Goal: Task Accomplishment & Management: Manage account settings

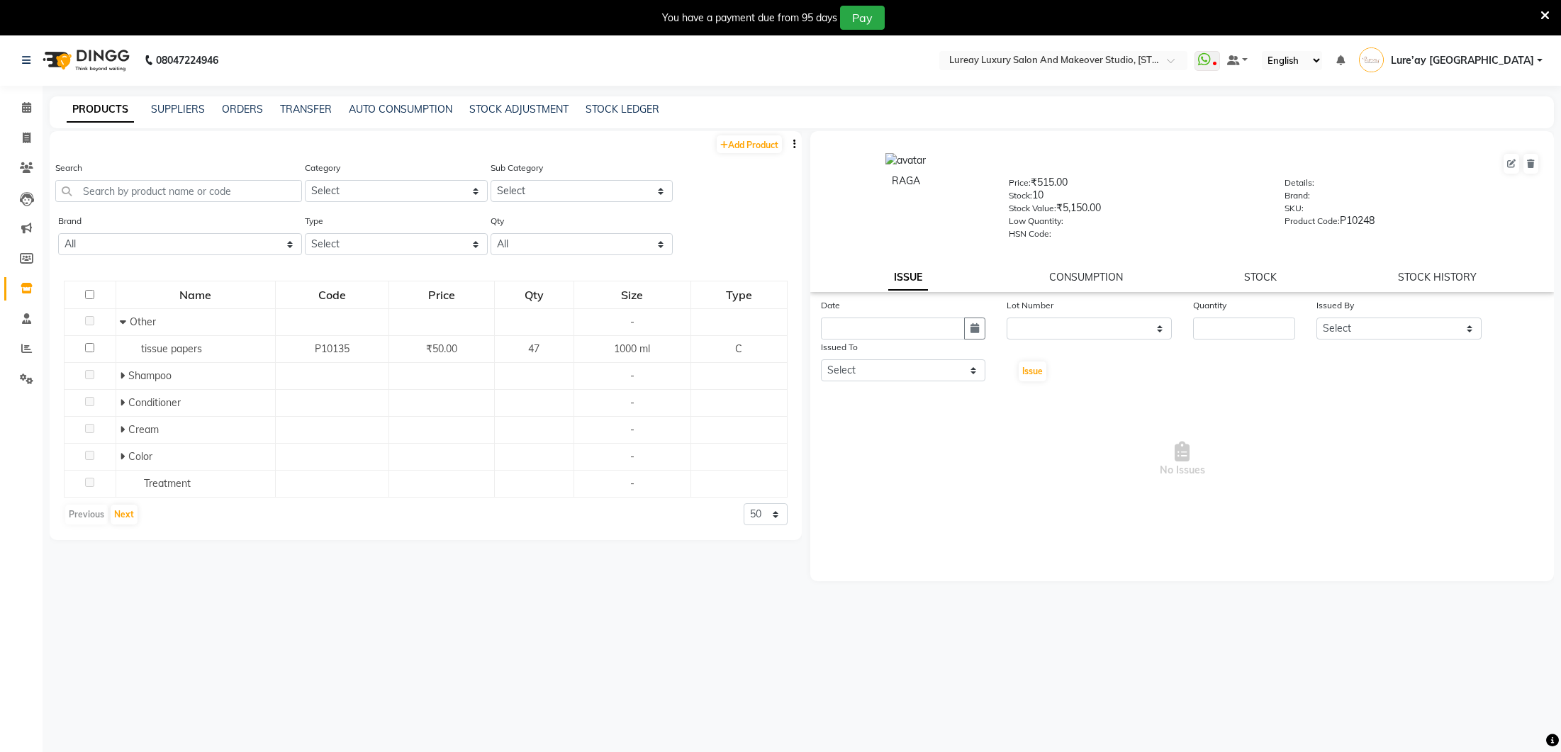
select select
click at [20, 137] on span at bounding box center [26, 138] width 25 height 16
click at [33, 133] on span at bounding box center [26, 138] width 25 height 16
click at [28, 121] on li "Calendar" at bounding box center [21, 108] width 43 height 30
click at [28, 105] on icon at bounding box center [26, 107] width 9 height 11
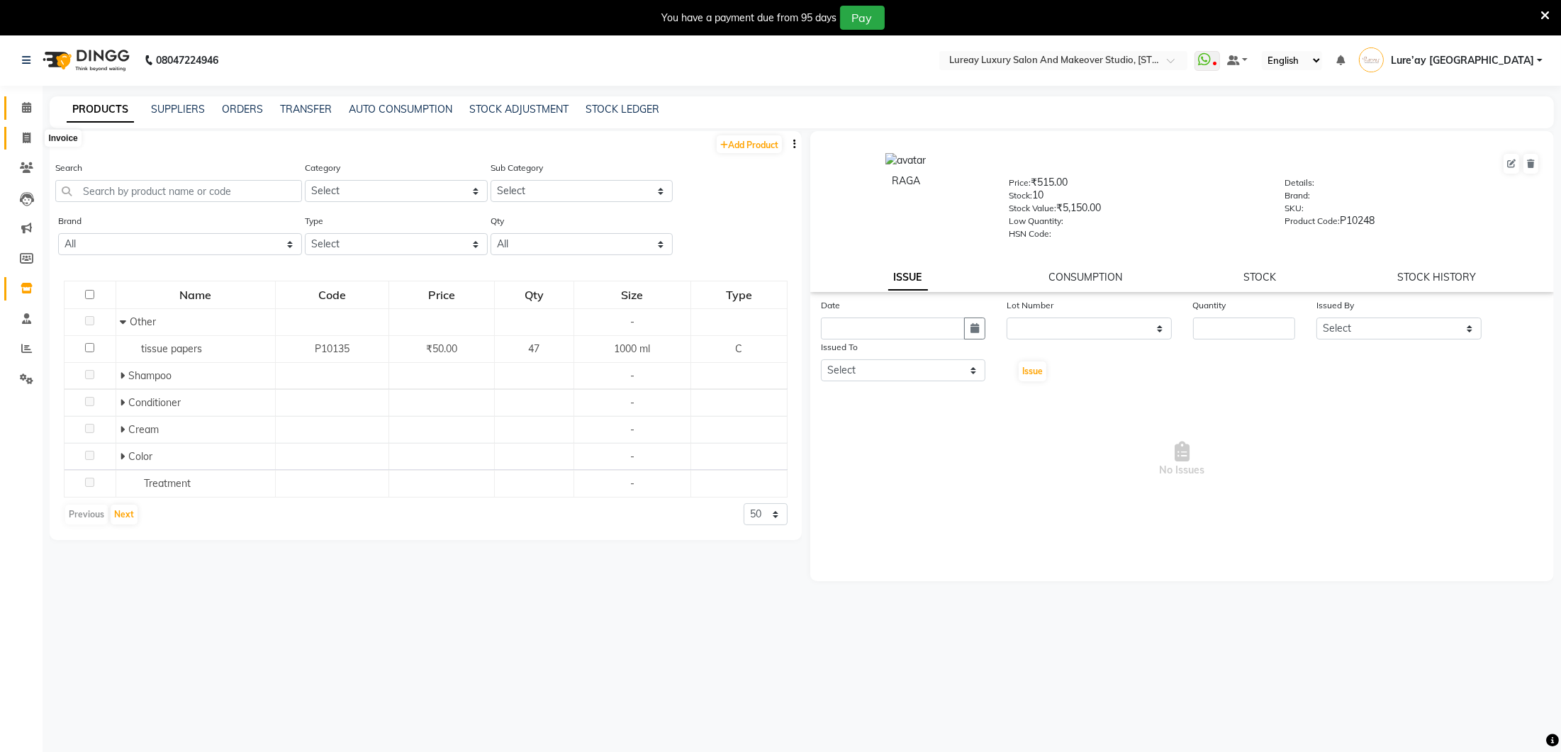
click at [30, 100] on span at bounding box center [26, 108] width 25 height 16
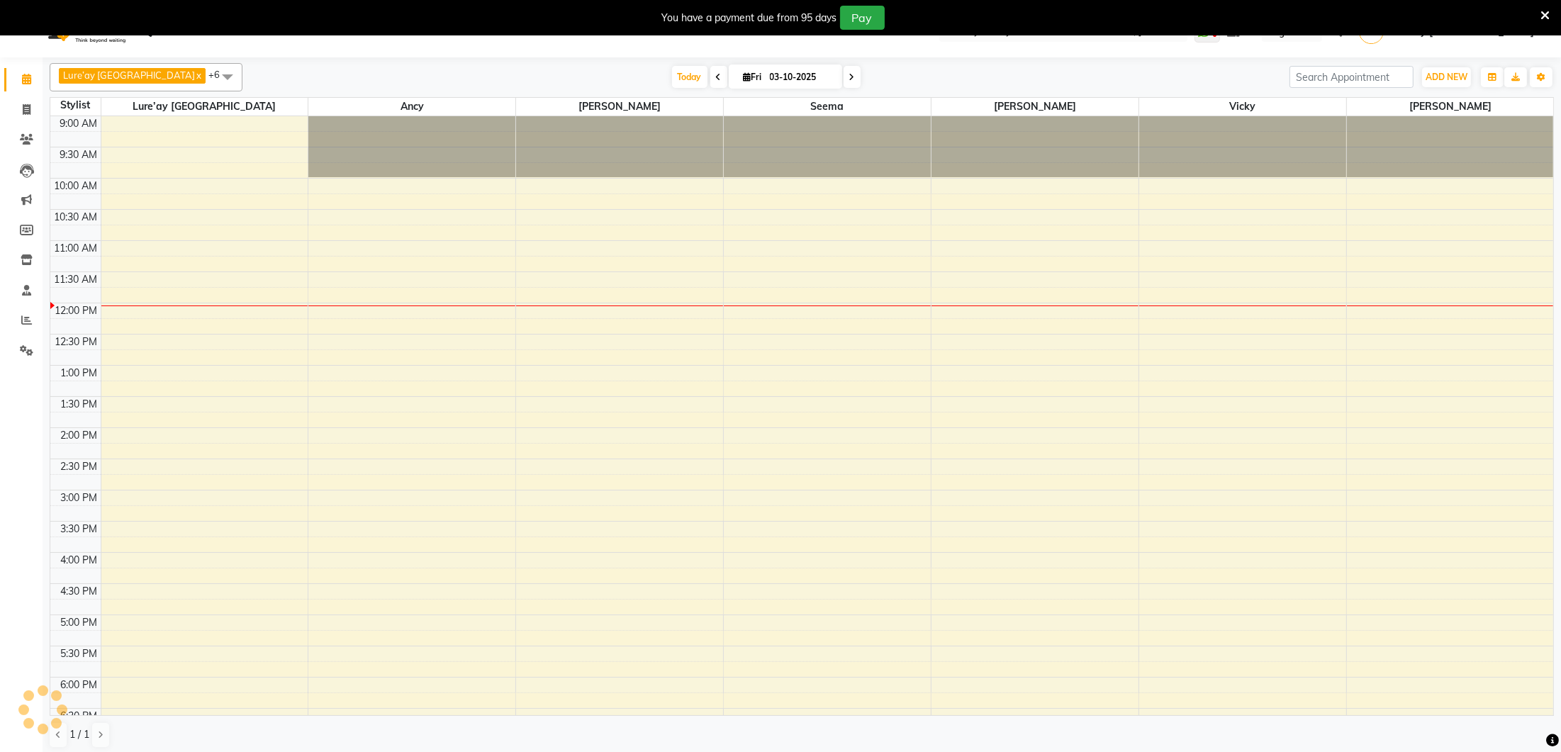
scroll to position [184, 0]
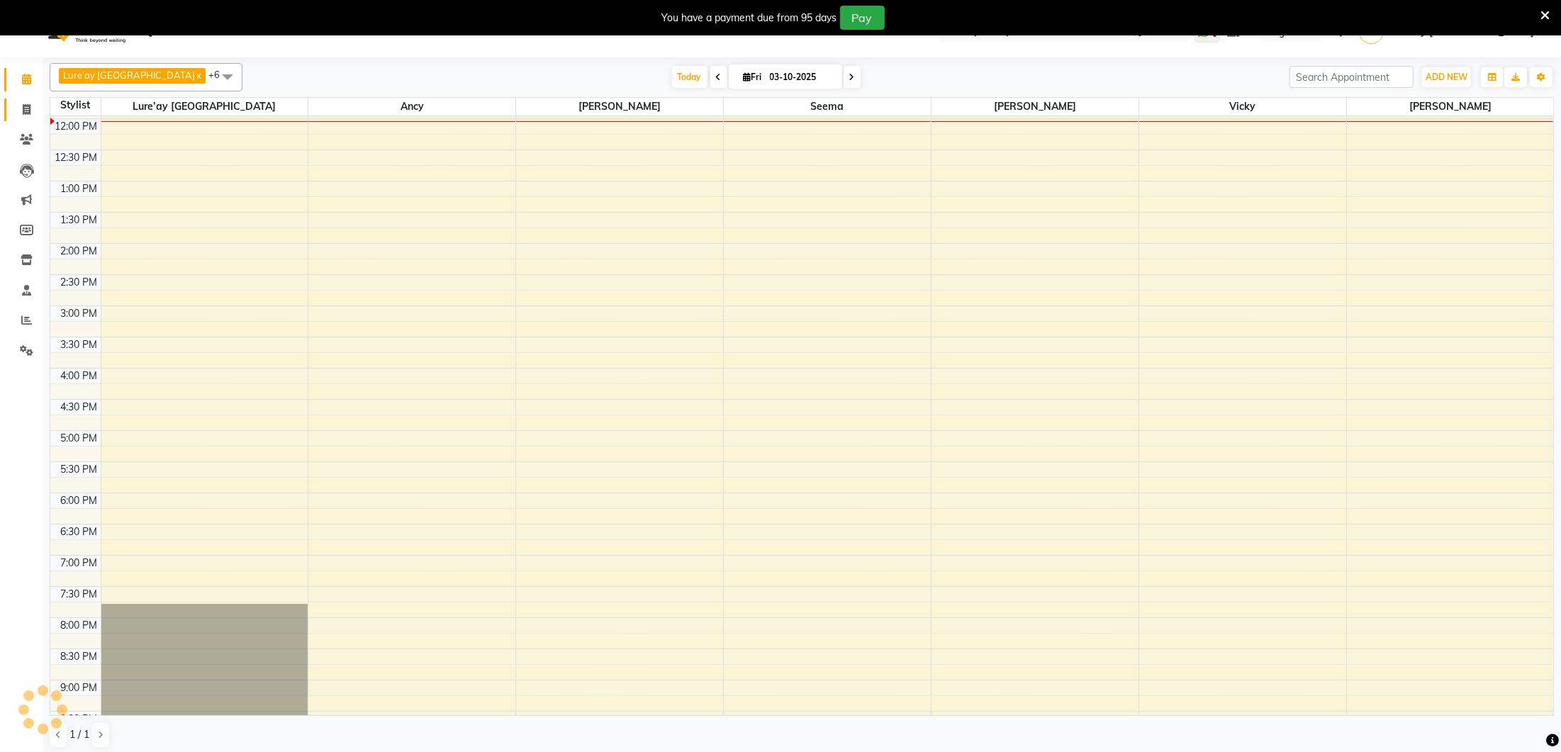
click at [32, 113] on span at bounding box center [26, 110] width 25 height 16
select select "service"
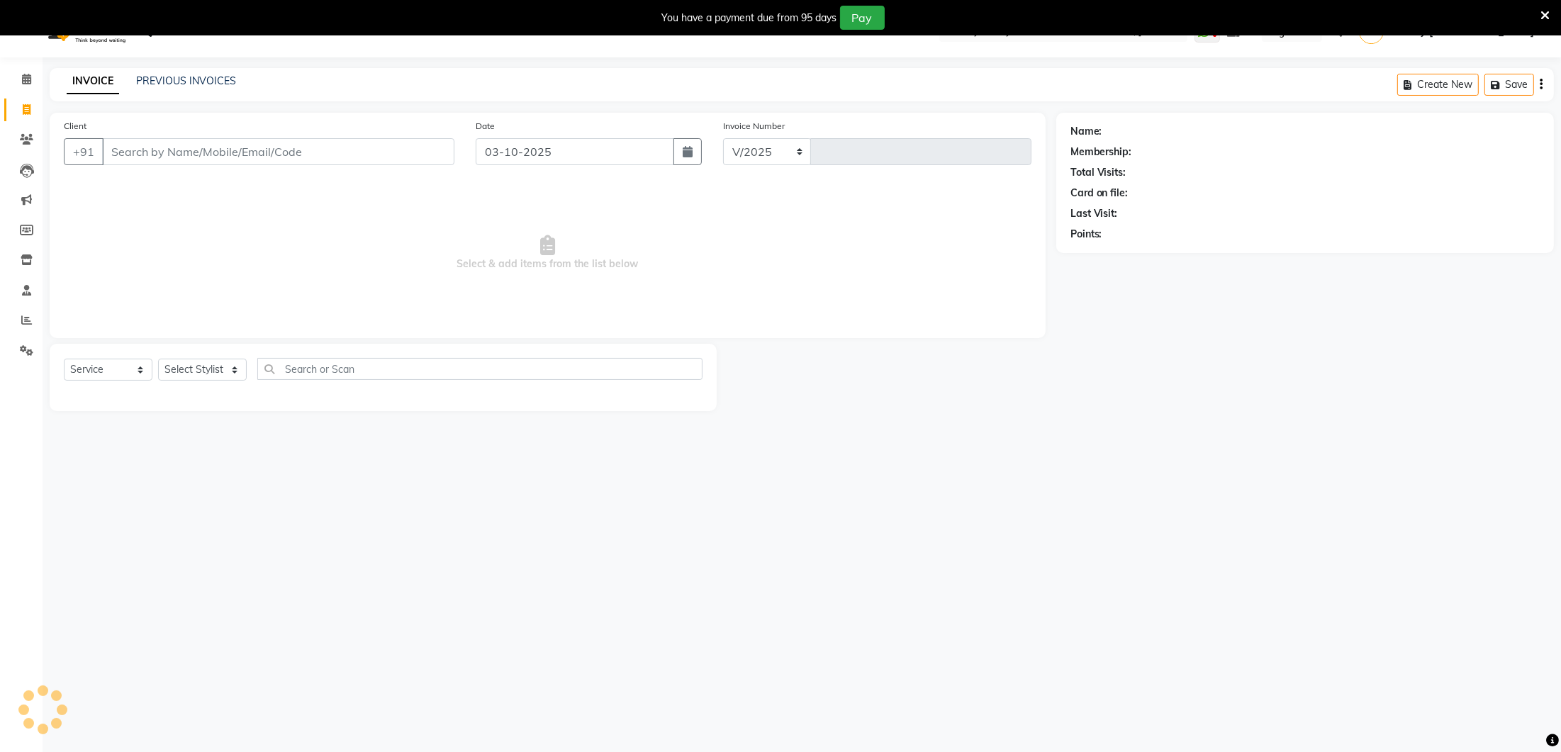
select select "4075"
type input "0389"
click at [678, 147] on button "button" at bounding box center [687, 151] width 28 height 27
select select "10"
select select "2025"
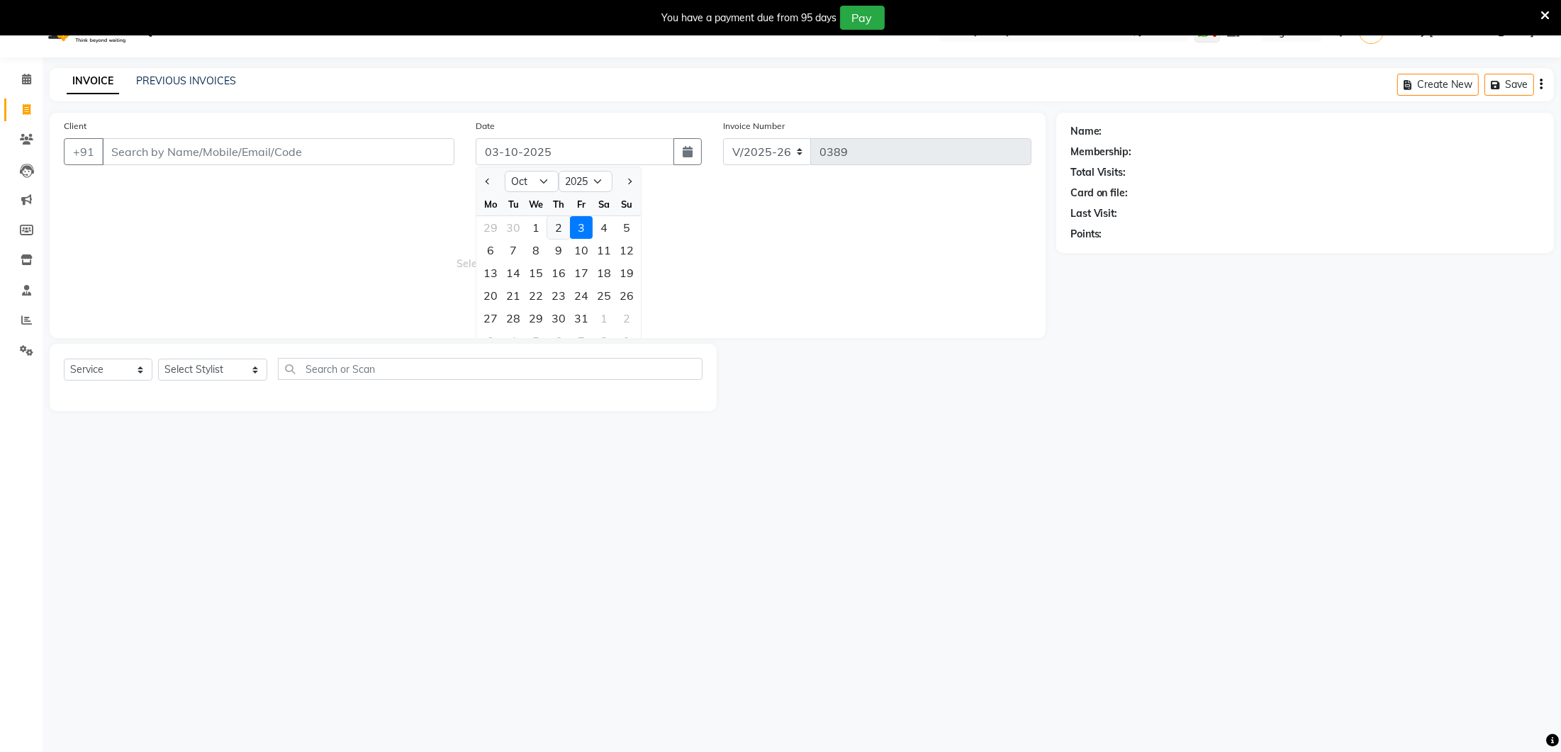
click at [556, 226] on div "2" at bounding box center [558, 227] width 23 height 23
type input "02-10-2025"
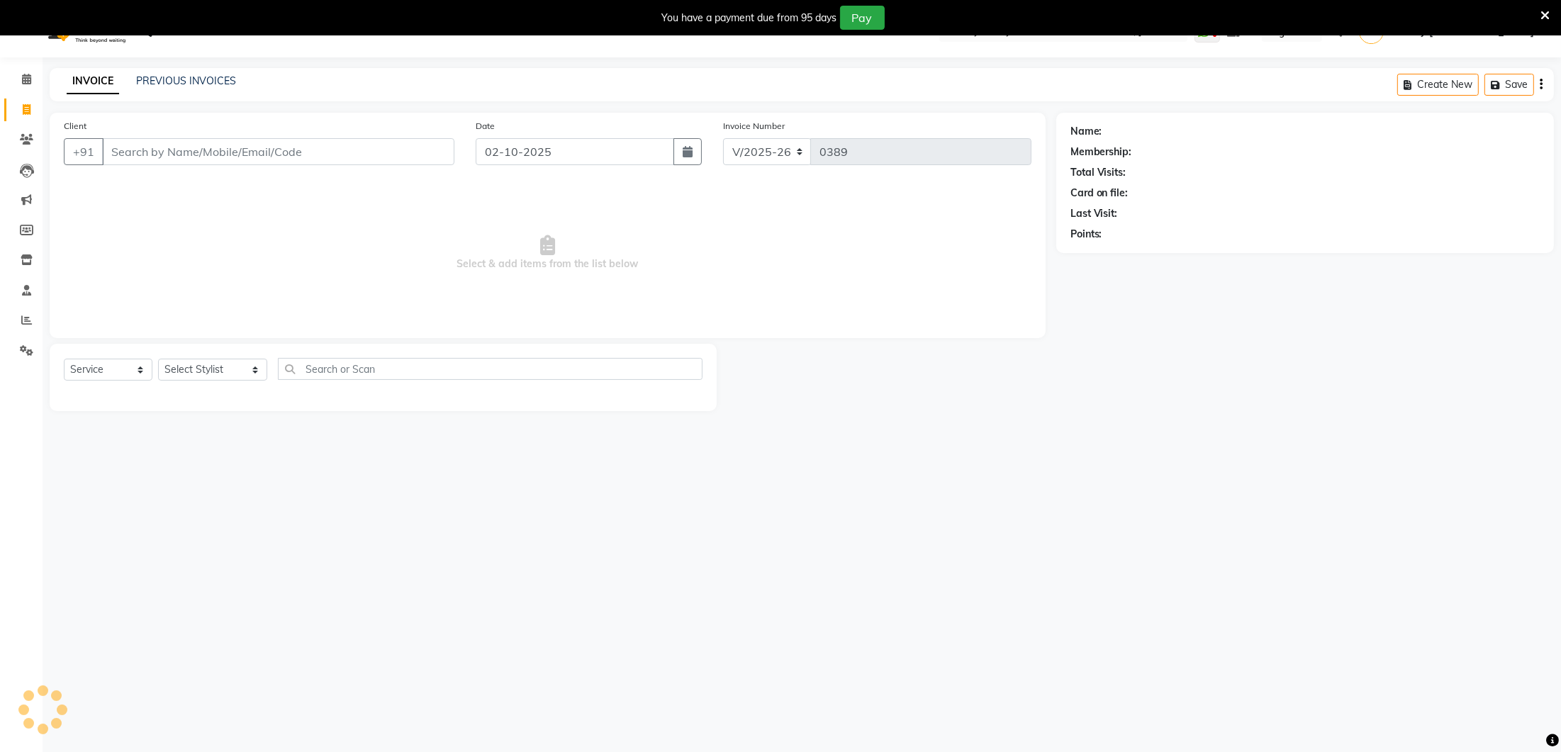
scroll to position [29, 0]
click at [301, 162] on input "Client" at bounding box center [278, 150] width 352 height 27
type input "9021288286"
click at [430, 157] on button "Add Client" at bounding box center [417, 150] width 73 height 27
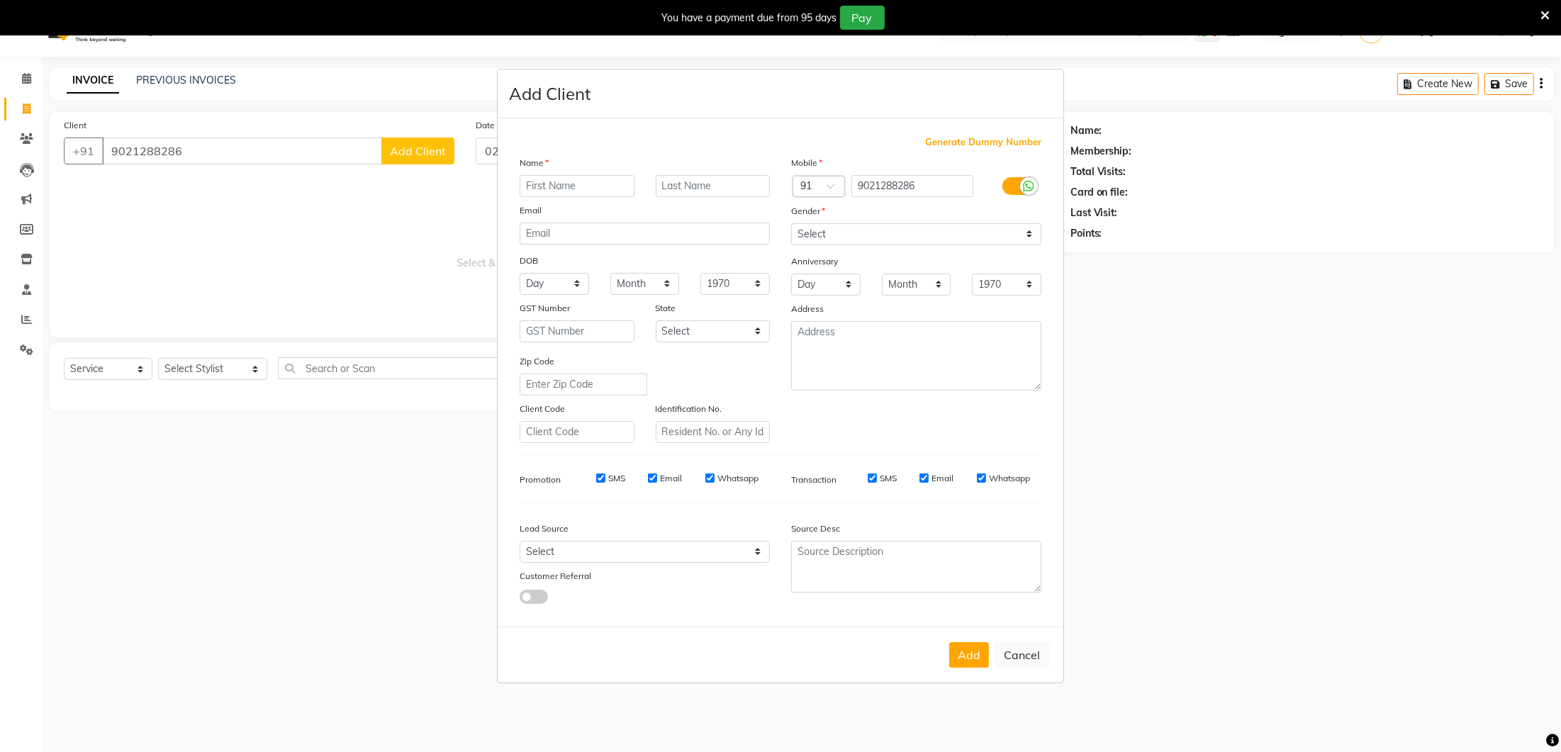
click at [553, 193] on input "text" at bounding box center [577, 186] width 115 height 22
type input "Riya"
click at [905, 231] on select "Select [DEMOGRAPHIC_DATA] [DEMOGRAPHIC_DATA] Other Prefer Not To Say" at bounding box center [916, 234] width 250 height 22
select select "[DEMOGRAPHIC_DATA]"
click at [657, 551] on select "Select Walk-in Referral Internet Friend Word of Mouth Advertisement Facebook Ju…" at bounding box center [645, 552] width 250 height 22
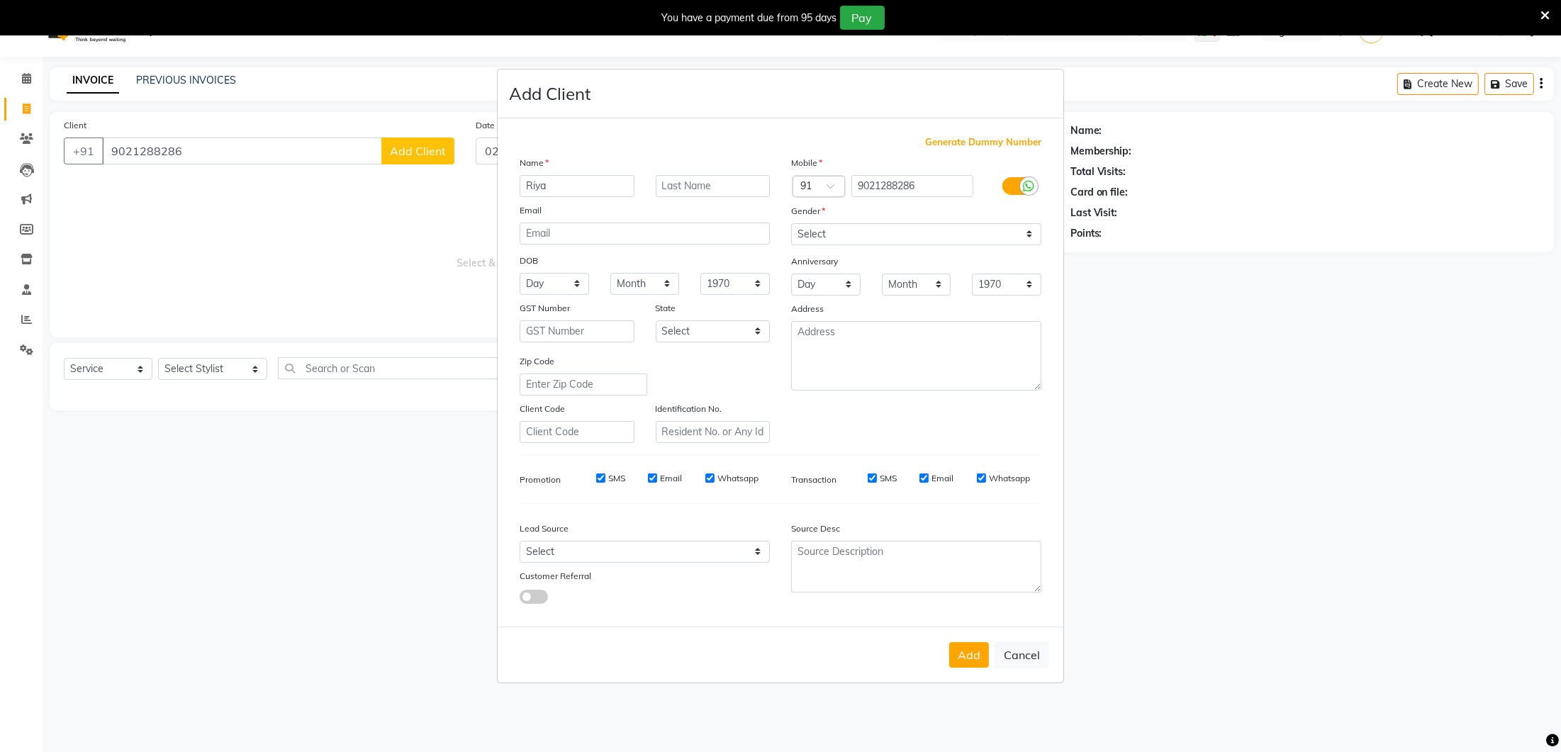
click at [960, 659] on button "Add" at bounding box center [969, 655] width 40 height 26
select select
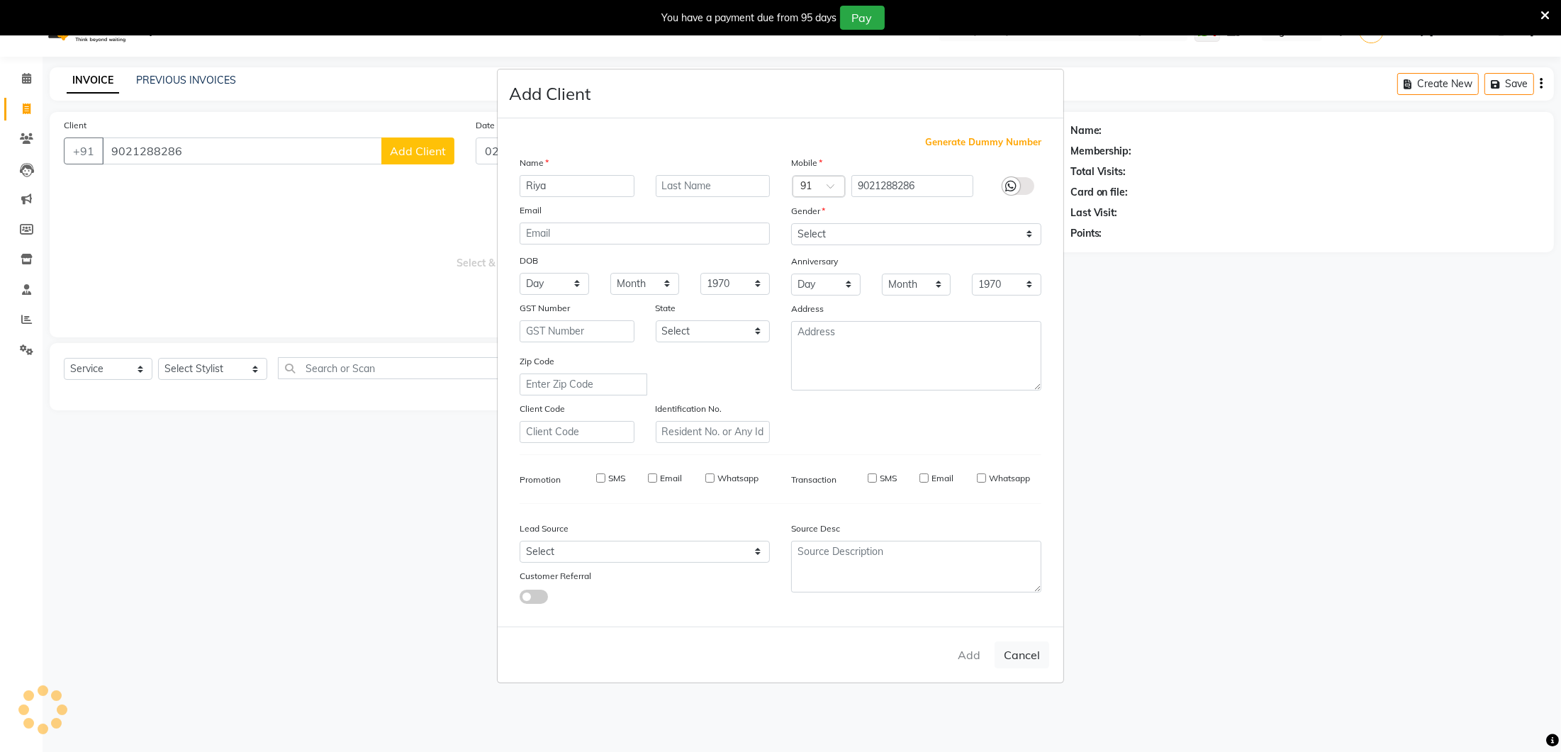
select select
checkbox input "false"
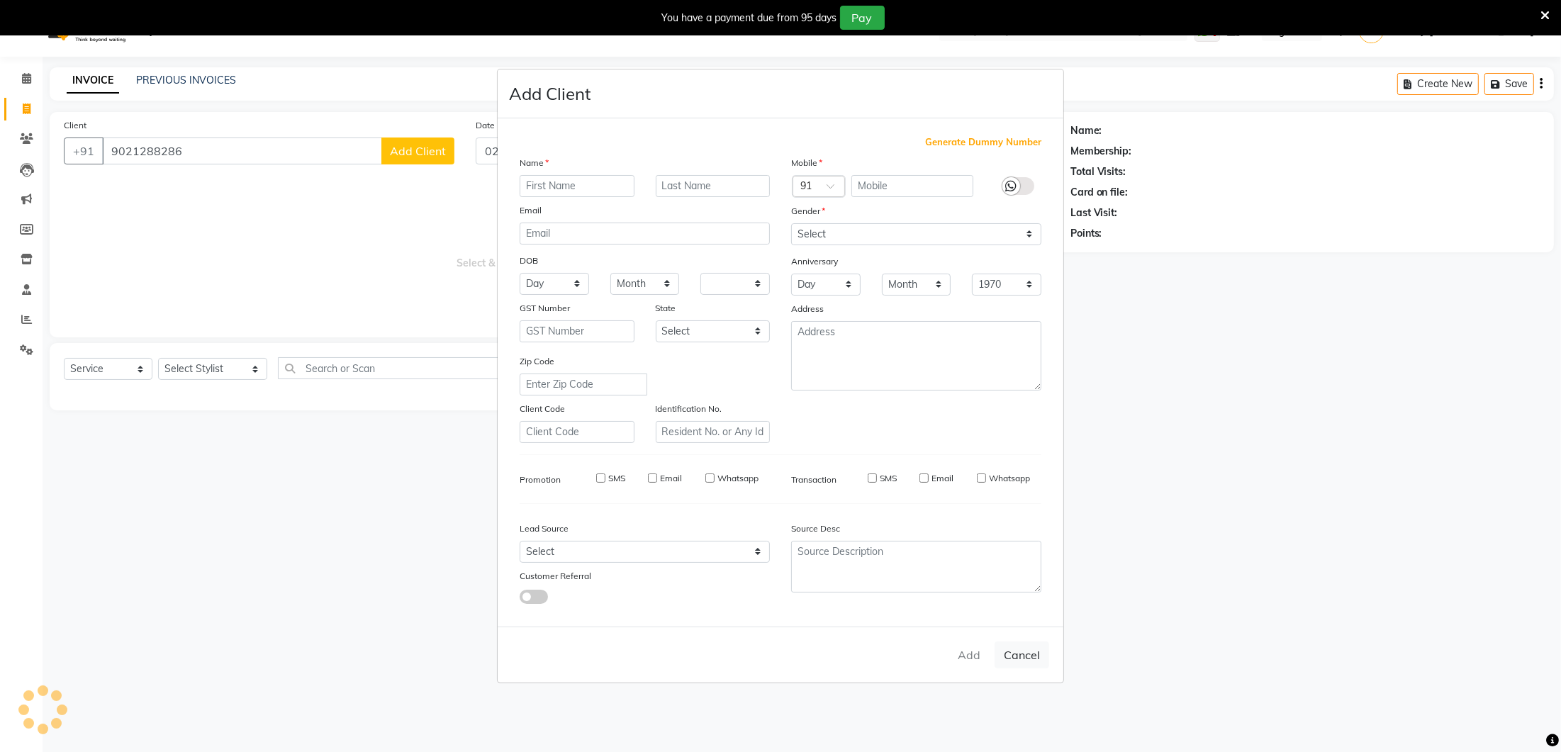
checkbox input "false"
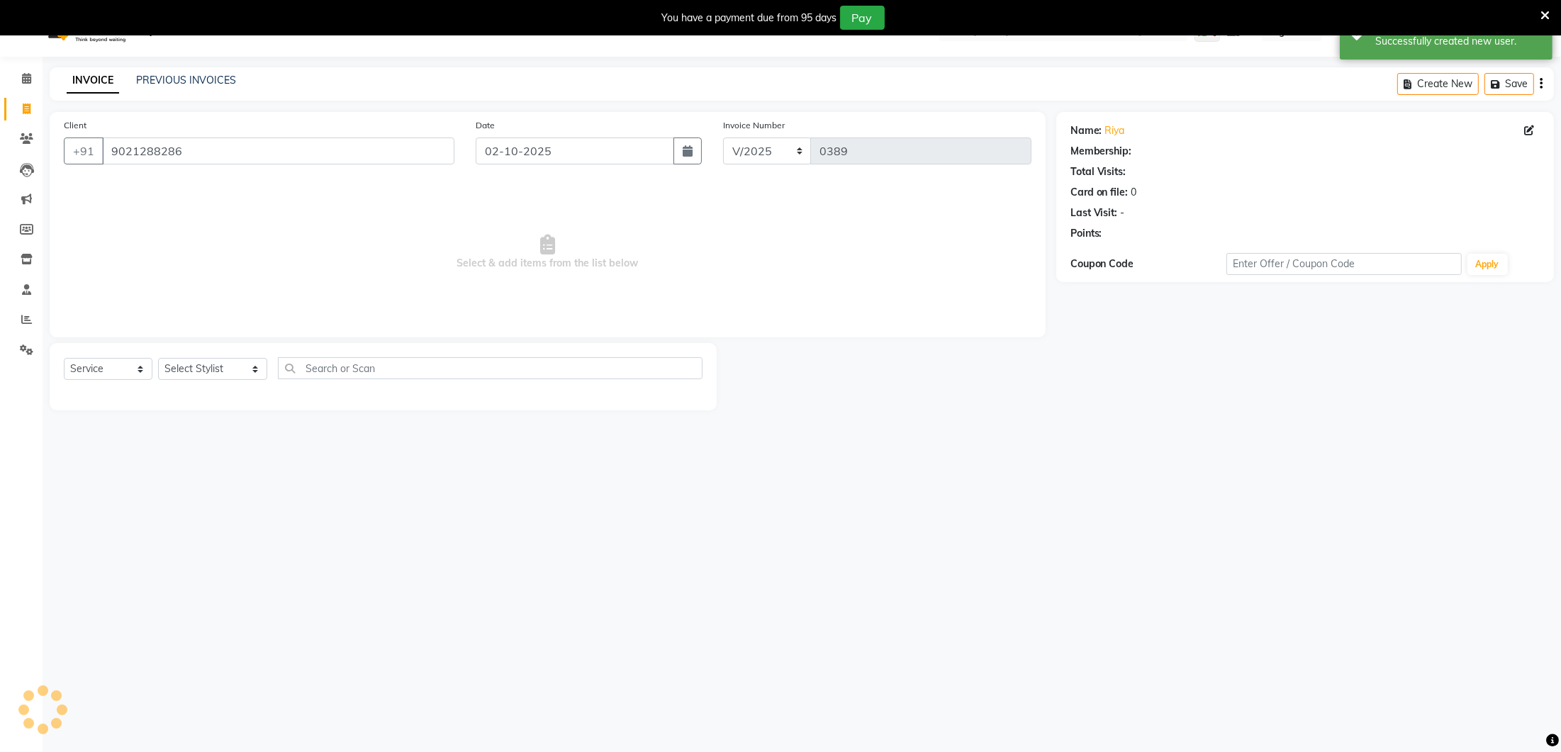
select select "1: Object"
click at [242, 369] on select "Select Stylist [PERSON_NAME] Lure’ay [GEOGRAPHIC_DATA] [PERSON_NAME] [PERSON_NA…" at bounding box center [212, 369] width 109 height 22
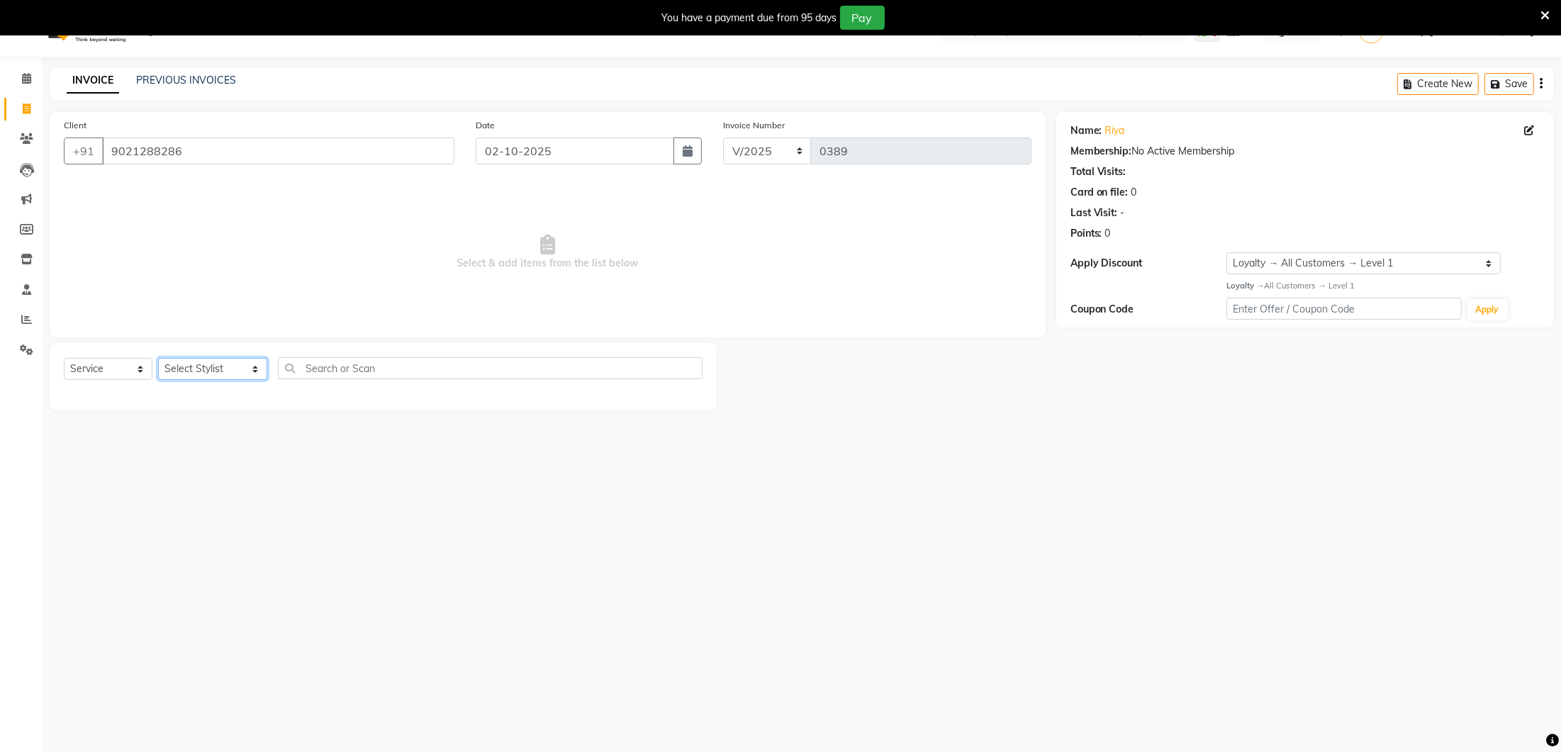
select select "93005"
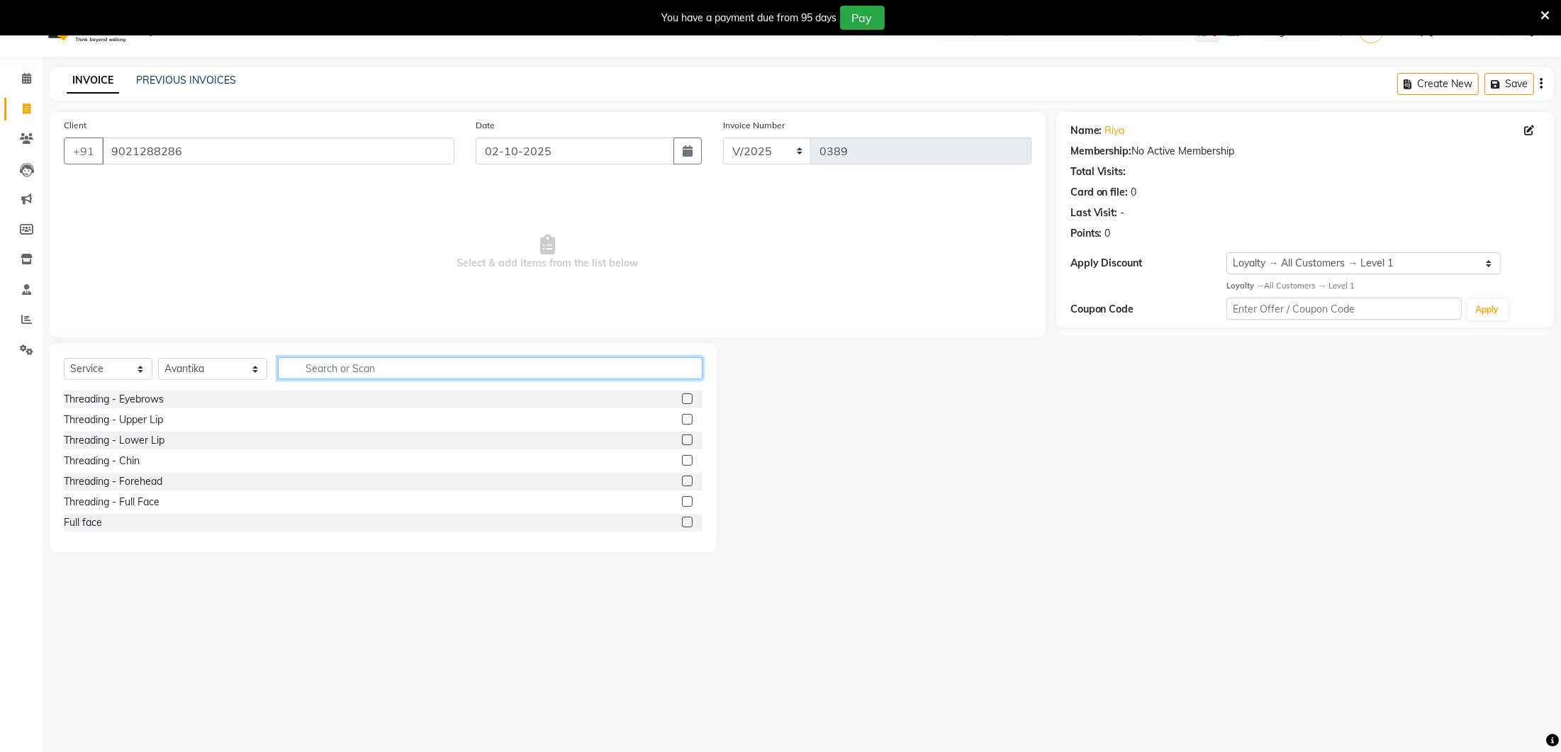
click at [306, 371] on input "text" at bounding box center [490, 368] width 425 height 22
type input "root"
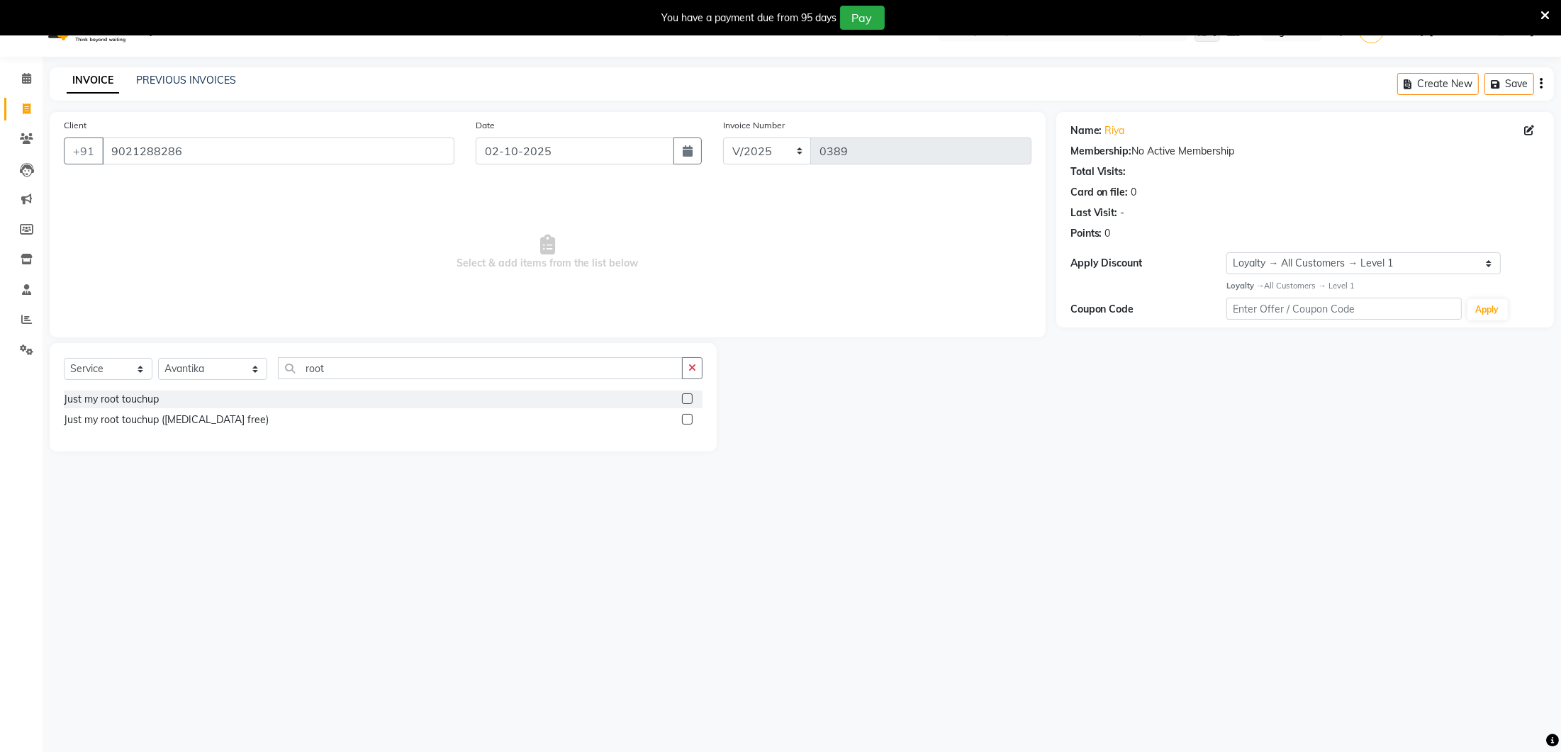
click at [690, 418] on label at bounding box center [687, 419] width 11 height 11
click at [690, 418] on input "checkbox" at bounding box center [686, 419] width 9 height 9
checkbox input "true"
select select "93005"
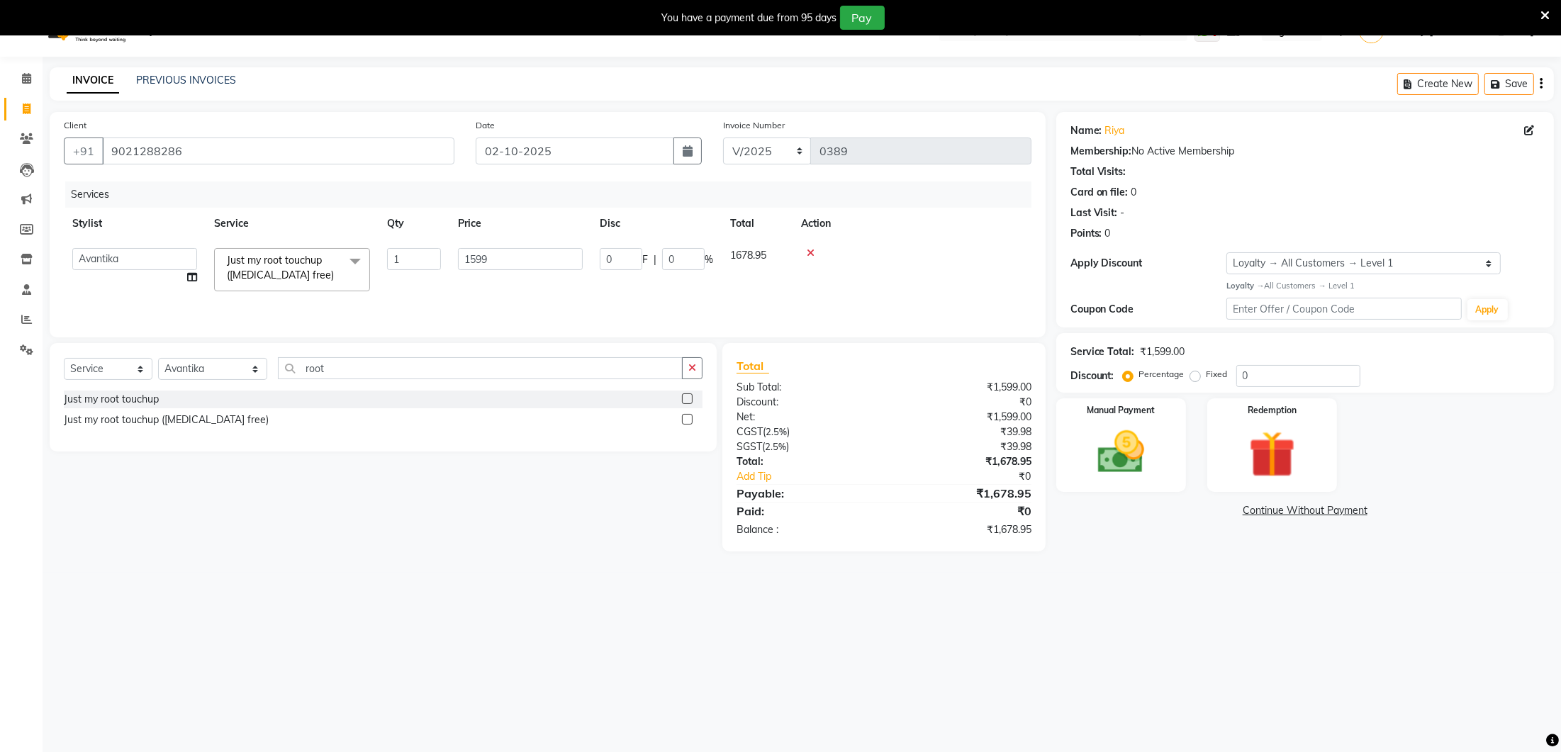
checkbox input "false"
click at [451, 253] on td "1599" at bounding box center [520, 270] width 142 height 60
click at [507, 254] on input "1599" at bounding box center [520, 259] width 125 height 22
type input "1"
type input "2900"
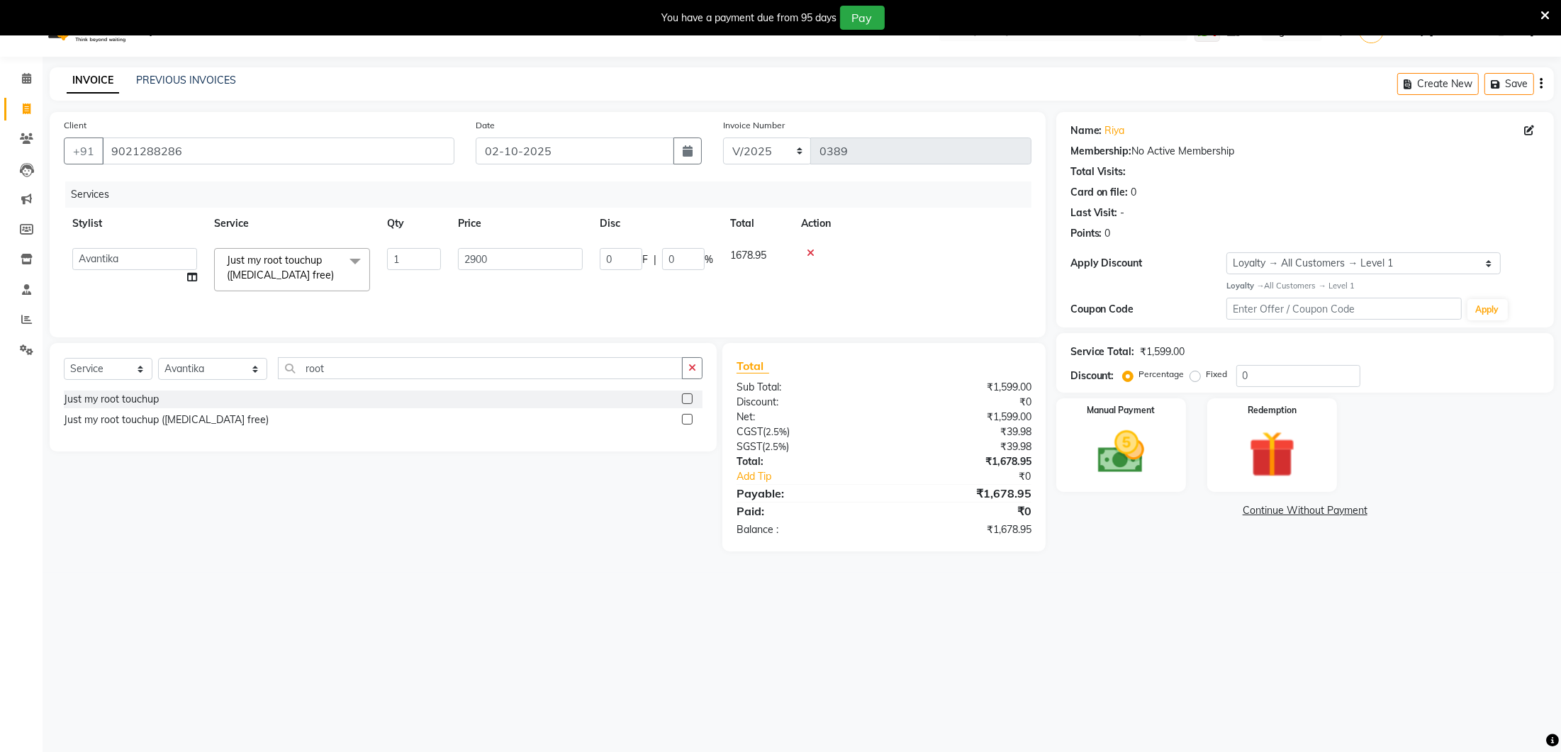
click at [474, 297] on div "Services Stylist Service Qty Price Disc Total Action [PERSON_NAME] Lure’ay [GEO…" at bounding box center [547, 252] width 967 height 142
click at [417, 259] on td "2900" at bounding box center [454, 271] width 142 height 62
select select "93005"
click at [477, 256] on input "2900" at bounding box center [520, 259] width 125 height 22
type input "2800"
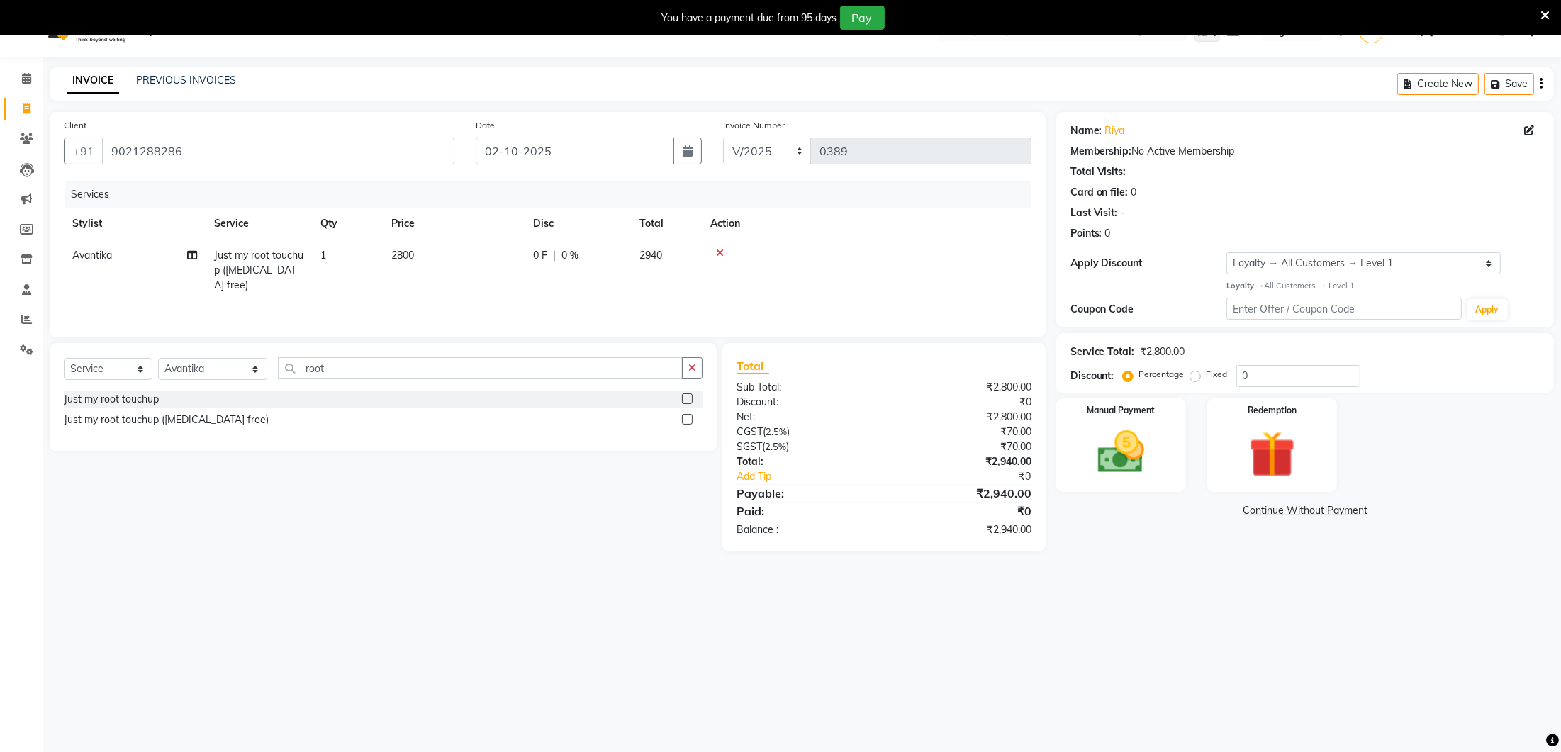
click at [476, 291] on div "Services Stylist Service Qty Price Disc Total Action [PERSON_NAME] Just my root…" at bounding box center [547, 252] width 967 height 142
click at [425, 251] on td "2800" at bounding box center [454, 271] width 142 height 62
select select "93005"
drag, startPoint x: 483, startPoint y: 254, endPoint x: 500, endPoint y: 249, distance: 17.0
click at [483, 254] on input "2800" at bounding box center [520, 259] width 125 height 22
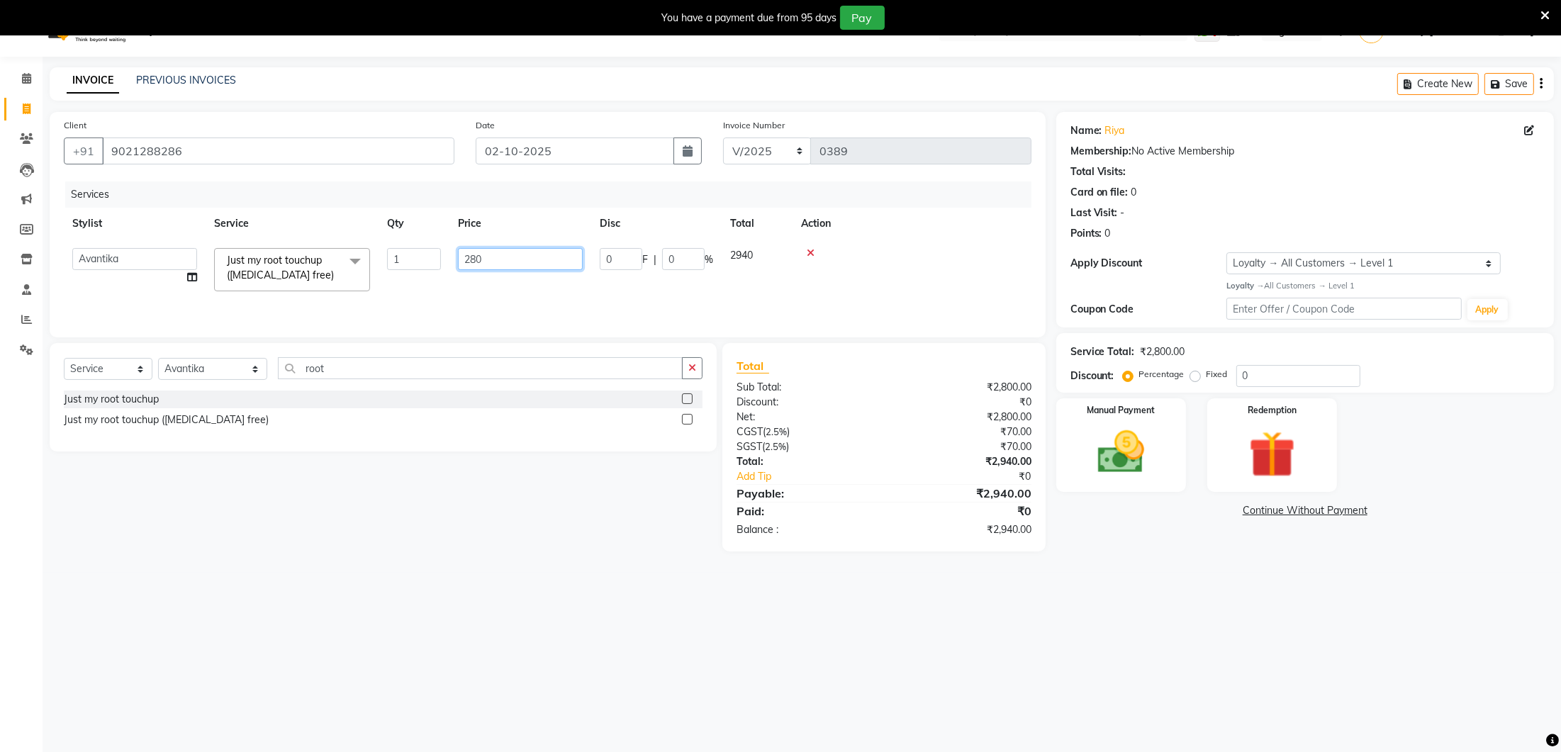
type input "2850"
click at [496, 285] on td "2850" at bounding box center [454, 271] width 142 height 62
select select "93005"
click at [479, 255] on input "2850" at bounding box center [520, 259] width 125 height 22
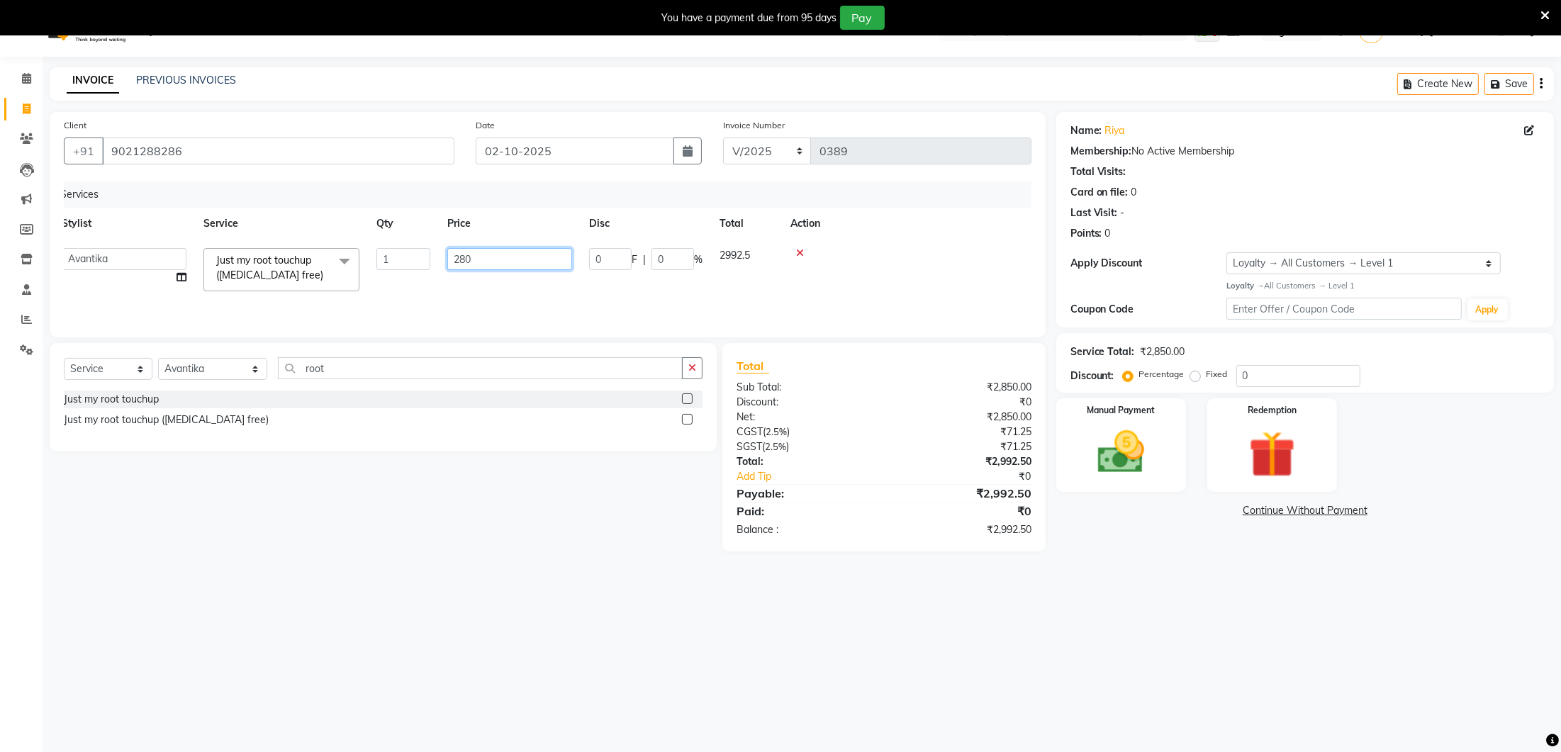
type input "2870"
click at [534, 286] on div "Services Stylist Service Qty Price Disc Total Action [PERSON_NAME] Lure’ay [GEO…" at bounding box center [547, 252] width 967 height 142
click at [398, 251] on span "2870" at bounding box center [392, 255] width 23 height 13
select select "93005"
click at [470, 256] on input "2870" at bounding box center [509, 259] width 125 height 22
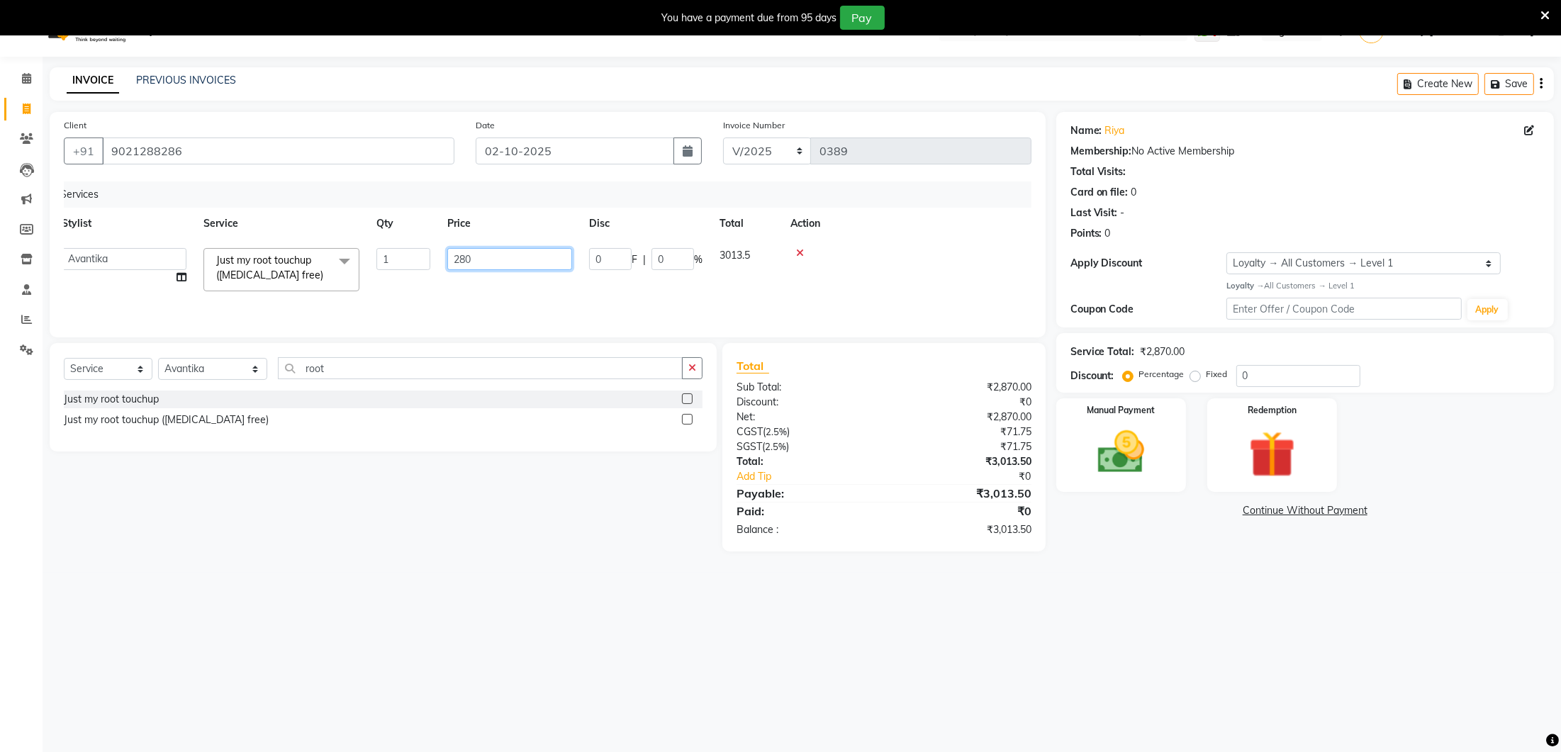
type input "2850"
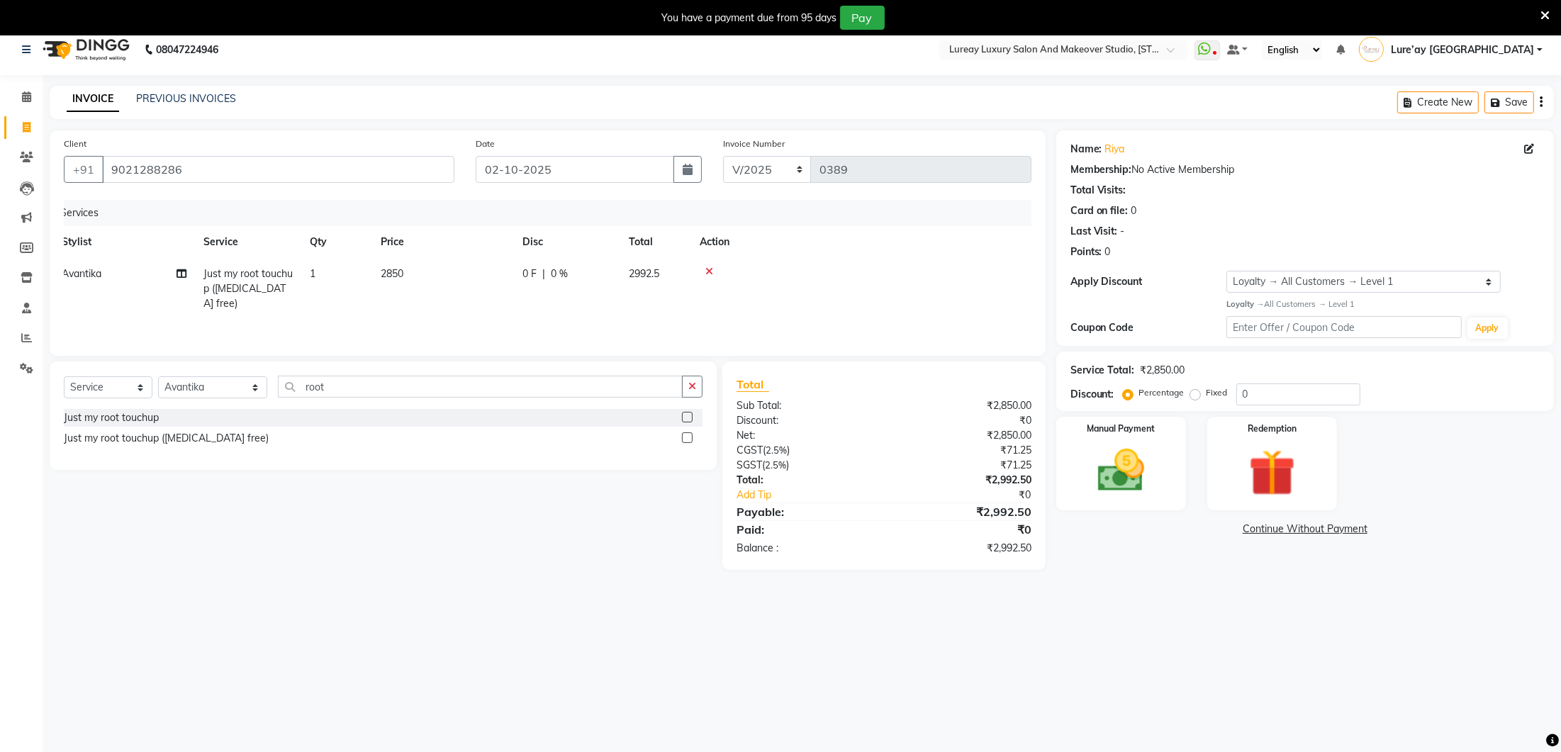
click at [469, 303] on td "2850" at bounding box center [443, 289] width 142 height 62
select select "93005"
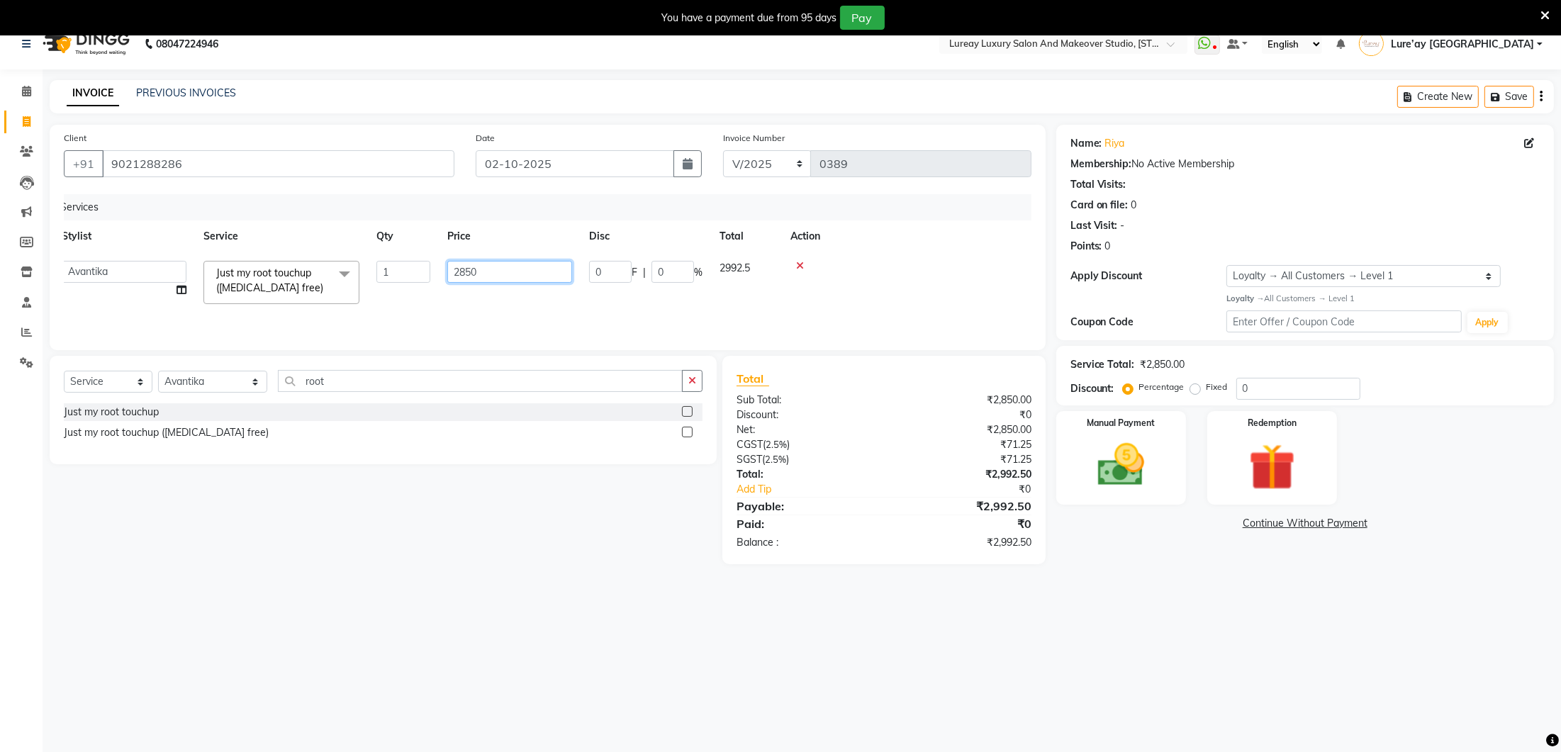
click at [512, 268] on input "2850" at bounding box center [509, 272] width 125 height 22
type input "2855"
click at [500, 298] on div "Services Stylist Service Qty Price Disc Total Action [PERSON_NAME] Lure’ay [GEO…" at bounding box center [547, 262] width 967 height 142
click at [493, 262] on td "2855" at bounding box center [443, 285] width 142 height 62
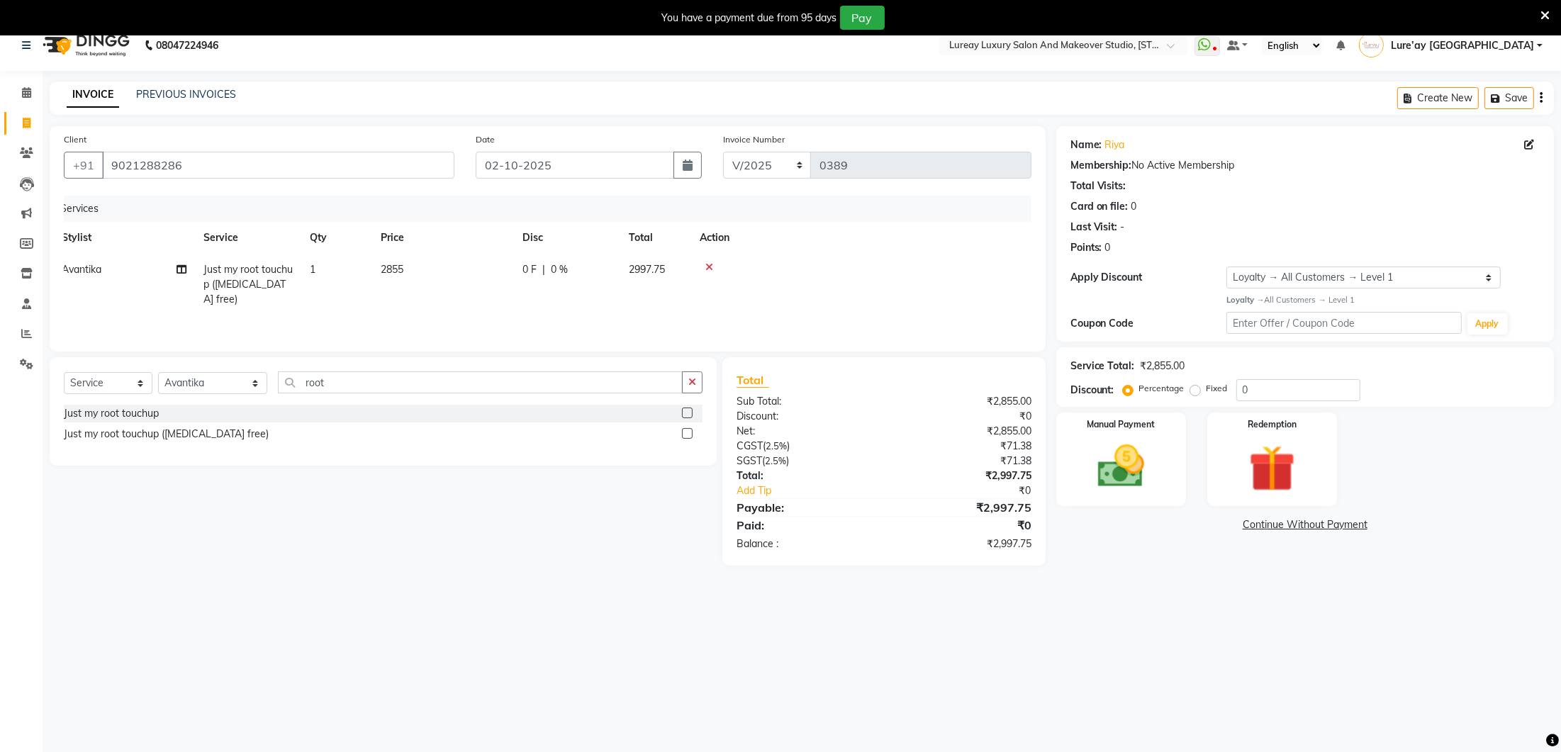
select select "93005"
click at [493, 263] on input "2855" at bounding box center [509, 274] width 125 height 22
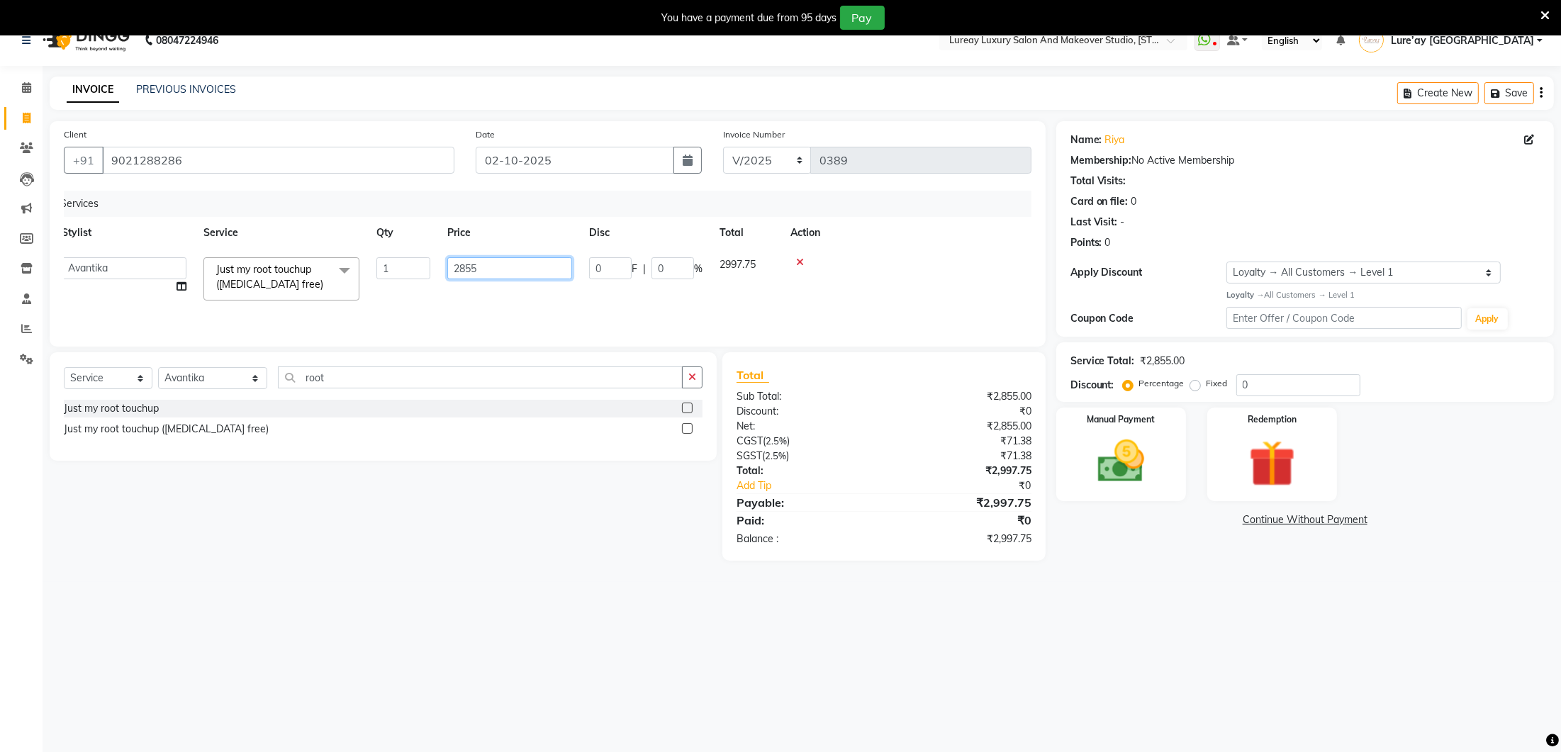
click at [493, 262] on input "2855" at bounding box center [509, 268] width 125 height 22
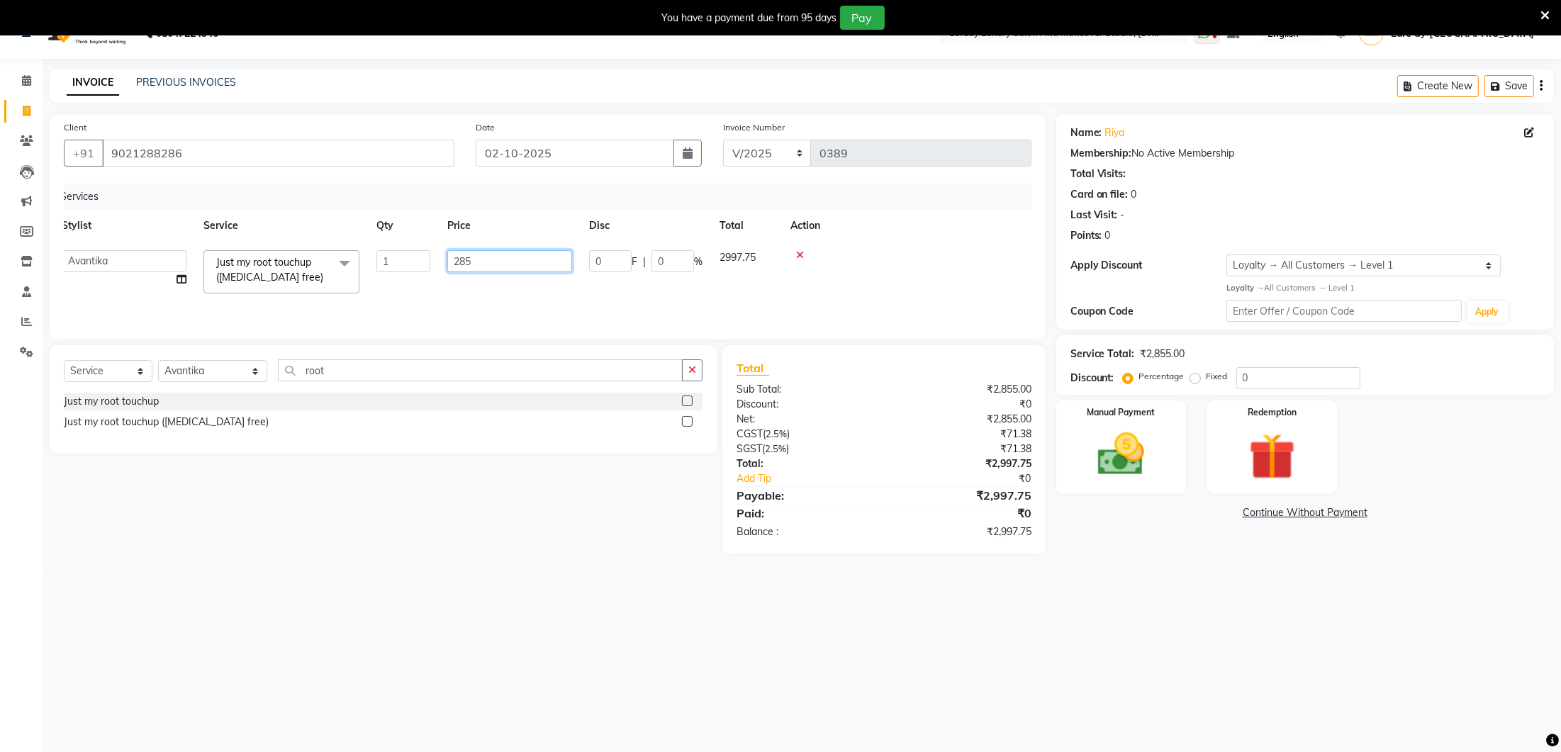
type input "2859"
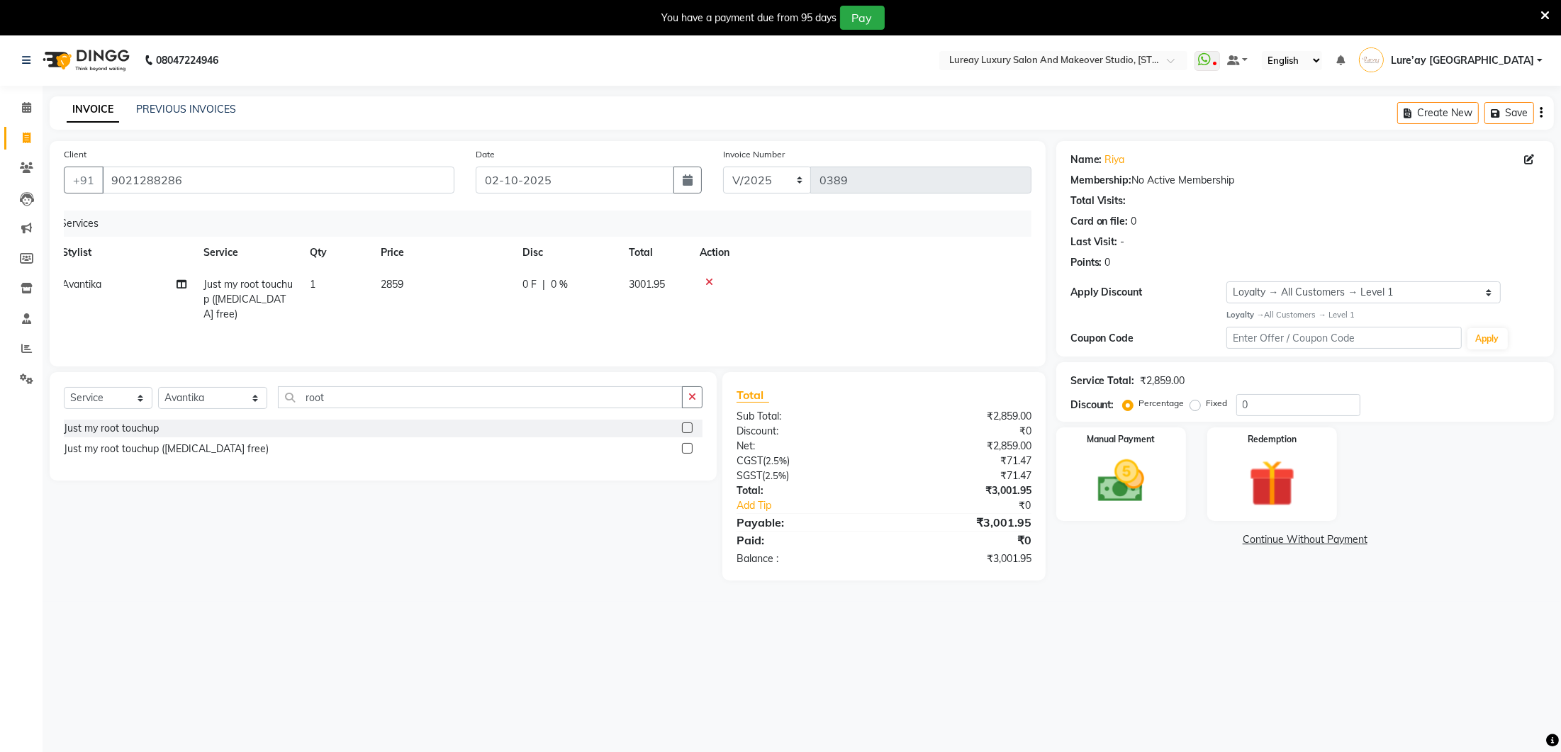
click at [488, 320] on div "Services Stylist Service Qty Price Disc Total Action [PERSON_NAME] Just my root…" at bounding box center [547, 281] width 967 height 142
click at [430, 281] on td "2859" at bounding box center [443, 300] width 142 height 62
select select "93005"
click at [532, 282] on input "2859" at bounding box center [509, 288] width 125 height 22
type input "2858"
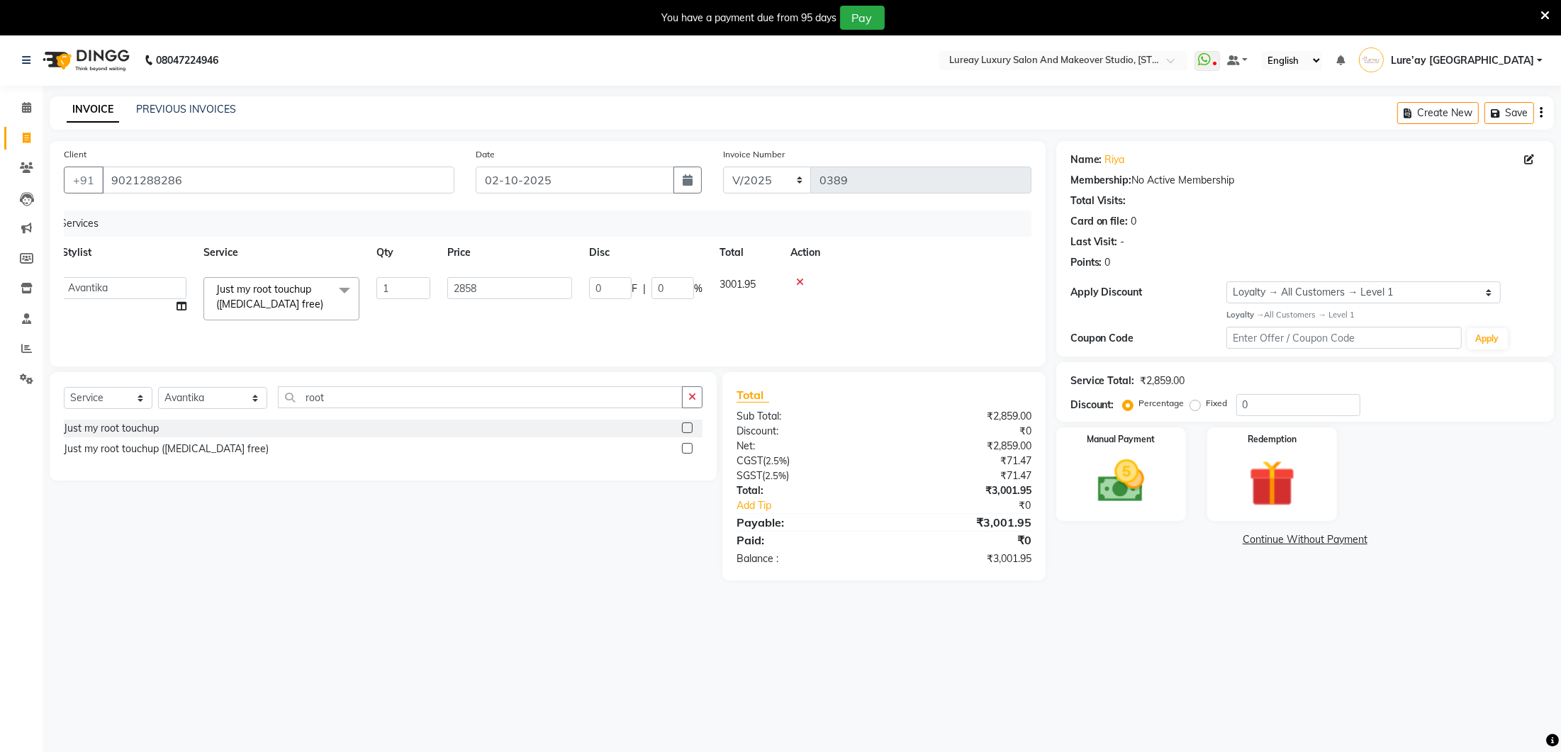
click at [516, 320] on div "Services Stylist Service Qty Price Disc Total Action [PERSON_NAME] Lure’ay [GEO…" at bounding box center [547, 281] width 967 height 142
click at [1133, 454] on img at bounding box center [1120, 482] width 79 height 56
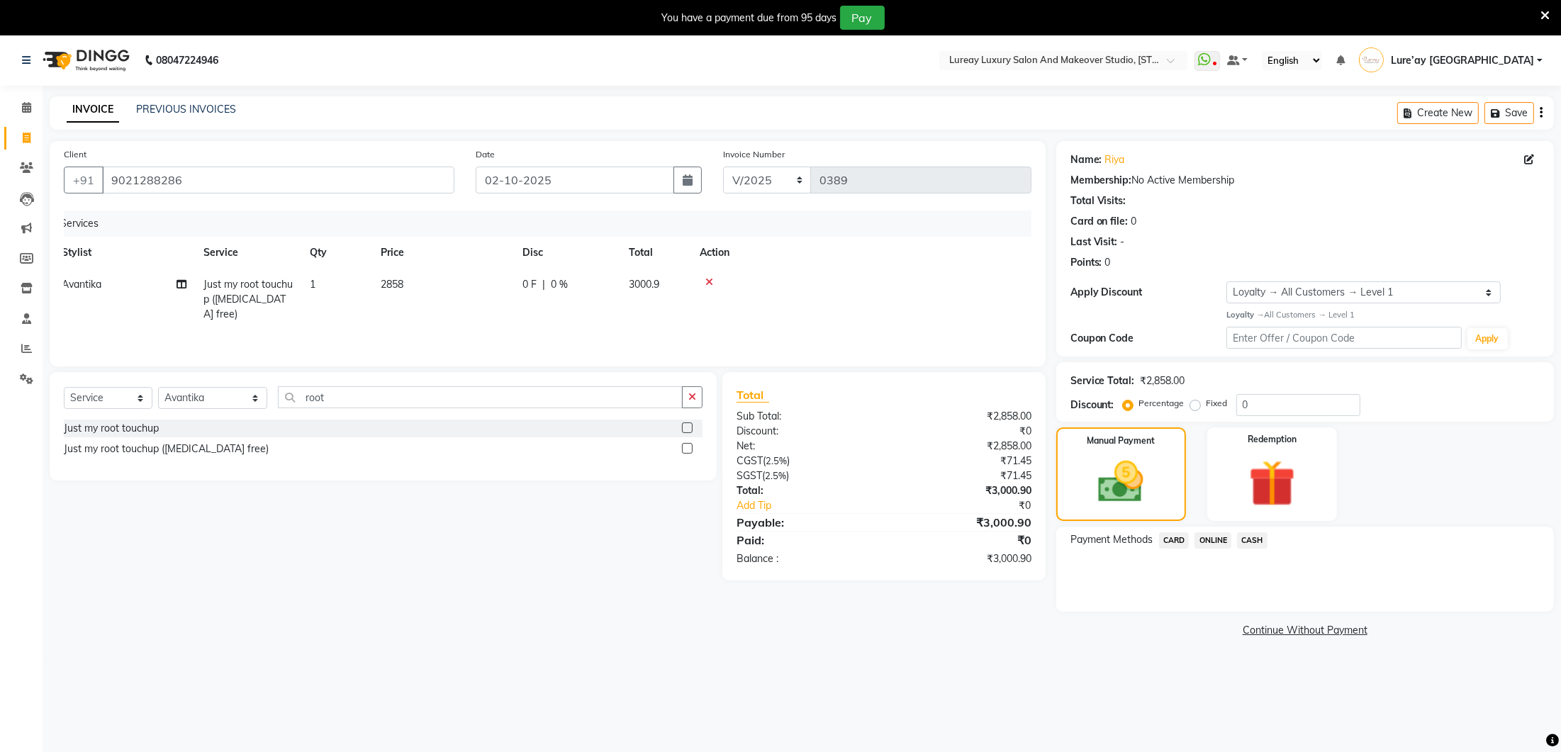
click at [1181, 541] on span "CARD" at bounding box center [1174, 540] width 30 height 16
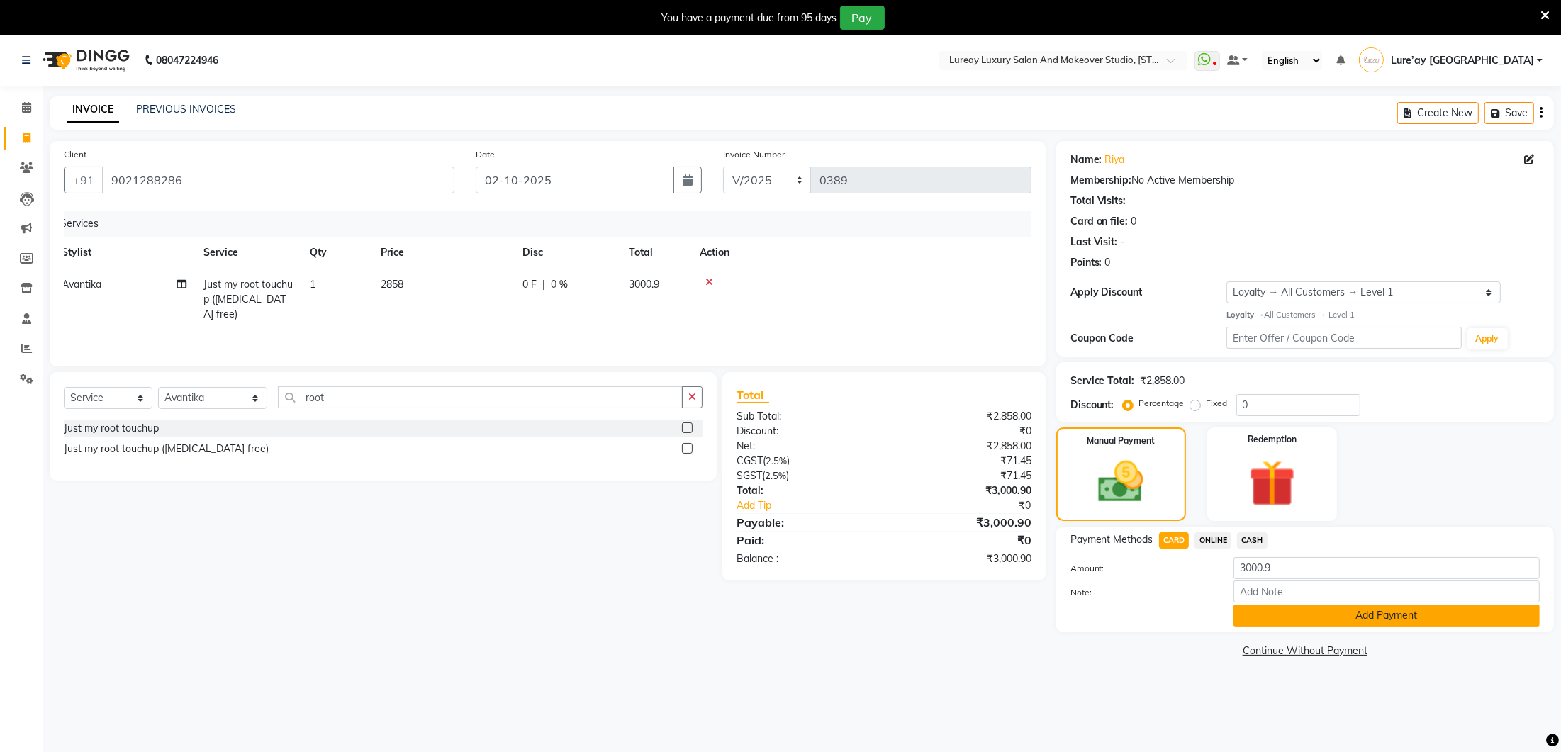
click at [1279, 611] on button "Add Payment" at bounding box center [1386, 616] width 306 height 22
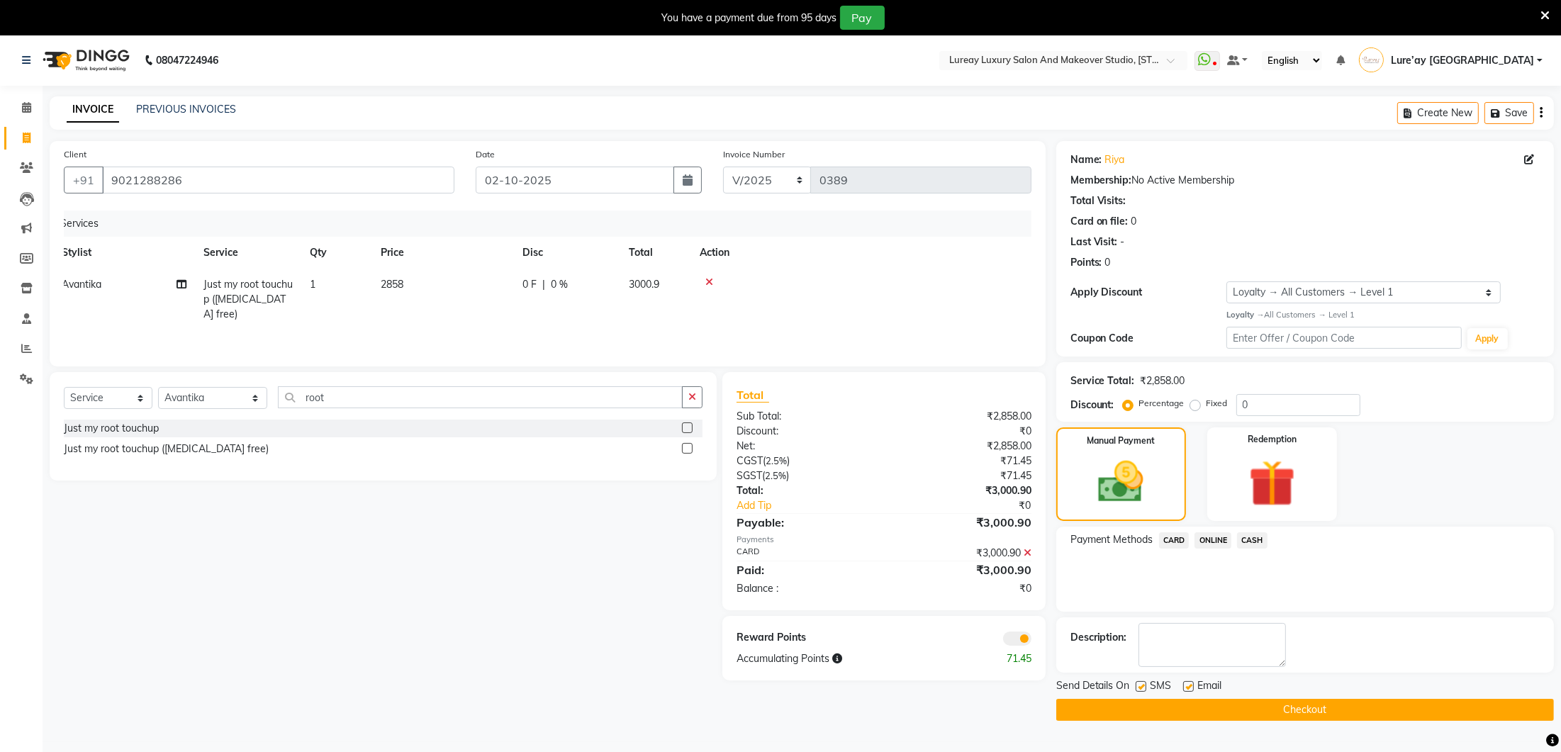
click at [1215, 702] on button "Checkout" at bounding box center [1305, 710] width 498 height 22
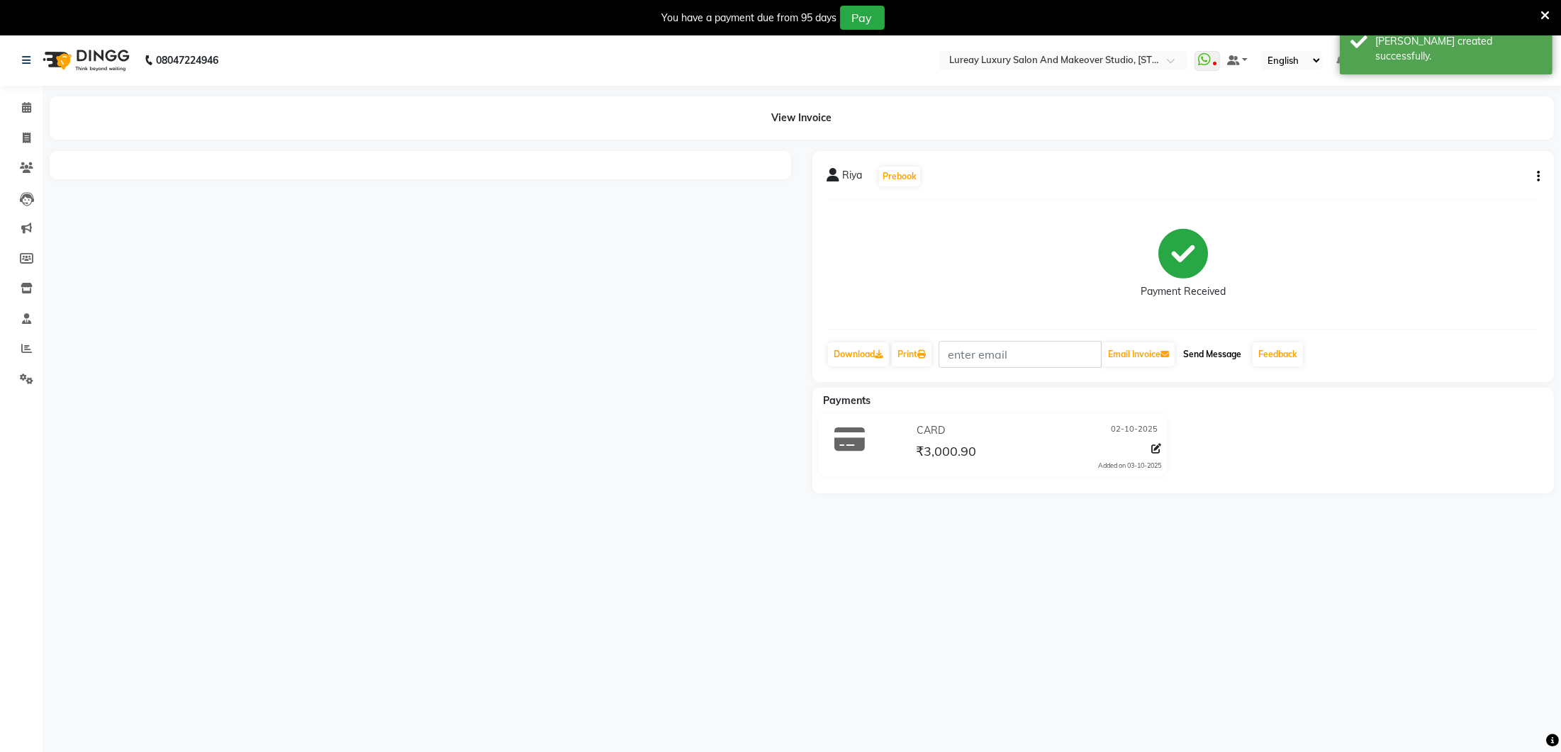
click at [1196, 356] on button "Send Message" at bounding box center [1211, 354] width 69 height 24
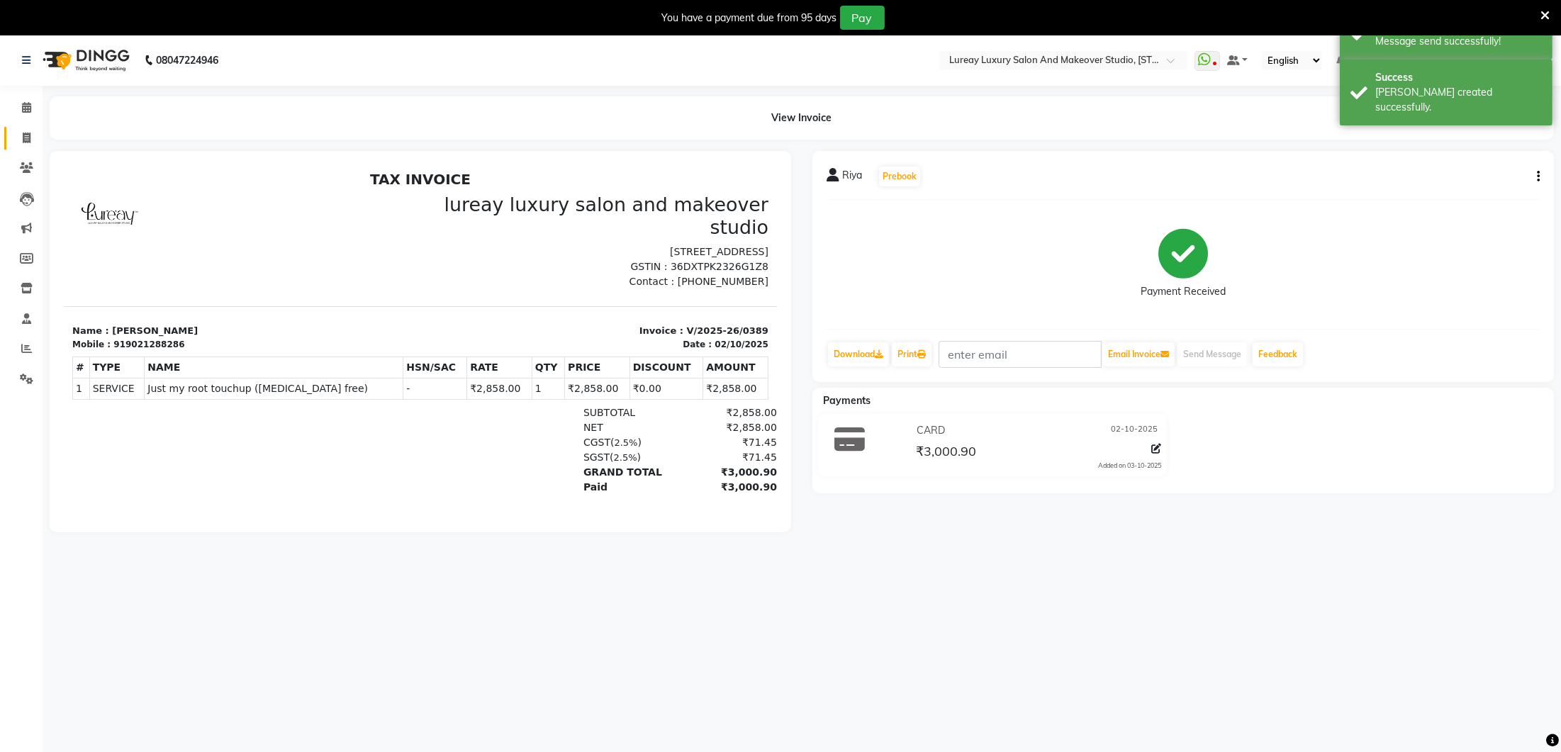
click at [30, 142] on icon at bounding box center [27, 138] width 8 height 11
select select "service"
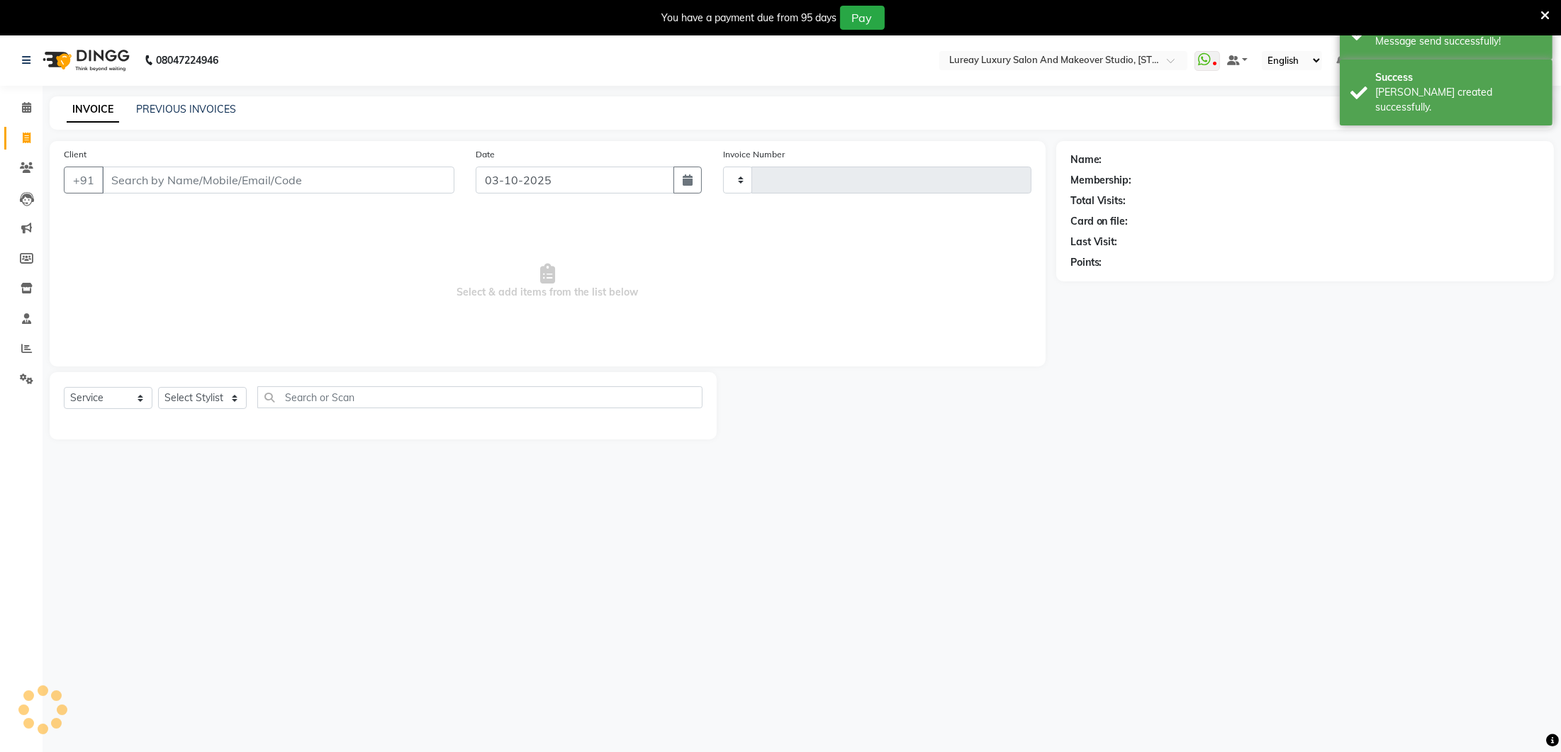
type input "0390"
select select "4075"
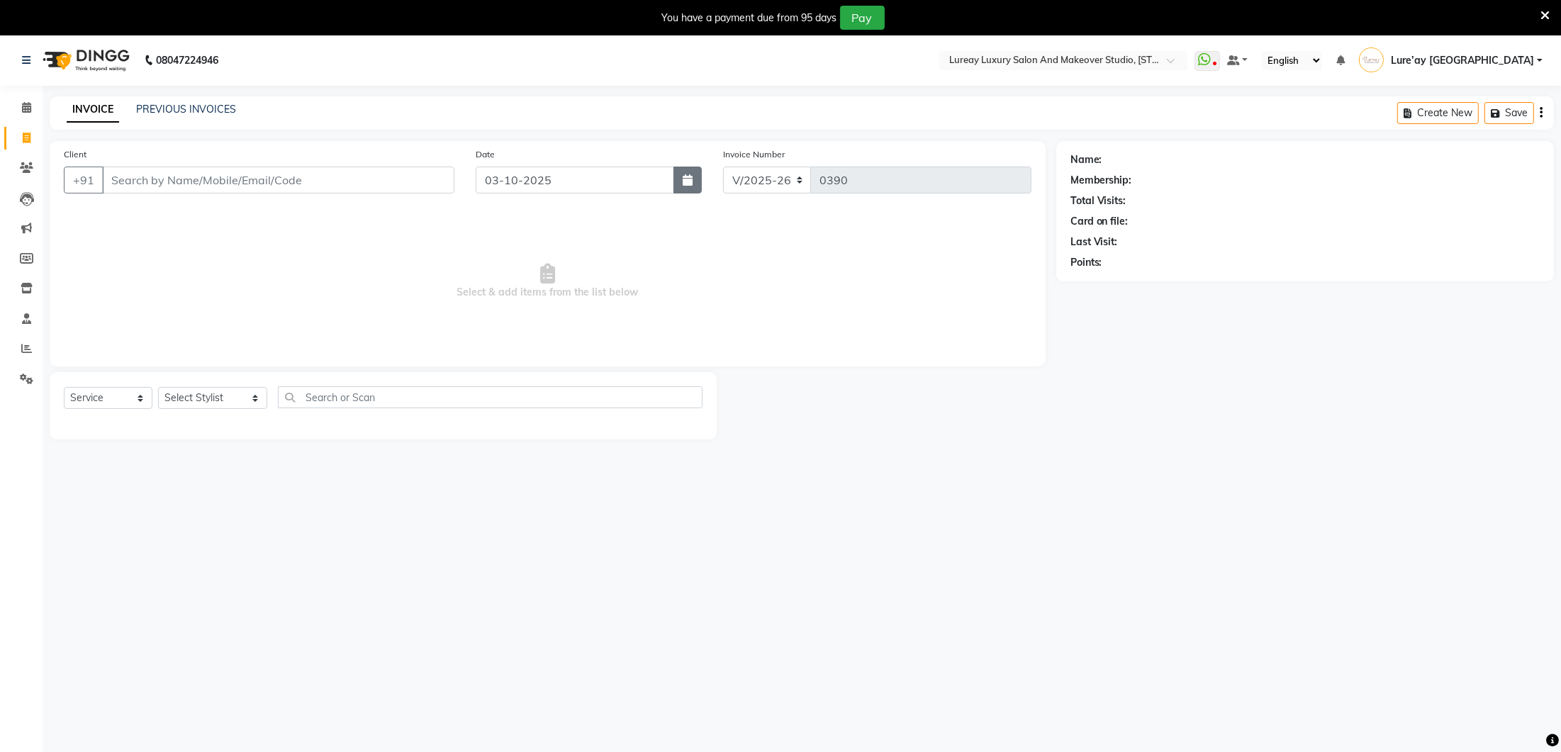
click at [695, 178] on button "button" at bounding box center [687, 180] width 28 height 27
select select "10"
select select "2025"
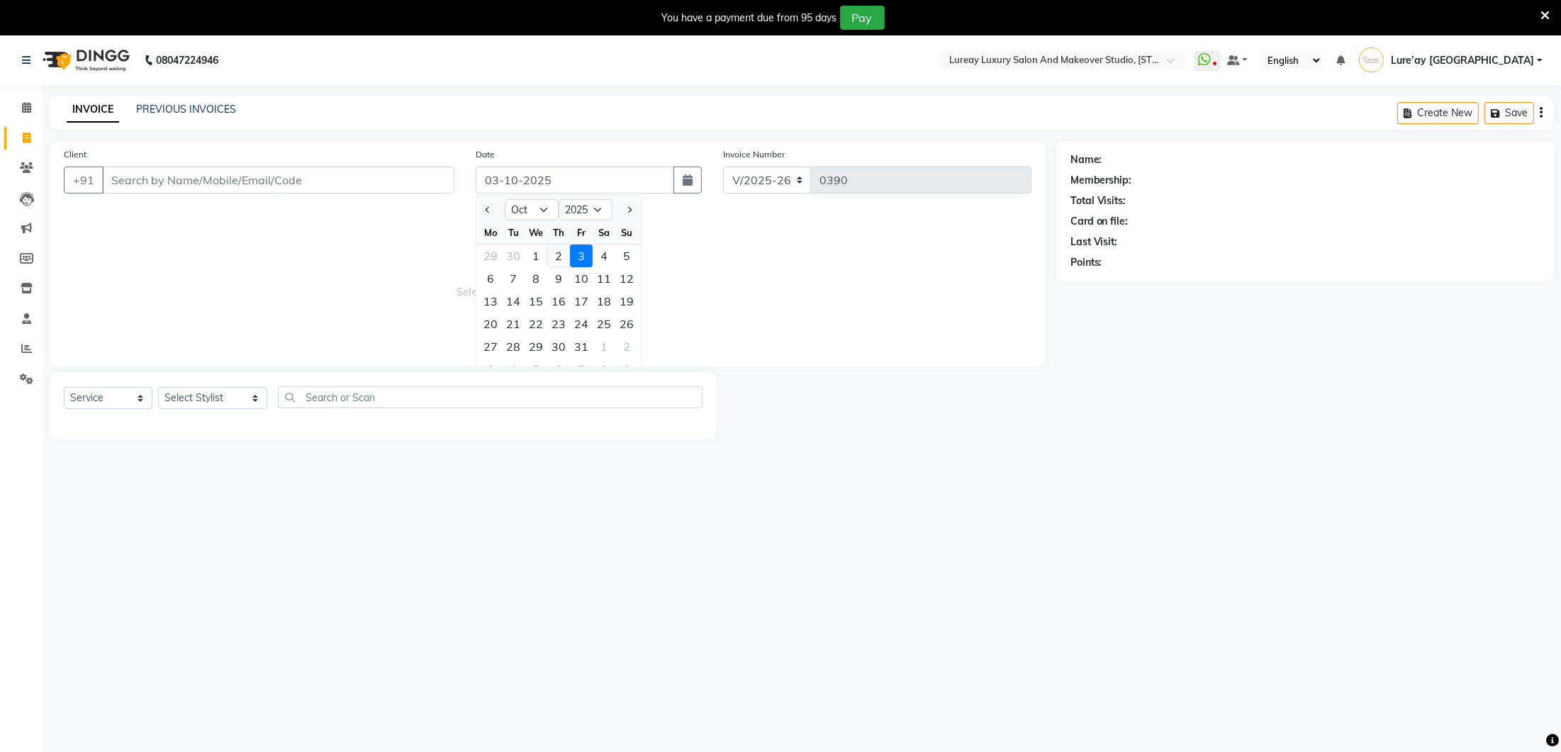
click at [561, 257] on div "2" at bounding box center [558, 256] width 23 height 23
type input "02-10-2025"
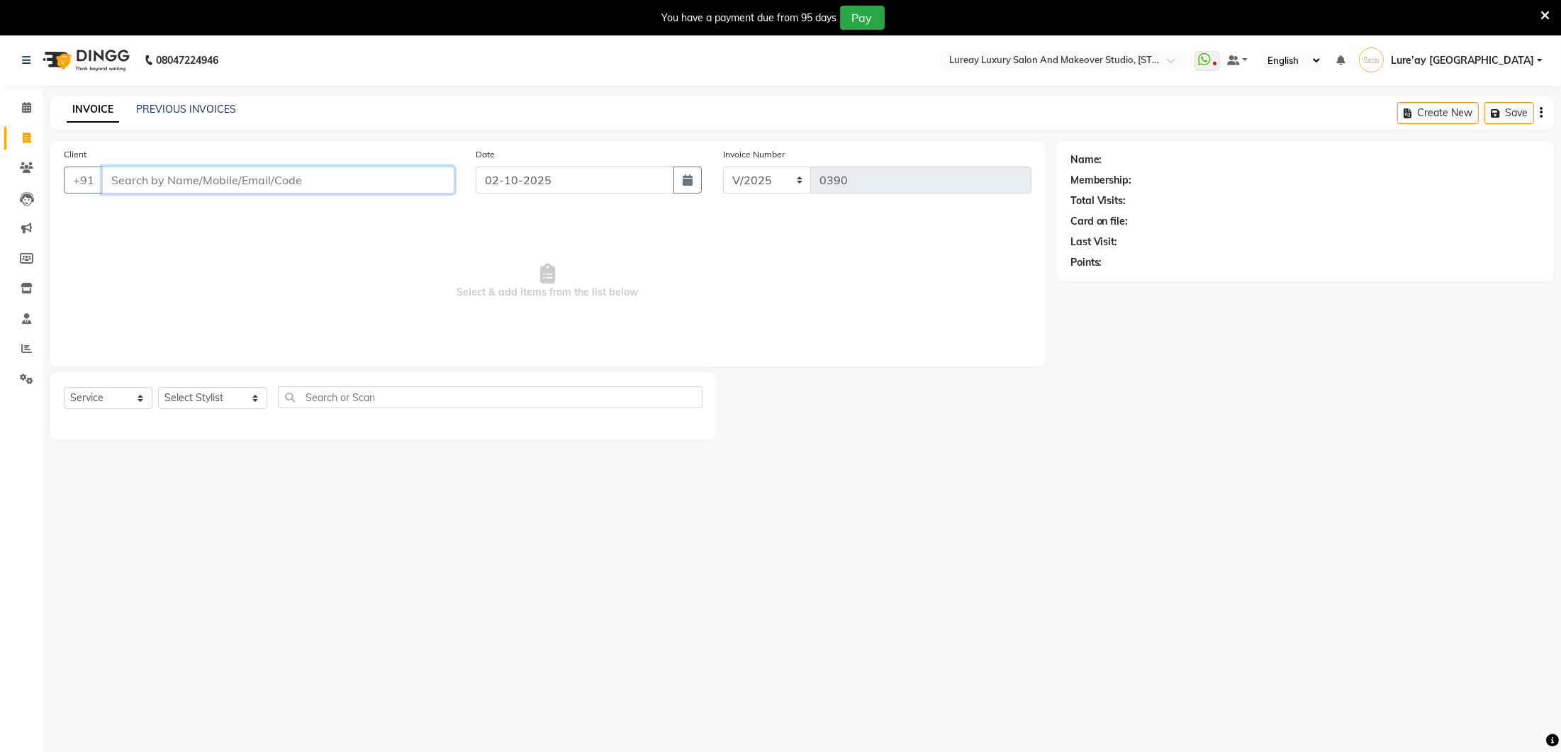
click at [259, 181] on input "Client" at bounding box center [278, 180] width 352 height 27
type input "h"
type input "8179215551"
click at [396, 179] on span "Add Client" at bounding box center [418, 180] width 56 height 14
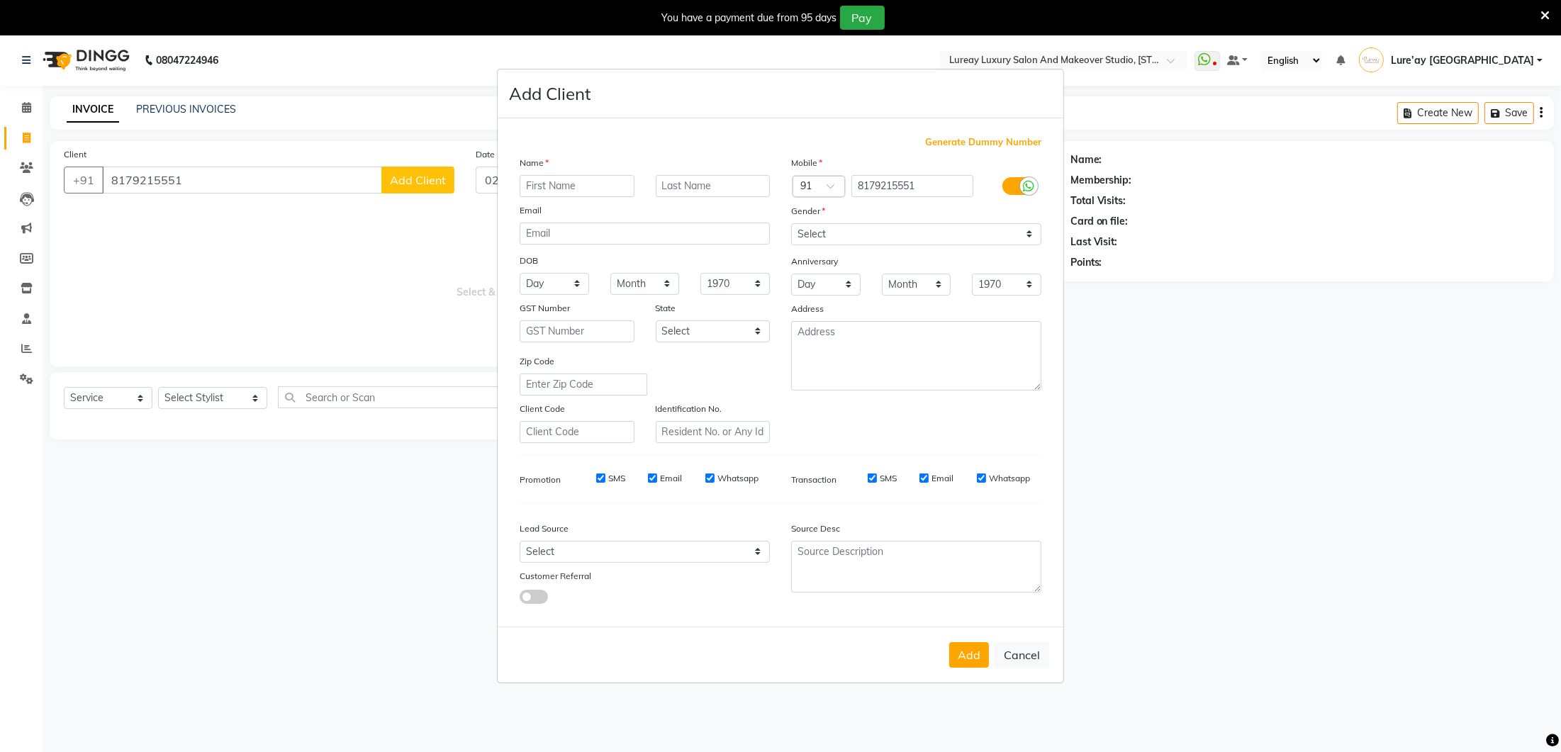
click at [545, 186] on input "text" at bounding box center [577, 186] width 115 height 22
type input "[PERSON_NAME]"
click at [832, 227] on select "Select [DEMOGRAPHIC_DATA] [DEMOGRAPHIC_DATA] Other Prefer Not To Say" at bounding box center [916, 234] width 250 height 22
select select "[DEMOGRAPHIC_DATA]"
click at [988, 650] on button "Add" at bounding box center [969, 655] width 40 height 26
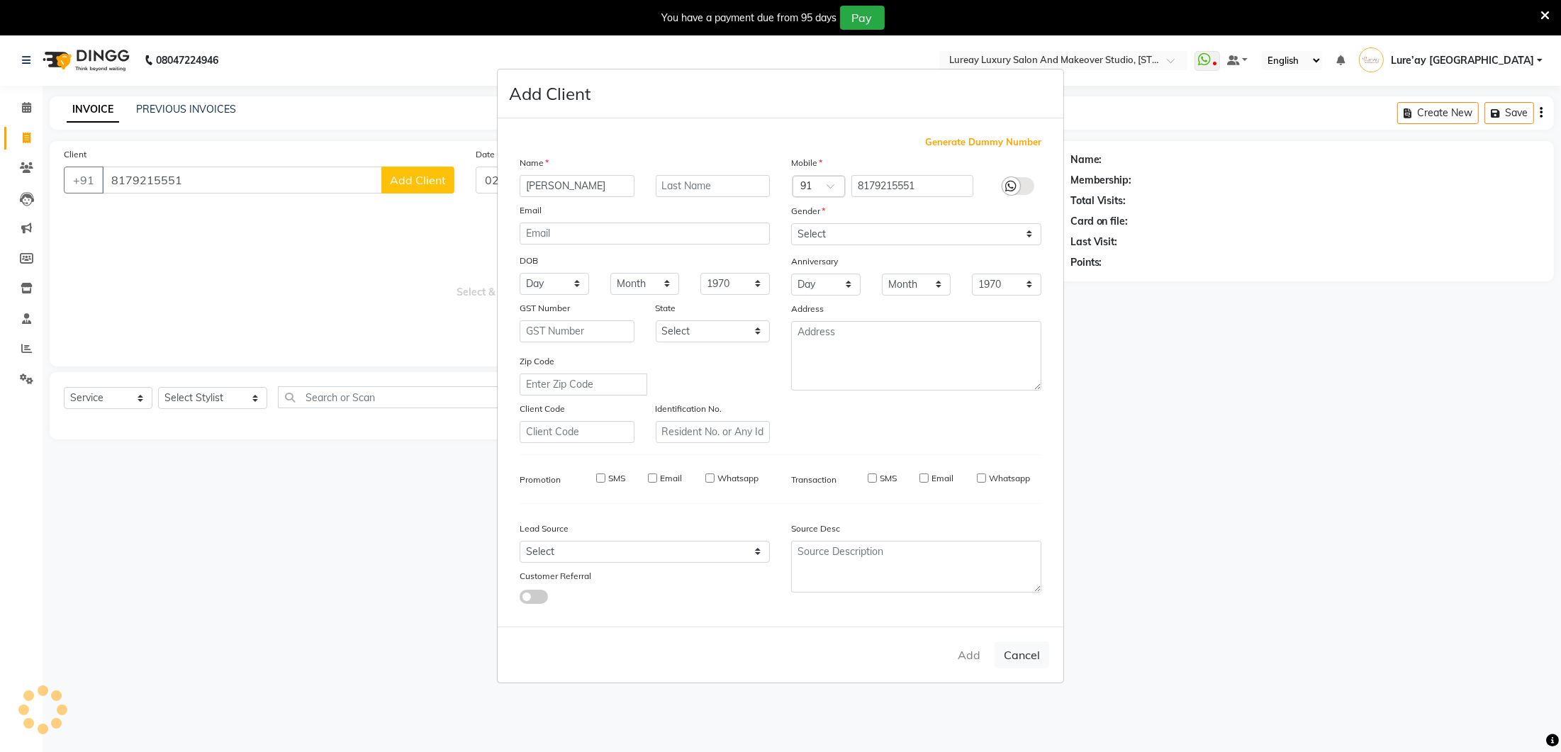
select select
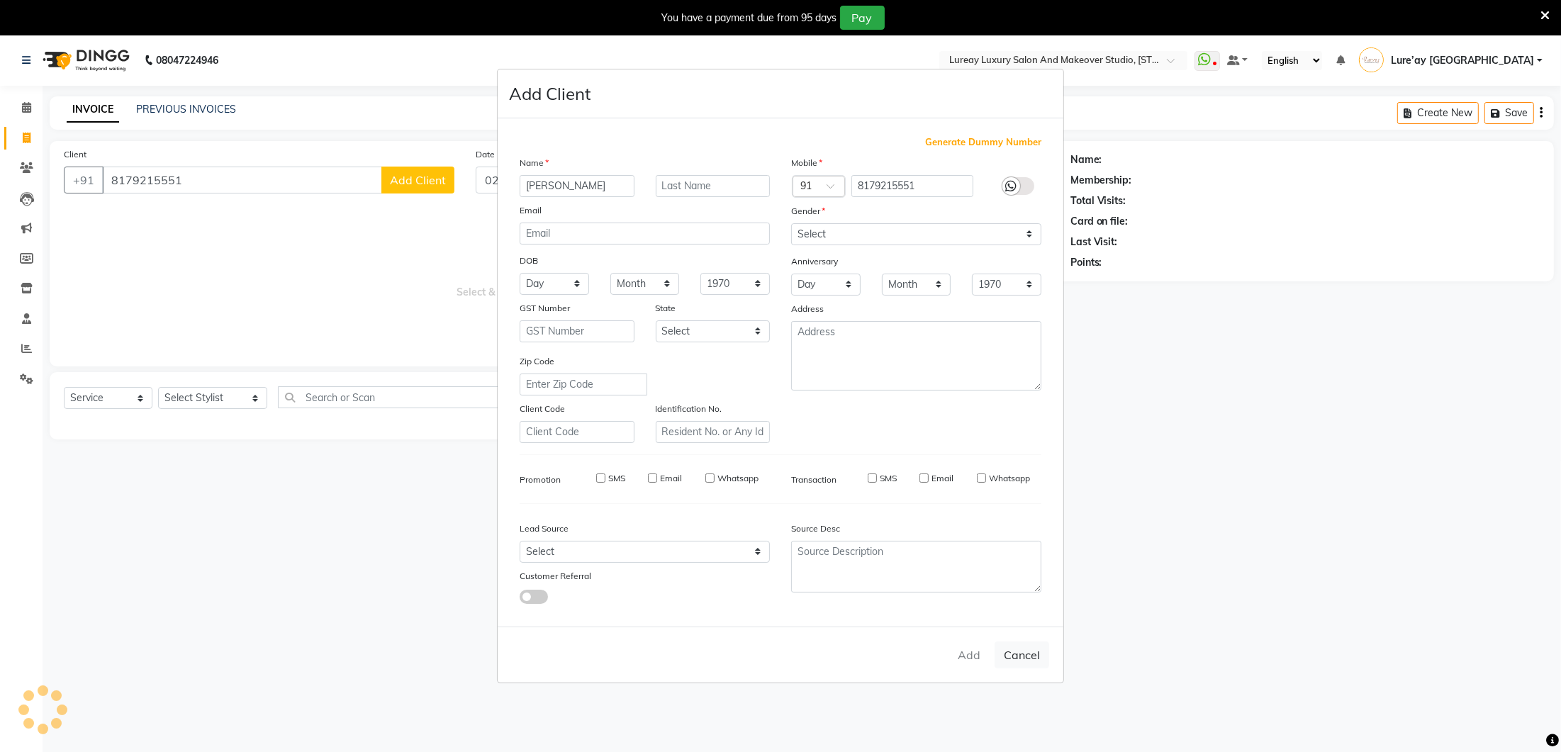
select select
checkbox input "false"
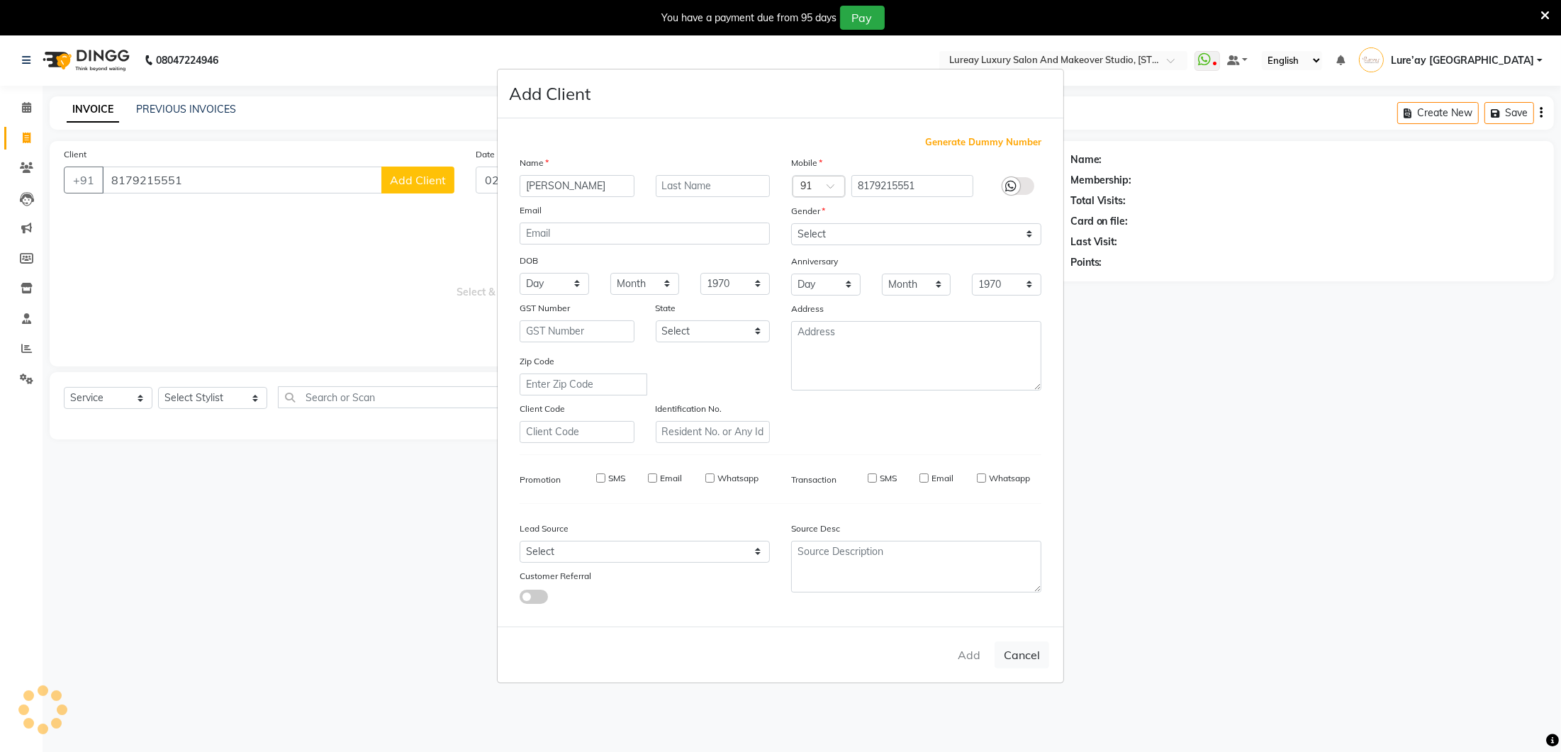
checkbox input "false"
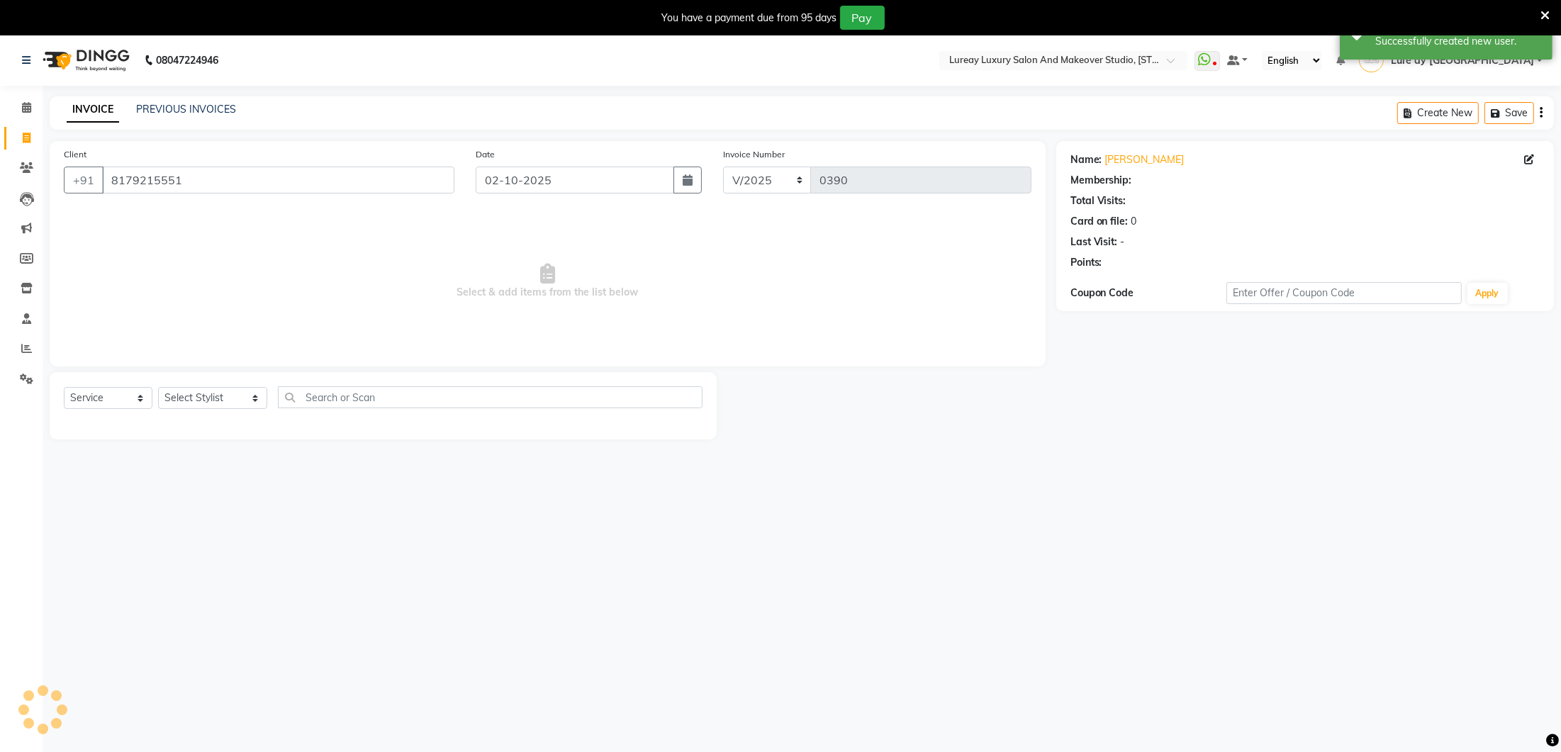
select select "1: Object"
click at [211, 401] on select "Select Stylist [PERSON_NAME] Lure’ay [GEOGRAPHIC_DATA] [PERSON_NAME] [PERSON_NA…" at bounding box center [212, 398] width 109 height 22
select select "70812"
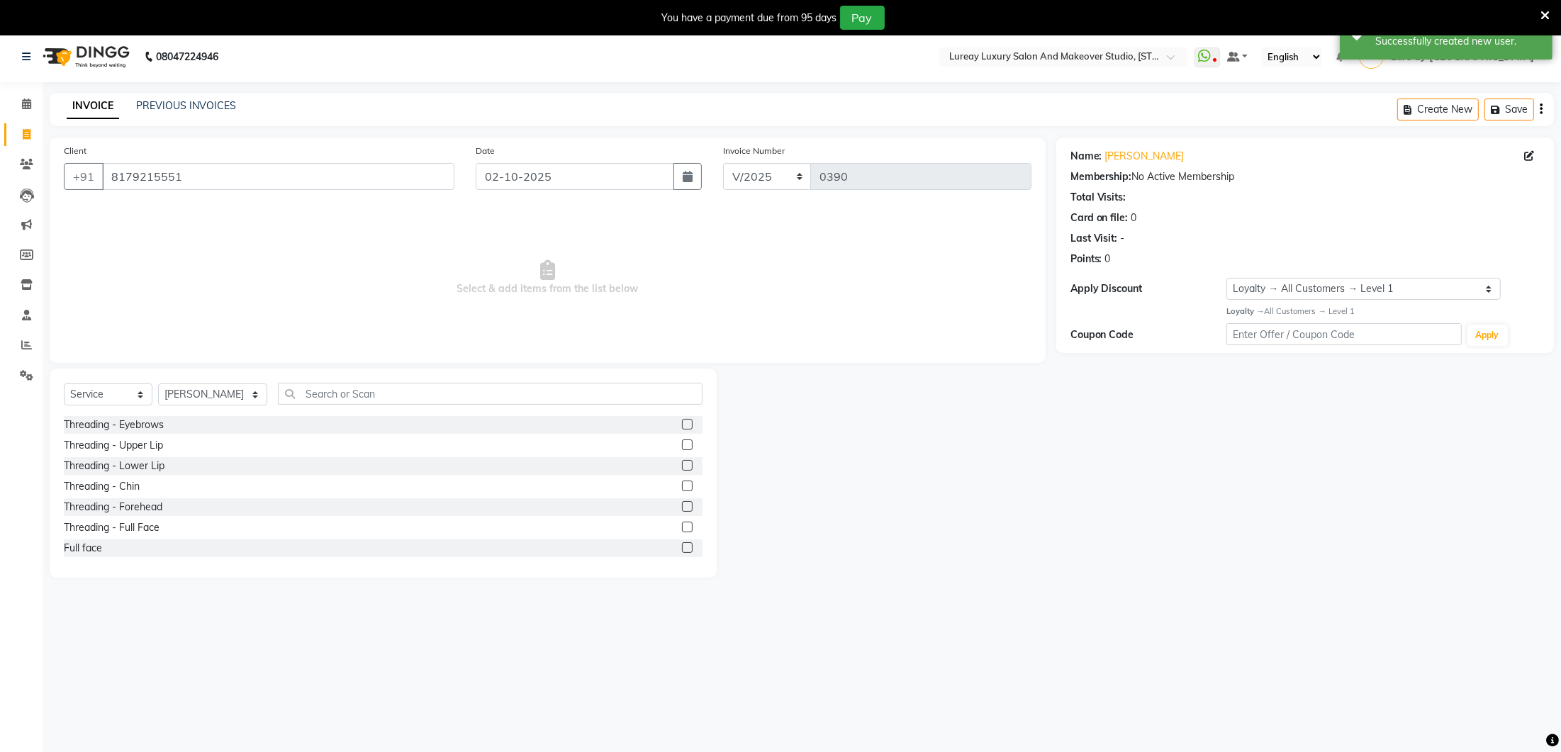
click at [359, 380] on div "Select Service Product Membership Package Voucher Prepaid Gift Card Select Styl…" at bounding box center [383, 473] width 667 height 209
click at [357, 392] on input "text" at bounding box center [490, 394] width 425 height 22
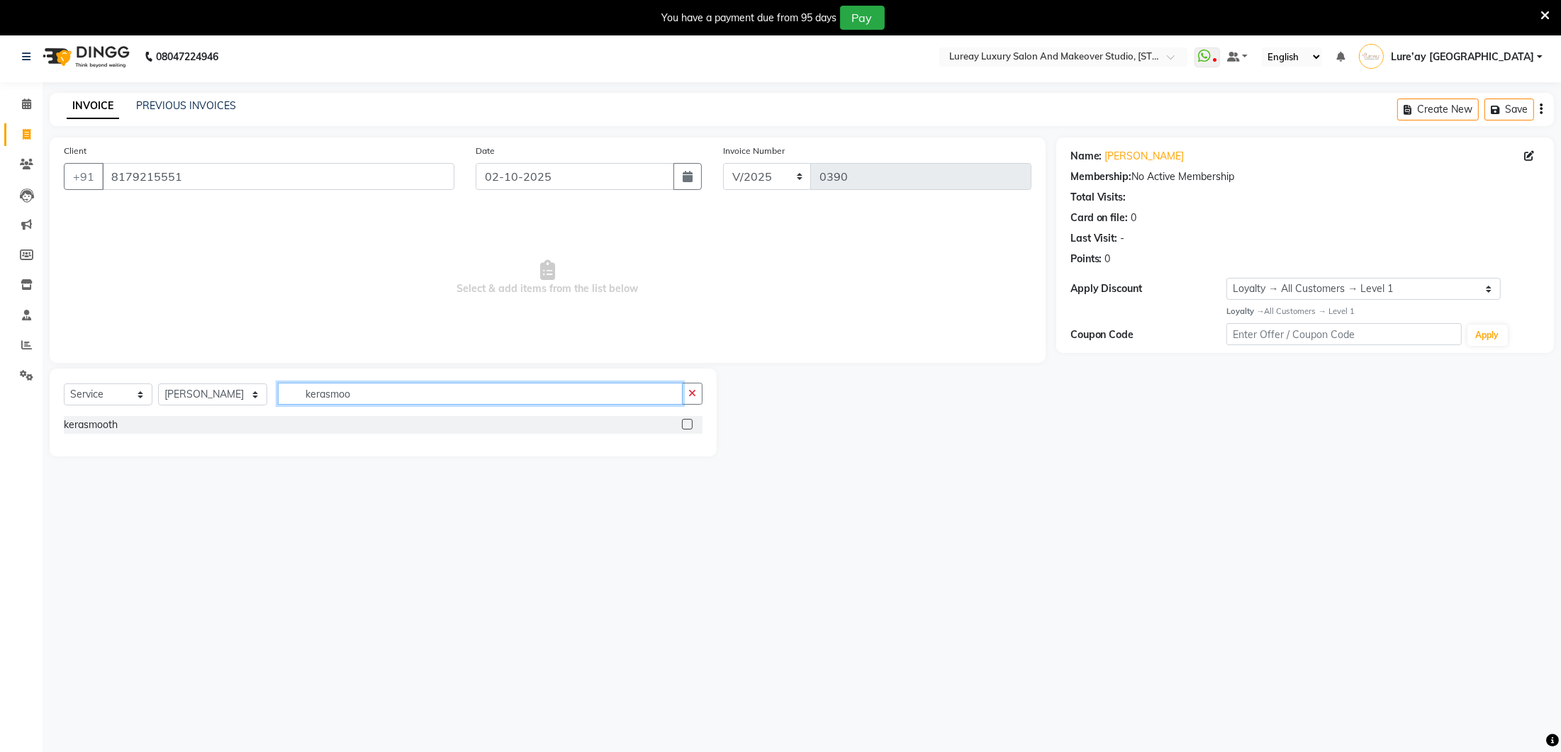
type input "kerasmoo"
click at [689, 420] on label at bounding box center [687, 424] width 11 height 11
click at [689, 420] on input "checkbox" at bounding box center [686, 424] width 9 height 9
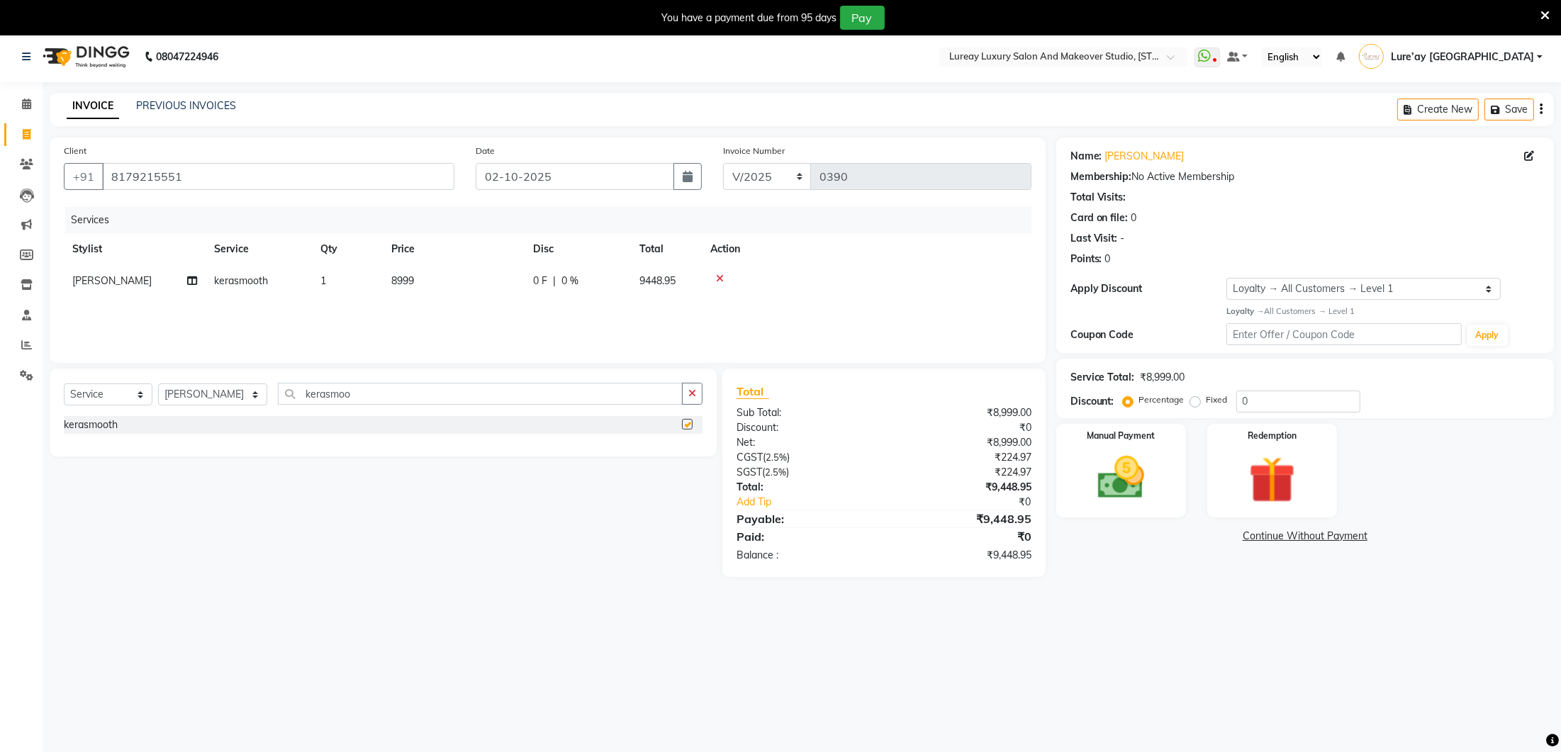
checkbox input "false"
click at [422, 287] on td "8999" at bounding box center [454, 281] width 142 height 32
select select "70812"
click at [490, 281] on input "8999" at bounding box center [520, 285] width 125 height 22
type input "8"
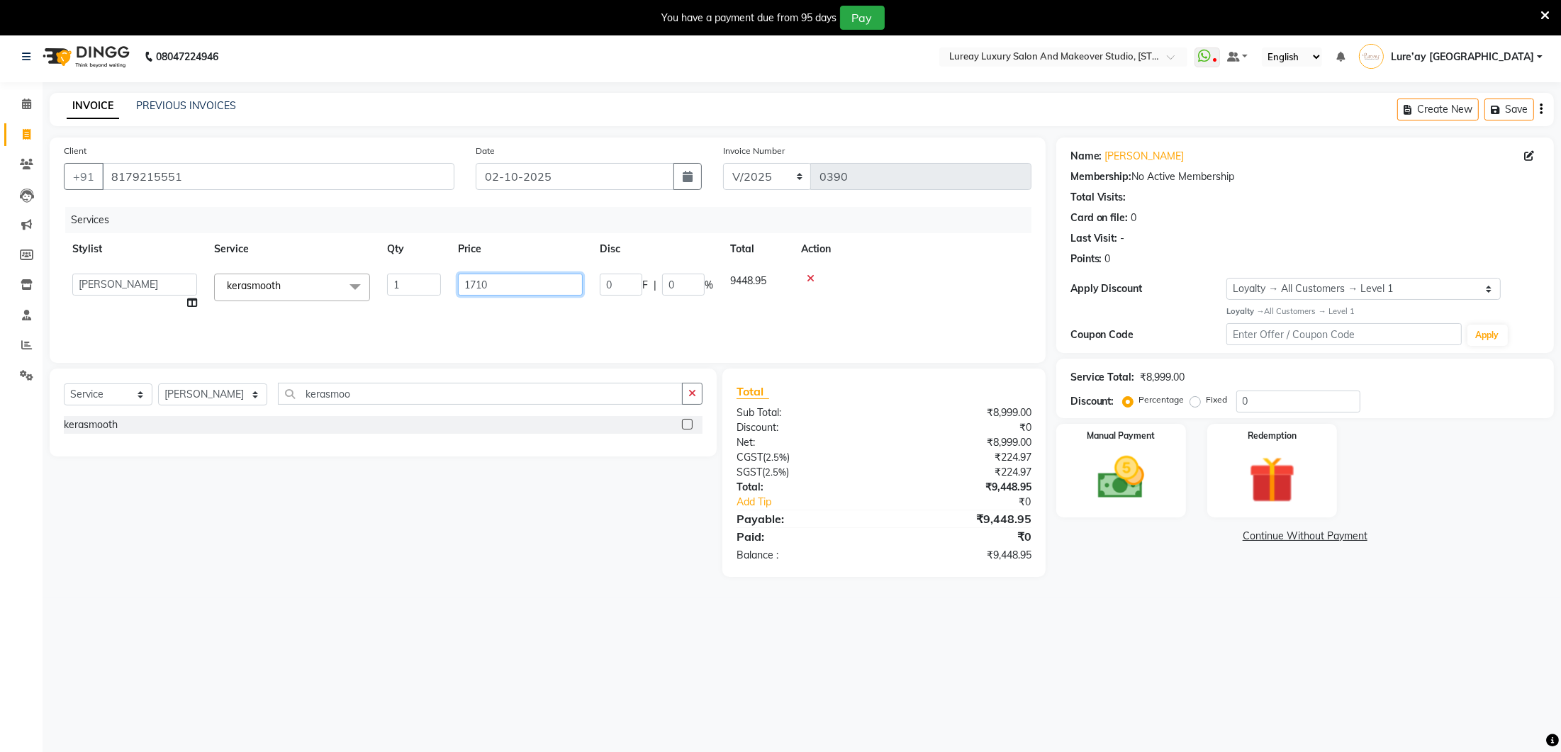
type input "17100"
click at [485, 318] on div "Services Stylist Service Qty Price Disc Total Action [PERSON_NAME] Lure’ay [GEO…" at bounding box center [547, 278] width 967 height 142
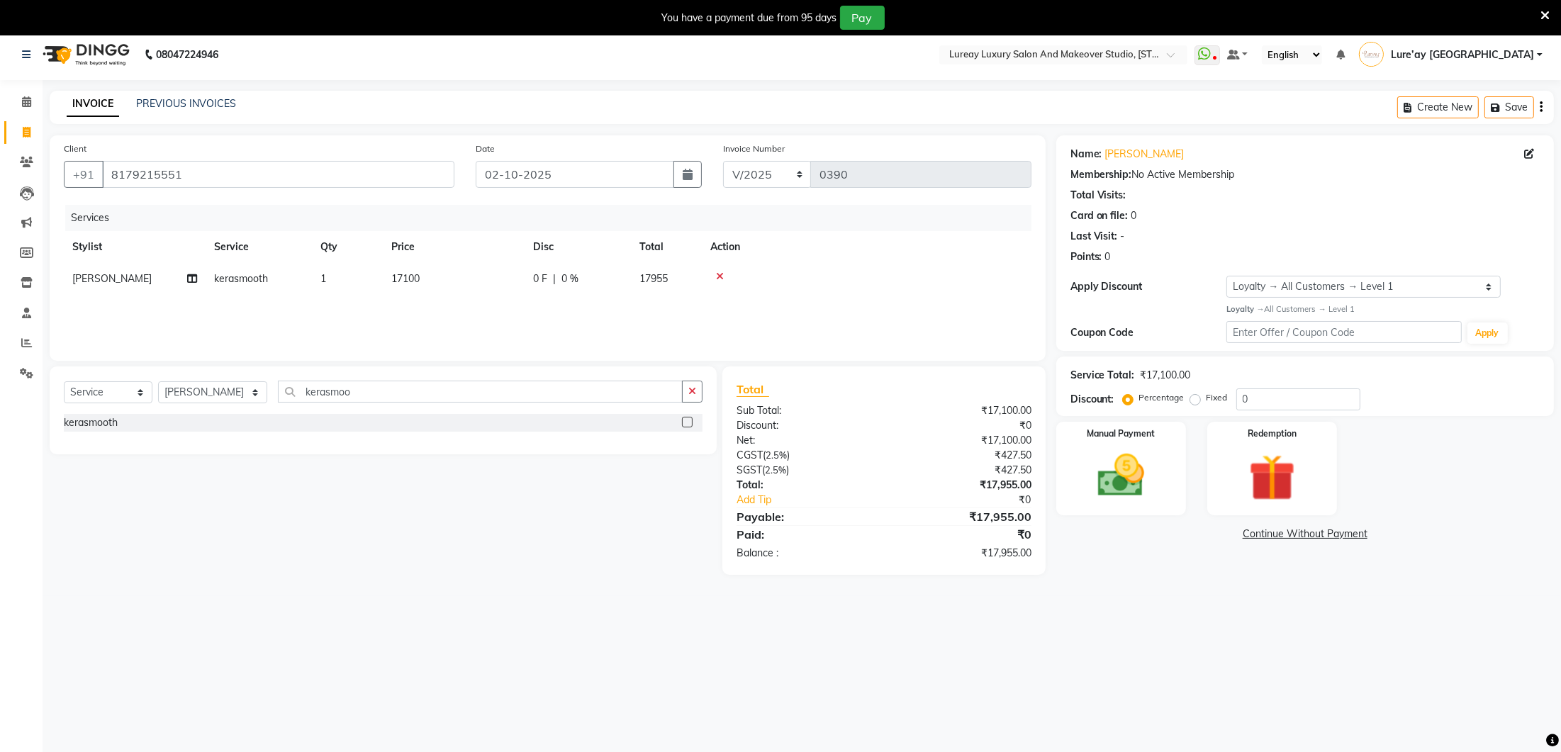
click at [430, 282] on td "17100" at bounding box center [454, 279] width 142 height 32
select select "70812"
click at [487, 281] on input "17100" at bounding box center [520, 282] width 125 height 22
click at [481, 280] on input "17100" at bounding box center [520, 282] width 125 height 22
type input "17200"
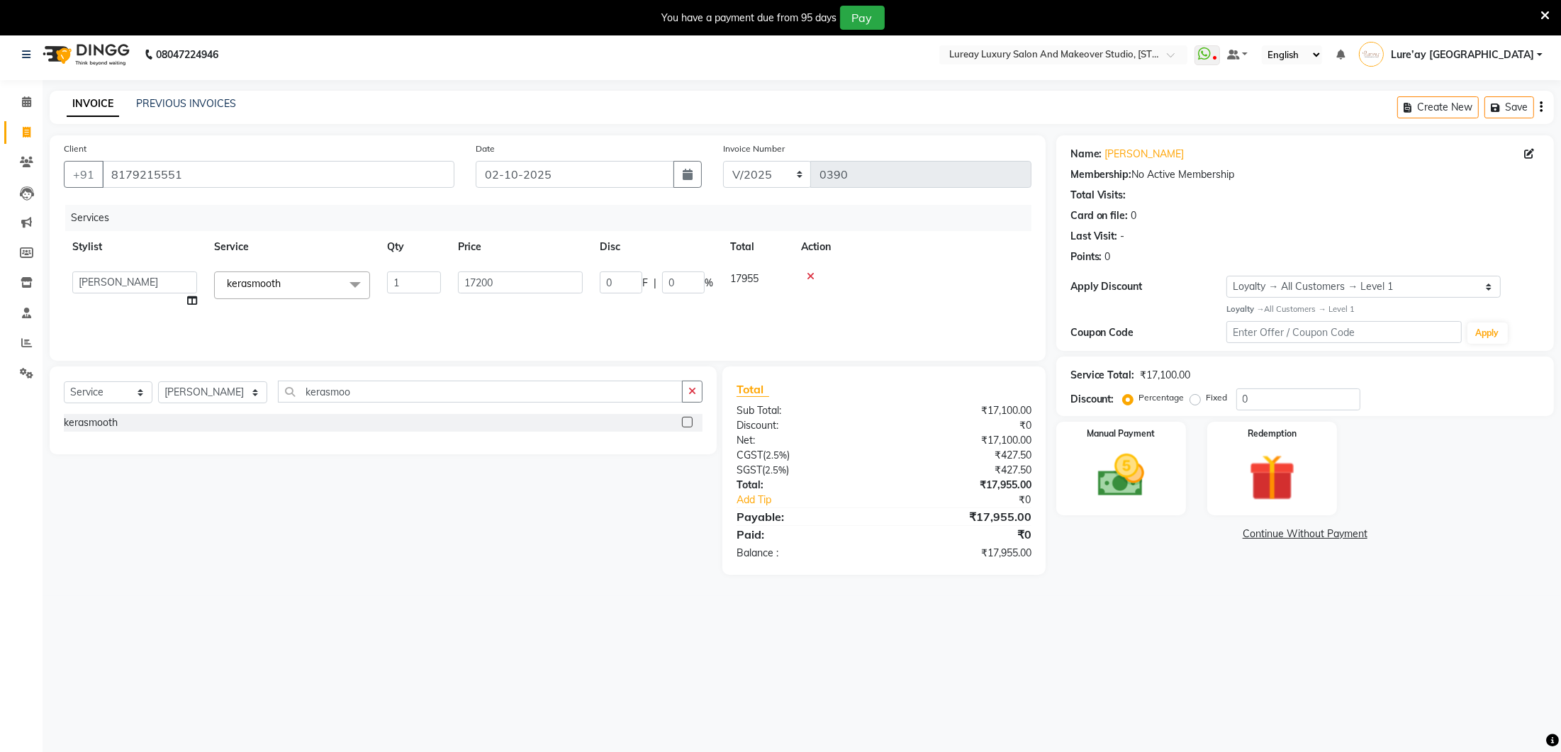
click at [475, 315] on div "Services Stylist Service Qty Price Disc Total Action [PERSON_NAME] Lure’ay [GEO…" at bounding box center [547, 276] width 967 height 142
click at [424, 269] on td "17200" at bounding box center [454, 279] width 142 height 32
select select "70812"
click at [483, 278] on input "17200" at bounding box center [520, 281] width 125 height 22
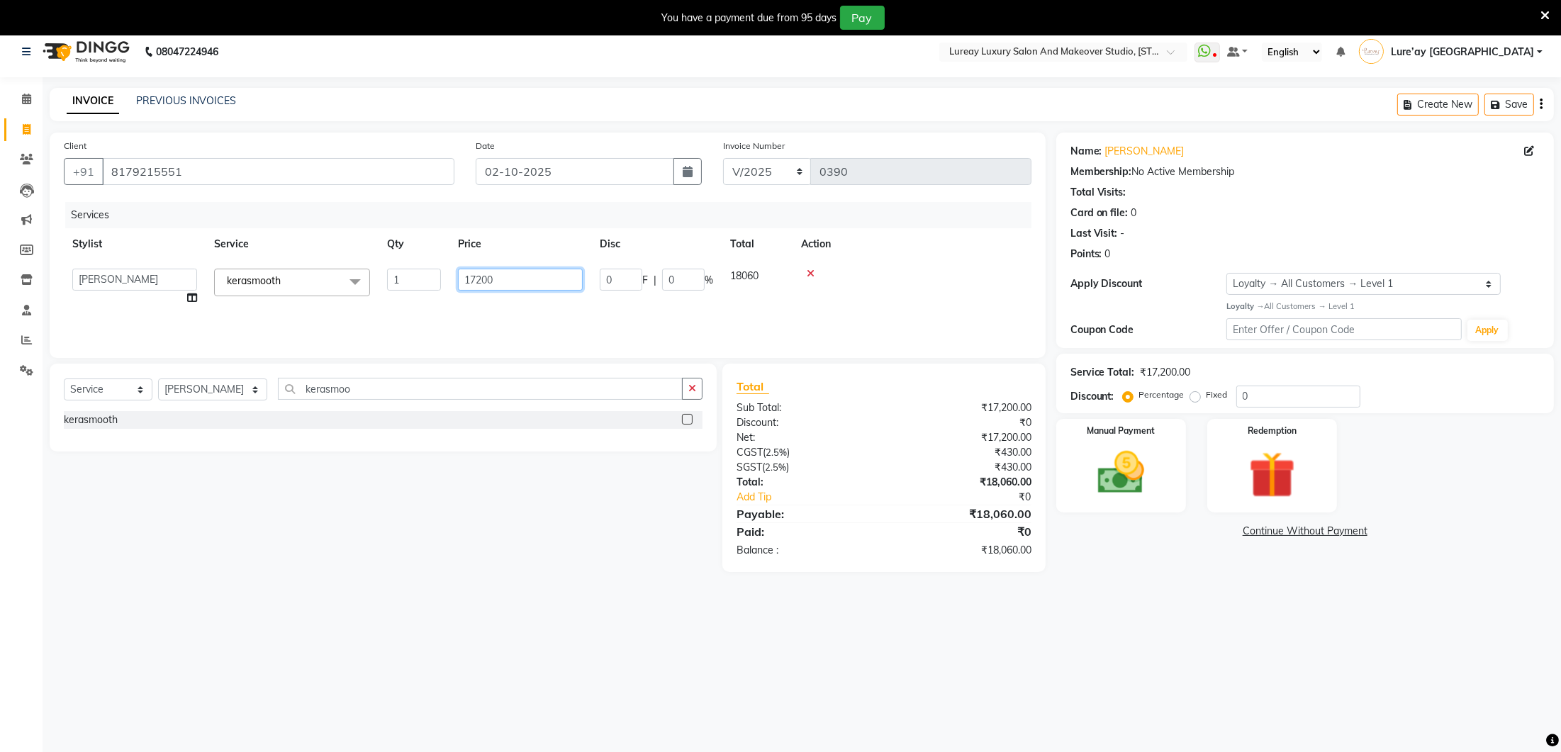
click at [519, 283] on input "17200" at bounding box center [520, 280] width 125 height 22
type input "17090"
click at [514, 321] on div "Services Stylist Service Qty Price Disc Total Action [PERSON_NAME] Lure’ay [GEO…" at bounding box center [547, 273] width 967 height 142
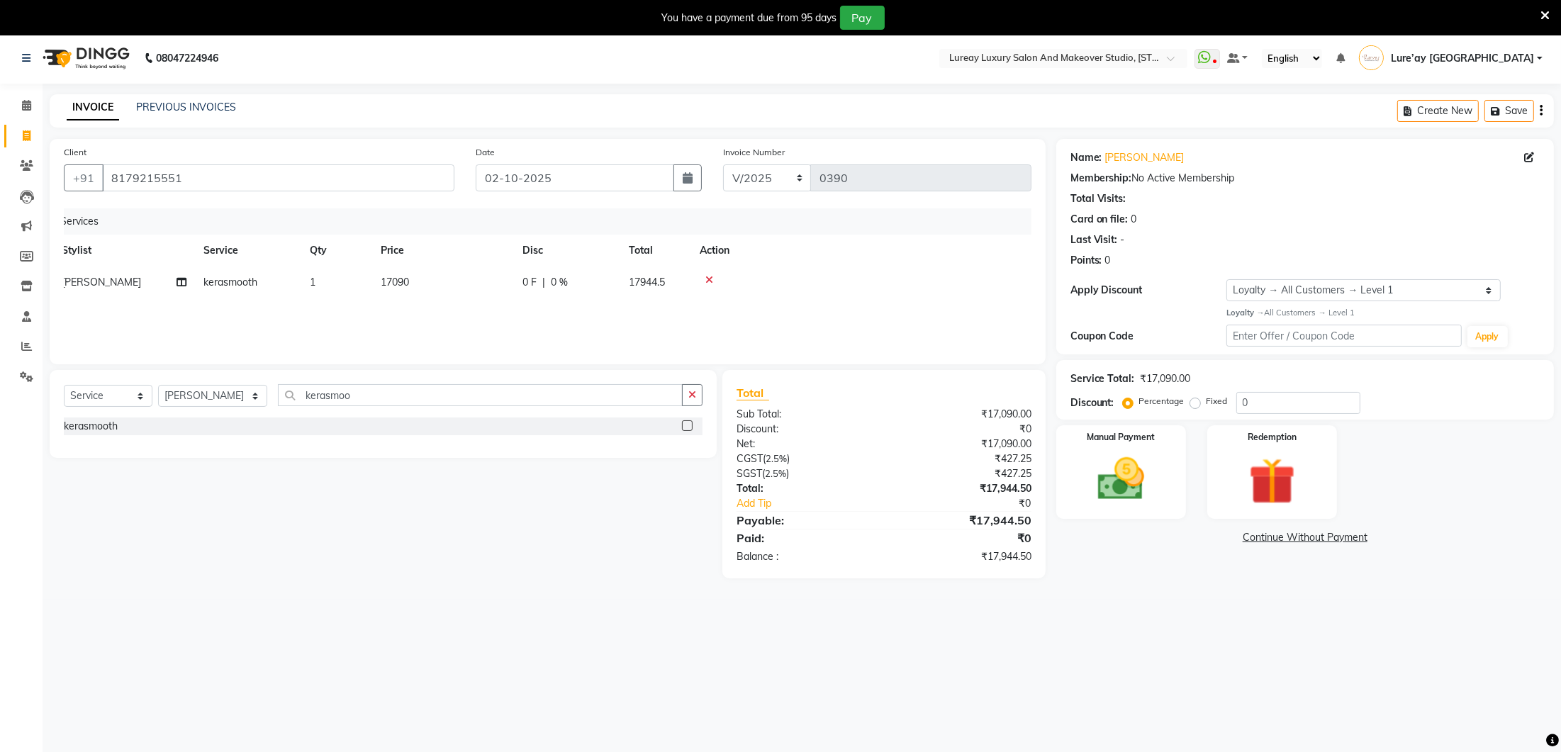
scroll to position [0, 0]
click at [433, 269] on td "17090" at bounding box center [443, 285] width 142 height 32
select select "70812"
click at [495, 285] on input "17090" at bounding box center [509, 288] width 125 height 22
type input "17095"
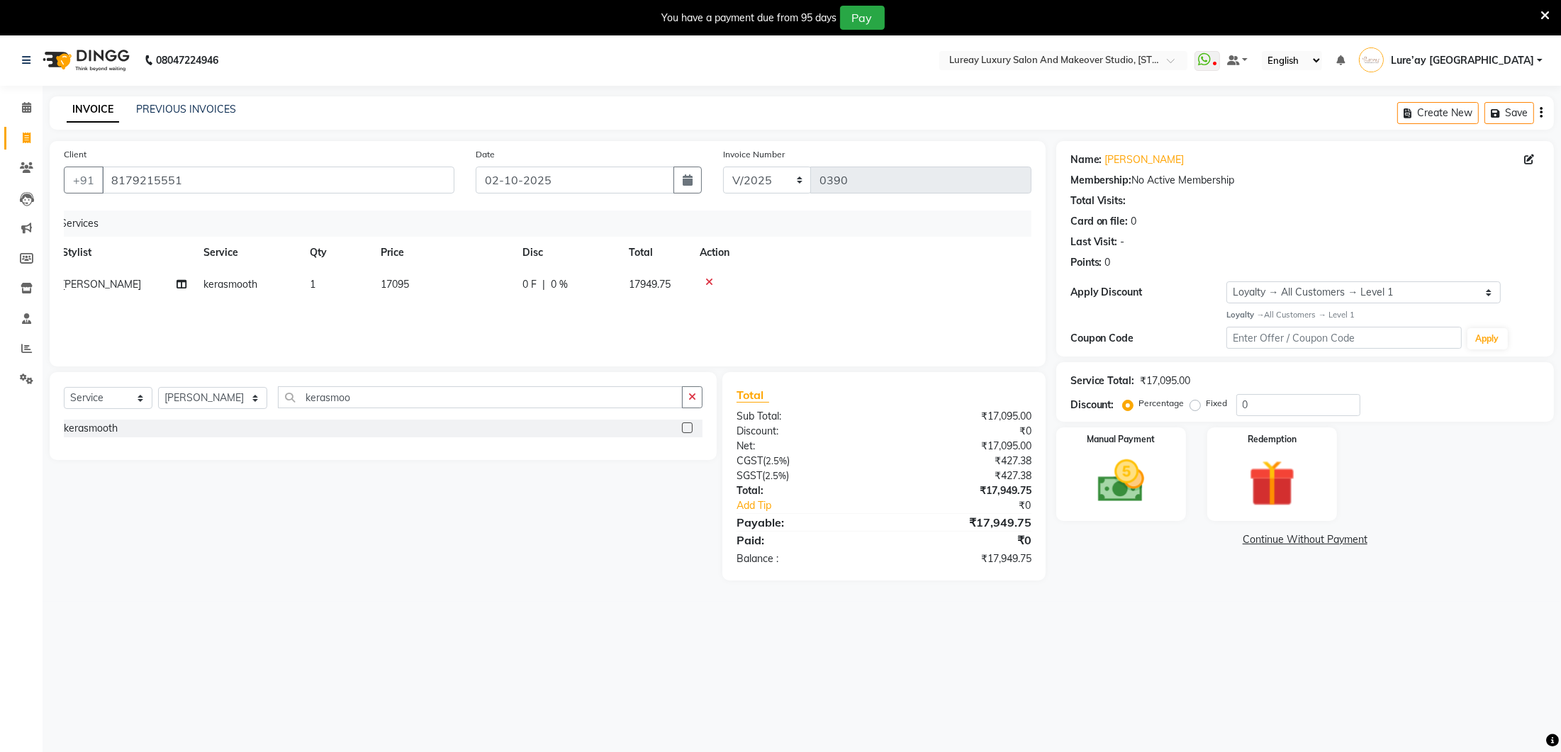
click at [492, 338] on div "Services Stylist Service Qty Price Disc Total Action [PERSON_NAME] kerasmooth 1…" at bounding box center [547, 281] width 967 height 142
click at [472, 283] on td "17095" at bounding box center [443, 285] width 142 height 32
select select "70812"
click at [527, 283] on input "17095" at bounding box center [509, 288] width 125 height 22
type input "17099"
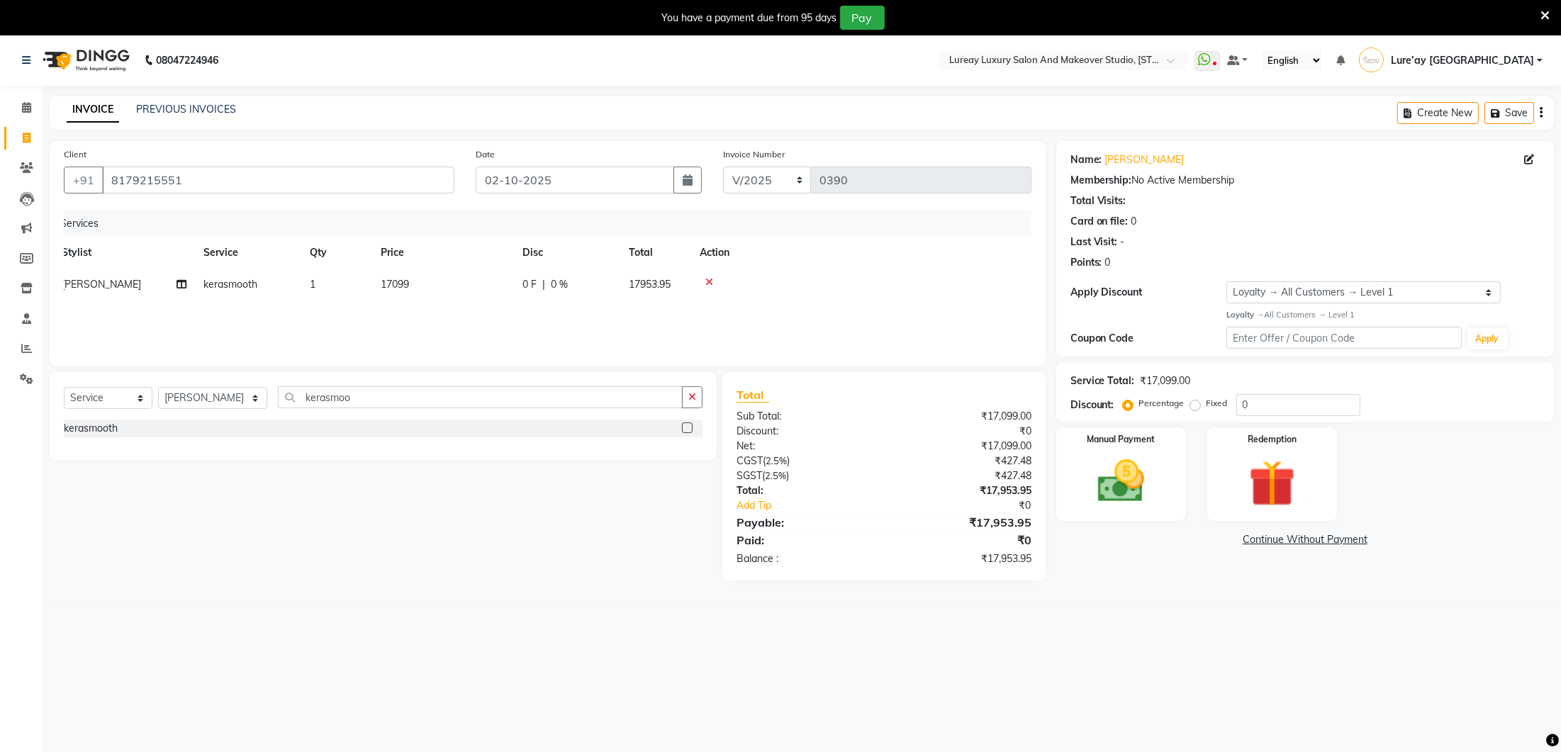
click at [523, 334] on div "Services Stylist Service Qty Price Disc Total Action [PERSON_NAME] kerasmooth 1…" at bounding box center [547, 281] width 967 height 142
click at [464, 284] on td "17099" at bounding box center [445, 285] width 142 height 32
select select "70812"
click at [509, 288] on input "17099" at bounding box center [516, 288] width 125 height 22
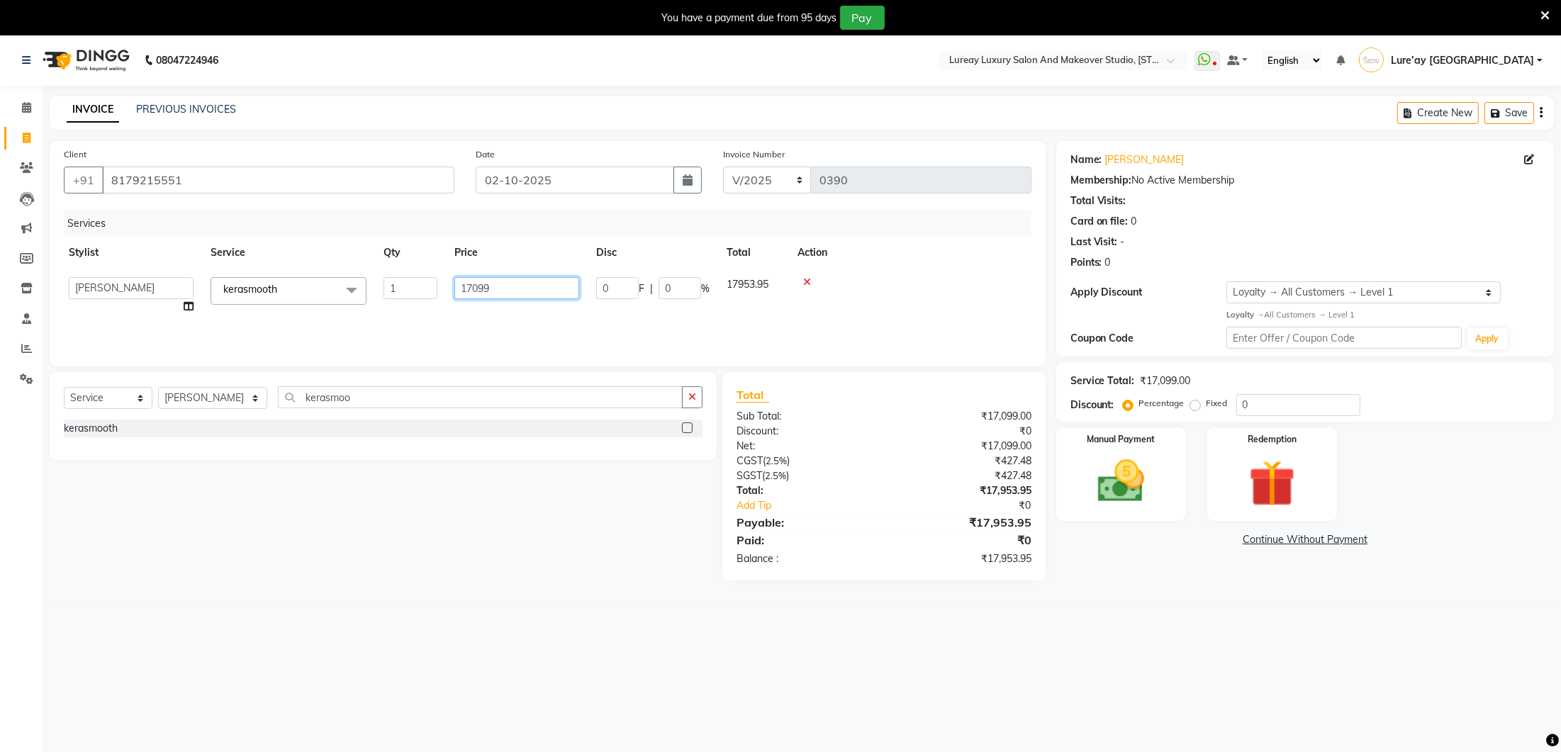
scroll to position [0, 1]
type input "17105"
click at [458, 334] on div "Services Stylist Service Qty Price Disc Total Action [PERSON_NAME] kerasmooth 1…" at bounding box center [547, 281] width 967 height 142
click at [463, 283] on td "17105" at bounding box center [452, 285] width 142 height 32
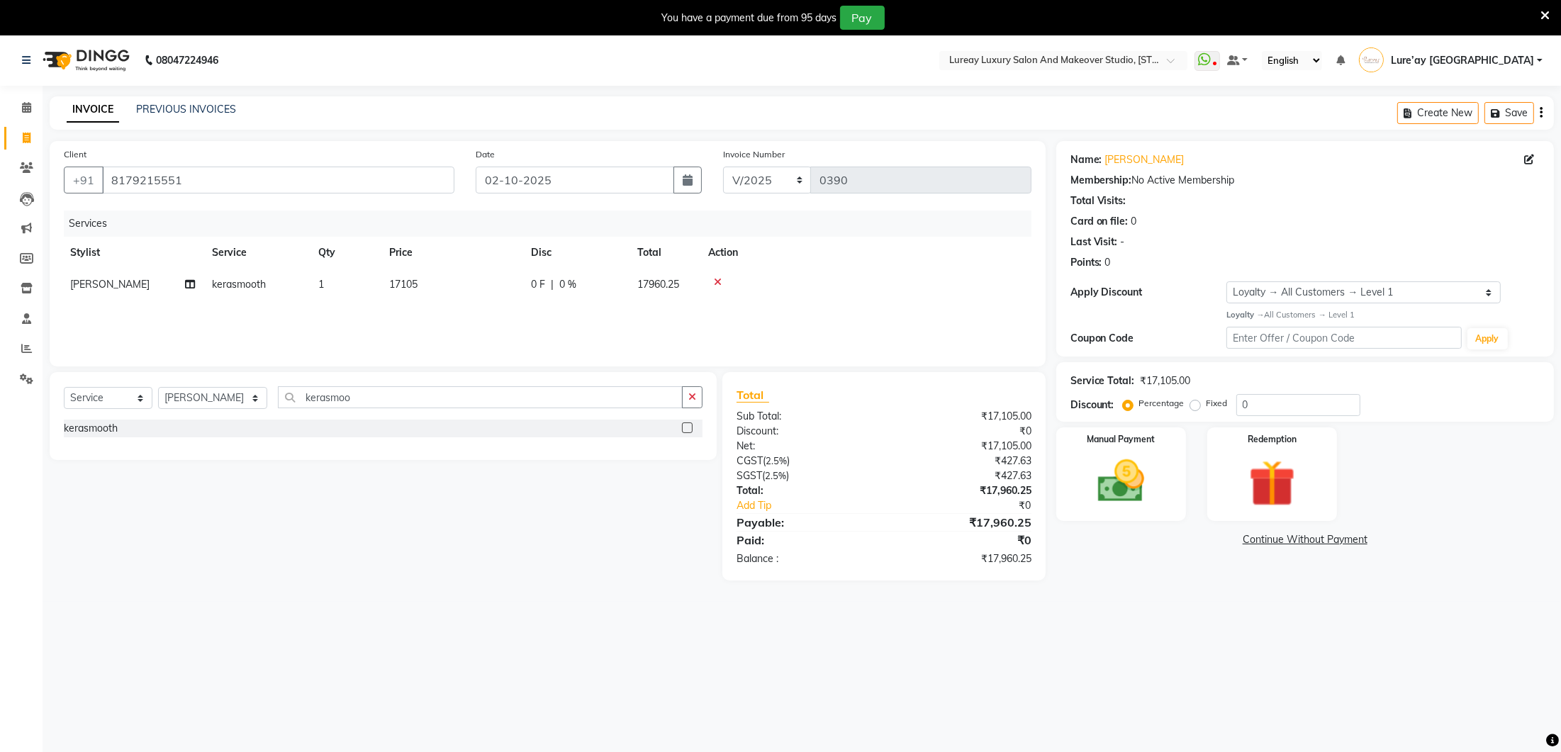
select select "70812"
click at [549, 289] on input "17105" at bounding box center [518, 288] width 125 height 22
type input "17120"
click at [549, 325] on div "Services Stylist Service Qty Price Disc Total Action [PERSON_NAME] Lure’ay [GEO…" at bounding box center [547, 281] width 967 height 142
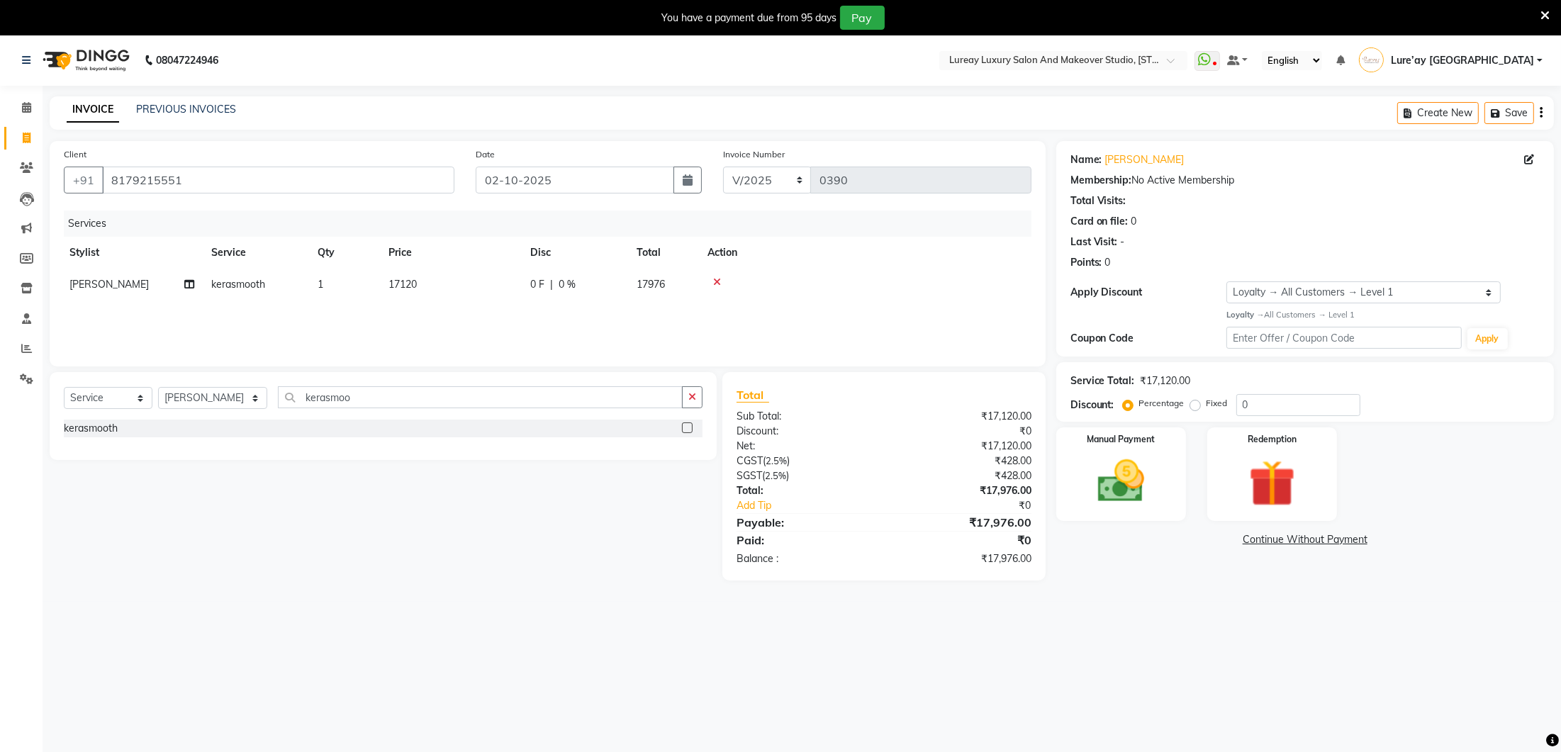
scroll to position [8, 0]
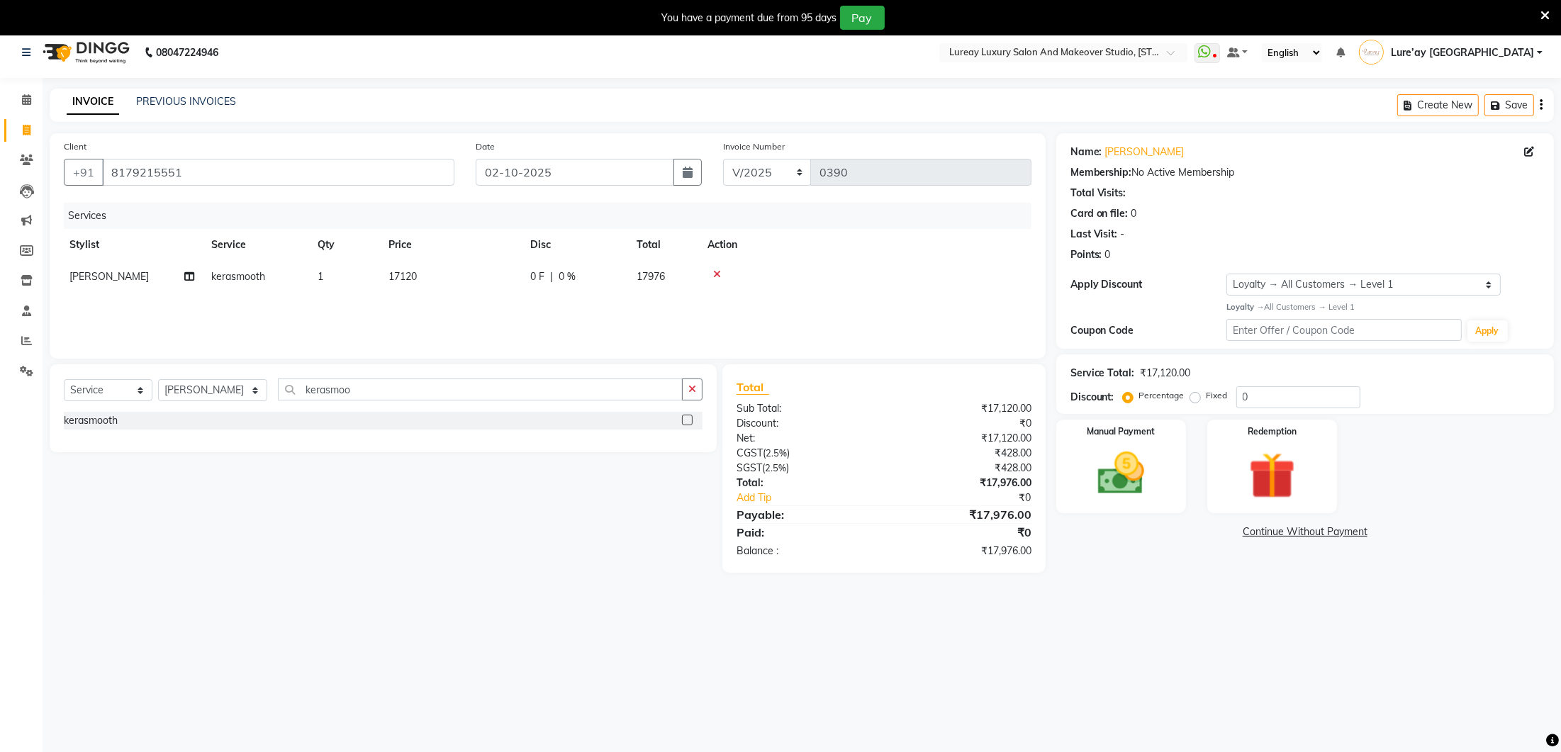
click at [437, 280] on td "17120" at bounding box center [451, 277] width 142 height 32
select select "70812"
click at [485, 279] on input "17120" at bounding box center [517, 280] width 125 height 22
type input "17150"
click at [668, 346] on div "Client [PHONE_NUMBER] Date [DATE] Invoice Number V/2025 V/[PHONE_NUMBER] Servic…" at bounding box center [548, 245] width 996 height 225
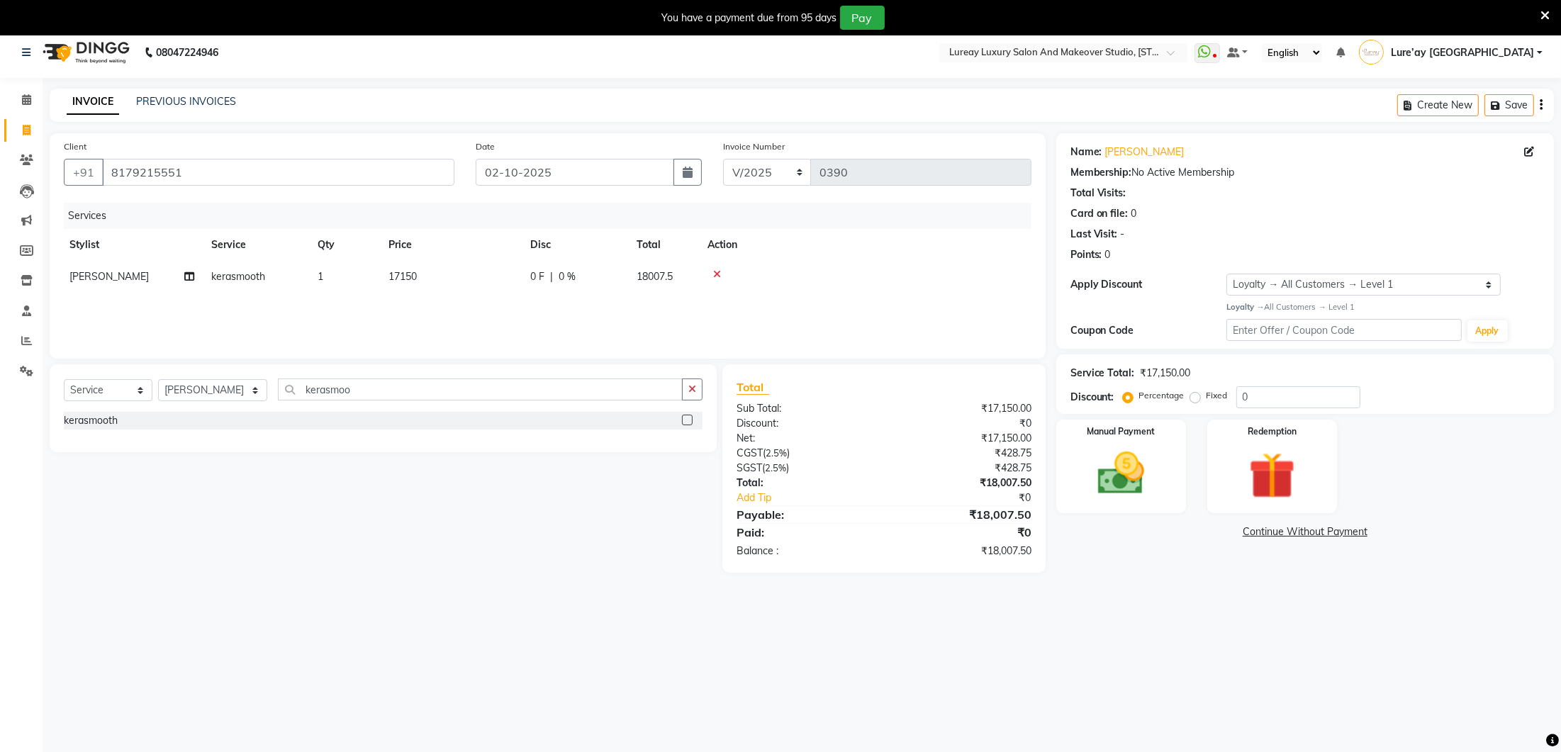
click at [432, 276] on td "17150" at bounding box center [451, 277] width 142 height 32
select select "70812"
click at [501, 279] on input "17150" at bounding box center [517, 280] width 125 height 22
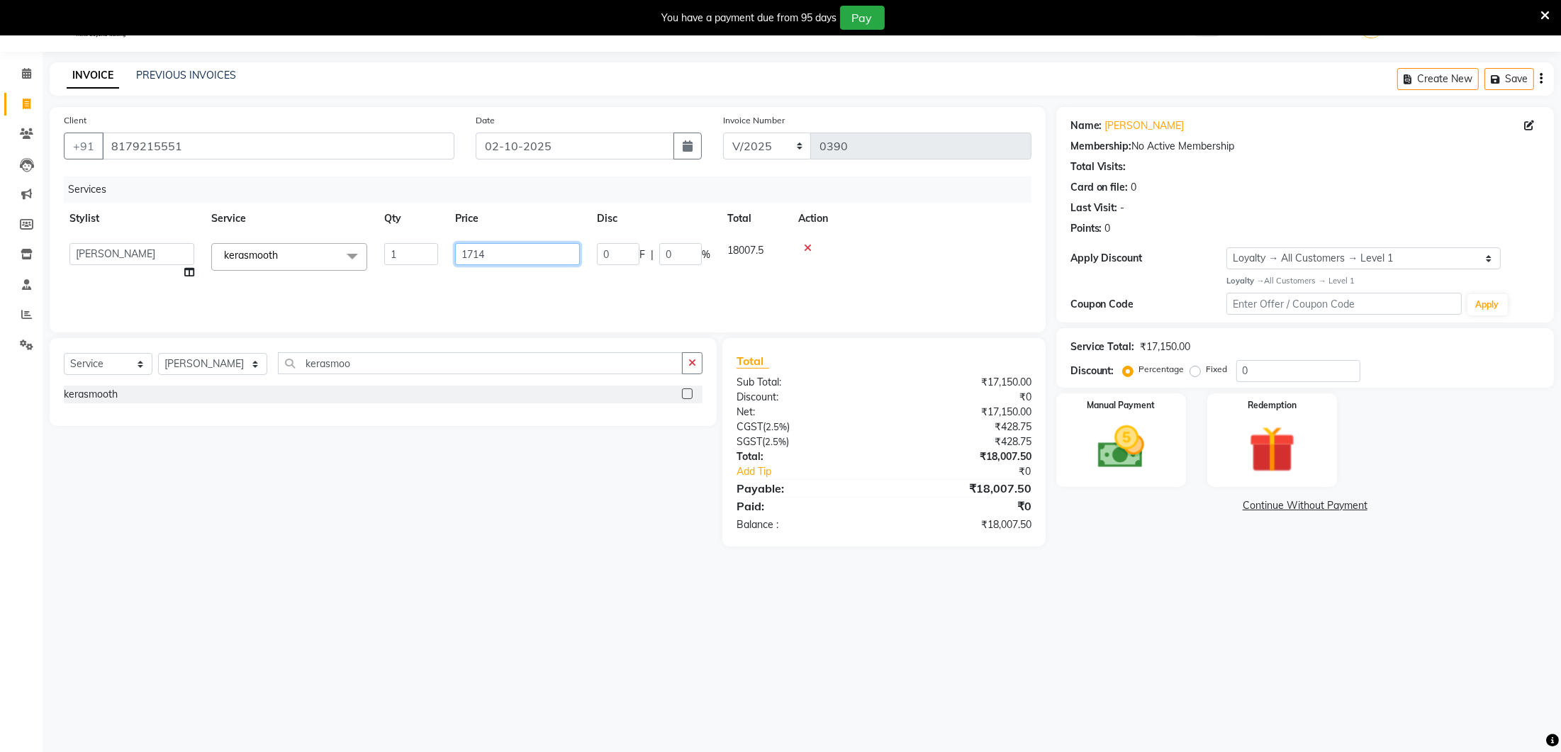
type input "17145"
click at [500, 283] on div "Services Stylist Service Qty Price Disc Total Action [PERSON_NAME] kerasmooth 1…" at bounding box center [547, 247] width 967 height 142
click at [461, 241] on td "17145" at bounding box center [451, 251] width 142 height 32
select select "70812"
click at [524, 243] on input "17145" at bounding box center [517, 254] width 125 height 22
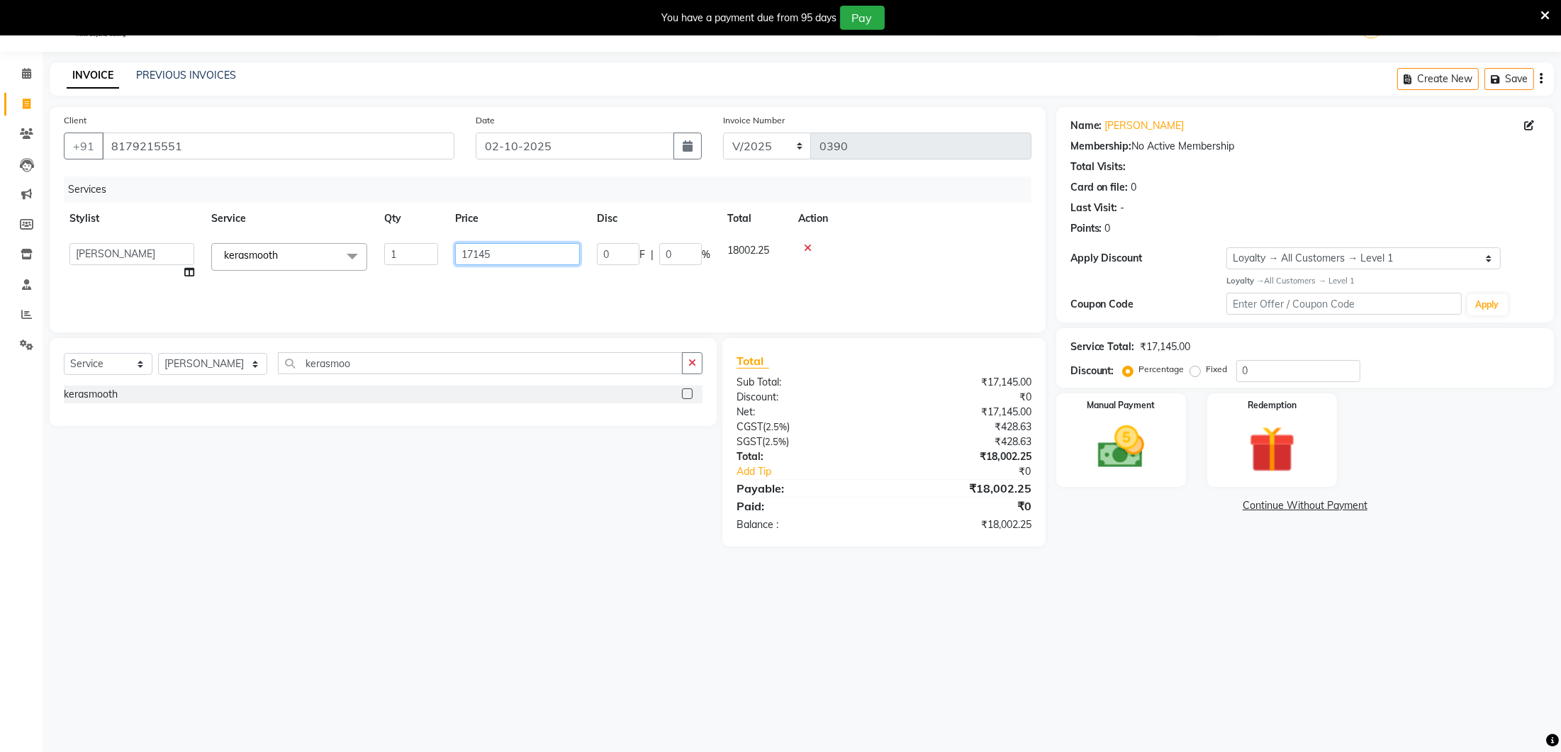
click at [525, 252] on input "17145" at bounding box center [517, 254] width 125 height 22
type input "17144"
click at [507, 293] on div "Services Stylist Service Qty Price Disc Total Action [PERSON_NAME] kerasmooth 1…" at bounding box center [547, 247] width 967 height 142
click at [427, 251] on td "17144" at bounding box center [451, 251] width 142 height 32
select select "70812"
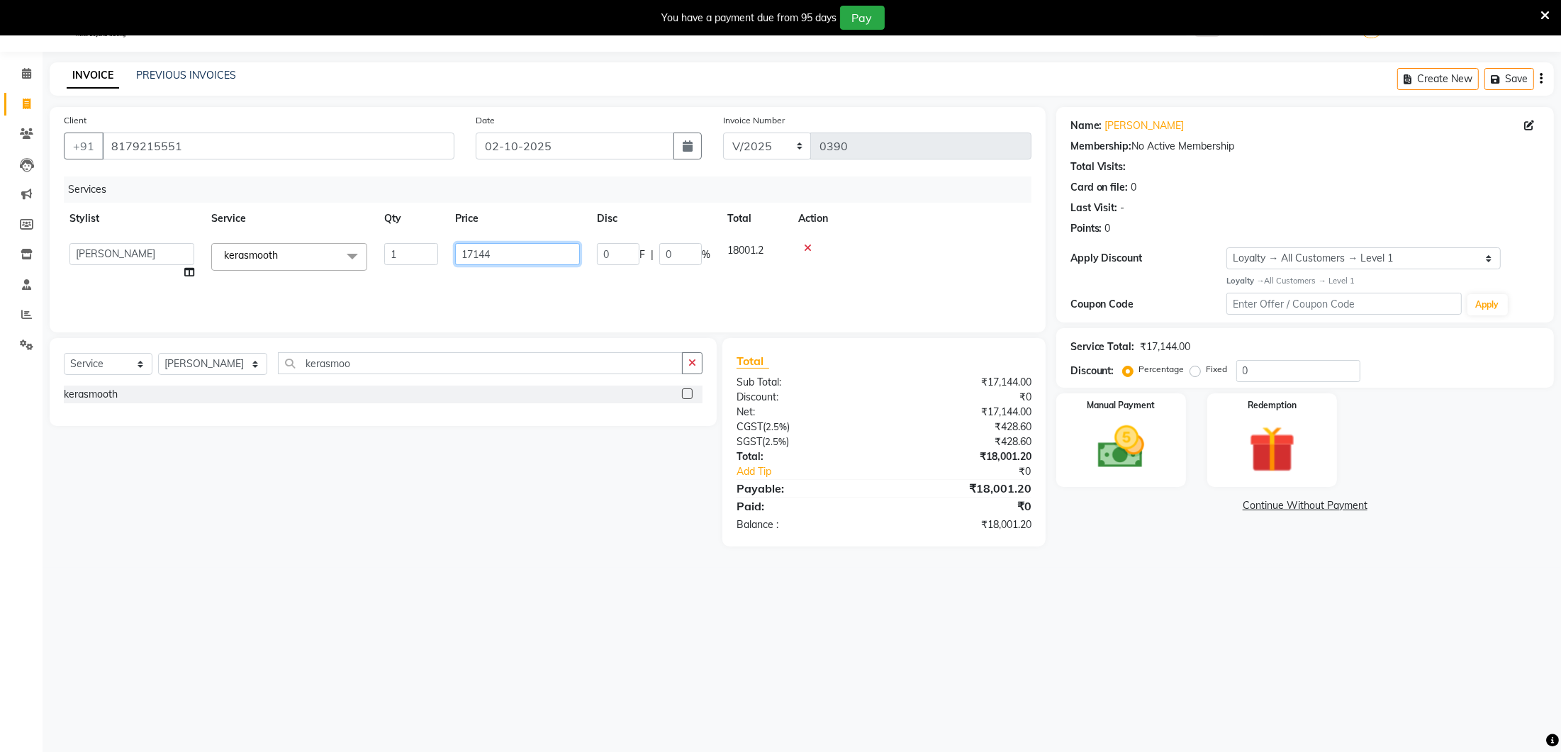
click at [512, 250] on input "17144" at bounding box center [517, 254] width 125 height 22
type input "17143"
click at [502, 288] on div "Services Stylist Service Qty Price Disc Total Action [PERSON_NAME] kerasmooth 1…" at bounding box center [547, 247] width 967 height 142
click at [1104, 444] on img at bounding box center [1120, 448] width 79 height 56
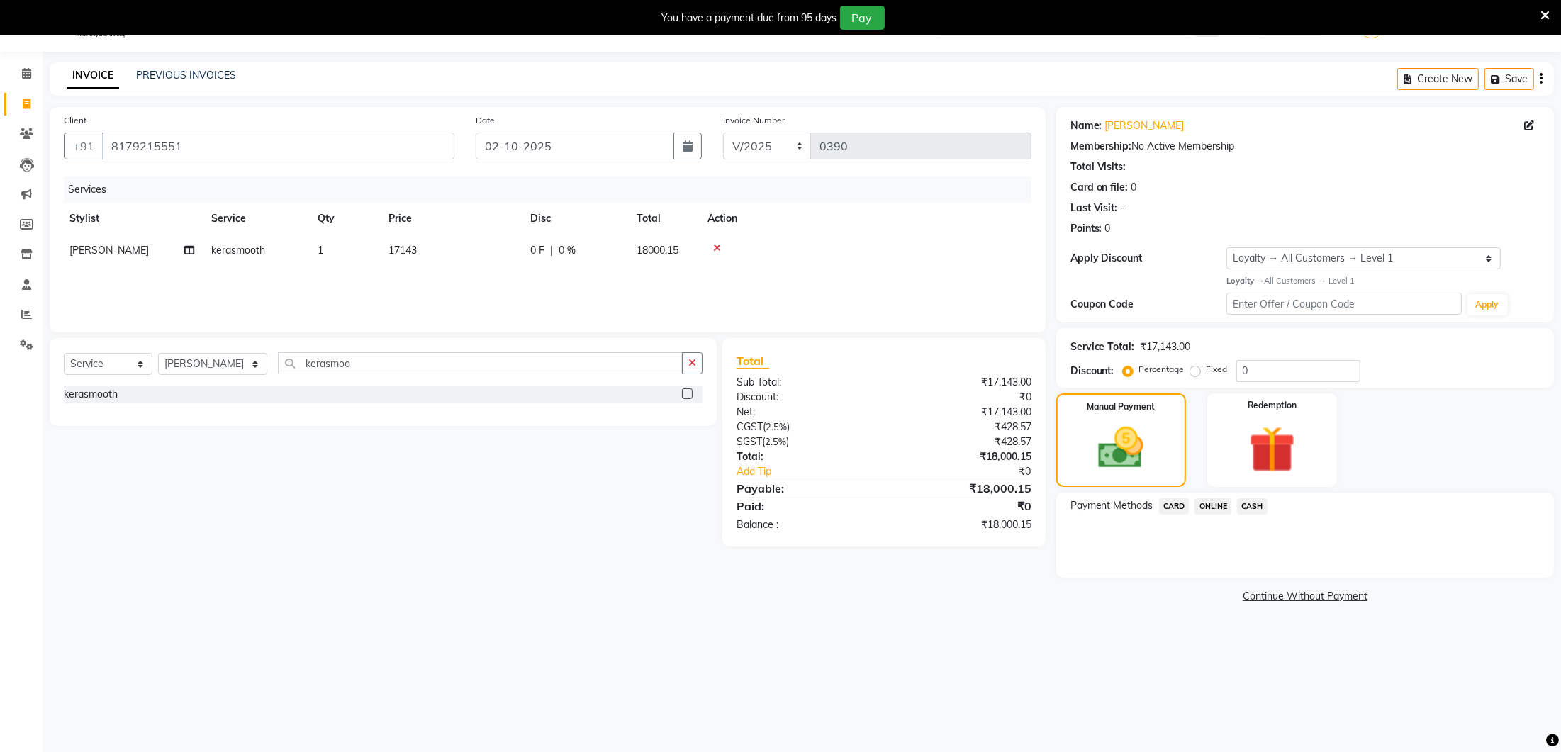
click at [1257, 503] on span "CASH" at bounding box center [1252, 506] width 30 height 16
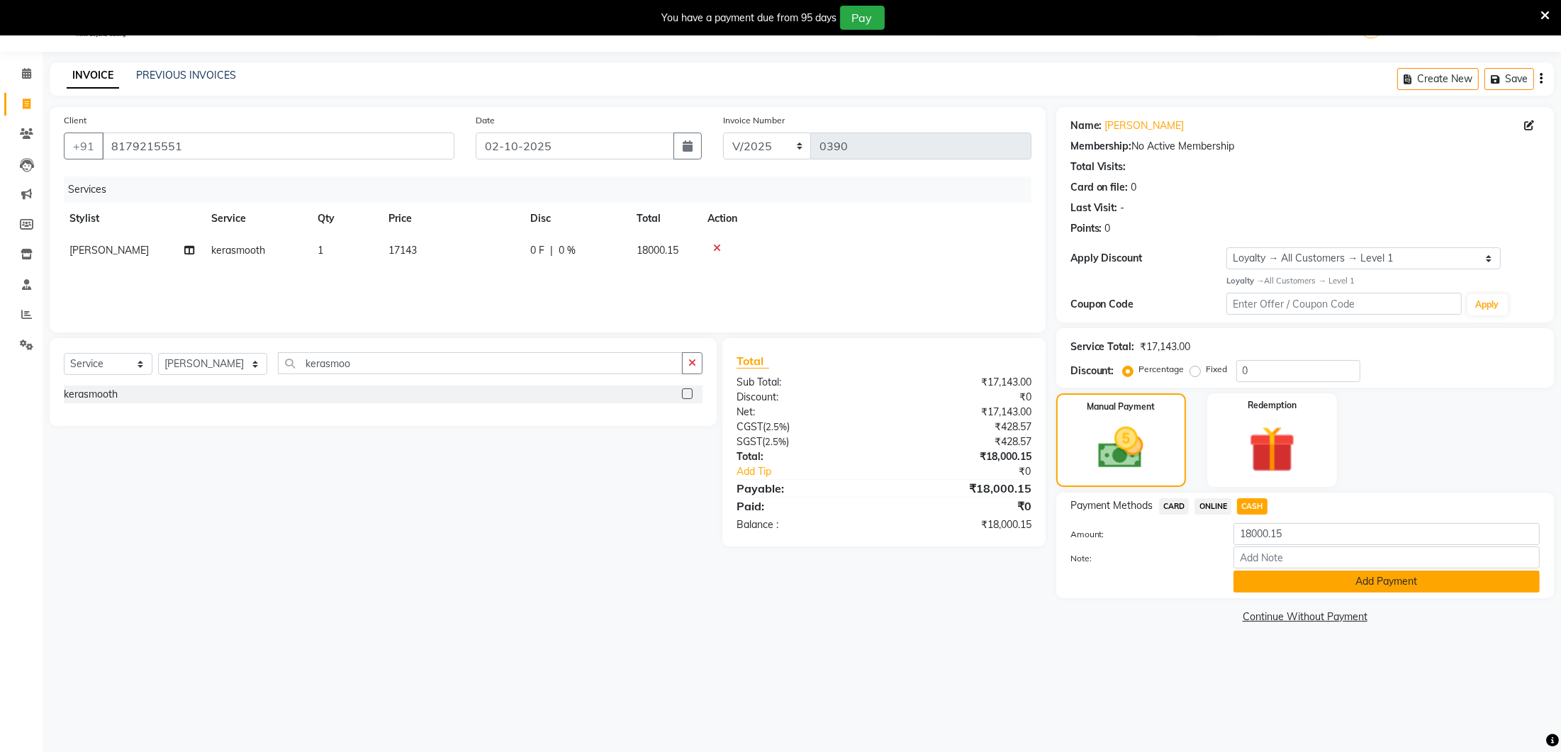
click at [1252, 574] on button "Add Payment" at bounding box center [1386, 582] width 306 height 22
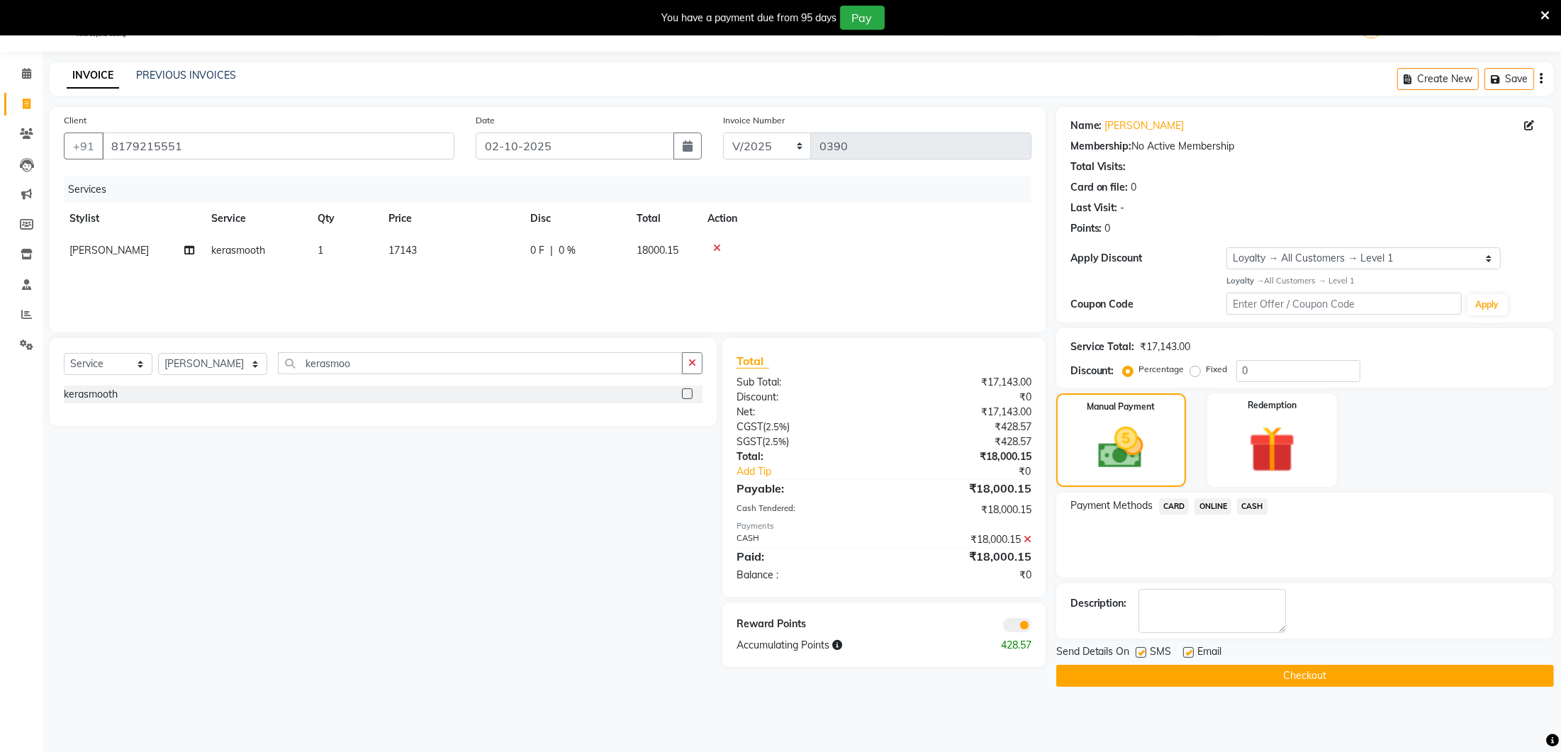
click at [1241, 674] on button "Checkout" at bounding box center [1305, 676] width 498 height 22
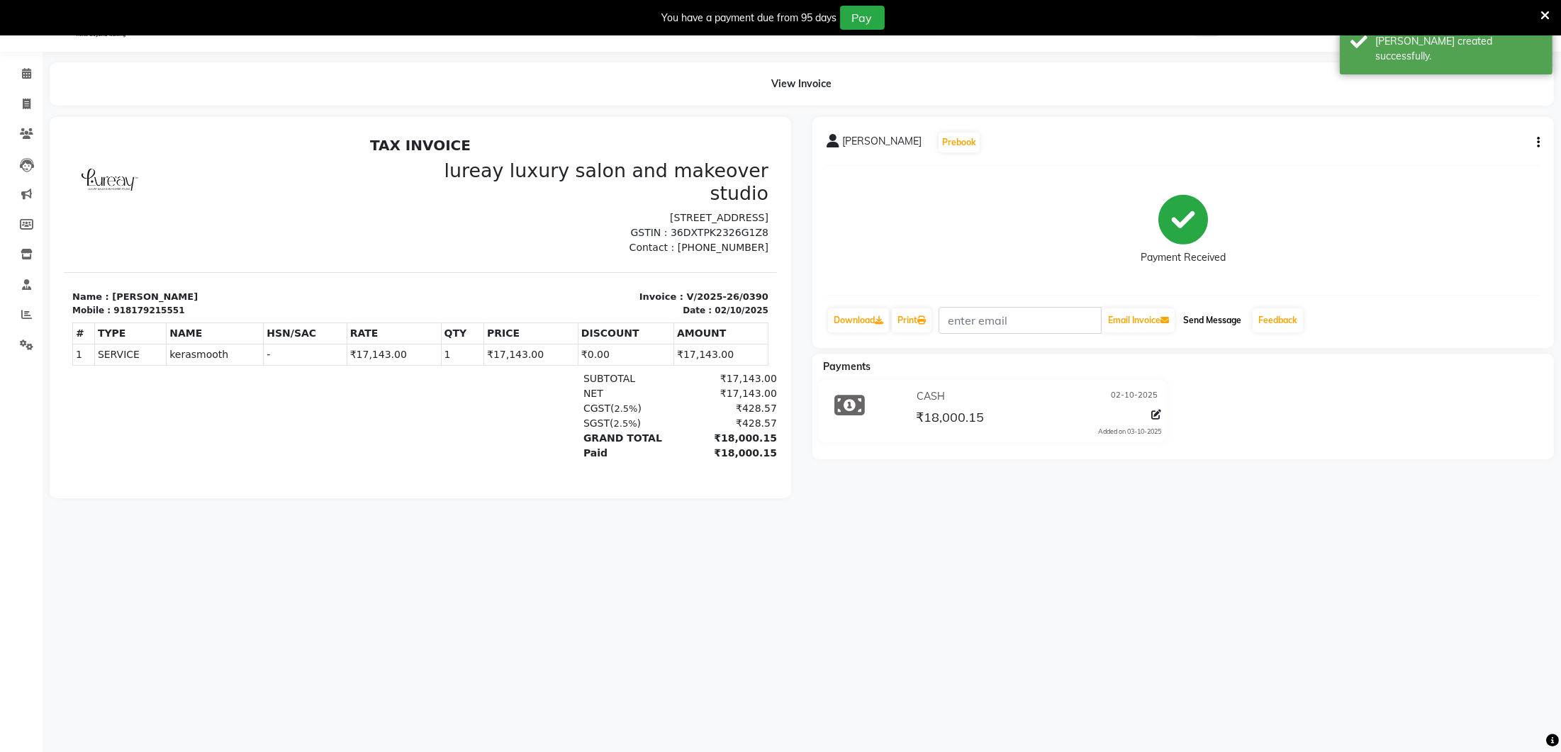
click at [1185, 323] on button "Send Message" at bounding box center [1211, 320] width 69 height 24
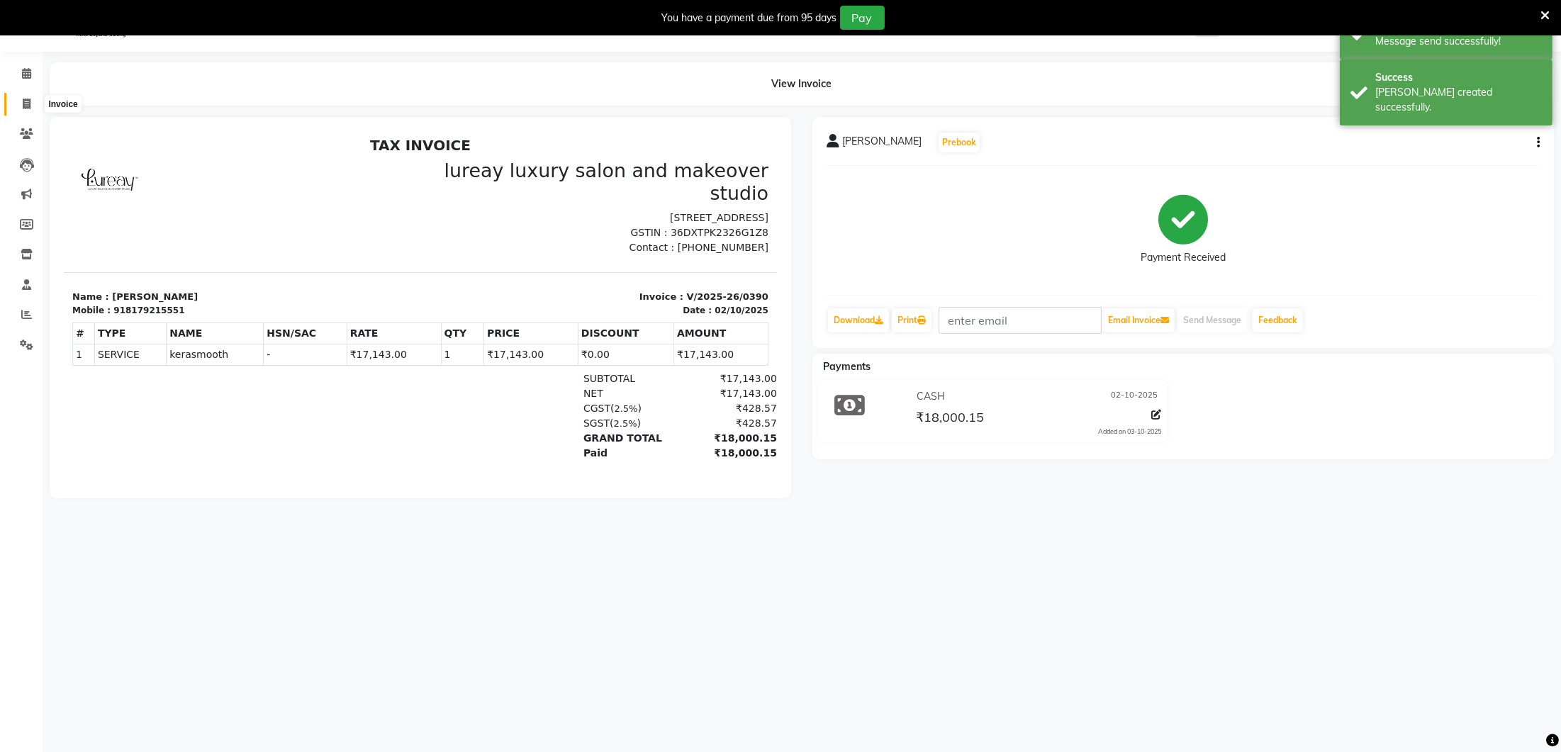
click at [23, 103] on icon at bounding box center [27, 104] width 8 height 11
select select "service"
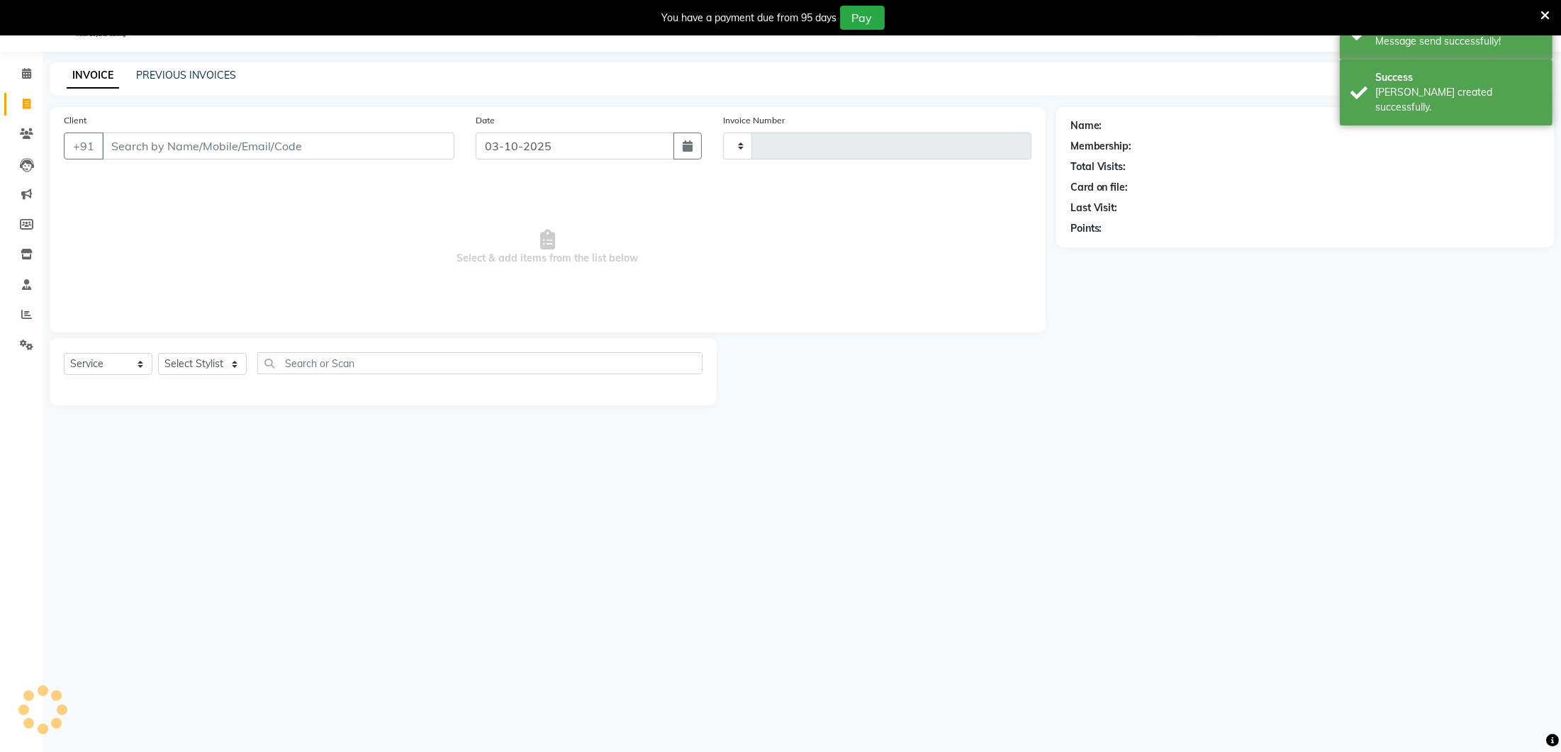
type input "0391"
select select "4075"
click at [186, 79] on link "PREVIOUS INVOICES" at bounding box center [186, 75] width 100 height 13
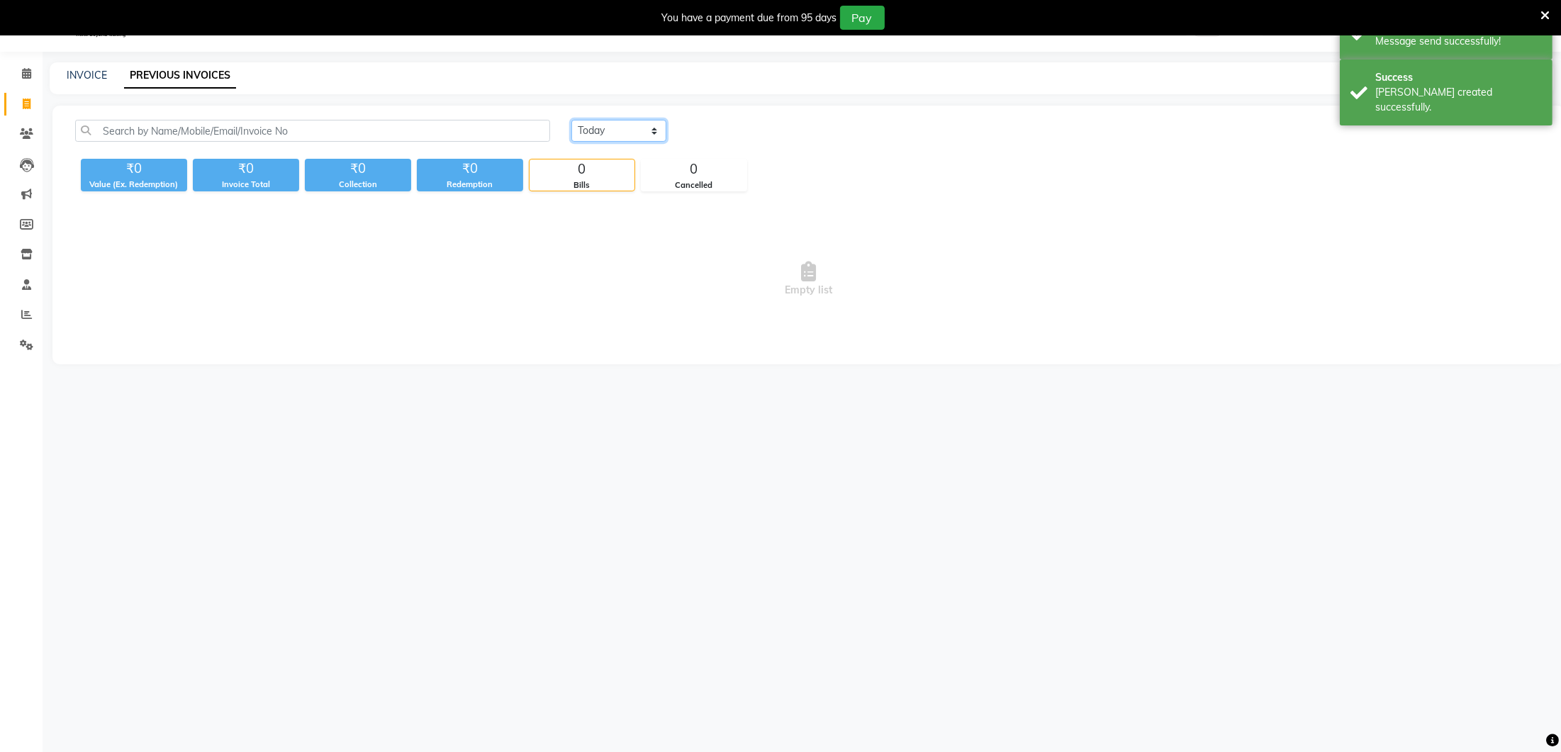
click at [641, 135] on select "[DATE] [DATE] Custom Range" at bounding box center [618, 131] width 95 height 22
select select "[DATE]"
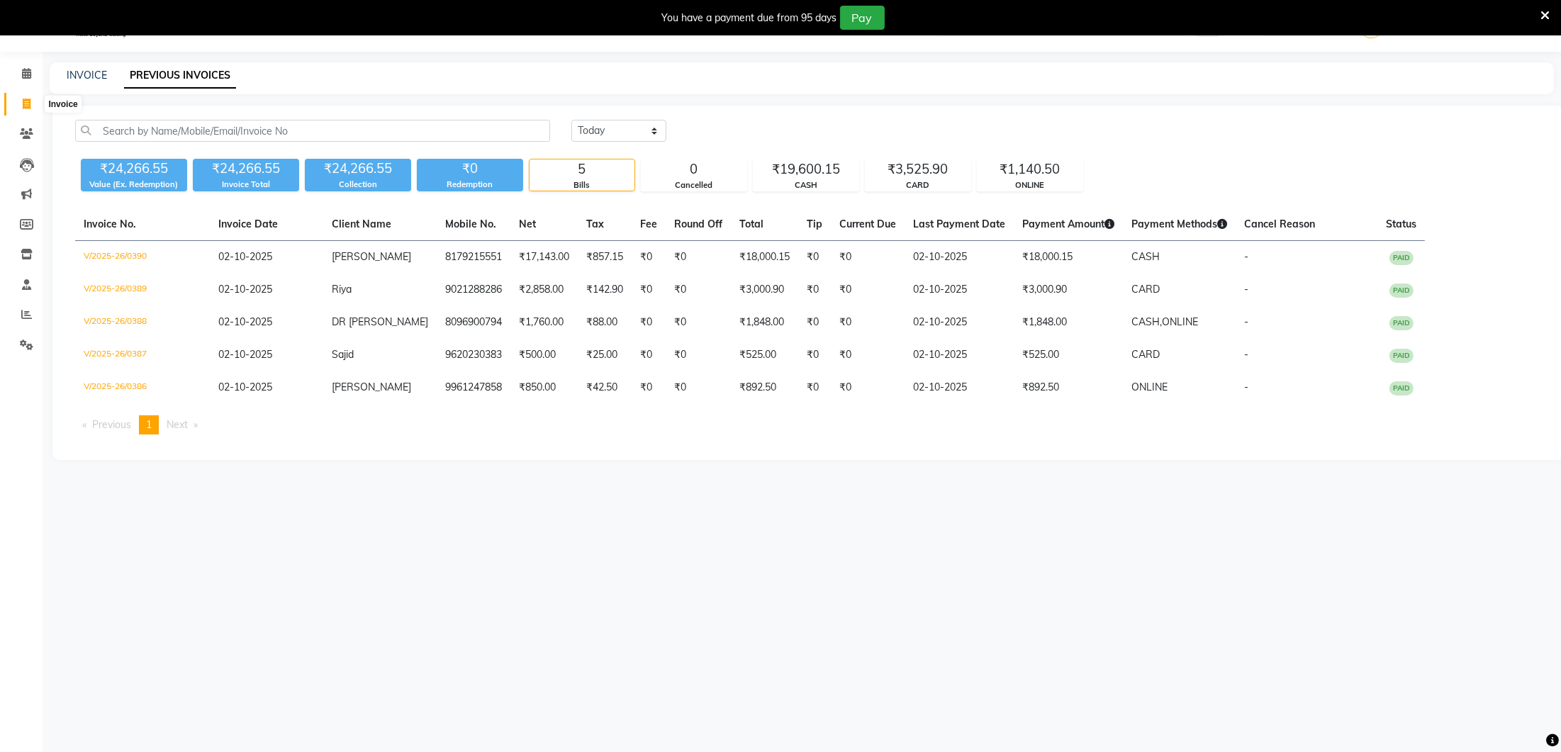
click at [26, 102] on icon at bounding box center [27, 104] width 8 height 11
select select "service"
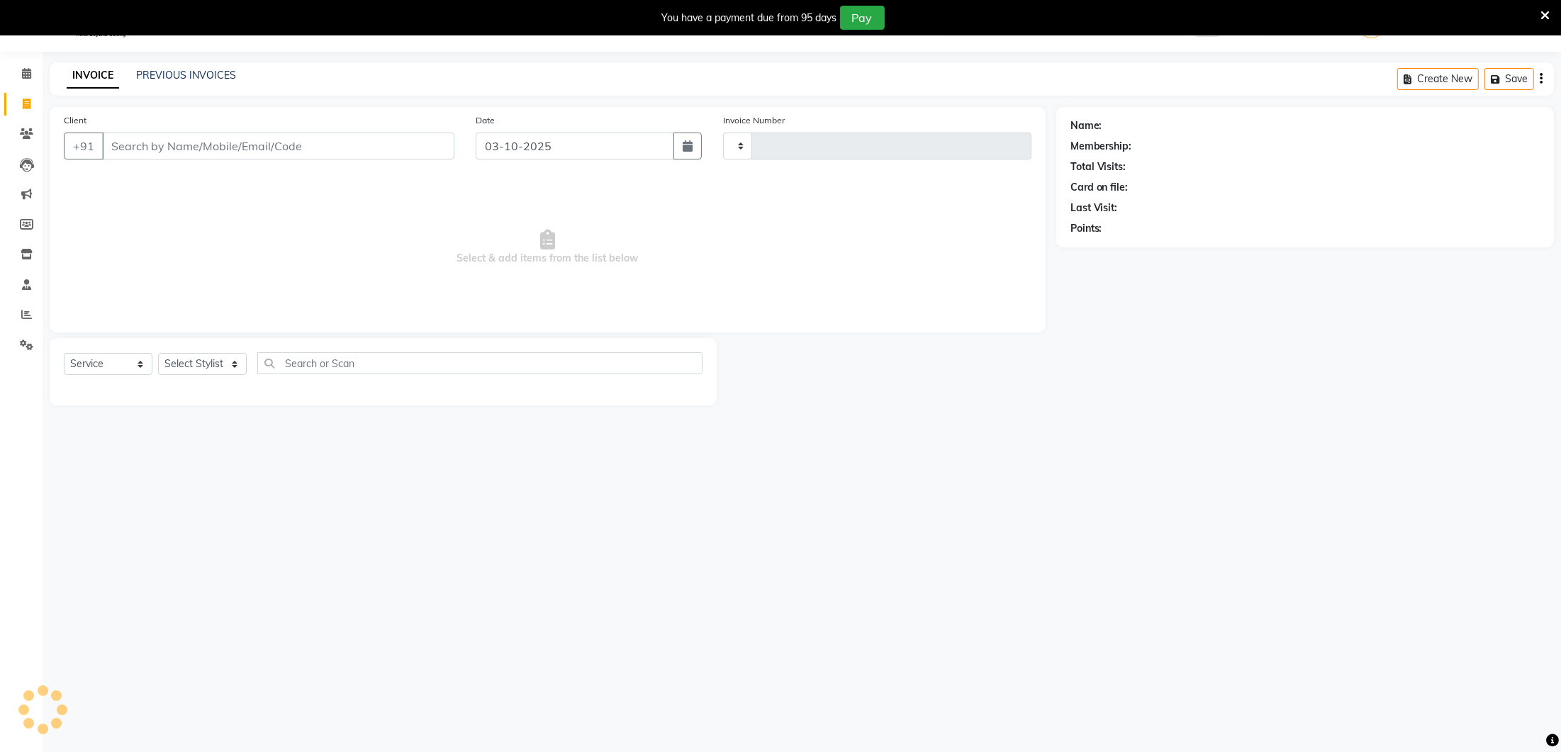
type input "0391"
select select "4075"
click at [694, 150] on button "button" at bounding box center [687, 146] width 28 height 27
select select "10"
select select "2025"
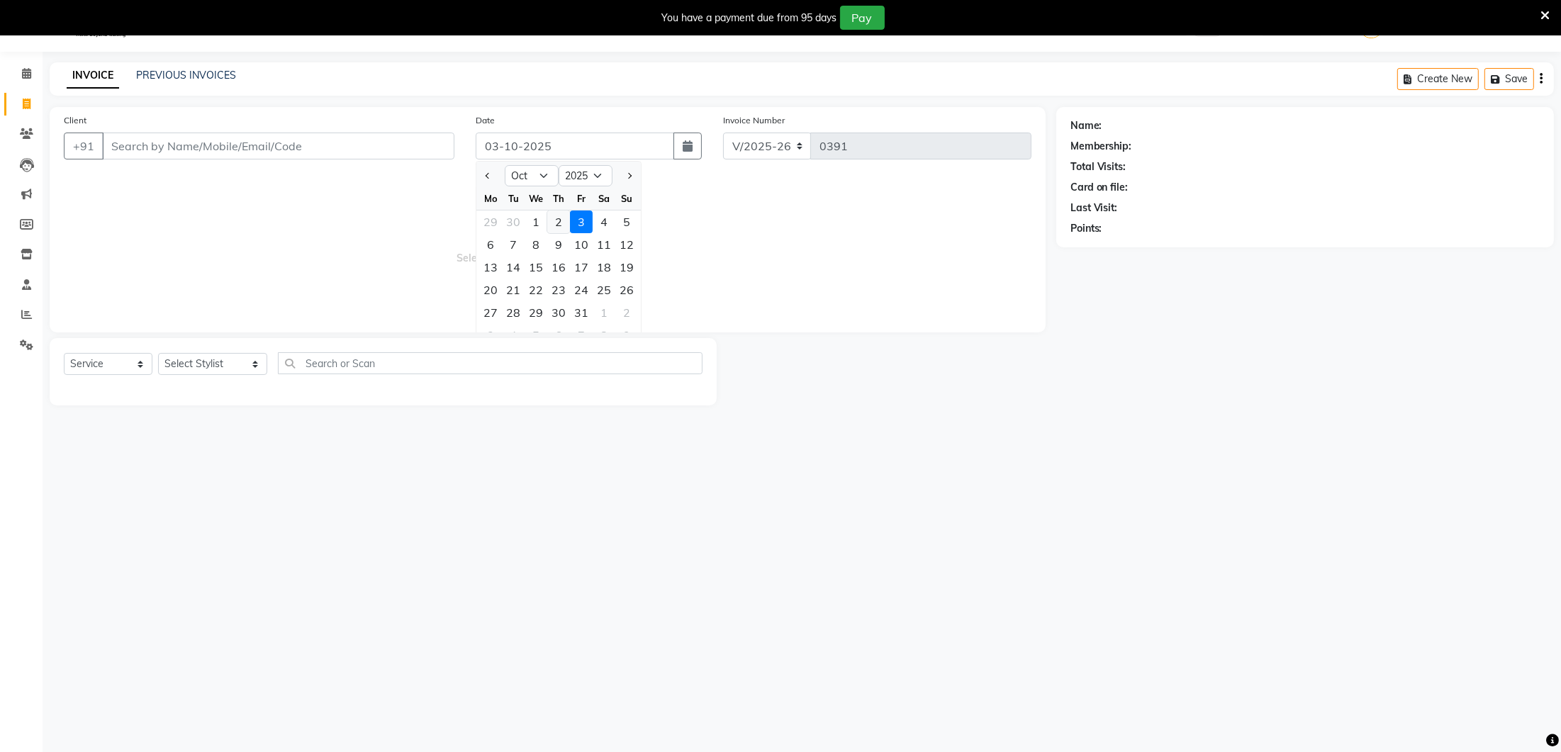
click at [563, 218] on div "2" at bounding box center [558, 221] width 23 height 23
type input "02-10-2025"
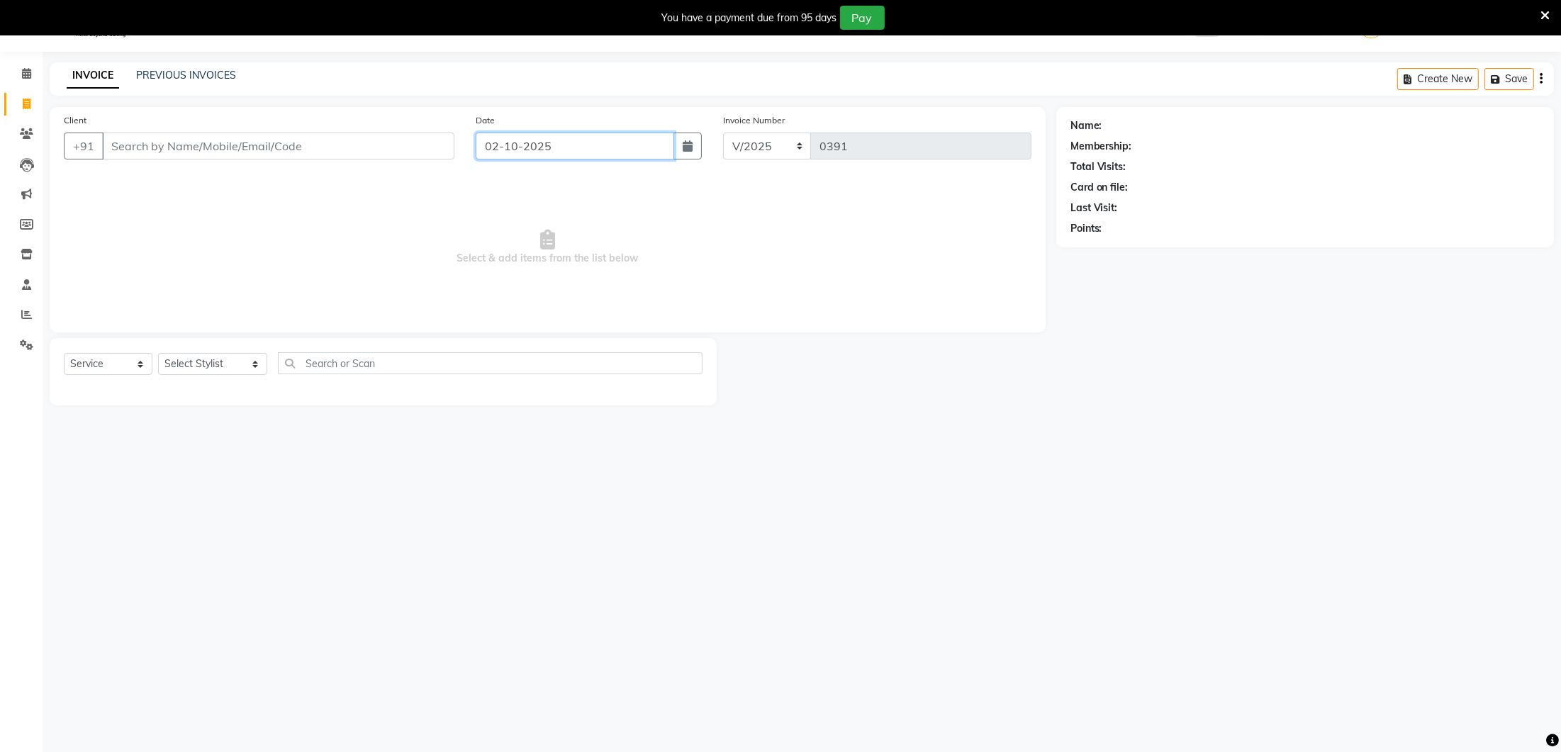
click at [637, 147] on input "02-10-2025" at bounding box center [575, 146] width 198 height 27
select select "10"
select select "2025"
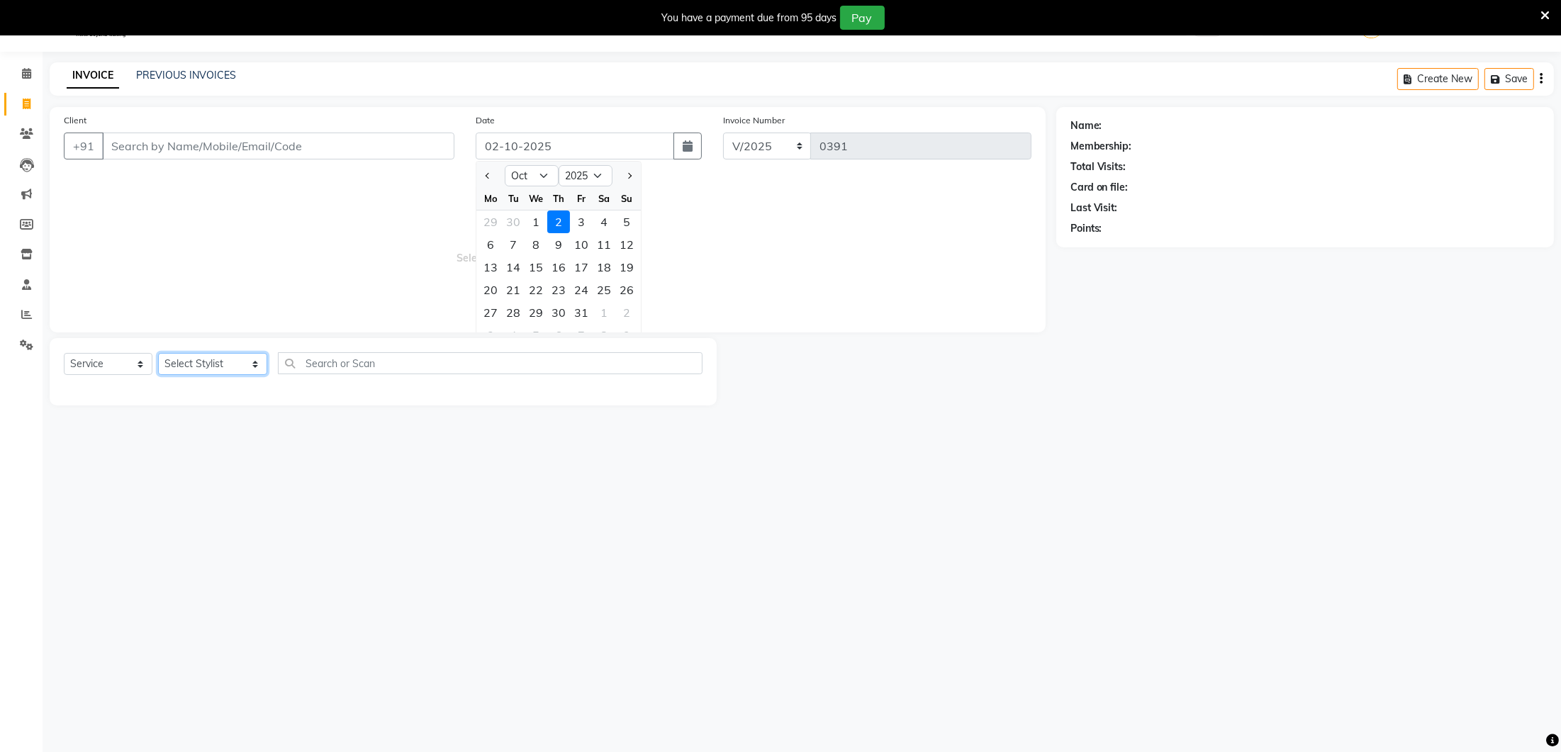
click at [215, 362] on select "Select Stylist [PERSON_NAME] Lure’ay [GEOGRAPHIC_DATA] [PERSON_NAME] [PERSON_NA…" at bounding box center [212, 364] width 109 height 22
click at [241, 366] on select "Select Stylist [PERSON_NAME] Lure’ay [GEOGRAPHIC_DATA] [PERSON_NAME] [PERSON_NA…" at bounding box center [212, 364] width 109 height 22
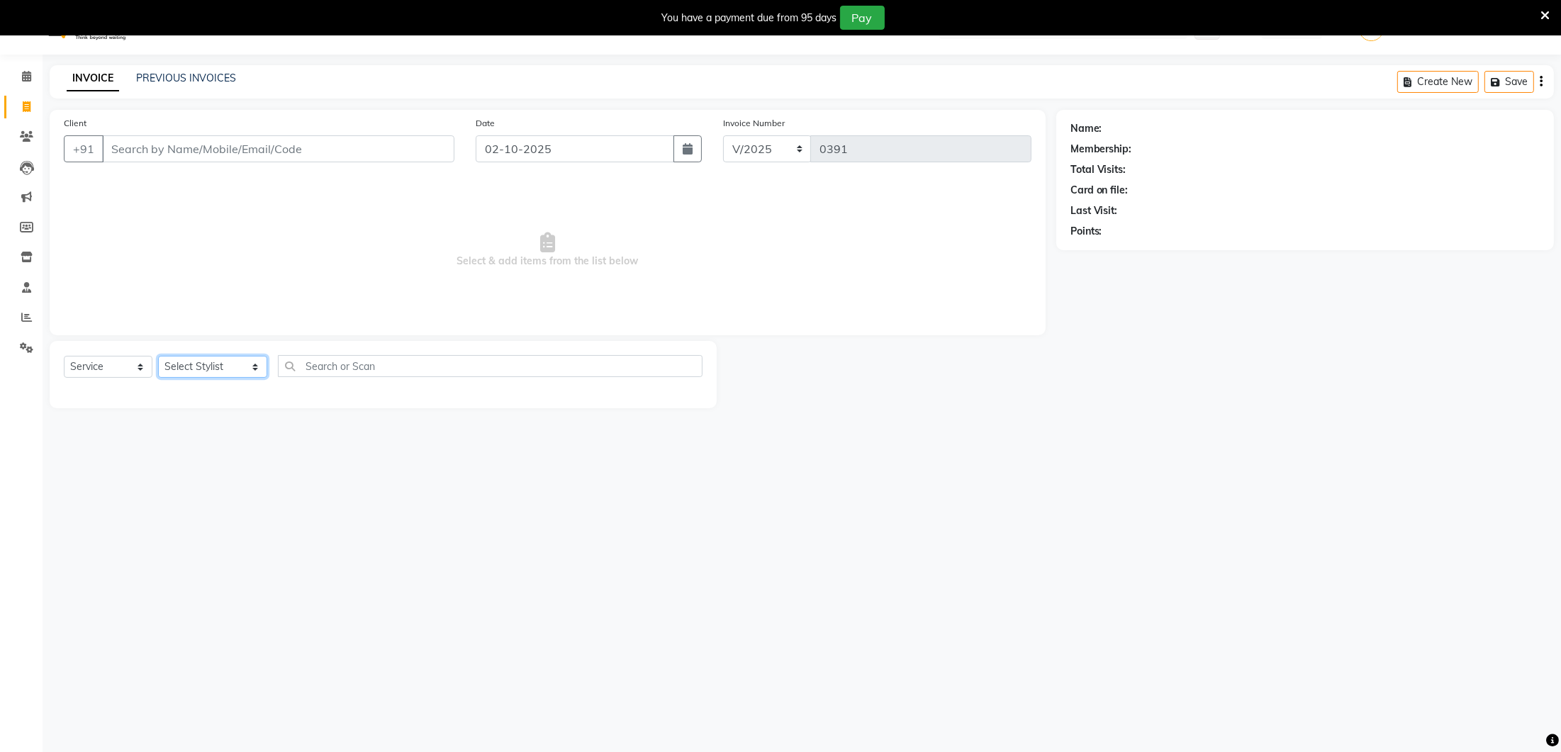
select select "92722"
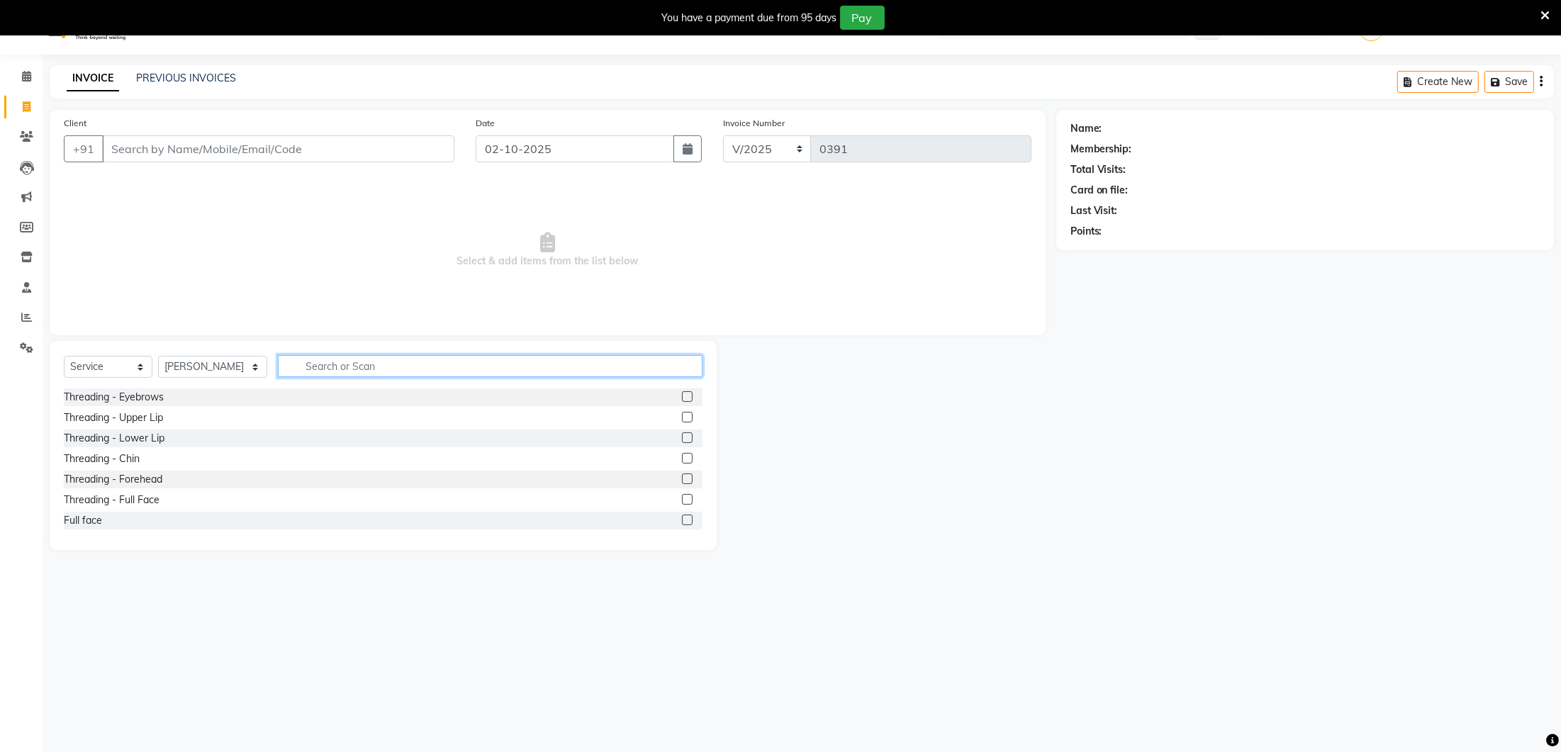
click at [286, 363] on input "text" at bounding box center [490, 366] width 425 height 22
type input "[PERSON_NAME]"
click at [686, 393] on label at bounding box center [687, 396] width 11 height 11
click at [686, 393] on input "checkbox" at bounding box center [686, 397] width 9 height 9
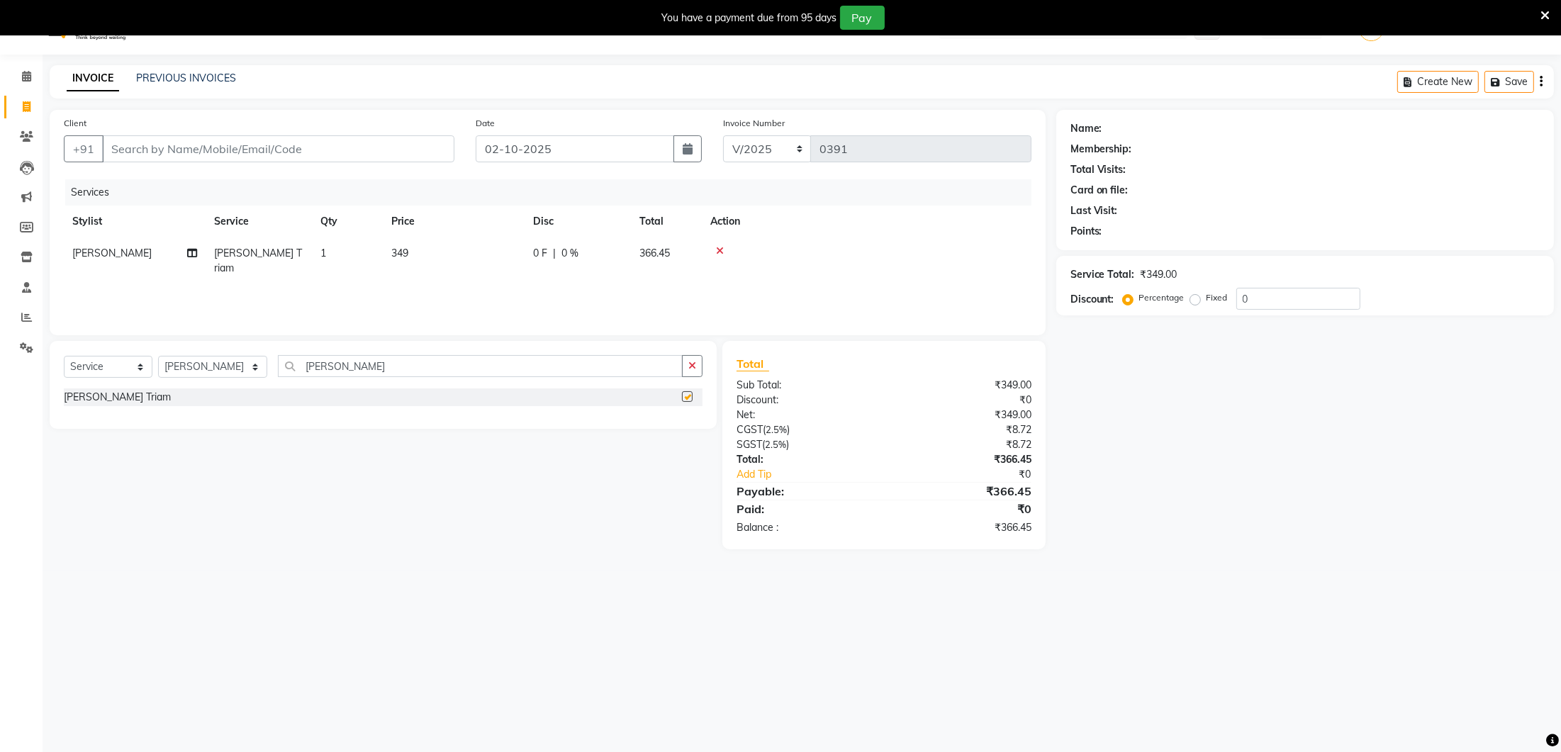
scroll to position [32, 0]
checkbox input "false"
click at [450, 256] on td "349" at bounding box center [454, 260] width 142 height 47
select select "92722"
click at [488, 248] on input "349" at bounding box center [520, 256] width 125 height 22
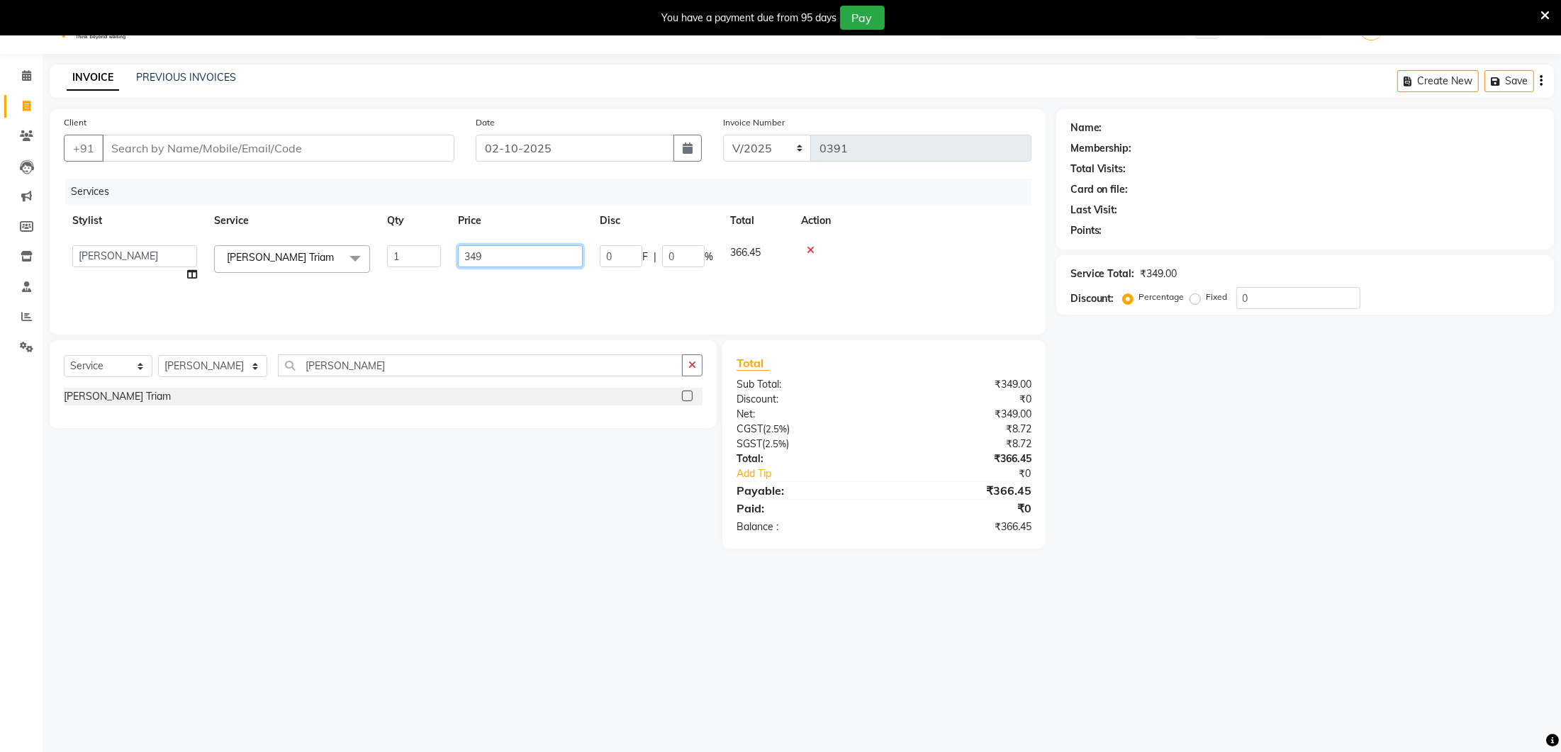
click at [493, 254] on input "349" at bounding box center [520, 256] width 125 height 22
type input "350"
click at [339, 249] on td "1" at bounding box center [347, 260] width 71 height 47
select select "92722"
click at [412, 251] on input "1" at bounding box center [414, 256] width 54 height 22
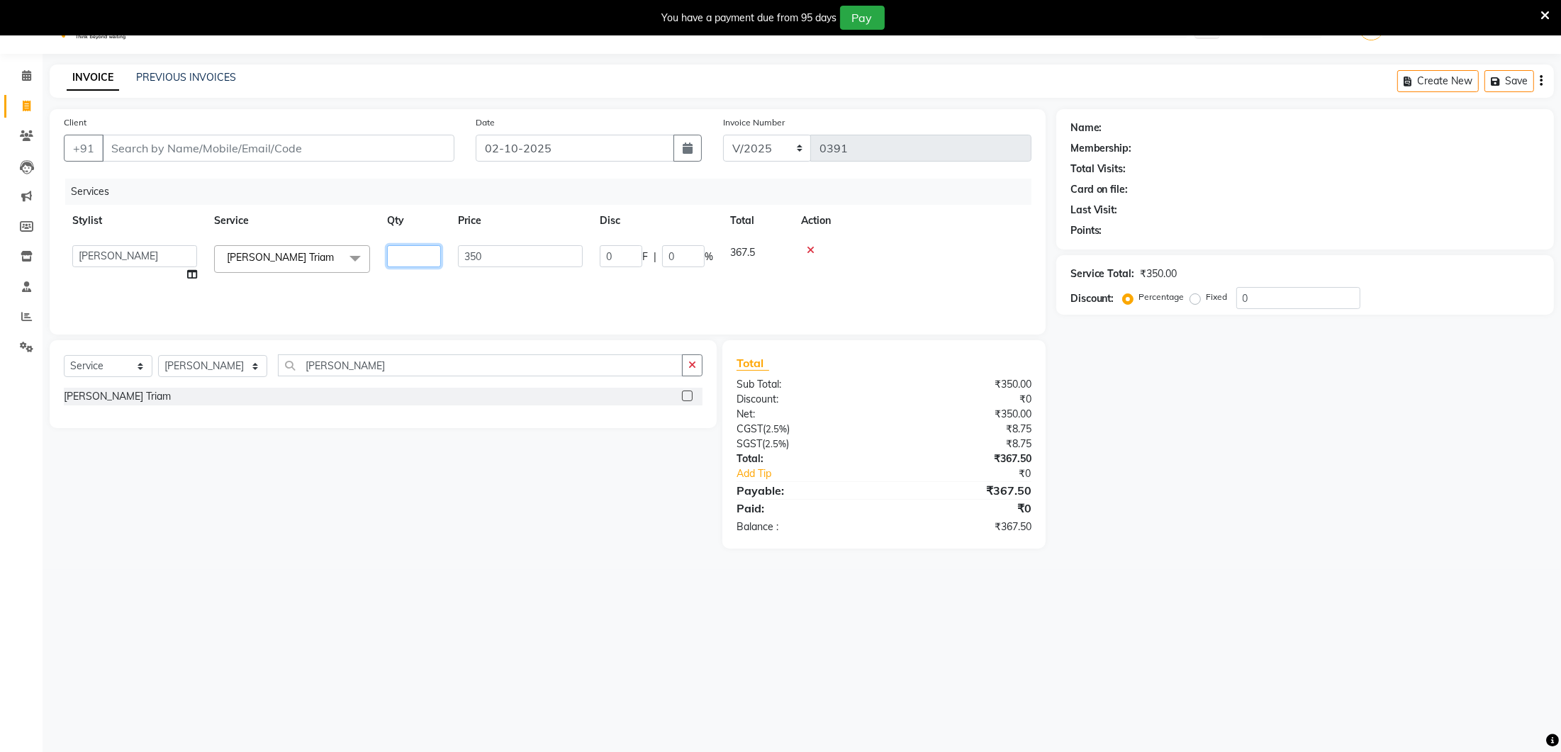
type input "2"
drag, startPoint x: 400, startPoint y: 286, endPoint x: 386, endPoint y: 315, distance: 32.3
click at [400, 286] on div "Services Stylist Service Qty Price Disc Total Action [PERSON_NAME] Triam 2 350 …" at bounding box center [547, 250] width 967 height 142
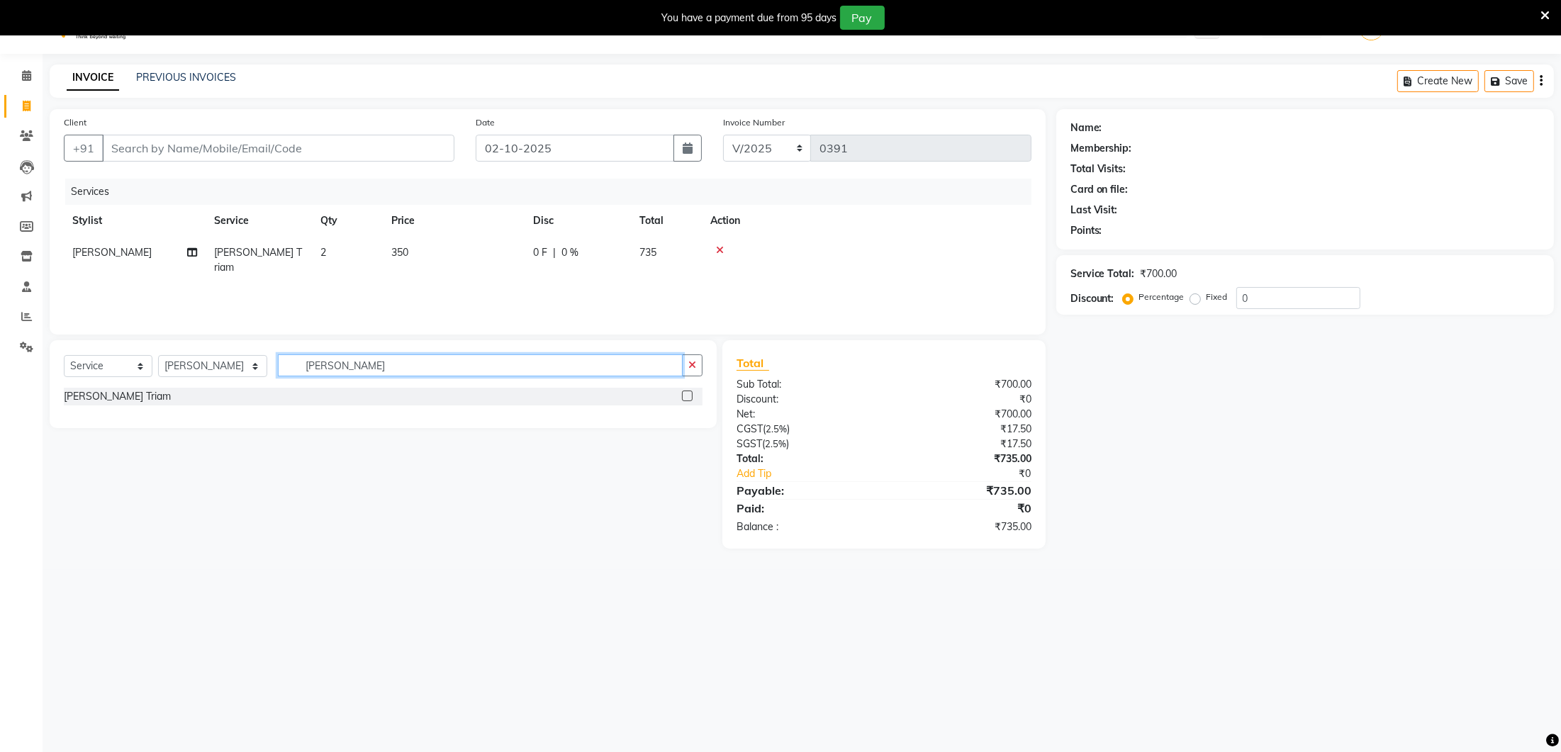
click at [356, 361] on input "[PERSON_NAME]" at bounding box center [480, 365] width 405 height 22
type input "b"
type input "hair"
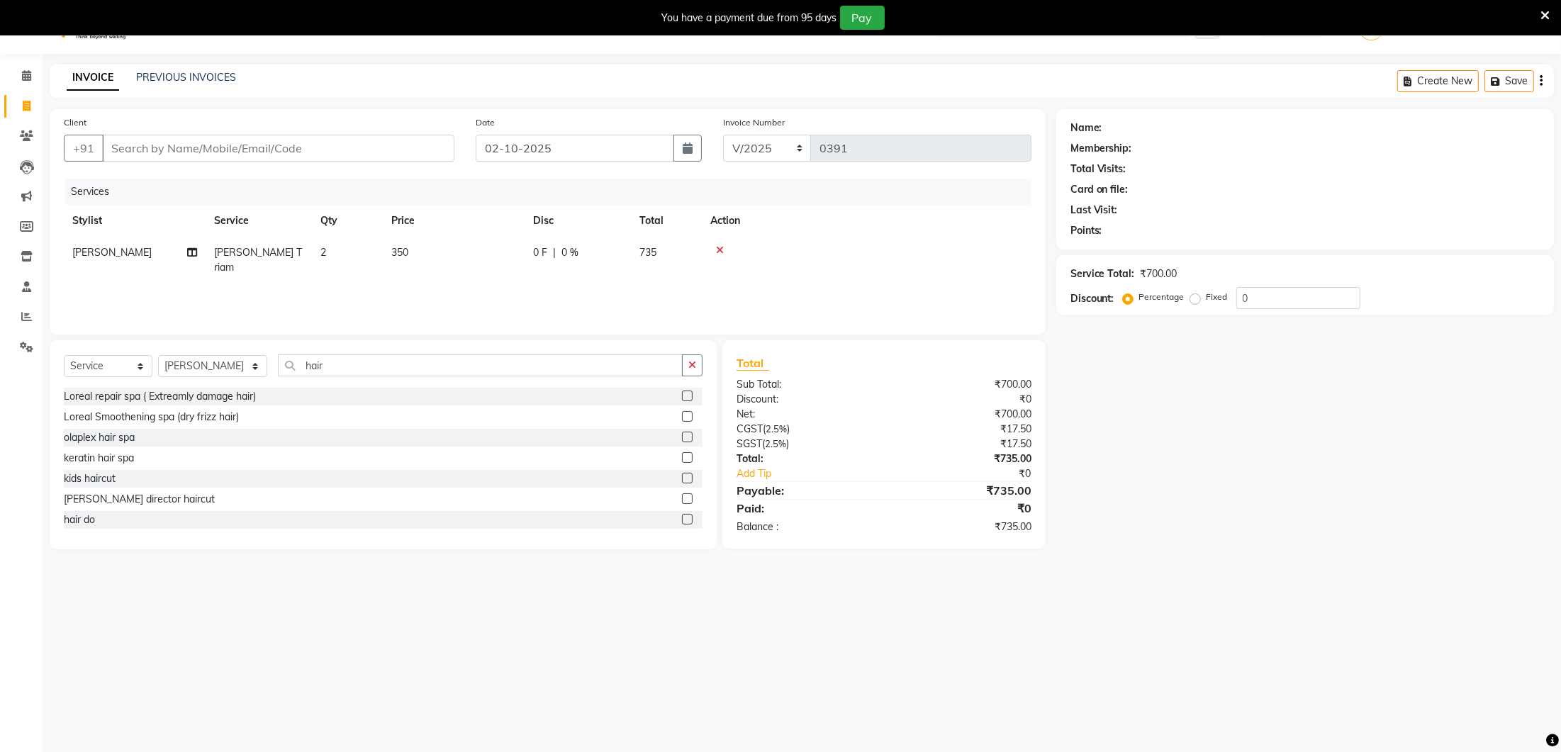
click at [690, 499] on label at bounding box center [687, 498] width 11 height 11
click at [690, 499] on input "checkbox" at bounding box center [686, 499] width 9 height 9
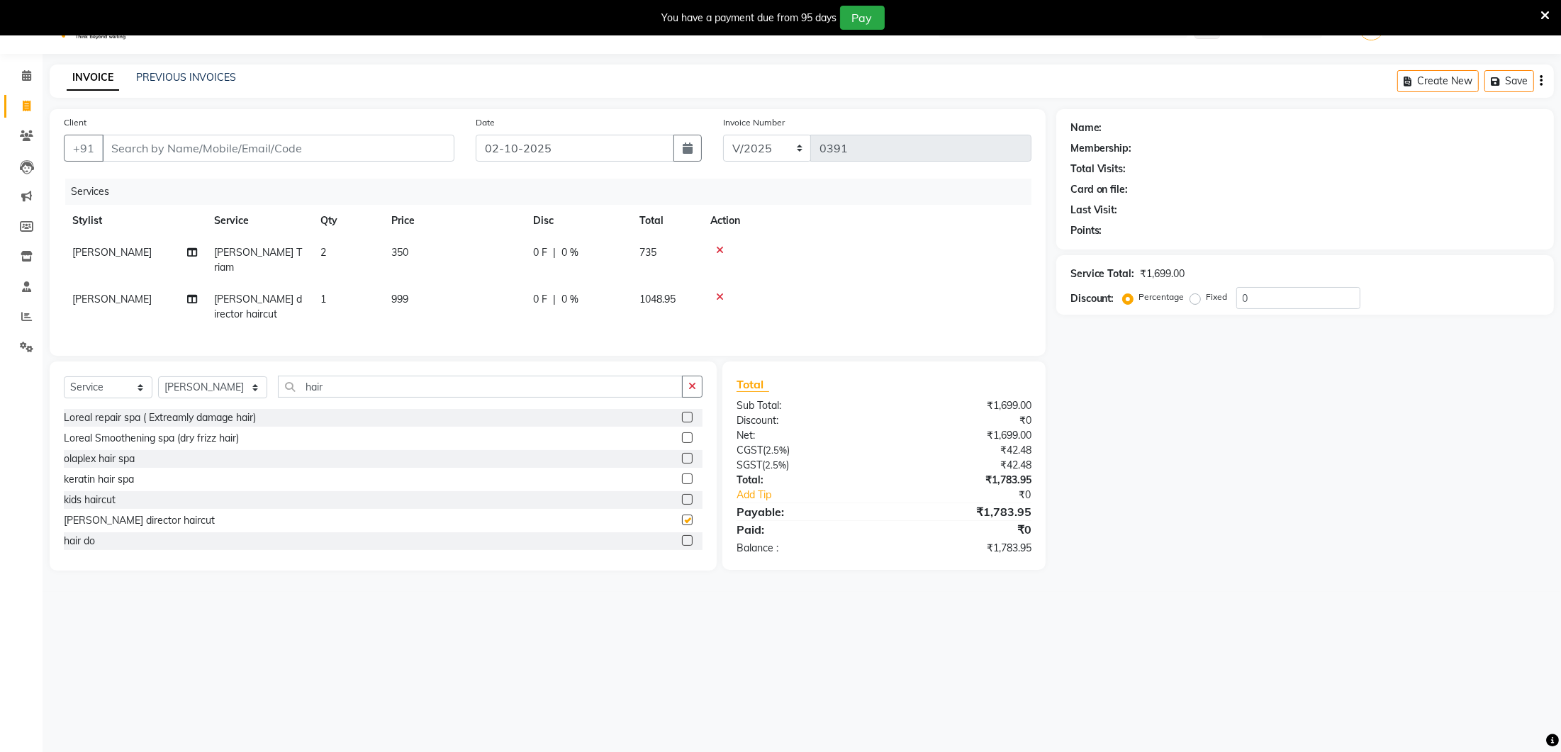
checkbox input "false"
click at [446, 295] on td "999" at bounding box center [454, 306] width 142 height 47
select select "92722"
click at [451, 280] on td "999" at bounding box center [520, 299] width 142 height 60
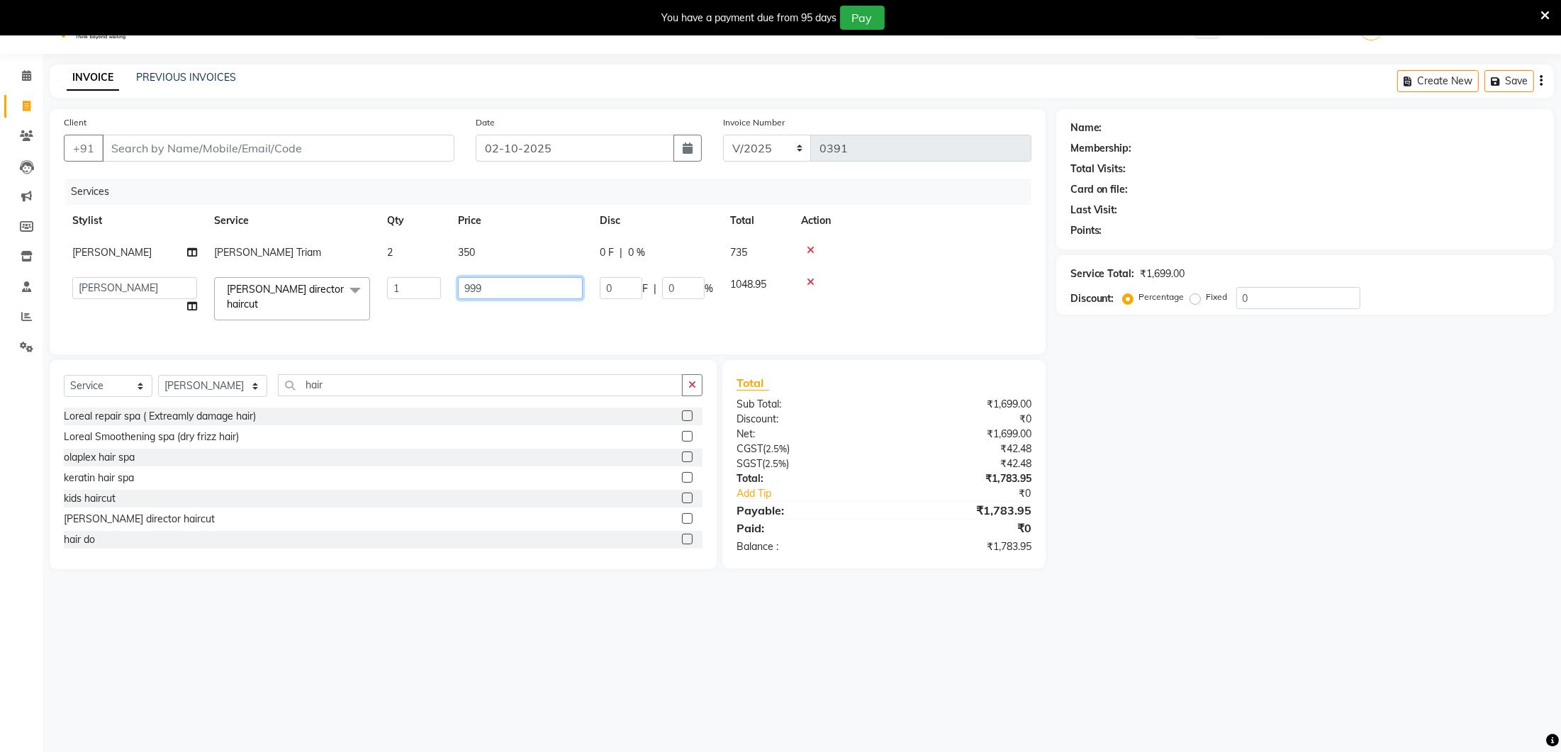
click at [539, 281] on input "999" at bounding box center [520, 288] width 125 height 22
type input "9"
type input "500"
click at [532, 314] on tr "[PERSON_NAME] Lure’ay India [PERSON_NAME] [PERSON_NAME] Lure'ay director haircu…" at bounding box center [547, 299] width 967 height 60
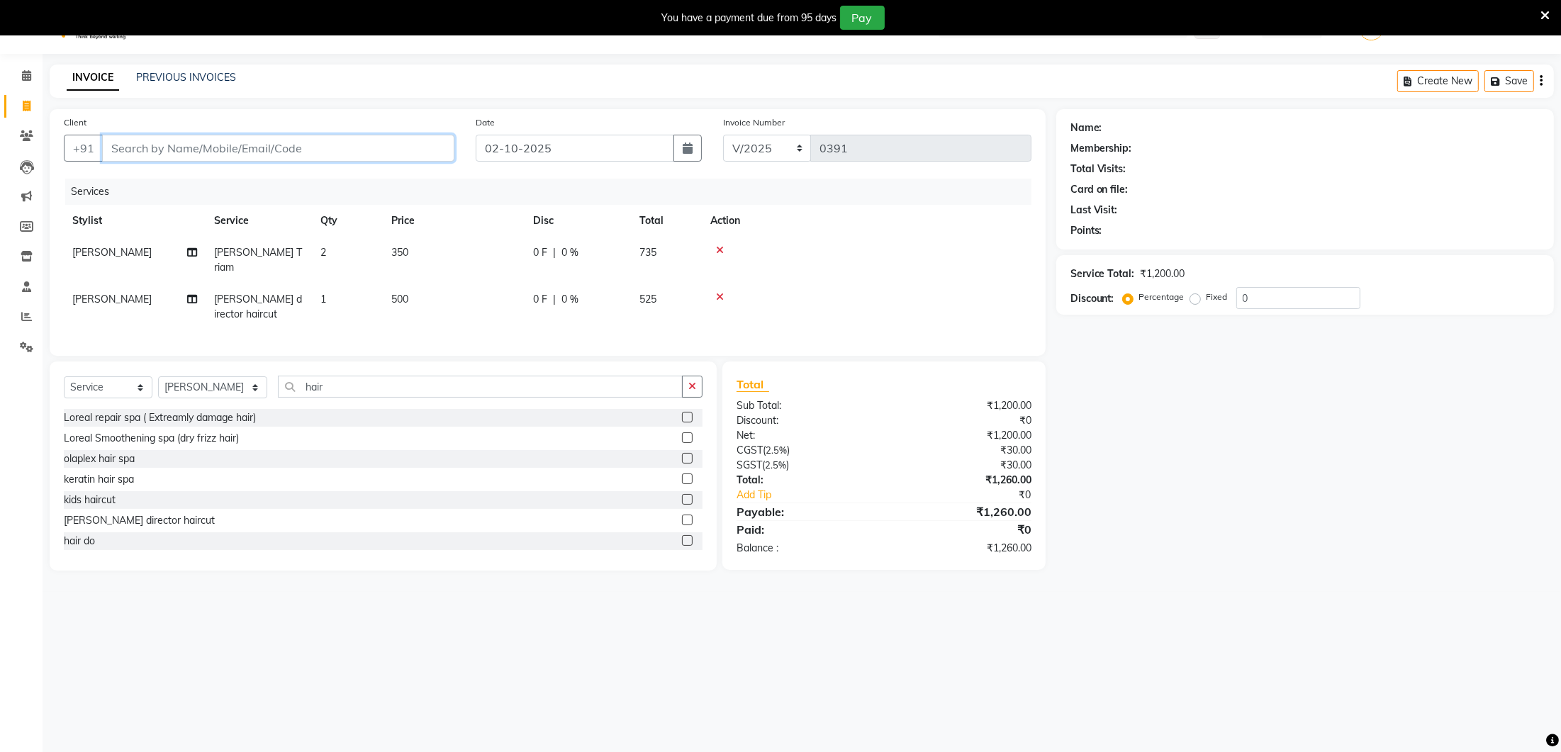
click at [251, 146] on input "Client" at bounding box center [278, 148] width 352 height 27
type input "9891400062"
click at [432, 137] on button "Add Client" at bounding box center [417, 148] width 73 height 27
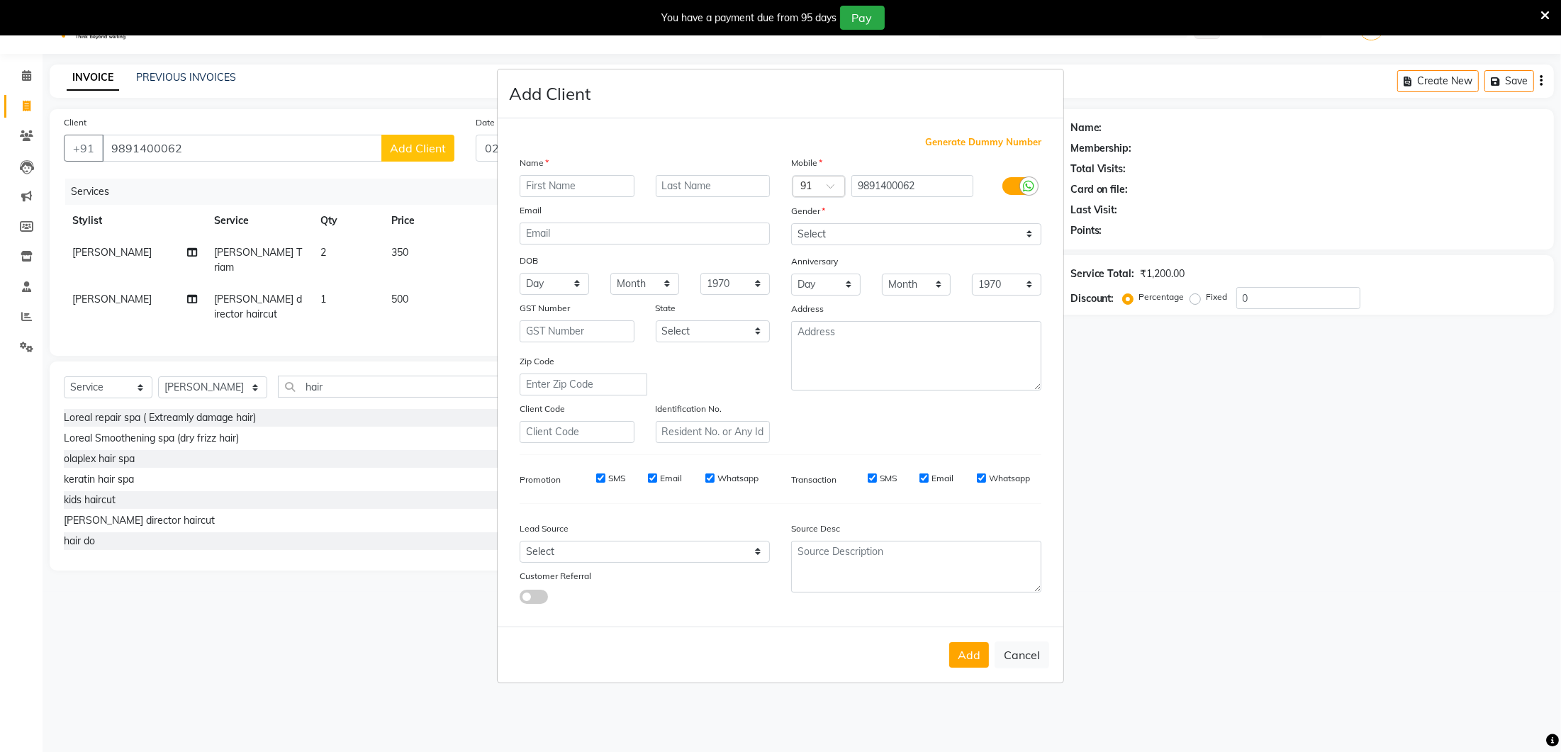
click at [610, 182] on input "text" at bounding box center [577, 186] width 115 height 22
type input "ANKIT"
click at [919, 237] on select "Select [DEMOGRAPHIC_DATA] [DEMOGRAPHIC_DATA] Other Prefer Not To Say" at bounding box center [916, 234] width 250 height 22
select select "[DEMOGRAPHIC_DATA]"
click at [974, 653] on button "Add" at bounding box center [969, 655] width 40 height 26
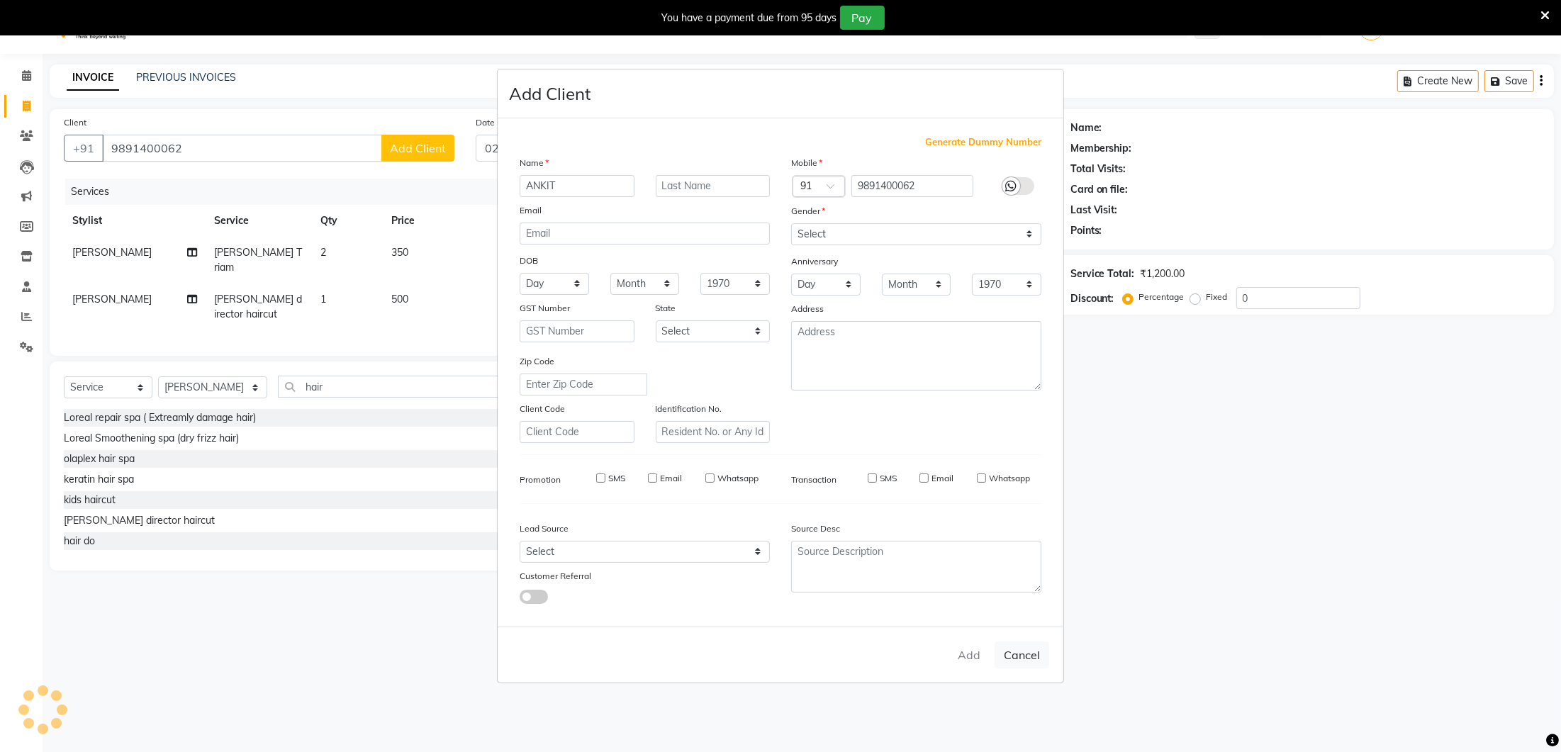
select select
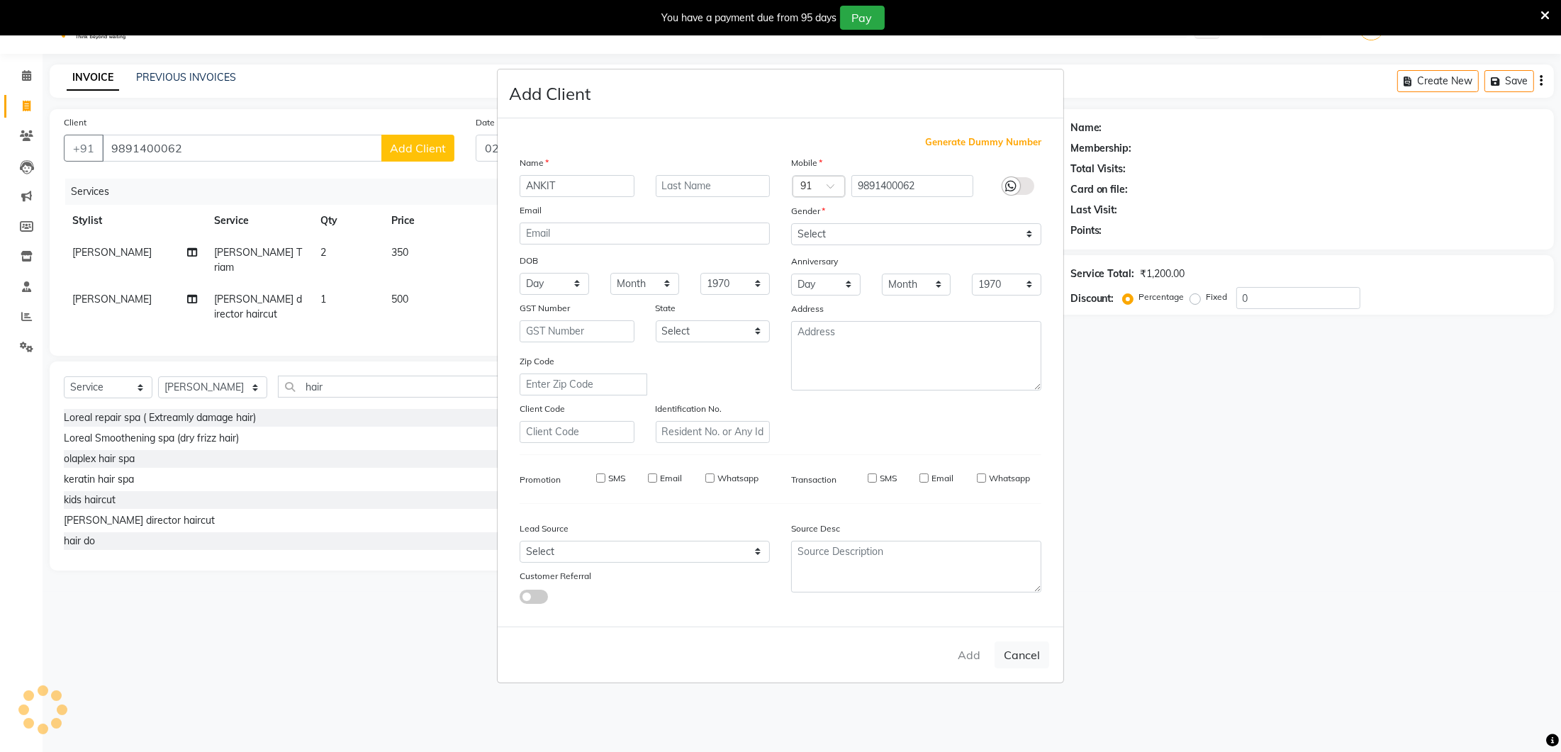
select select
checkbox input "false"
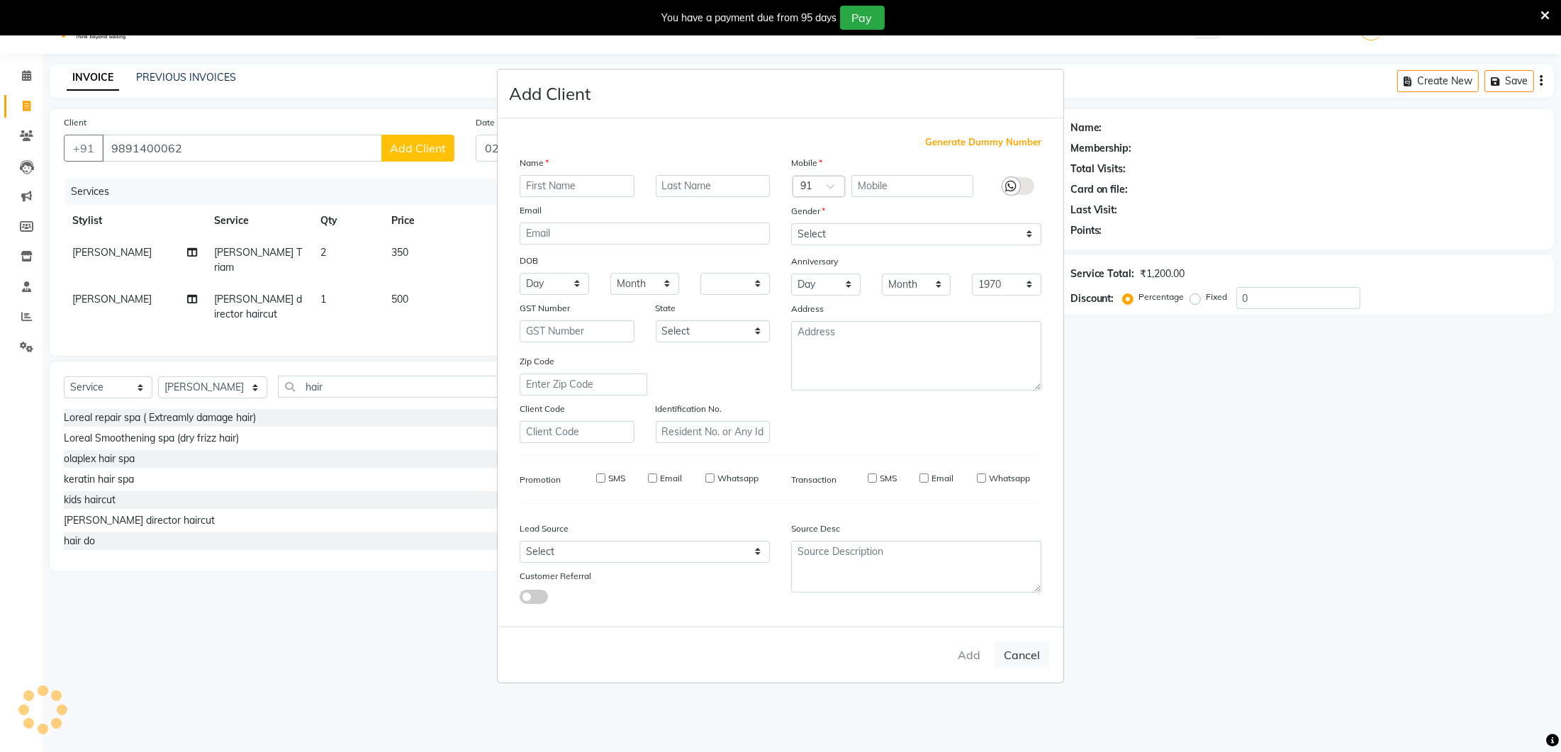
checkbox input "false"
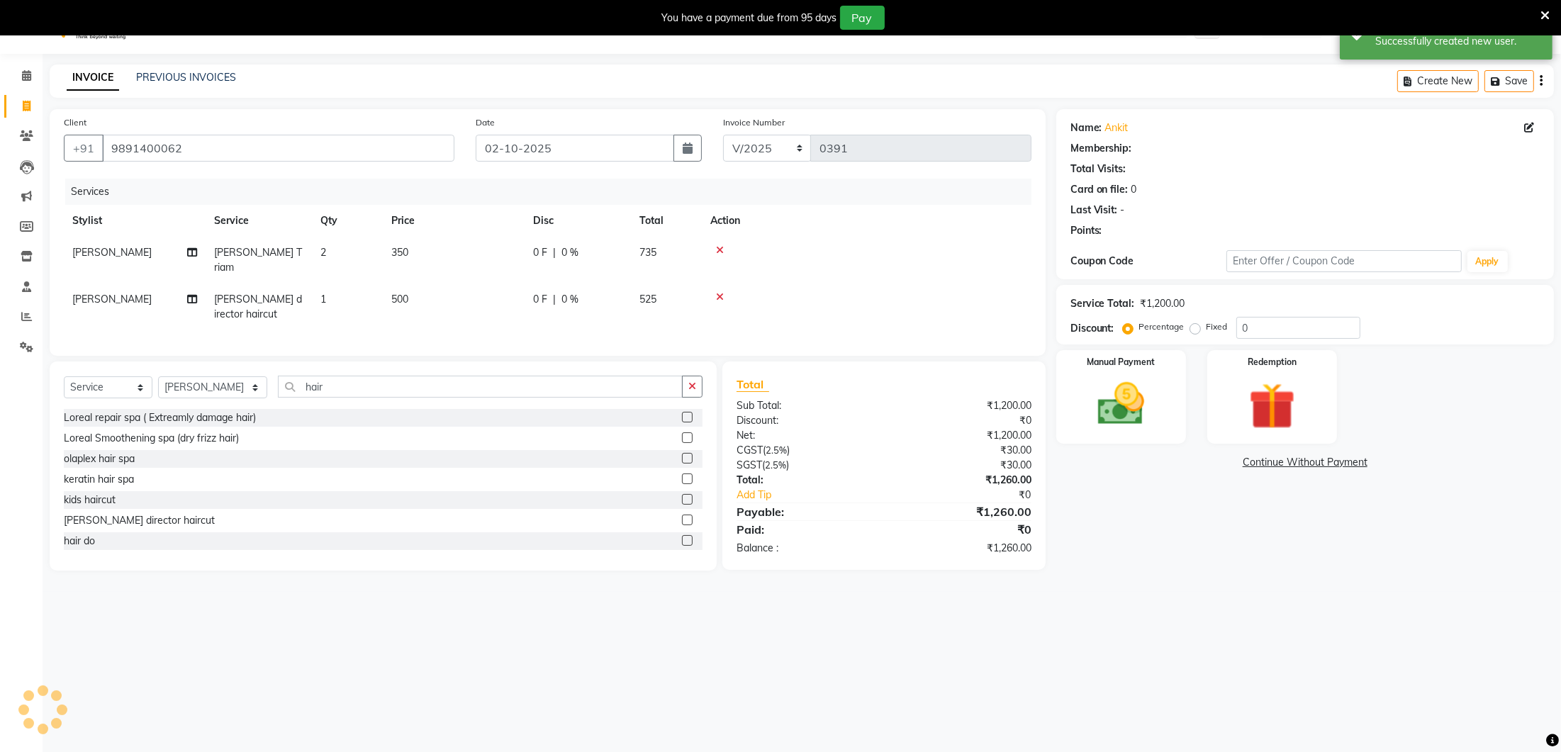
select select "1: Object"
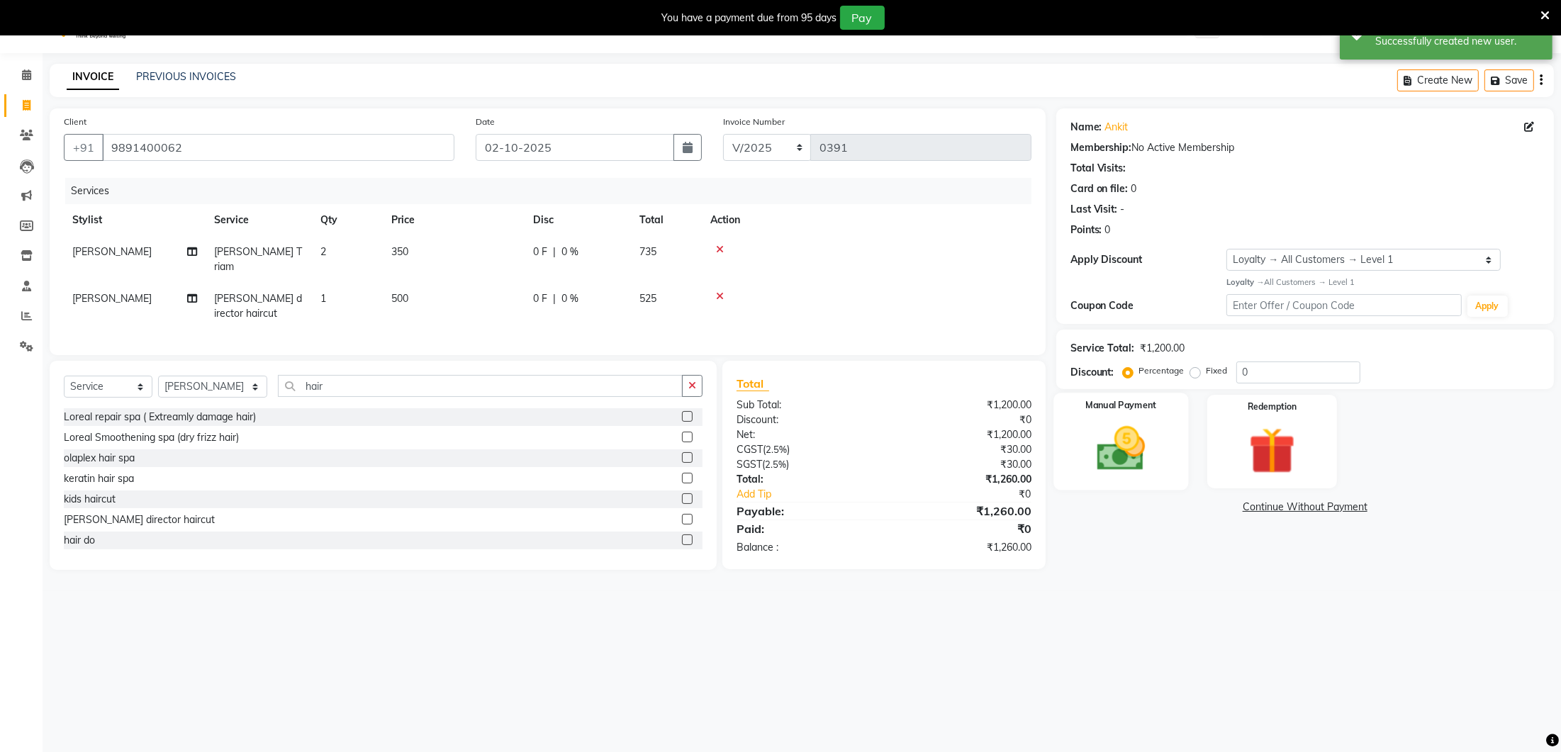
click at [1148, 454] on img at bounding box center [1120, 449] width 79 height 56
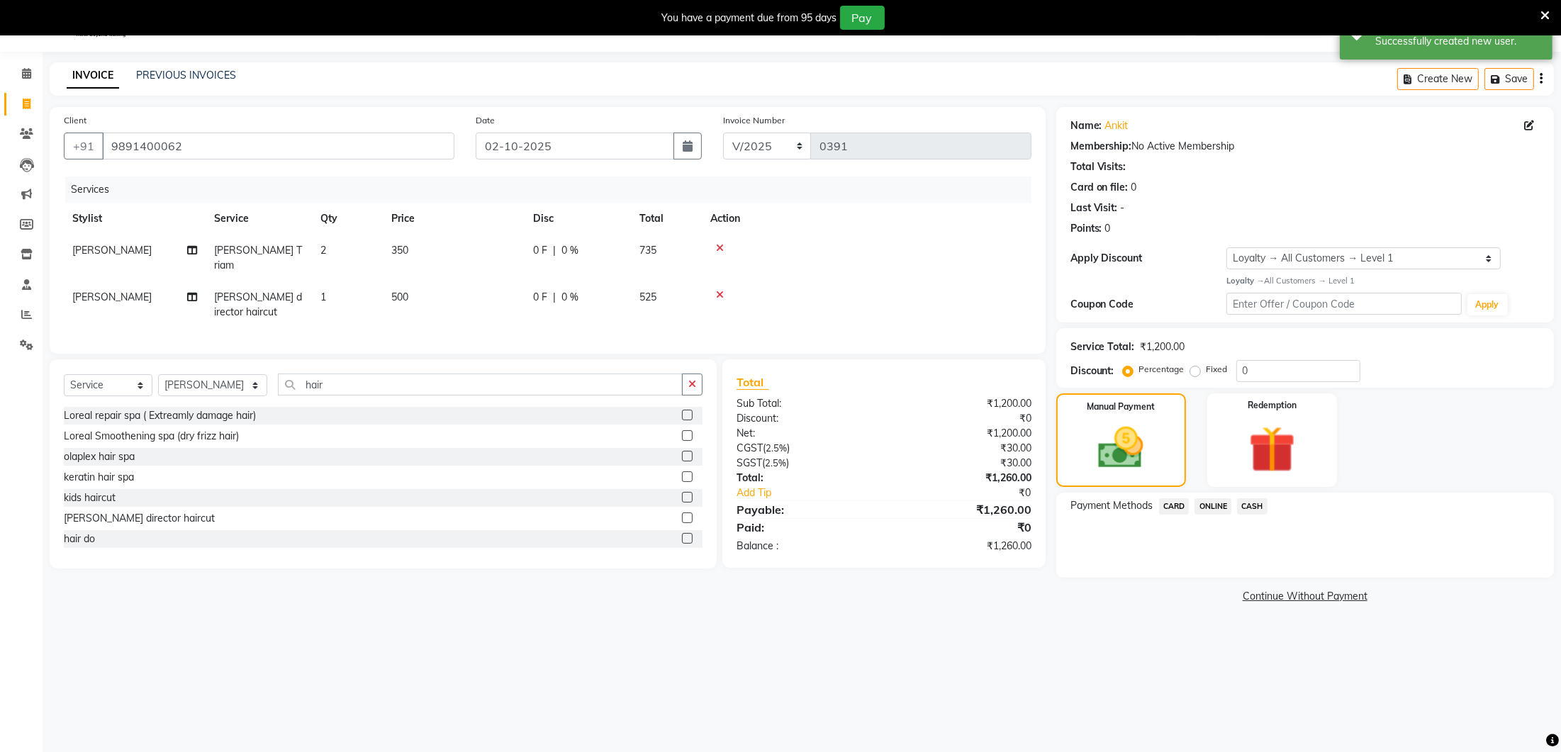
click at [1252, 505] on span "CASH" at bounding box center [1252, 506] width 30 height 16
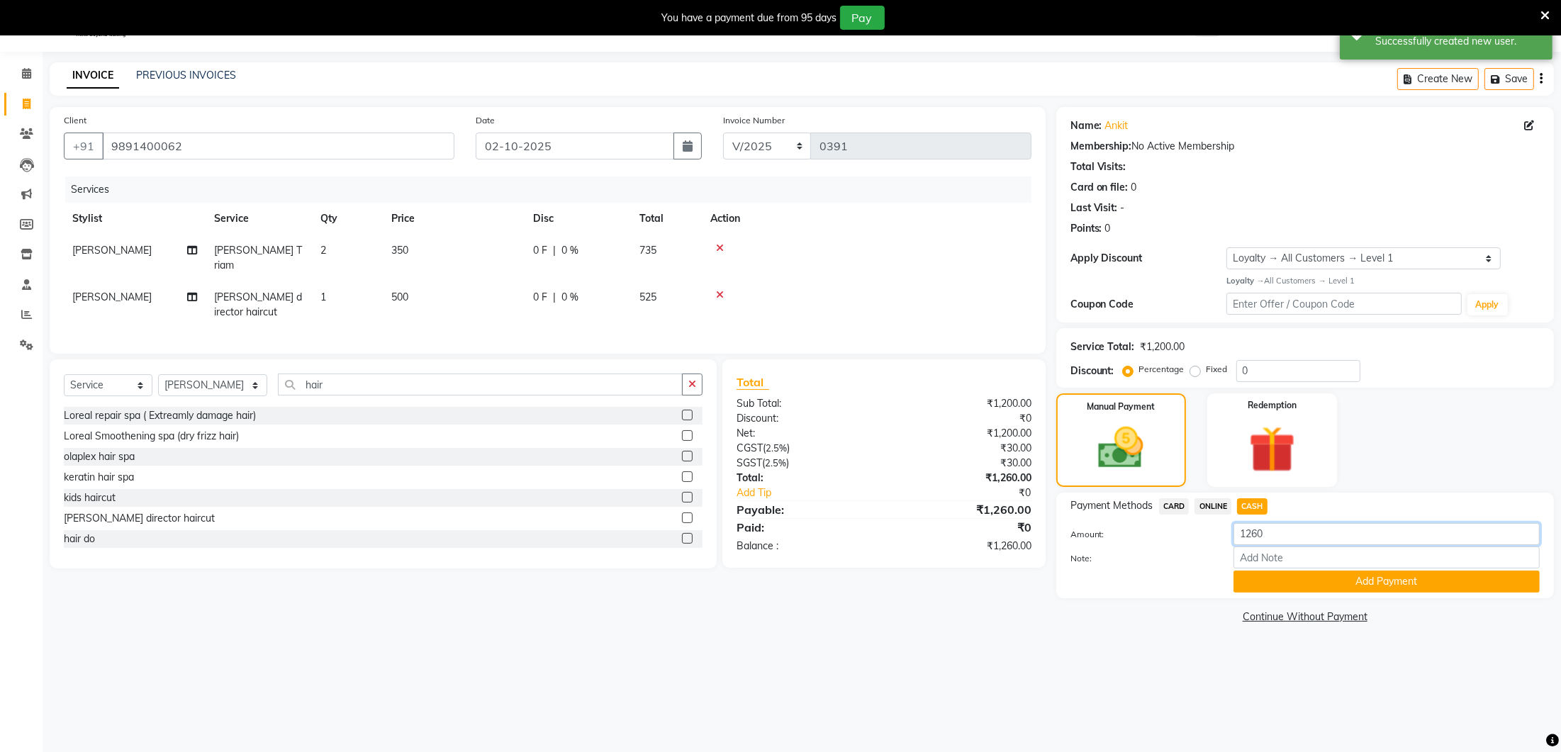
click at [1268, 538] on input "1260" at bounding box center [1386, 534] width 306 height 22
type input "1000"
click at [1194, 544] on div "Amount: 1000" at bounding box center [1305, 535] width 490 height 24
click at [1271, 581] on button "Add Payment" at bounding box center [1386, 582] width 306 height 22
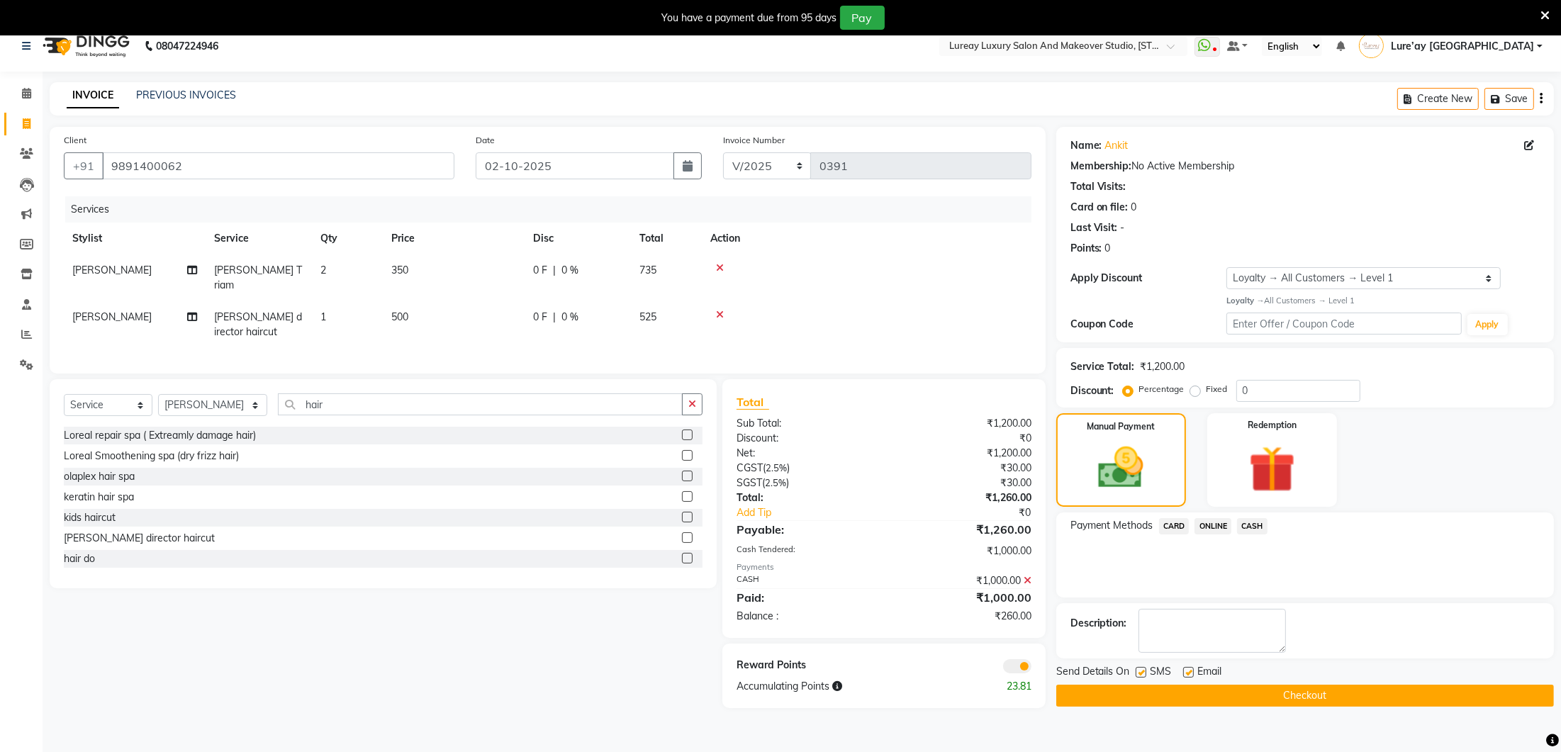
click at [1217, 518] on span "ONLINE" at bounding box center [1212, 526] width 37 height 16
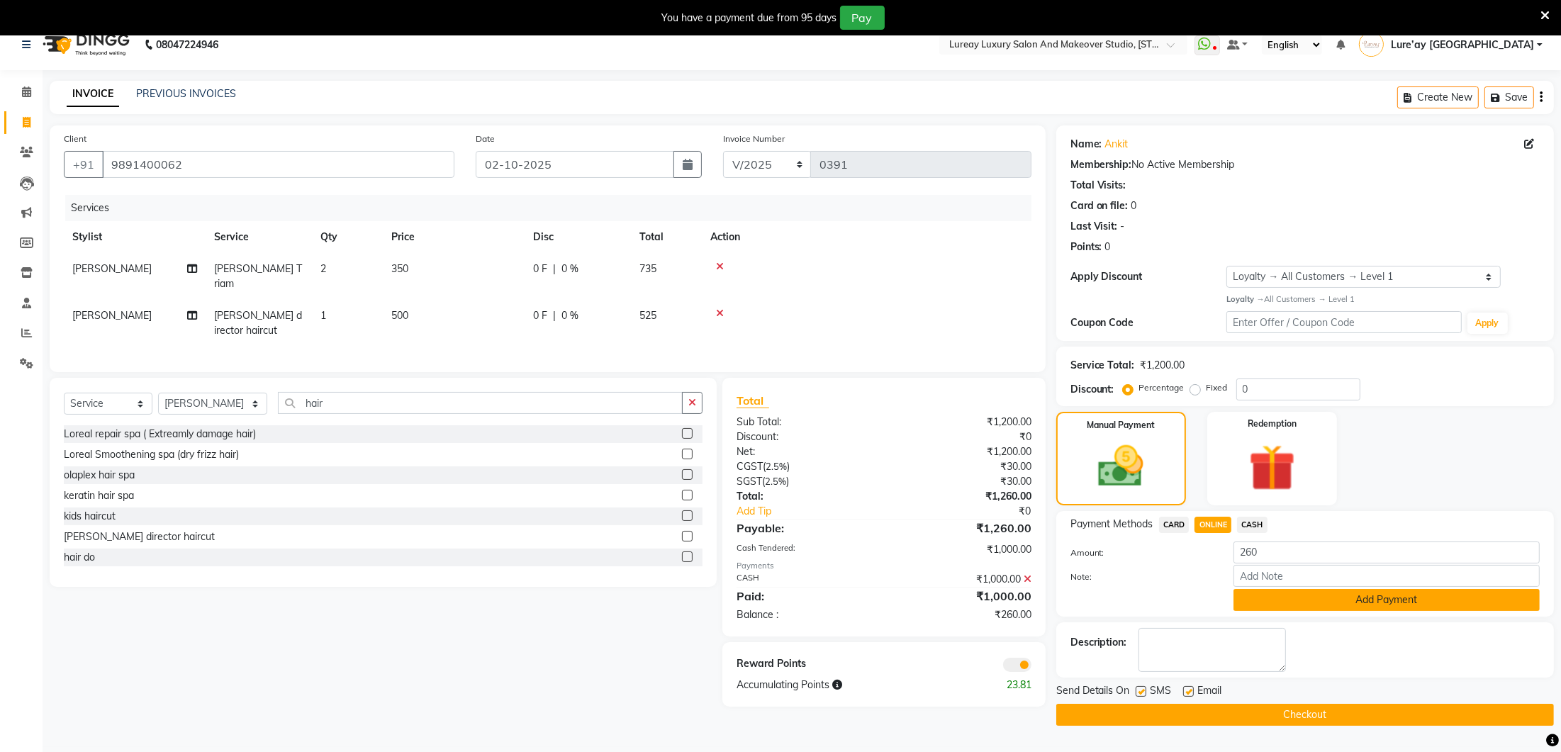
click at [1271, 592] on button "Add Payment" at bounding box center [1386, 600] width 306 height 22
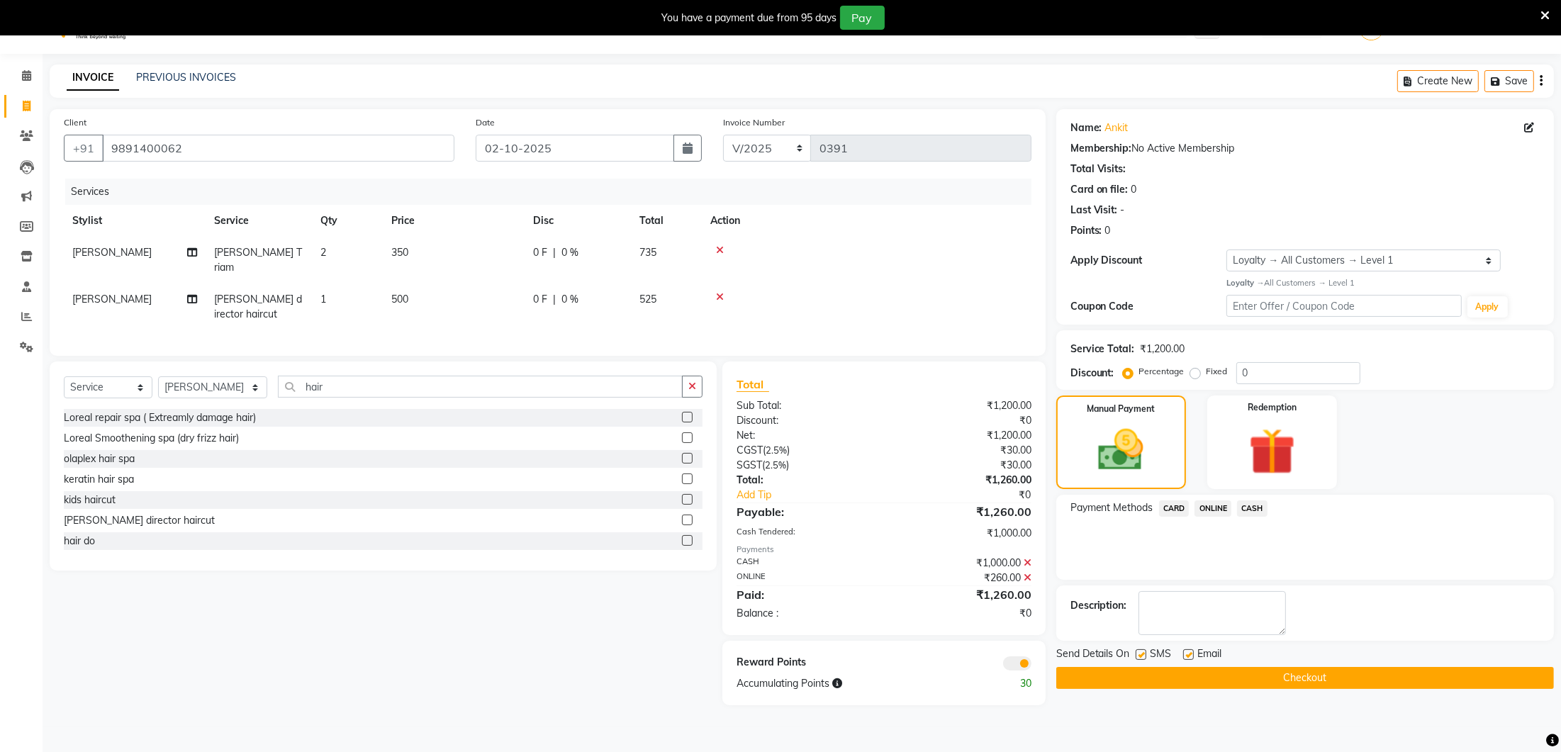
scroll to position [33, 0]
click at [1237, 661] on div "Send Details On SMS Email Checkout" at bounding box center [1305, 666] width 498 height 43
click at [1237, 670] on button "Checkout" at bounding box center [1305, 677] width 498 height 22
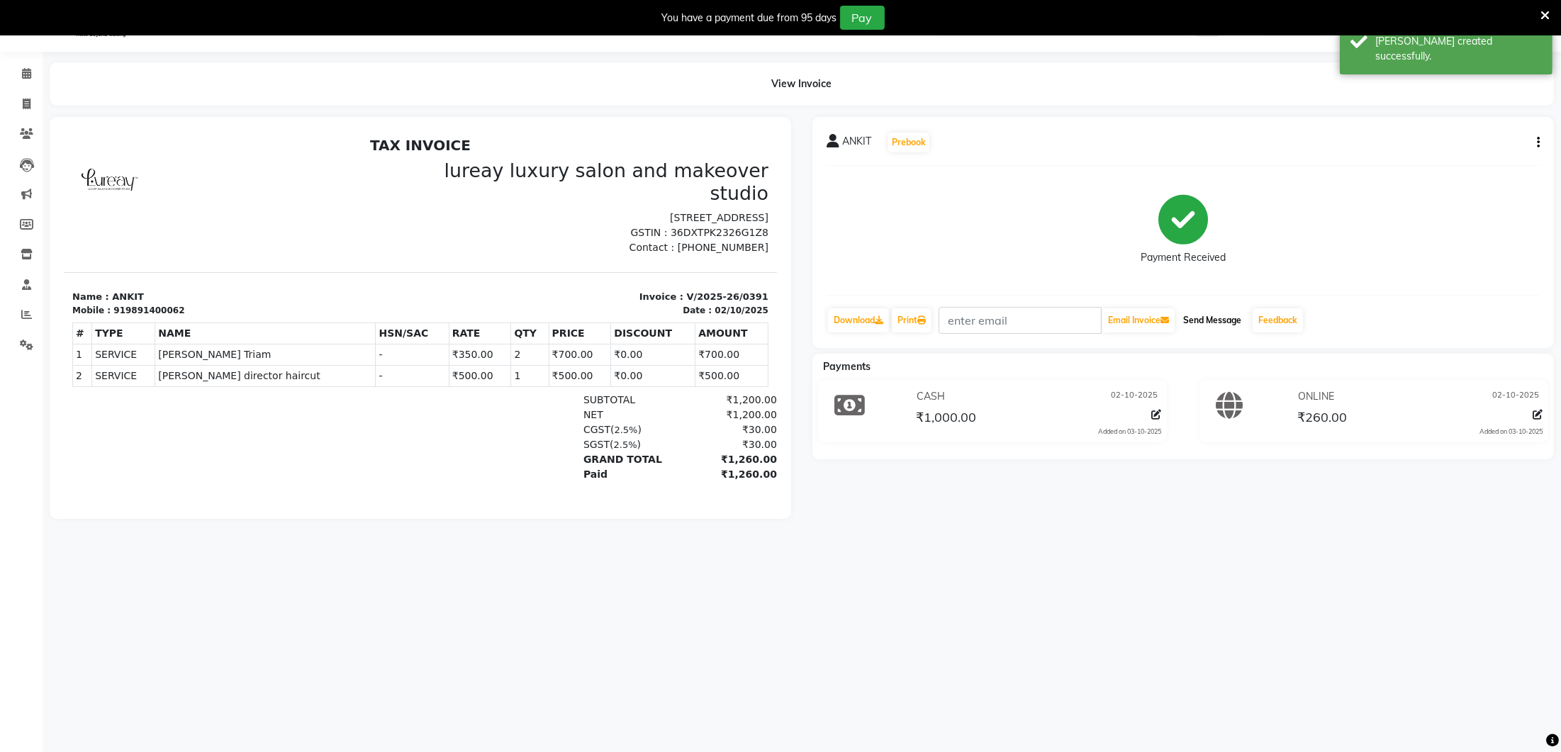
click at [1228, 317] on button "Send Message" at bounding box center [1211, 320] width 69 height 24
click at [23, 106] on icon at bounding box center [27, 104] width 8 height 11
select select "service"
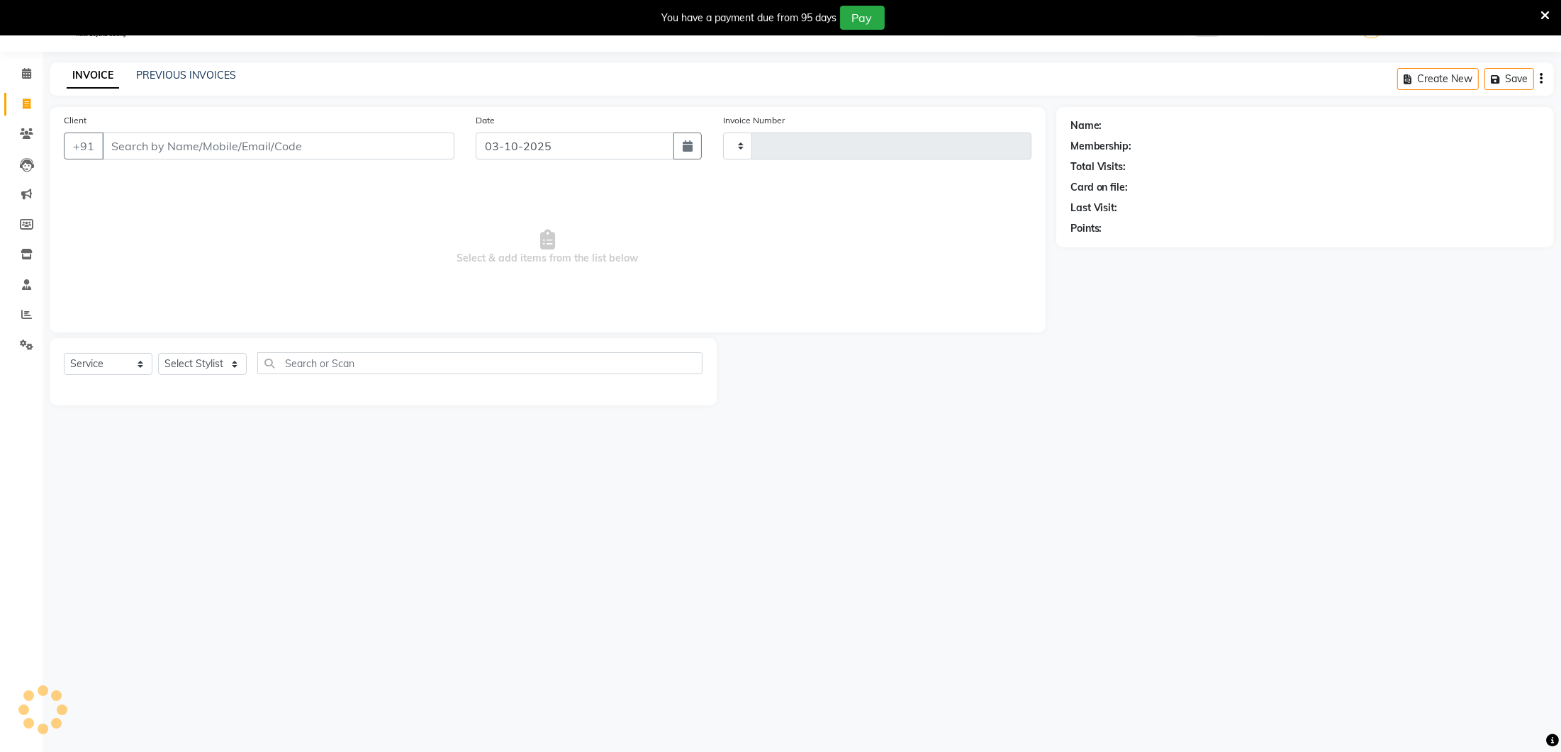
type input "0392"
select select "4075"
click at [176, 74] on link "PREVIOUS INVOICES" at bounding box center [186, 75] width 100 height 13
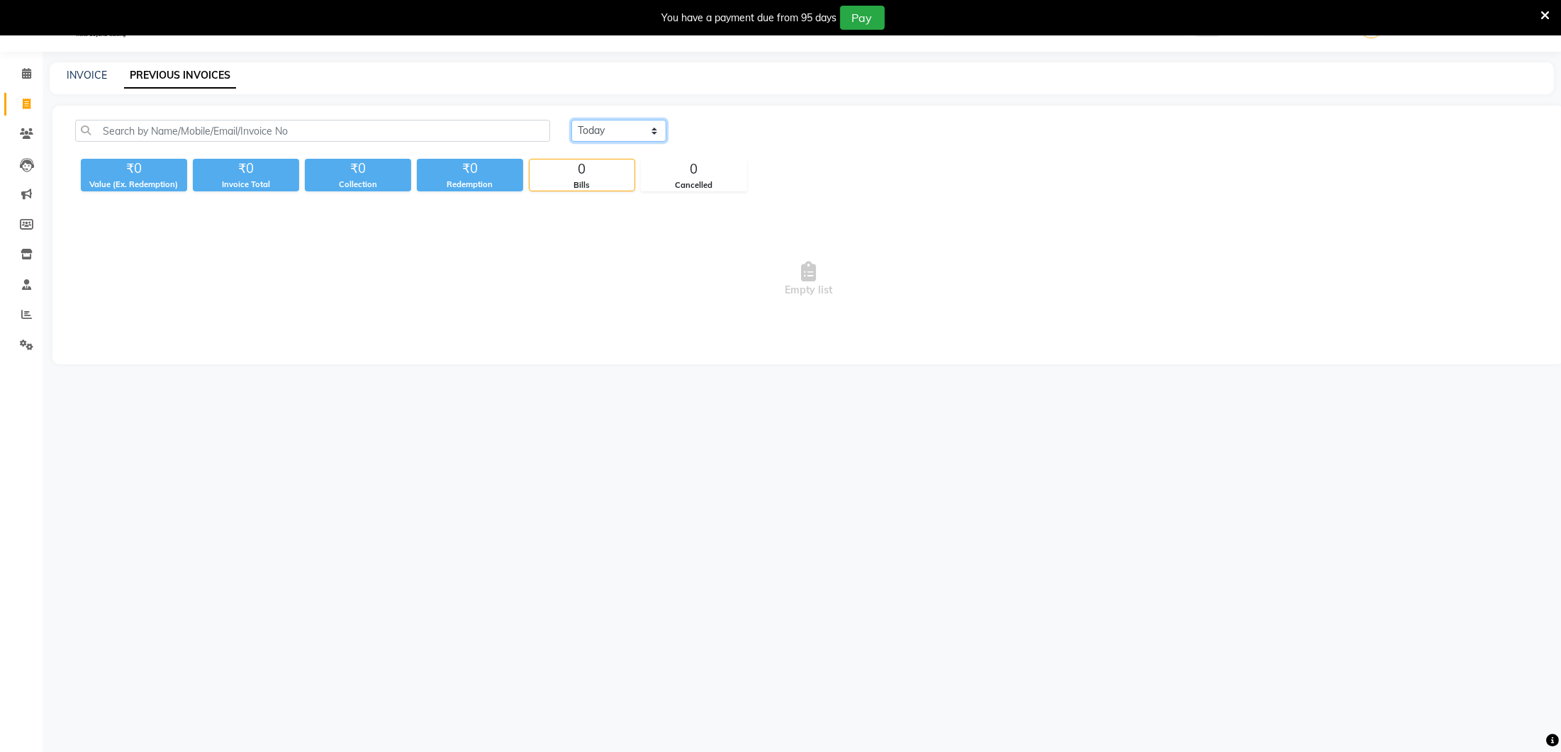
click at [634, 121] on select "[DATE] [DATE] Custom Range" at bounding box center [618, 131] width 95 height 22
select select "range"
click at [763, 124] on input "03-10-2025" at bounding box center [734, 131] width 99 height 20
select select "10"
select select "2025"
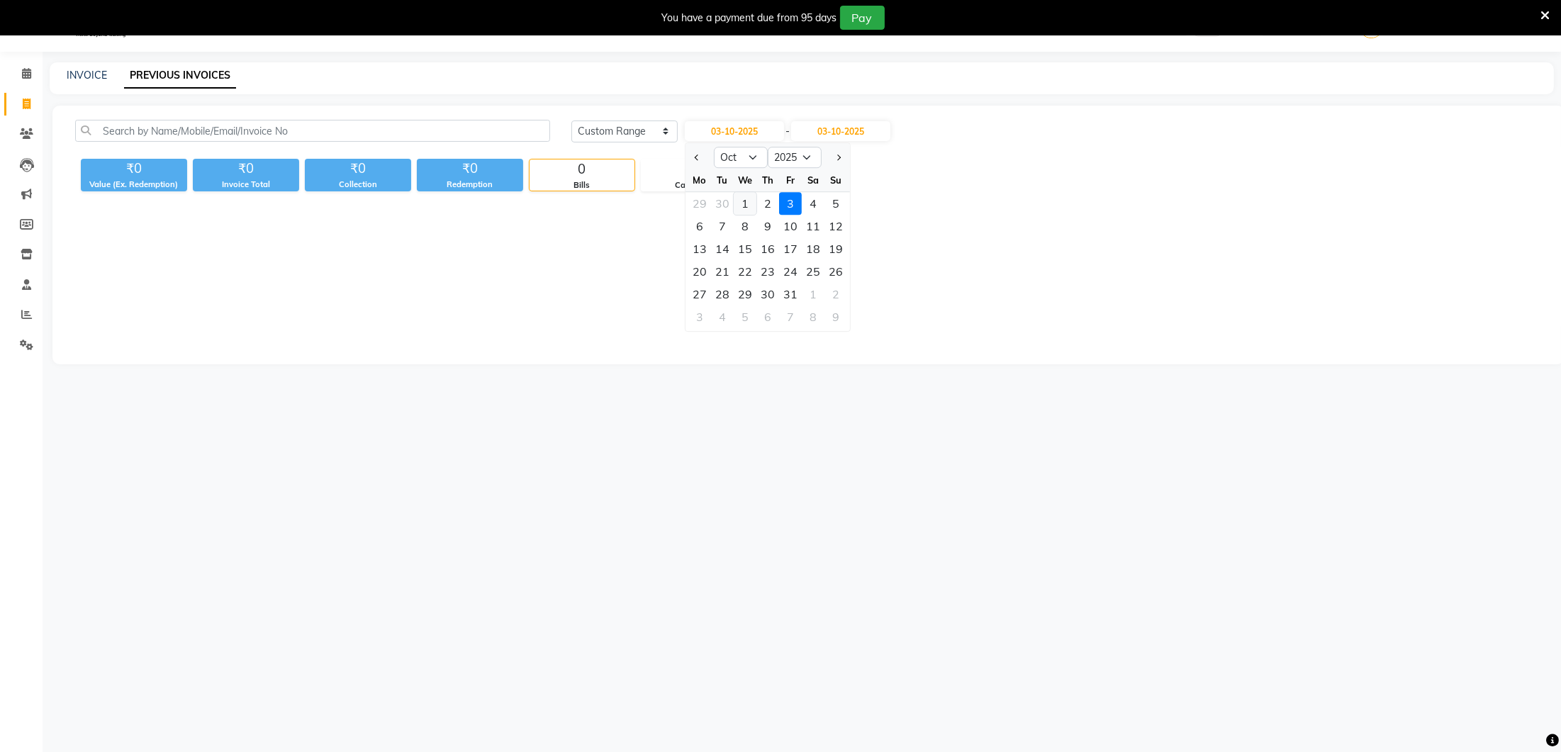
click at [748, 202] on div "1" at bounding box center [745, 203] width 23 height 23
type input "01-10-2025"
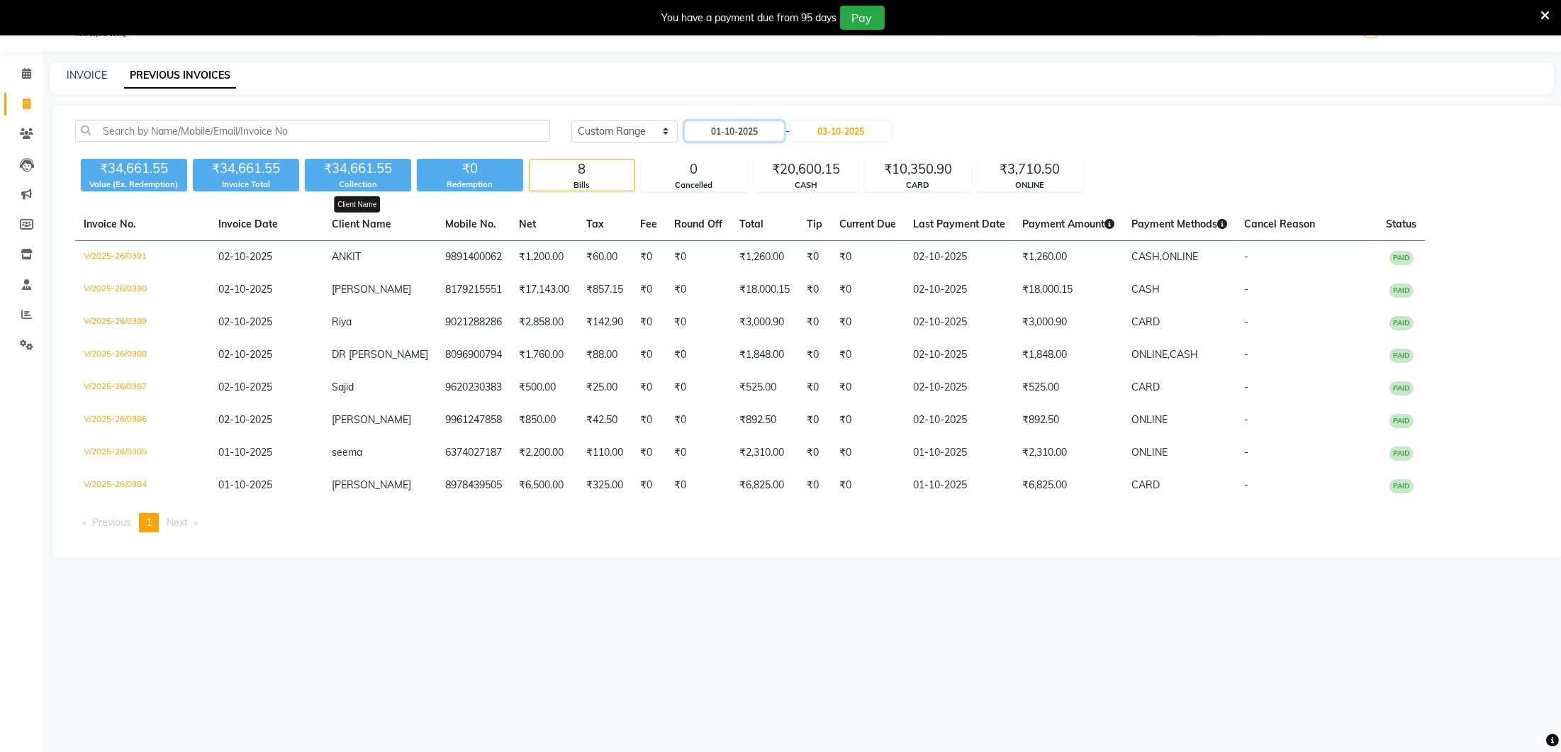
scroll to position [18, 0]
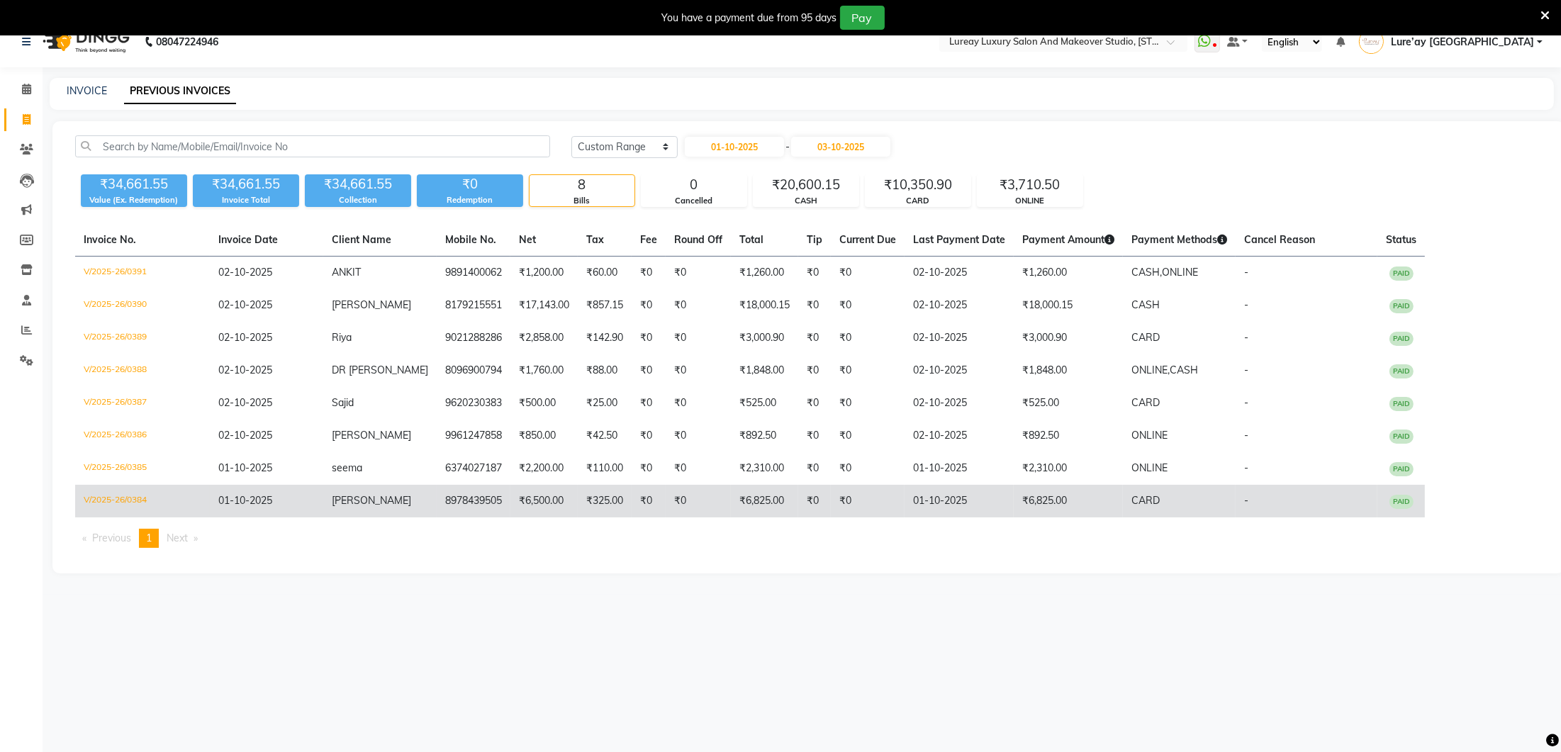
click at [510, 500] on td "₹6,500.00" at bounding box center [543, 501] width 67 height 33
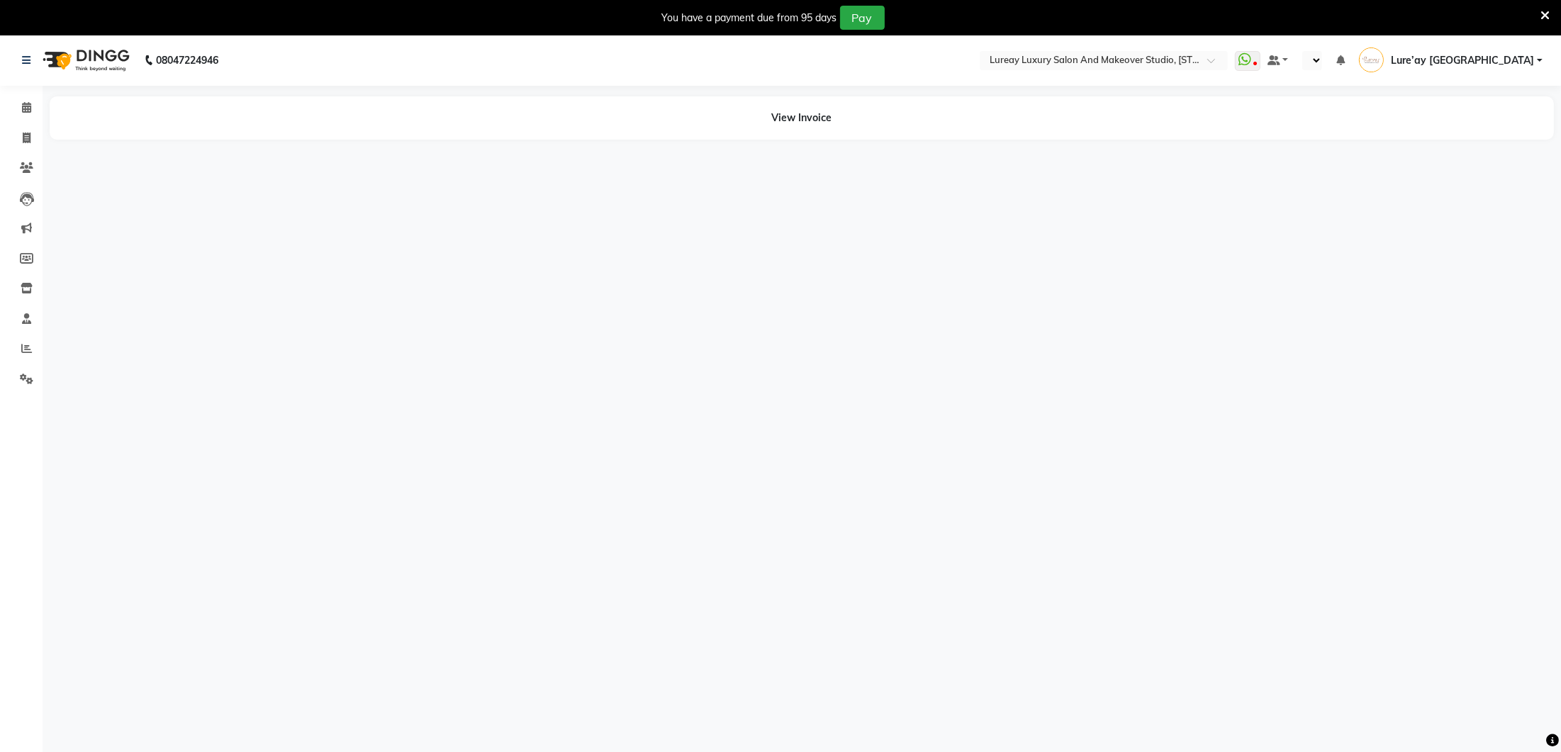
select select "en"
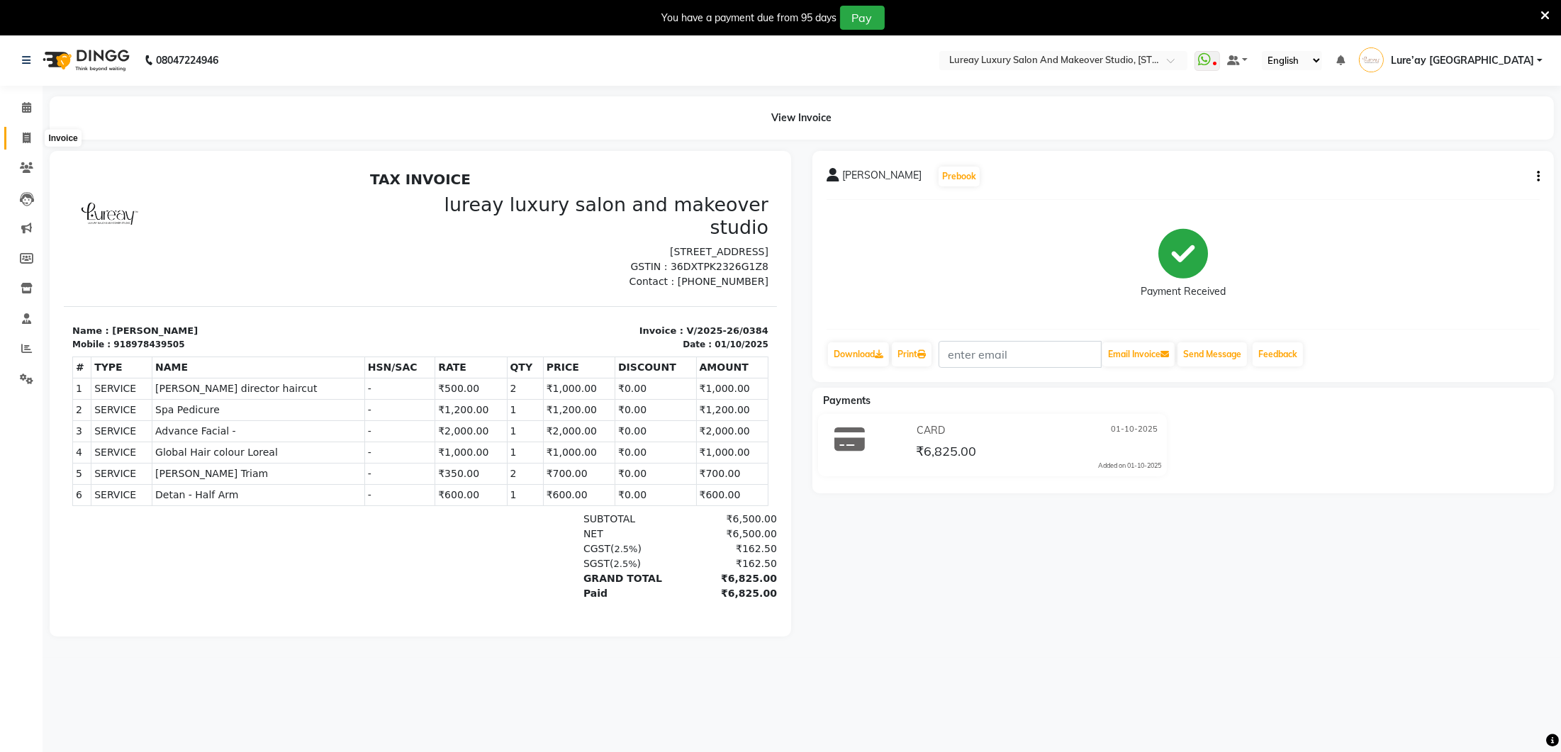
click at [31, 139] on span at bounding box center [26, 138] width 25 height 16
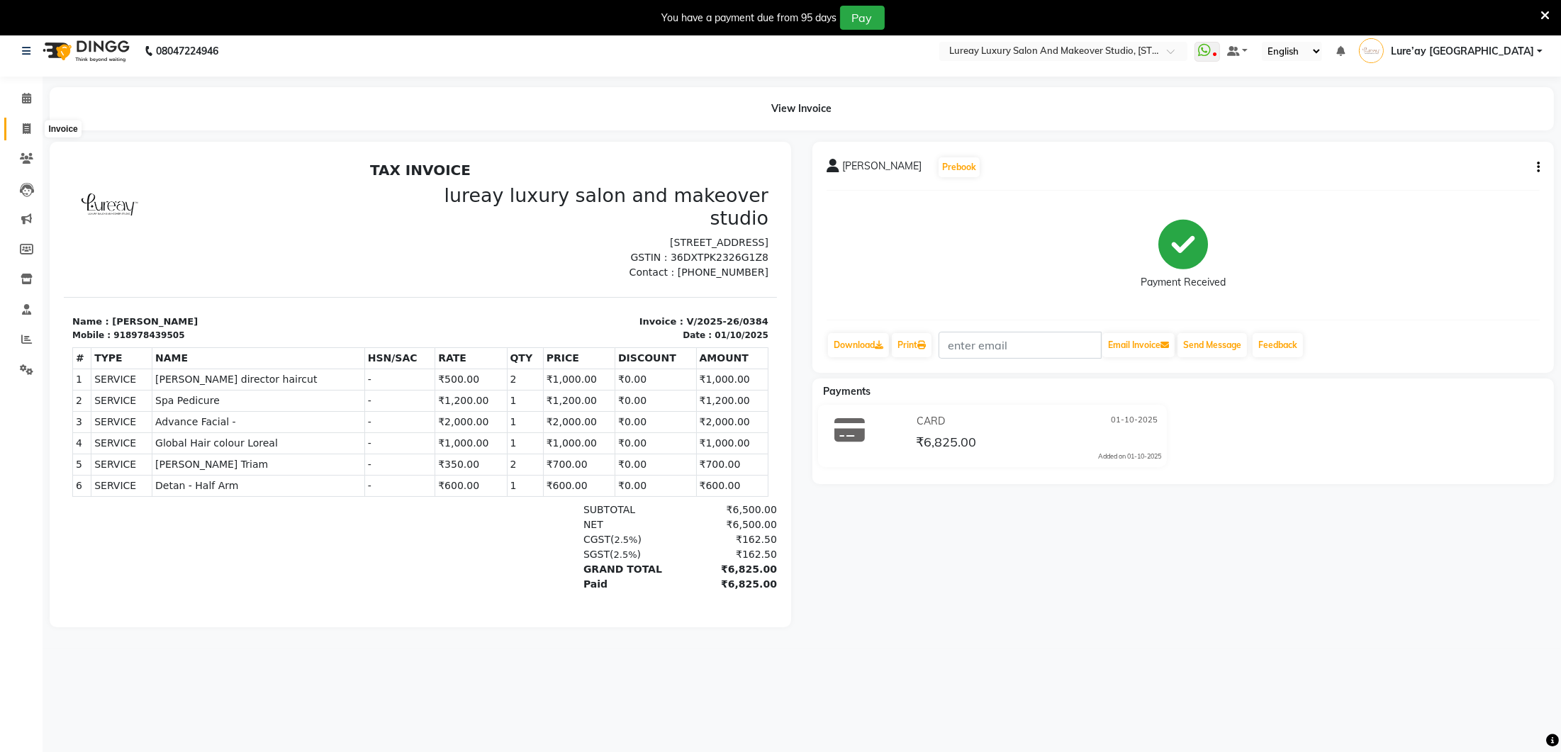
select select "service"
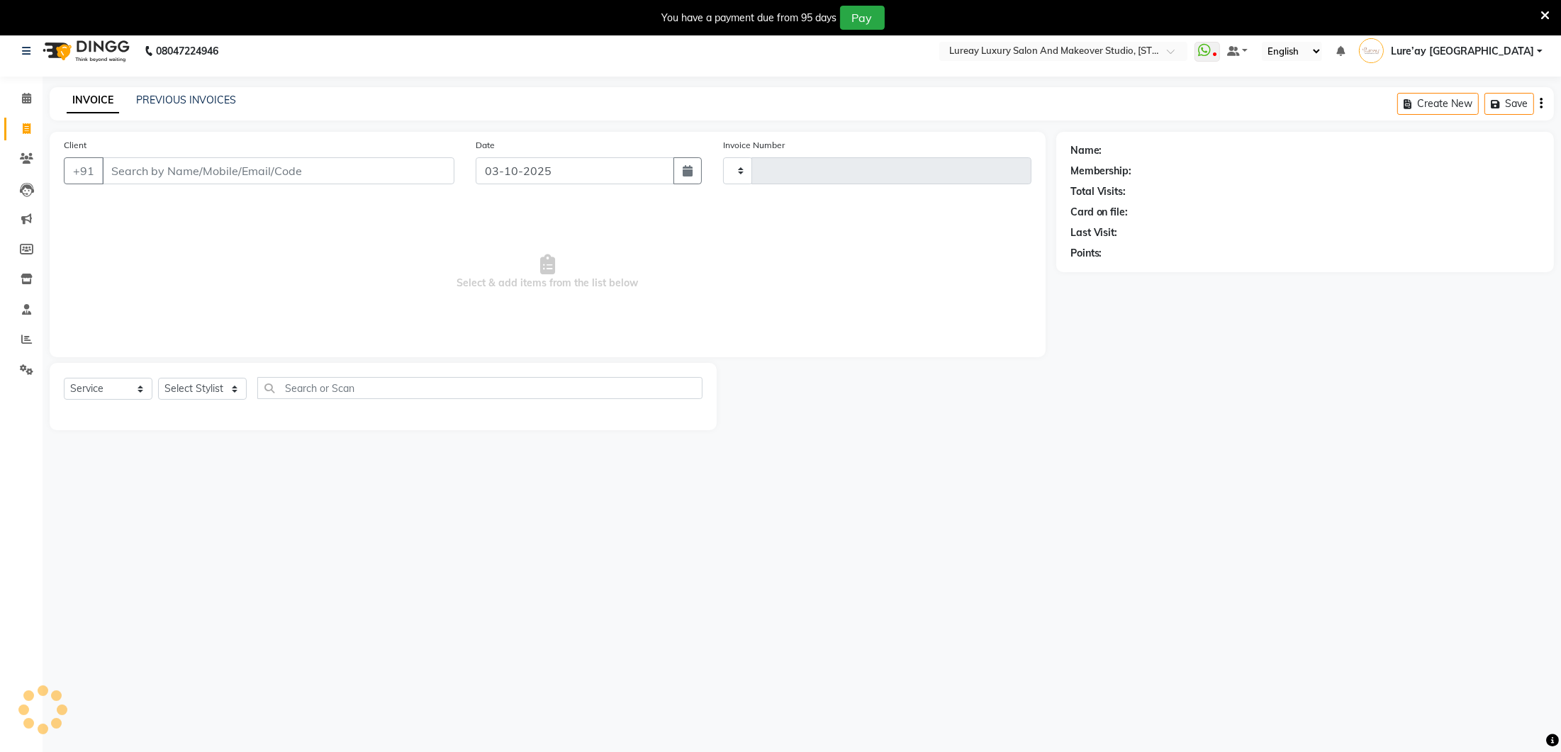
type input "0392"
select select "4075"
click at [200, 94] on link "PREVIOUS INVOICES" at bounding box center [186, 100] width 100 height 13
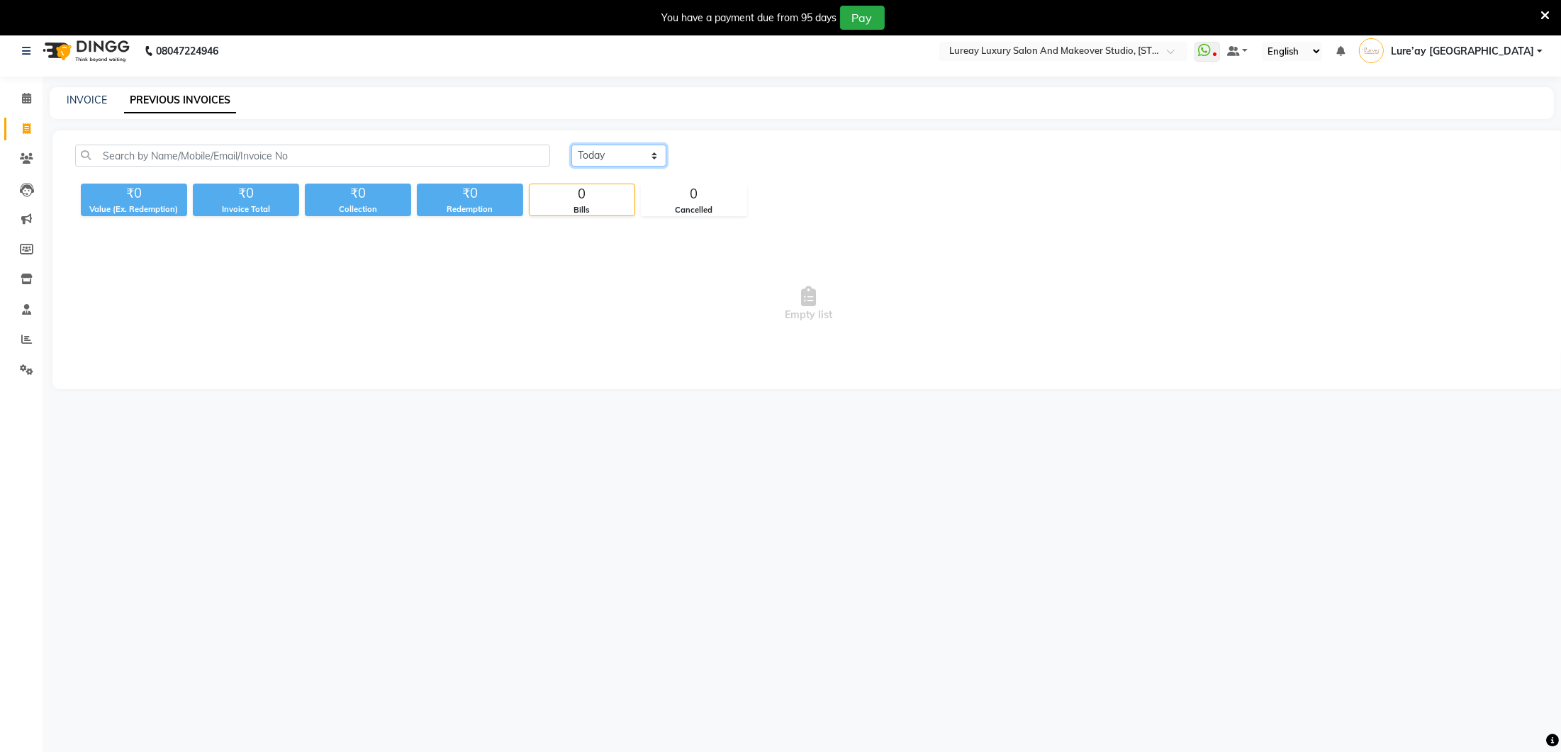
click at [660, 161] on select "[DATE] [DATE] Custom Range" at bounding box center [618, 156] width 95 height 22
select select "range"
drag, startPoint x: 721, startPoint y: 149, endPoint x: 719, endPoint y: 161, distance: 12.2
click at [721, 149] on input "03-10-2025" at bounding box center [734, 156] width 99 height 20
select select "10"
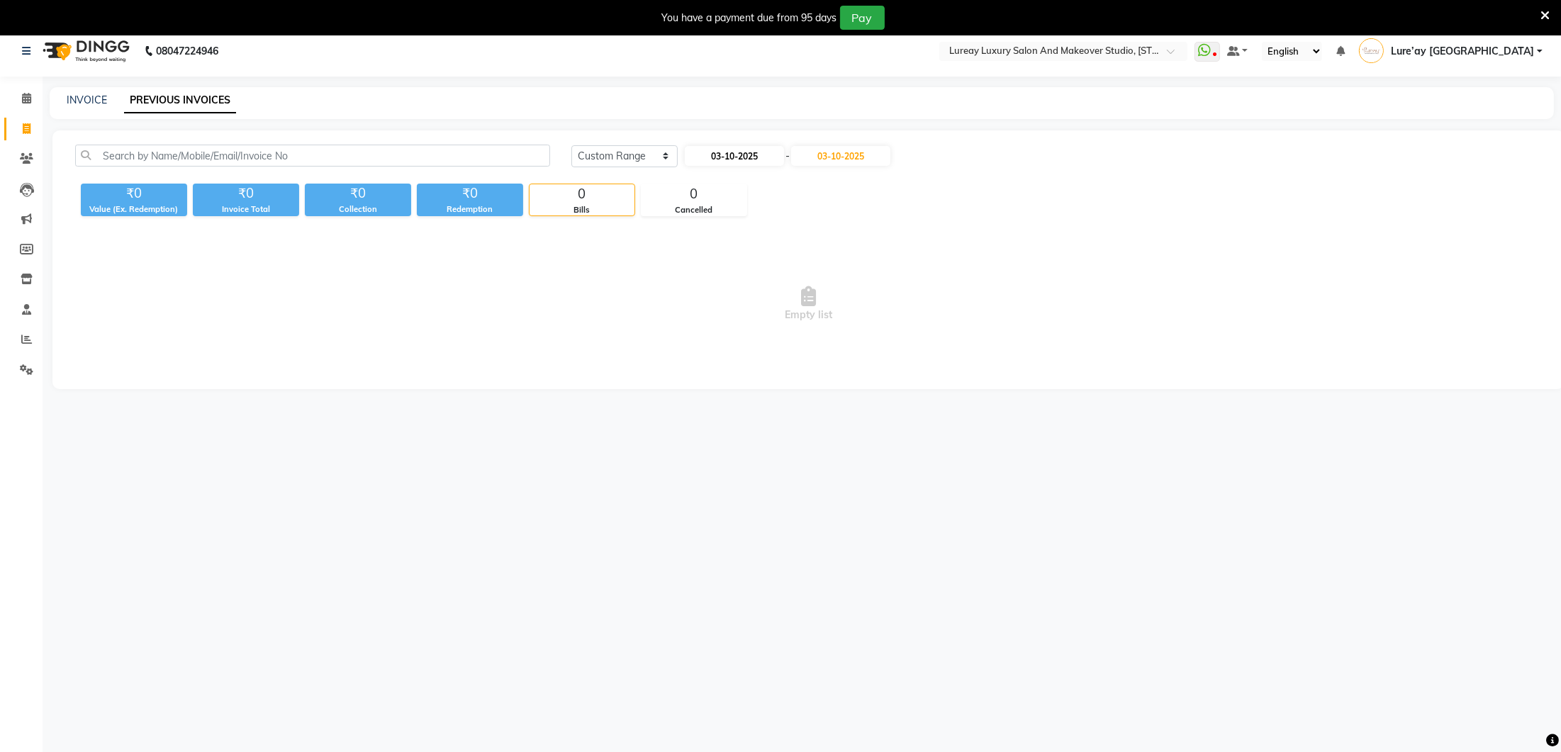
select select "2025"
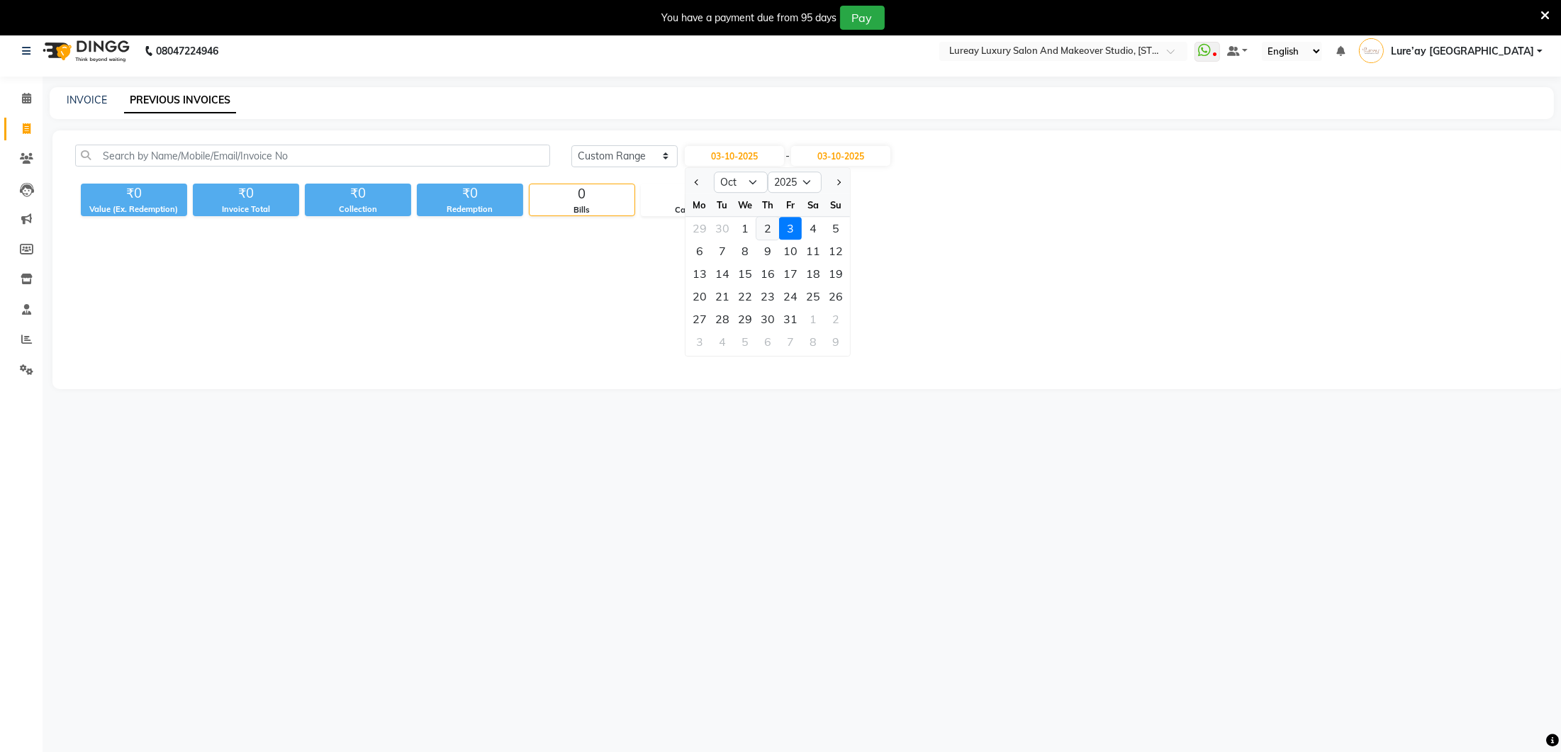
click at [767, 221] on div "2" at bounding box center [767, 228] width 23 height 23
type input "02-10-2025"
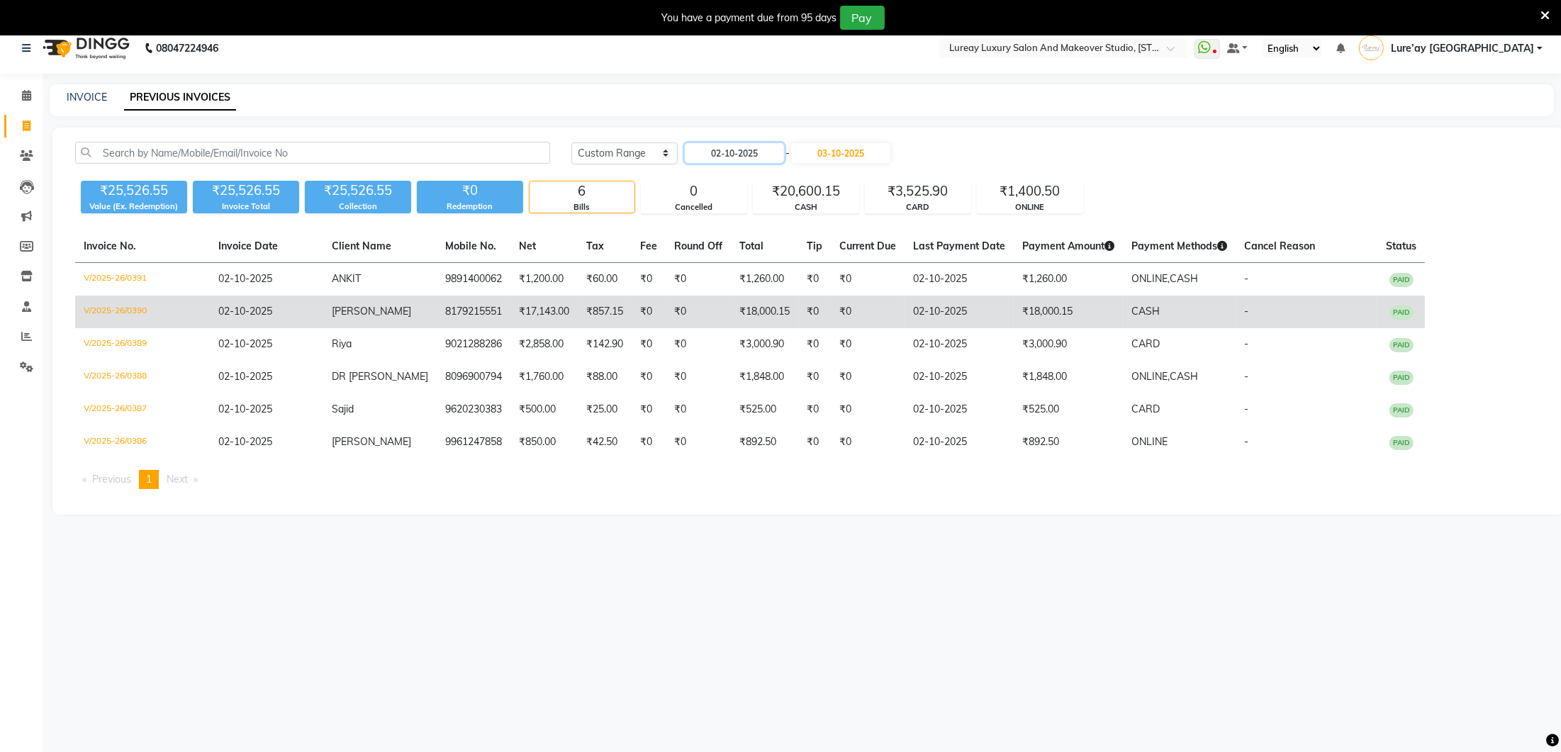
scroll to position [17, 0]
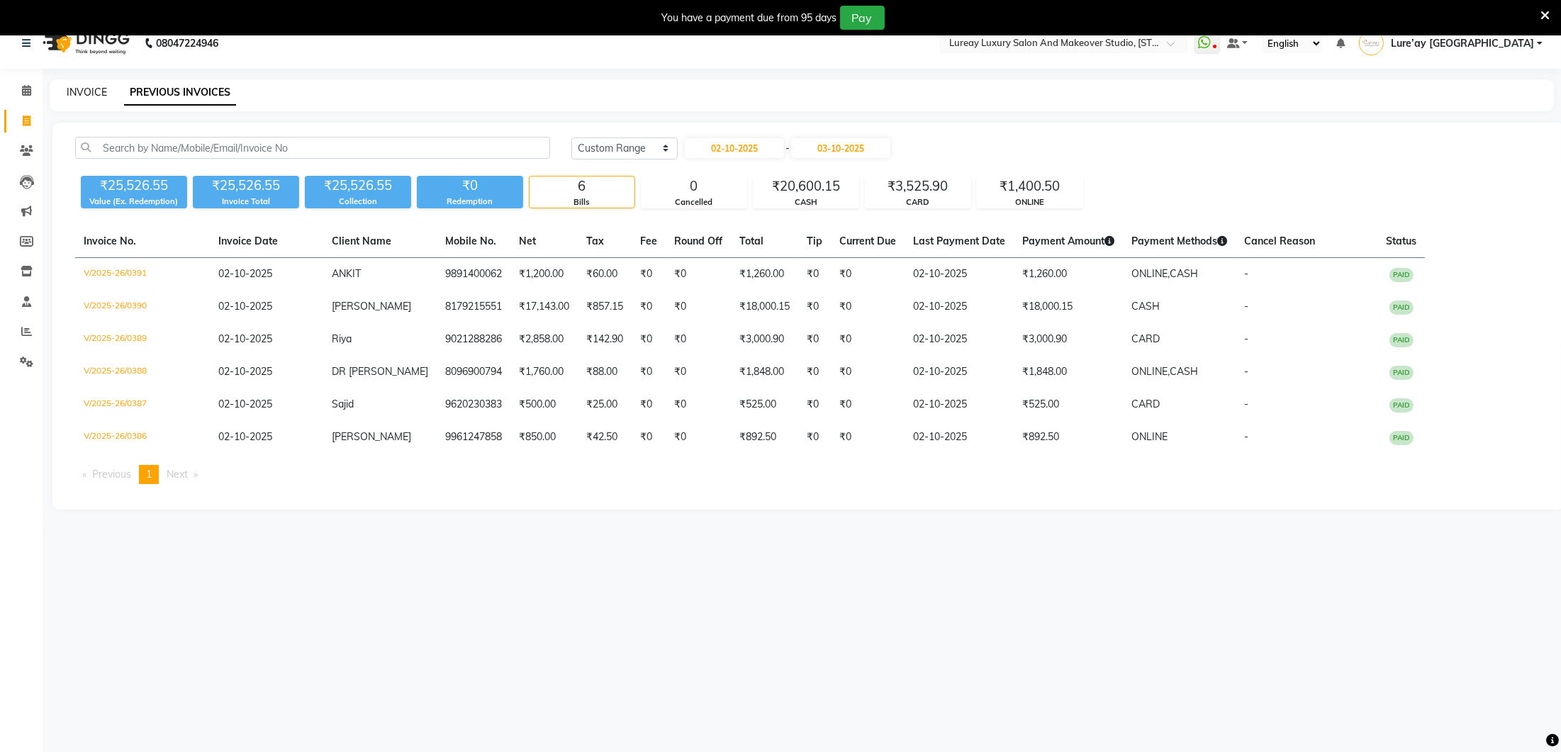
click at [94, 92] on link "INVOICE" at bounding box center [87, 92] width 40 height 13
select select "4075"
select select "service"
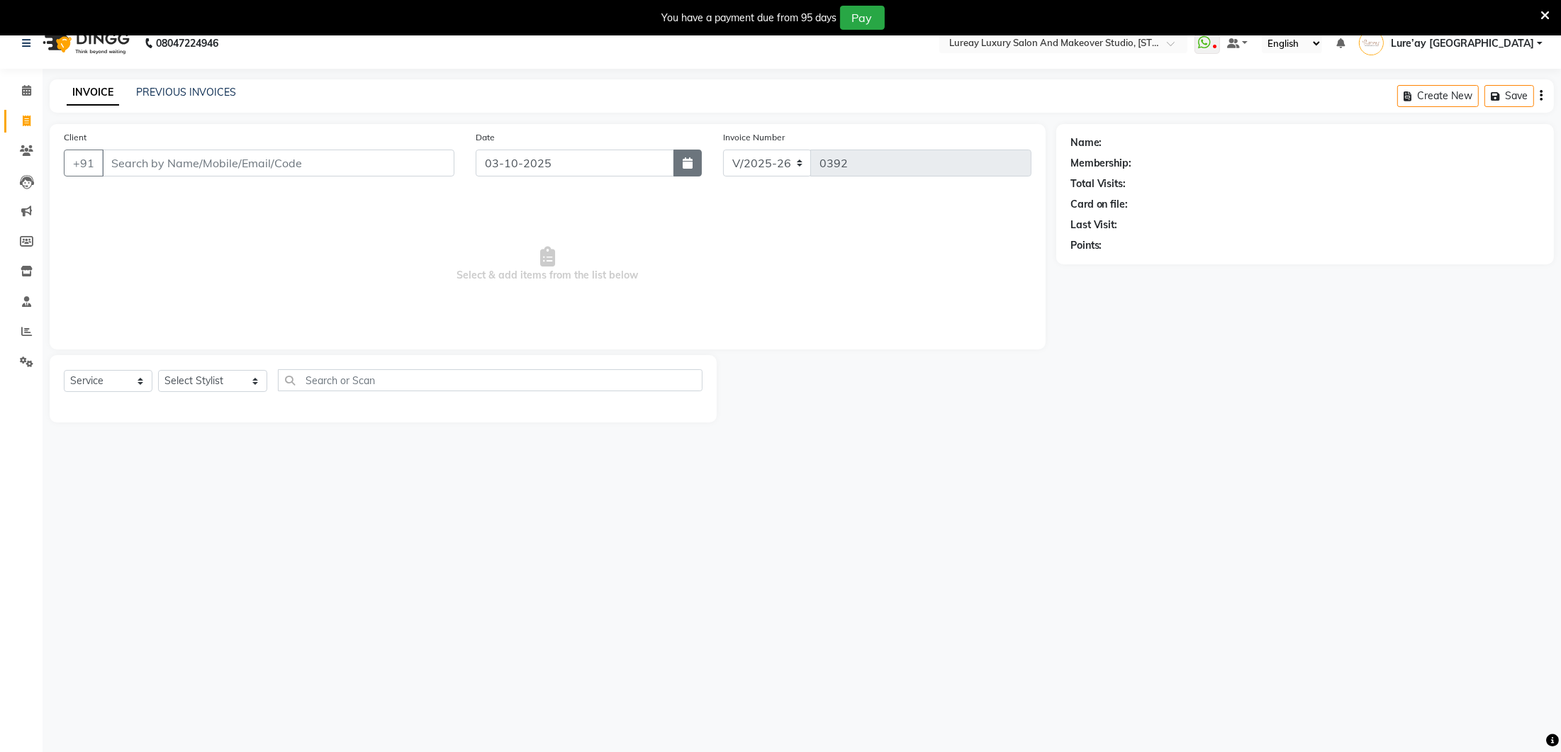
click at [693, 165] on button "button" at bounding box center [687, 163] width 28 height 27
select select "10"
select select "2025"
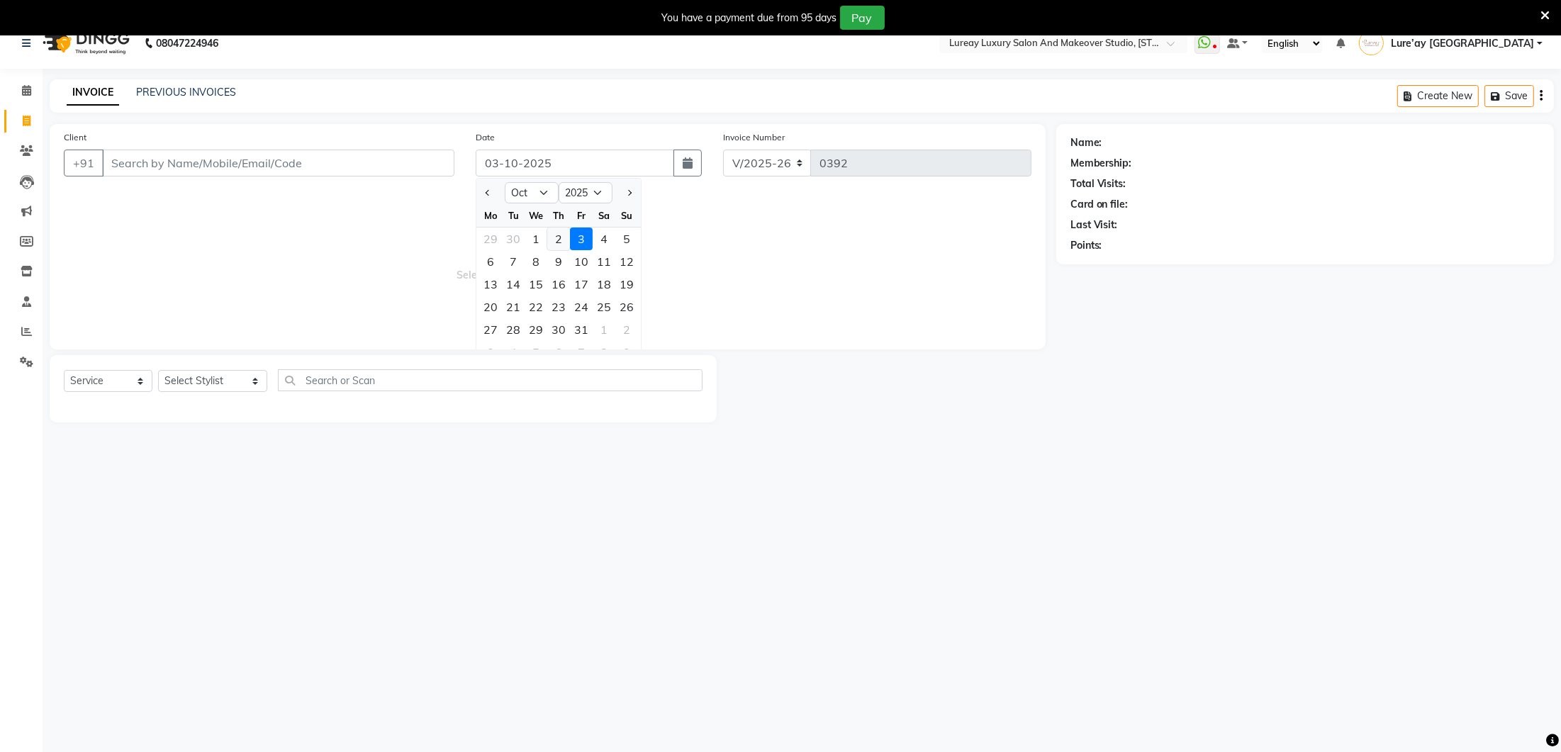
click at [559, 232] on div "2" at bounding box center [558, 239] width 23 height 23
type input "02-10-2025"
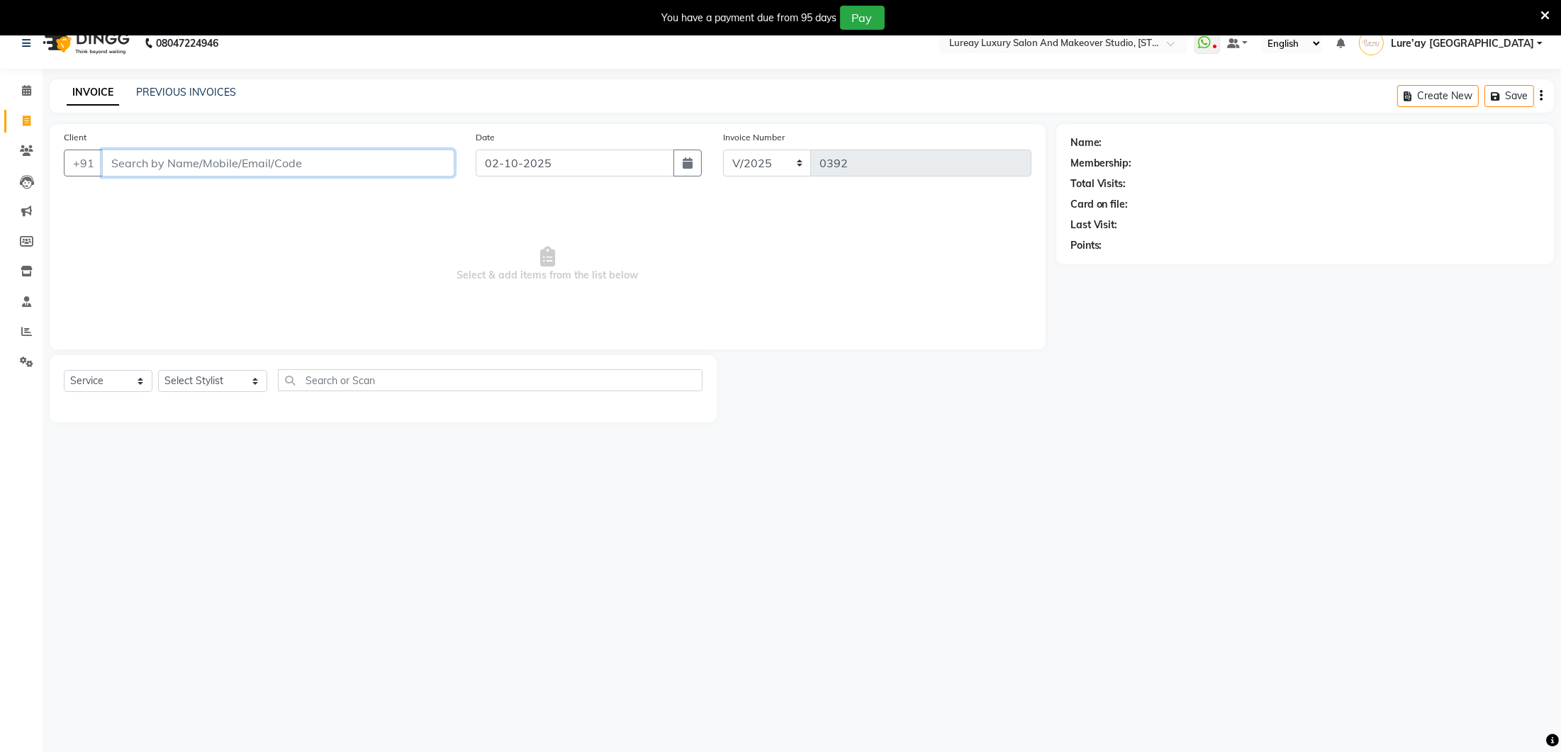
click at [262, 165] on input "Client" at bounding box center [278, 163] width 352 height 27
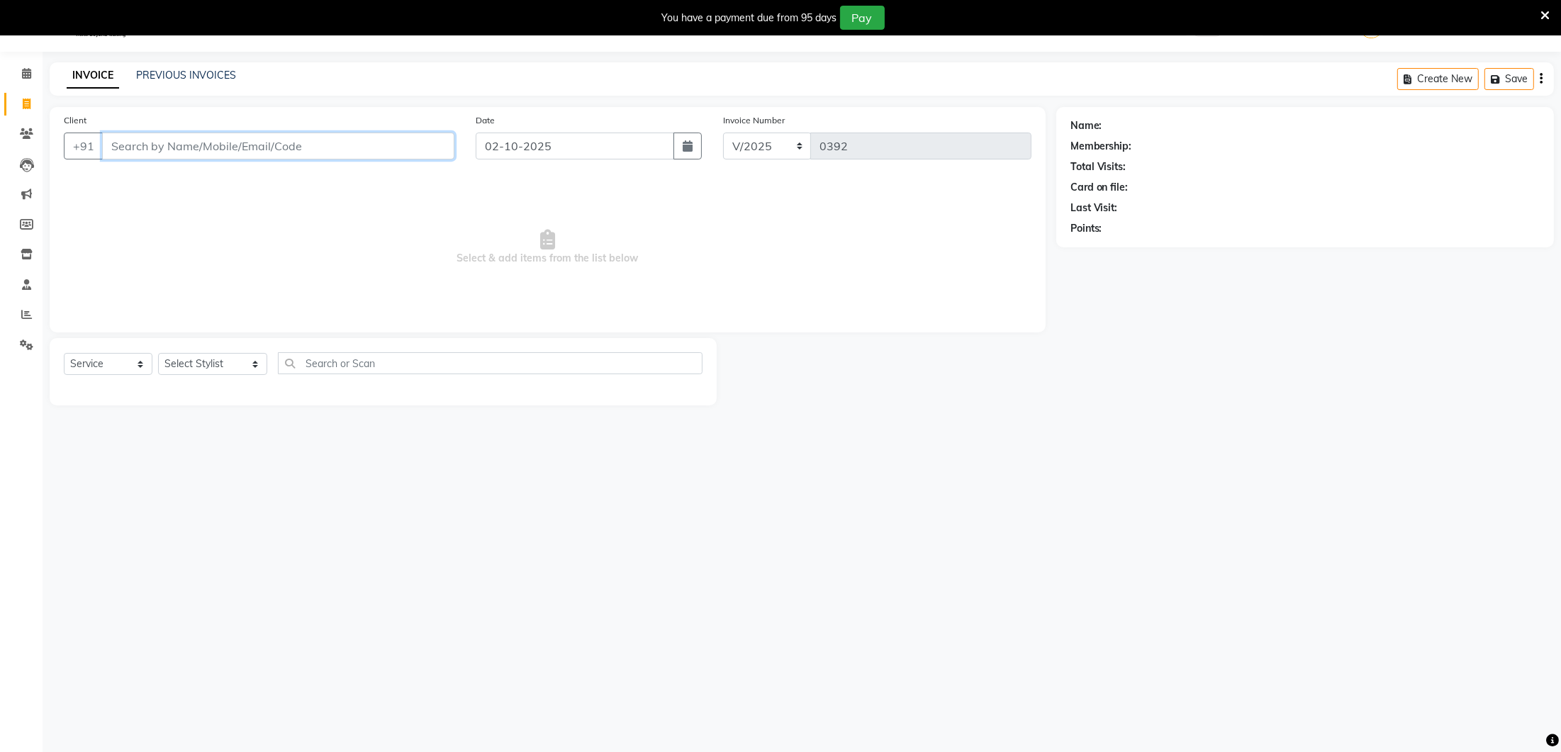
scroll to position [23, 0]
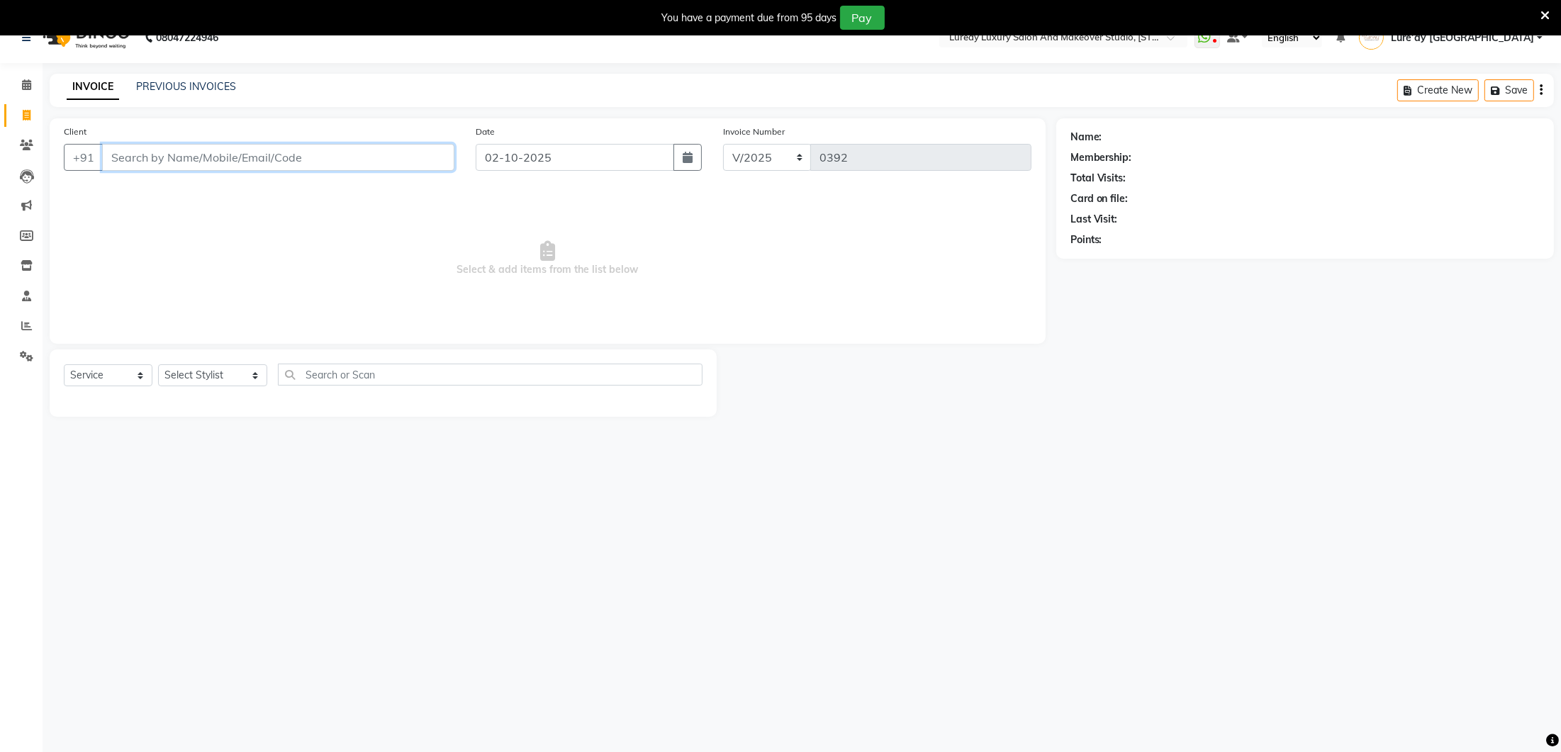
click at [260, 145] on input "Client" at bounding box center [278, 157] width 352 height 27
click at [266, 153] on input "Client" at bounding box center [278, 157] width 352 height 27
type input "8240106250"
click at [395, 147] on button "Add Client" at bounding box center [417, 157] width 73 height 27
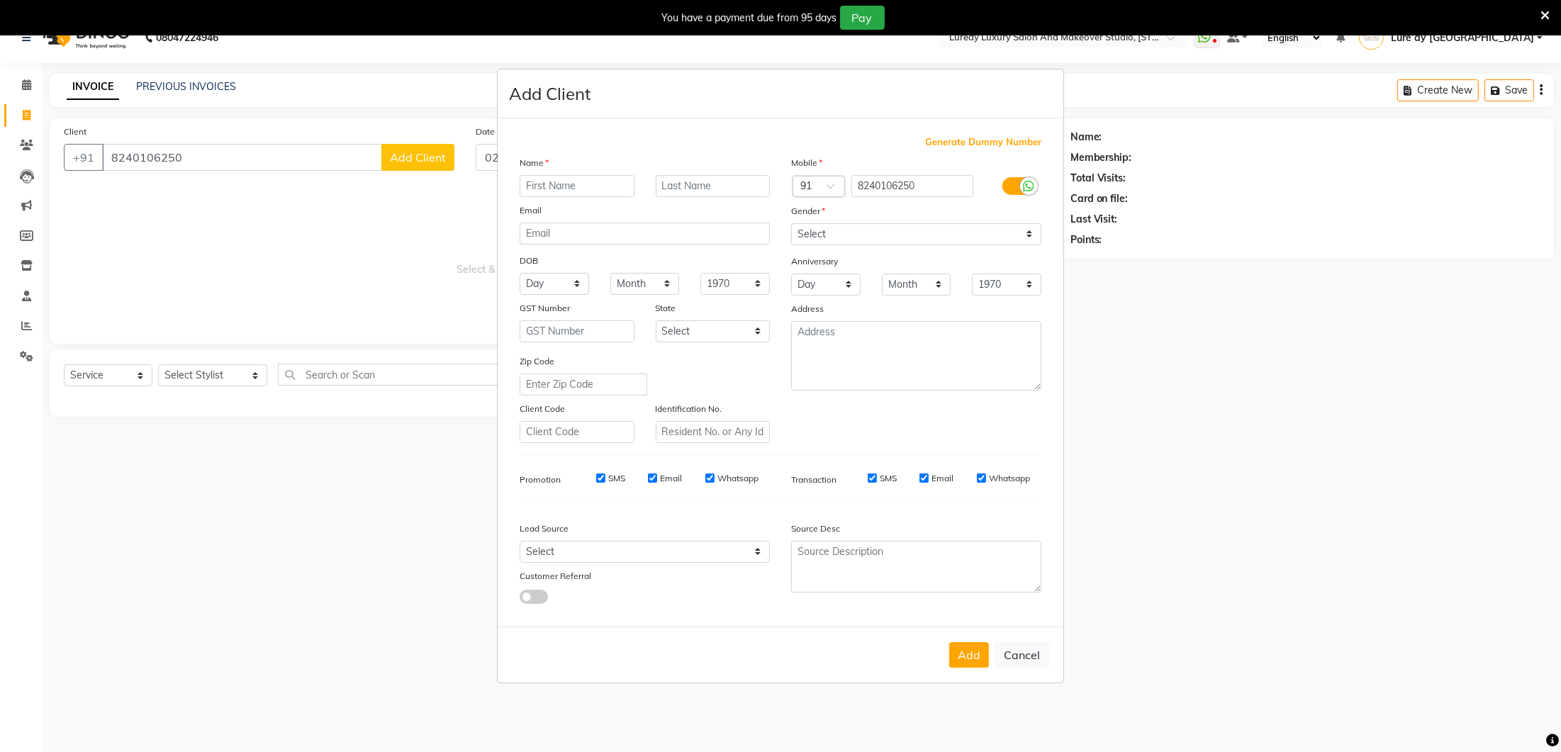
click at [557, 184] on input "text" at bounding box center [577, 186] width 115 height 22
type input "Neha"
click at [885, 232] on select "Select [DEMOGRAPHIC_DATA] [DEMOGRAPHIC_DATA] Other Prefer Not To Say" at bounding box center [916, 234] width 250 height 22
select select "[DEMOGRAPHIC_DATA]"
click at [741, 551] on select "Select Walk-in Referral Internet Friend Word of Mouth Advertisement Facebook Ju…" at bounding box center [645, 552] width 250 height 22
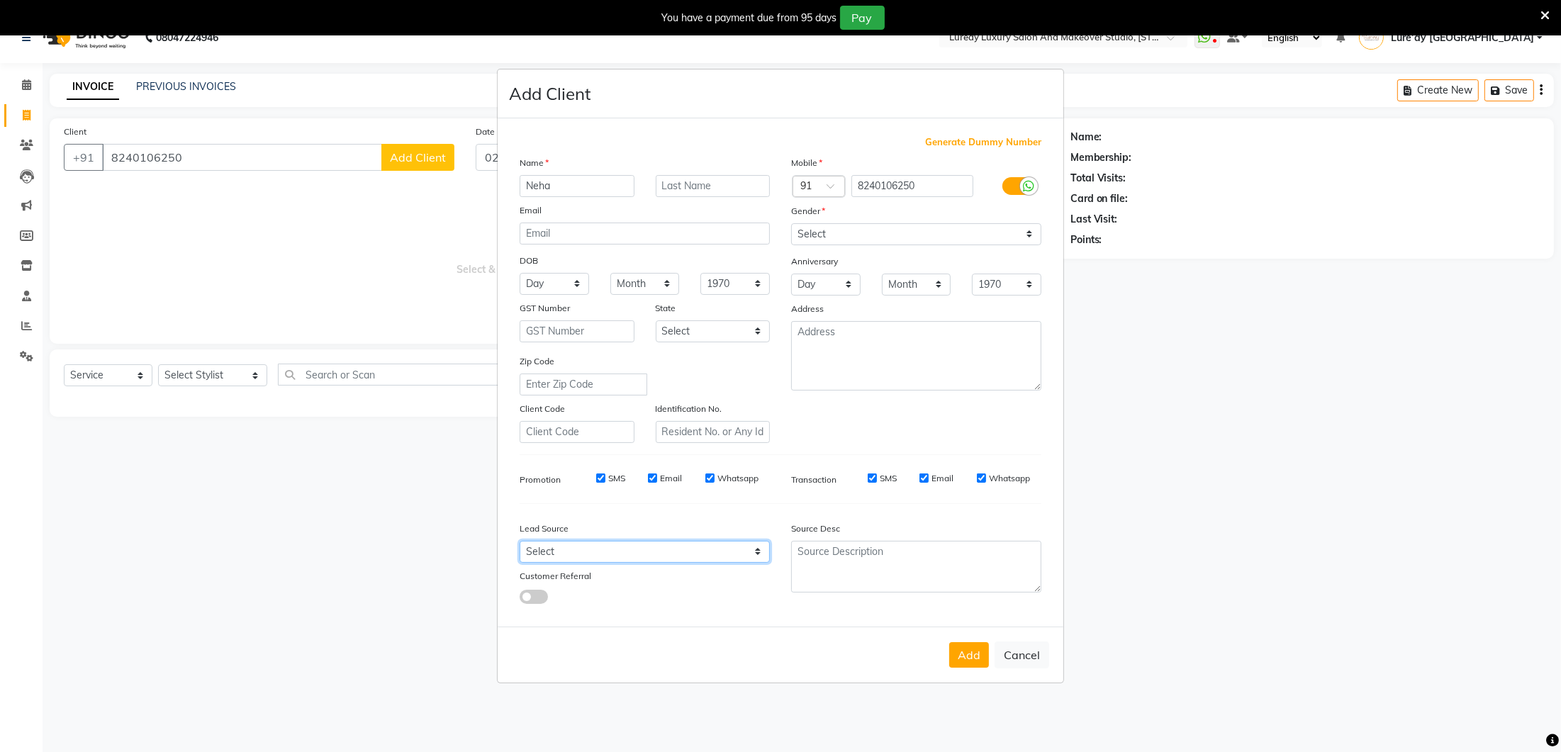
select select "28770"
click at [984, 653] on button "Add" at bounding box center [969, 655] width 40 height 26
select select
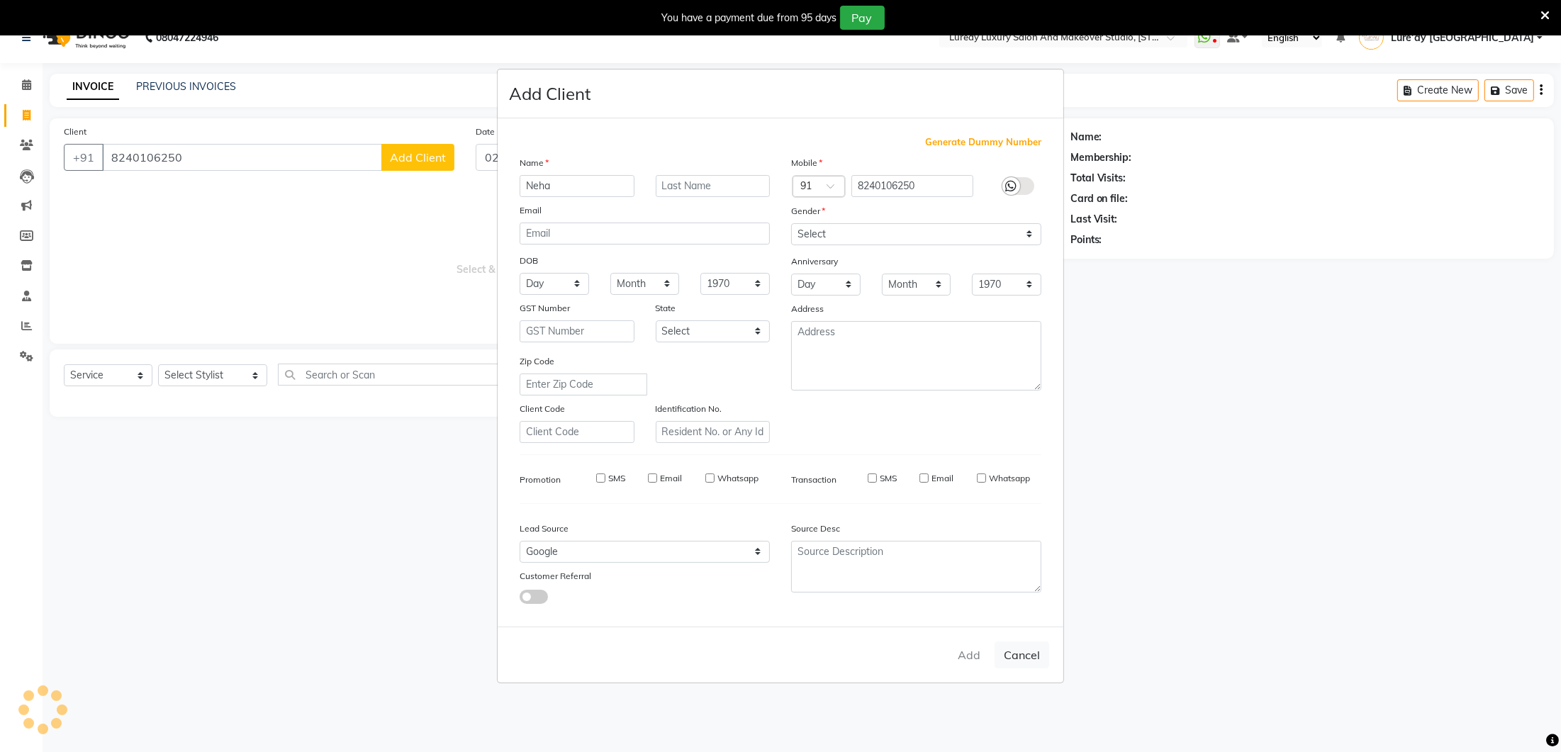
select select
checkbox input "false"
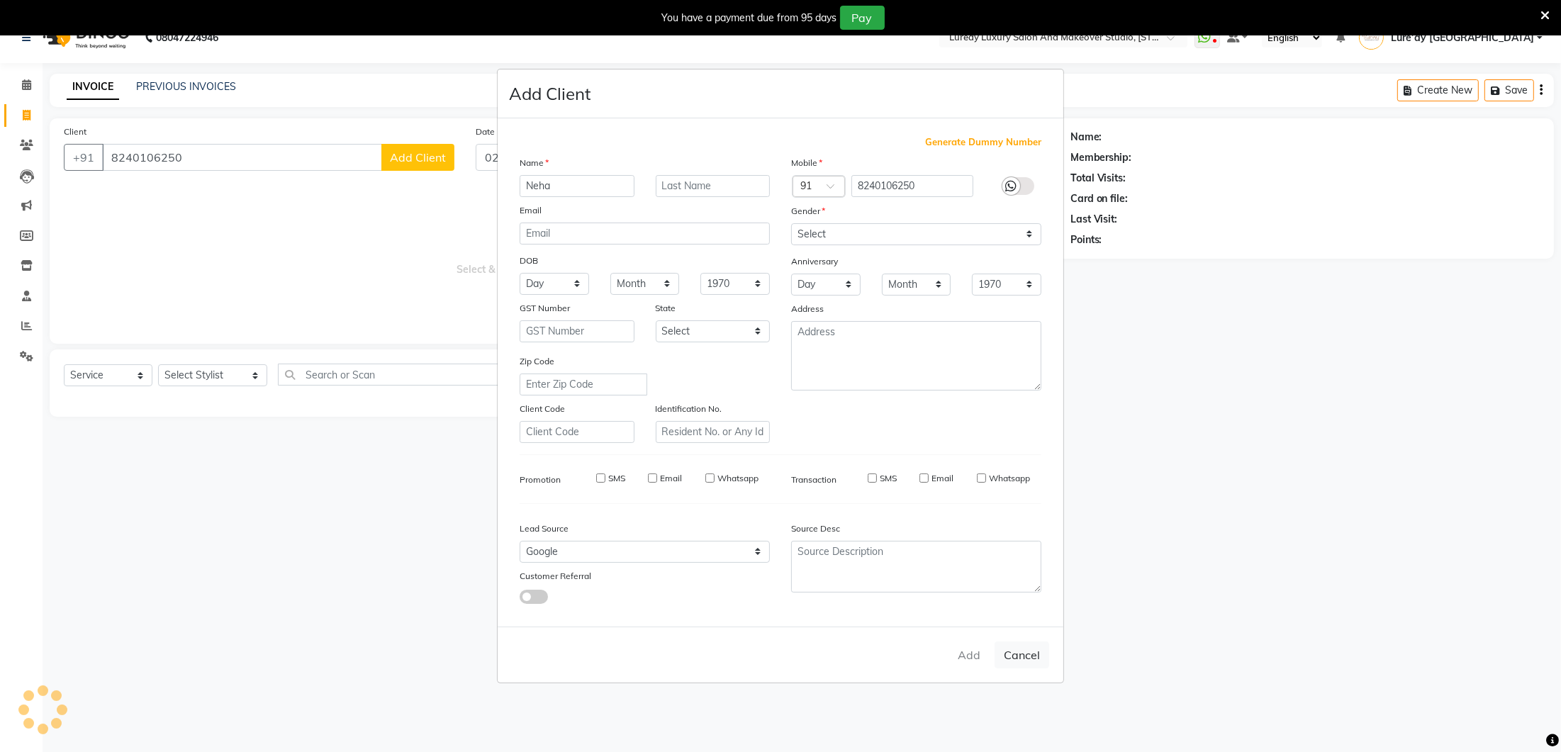
checkbox input "false"
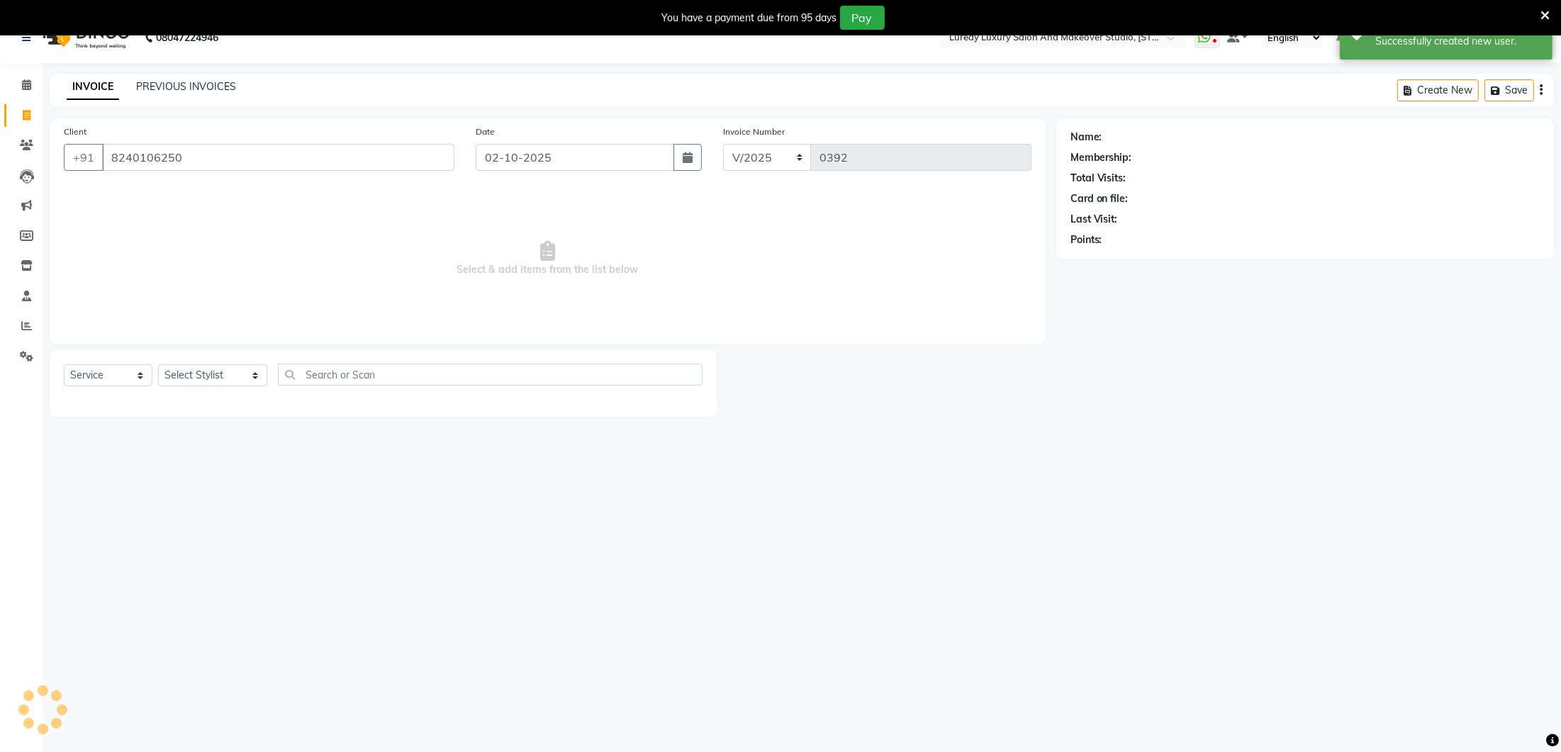
select select "1: Object"
click at [227, 375] on select "Select Stylist [PERSON_NAME] Lure’ay [GEOGRAPHIC_DATA] [PERSON_NAME] [PERSON_NA…" at bounding box center [212, 375] width 109 height 22
select select "70810"
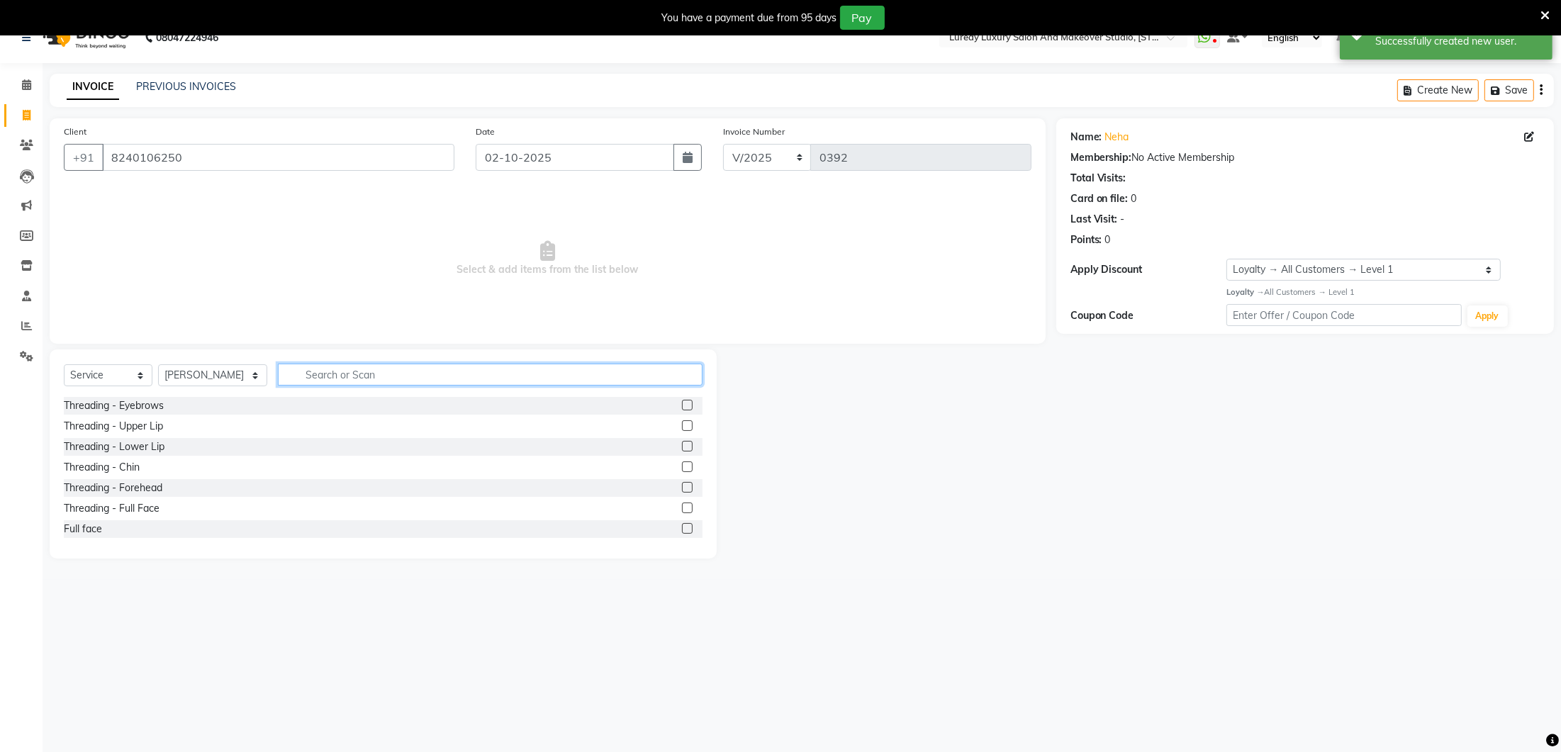
click at [328, 370] on input "text" at bounding box center [490, 375] width 425 height 22
type input "w"
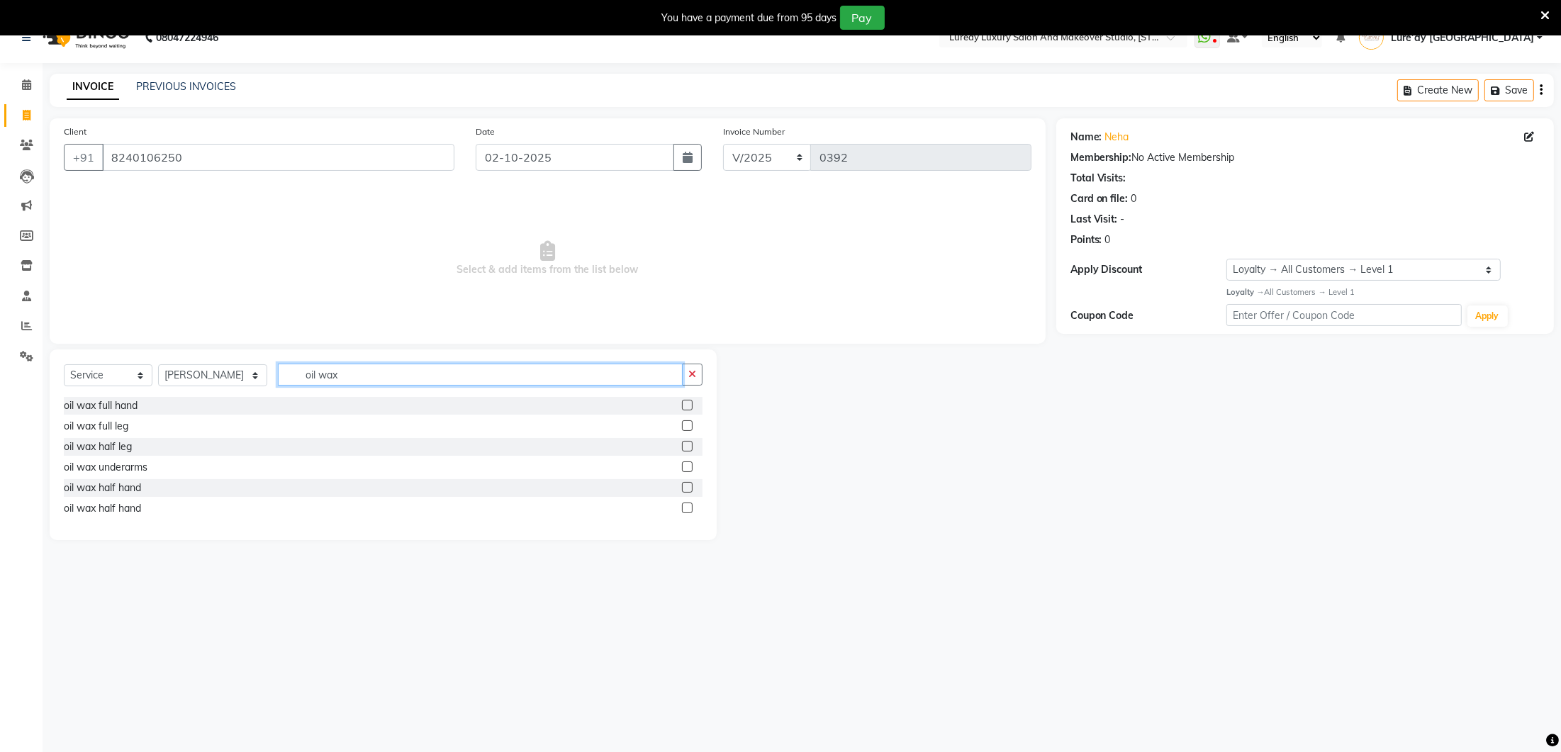
type input "oil wax"
click at [690, 403] on label at bounding box center [687, 405] width 11 height 11
click at [690, 403] on input "checkbox" at bounding box center [686, 405] width 9 height 9
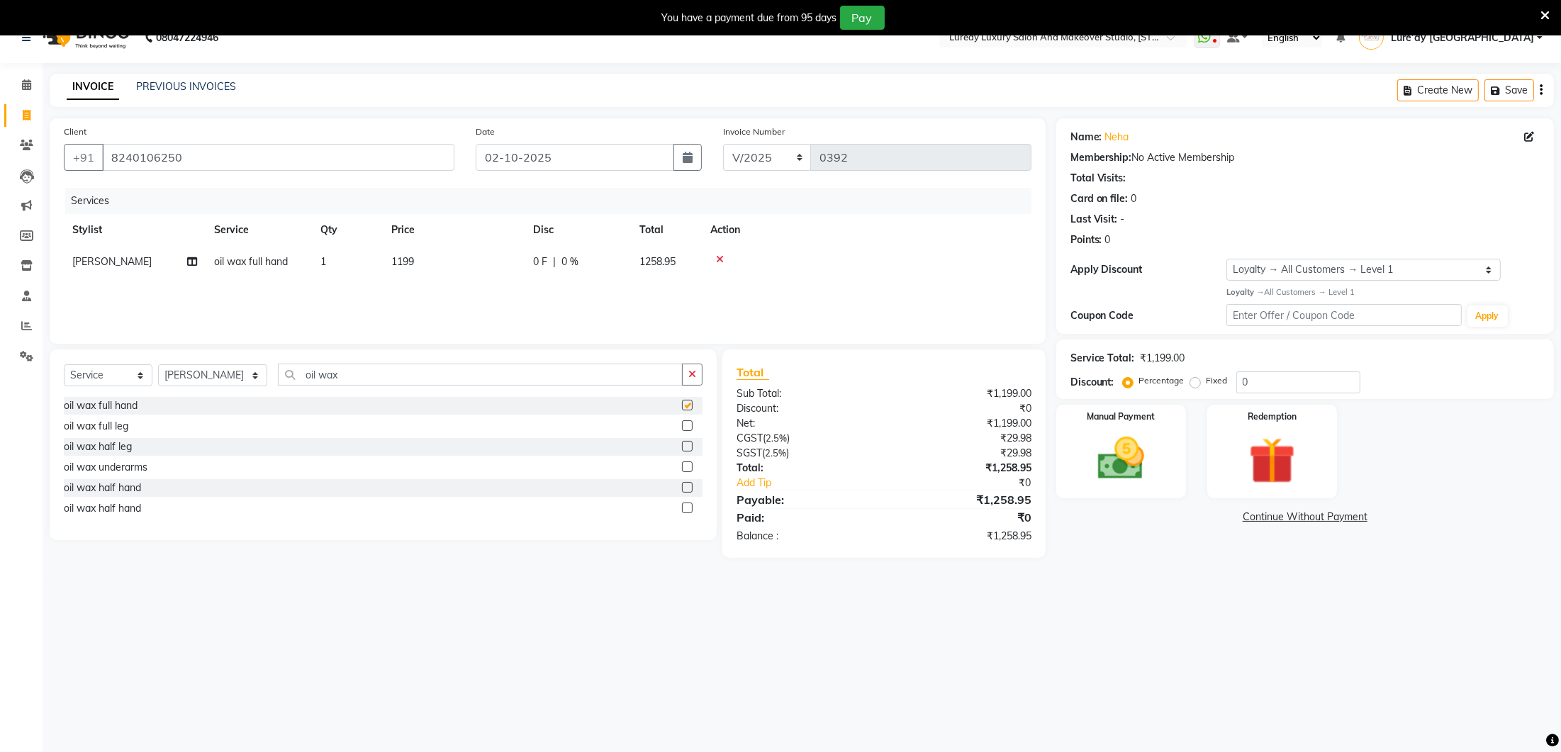
checkbox input "false"
click at [450, 271] on td "1199" at bounding box center [454, 262] width 142 height 32
select select "70810"
click at [498, 260] on input "1199" at bounding box center [520, 265] width 125 height 22
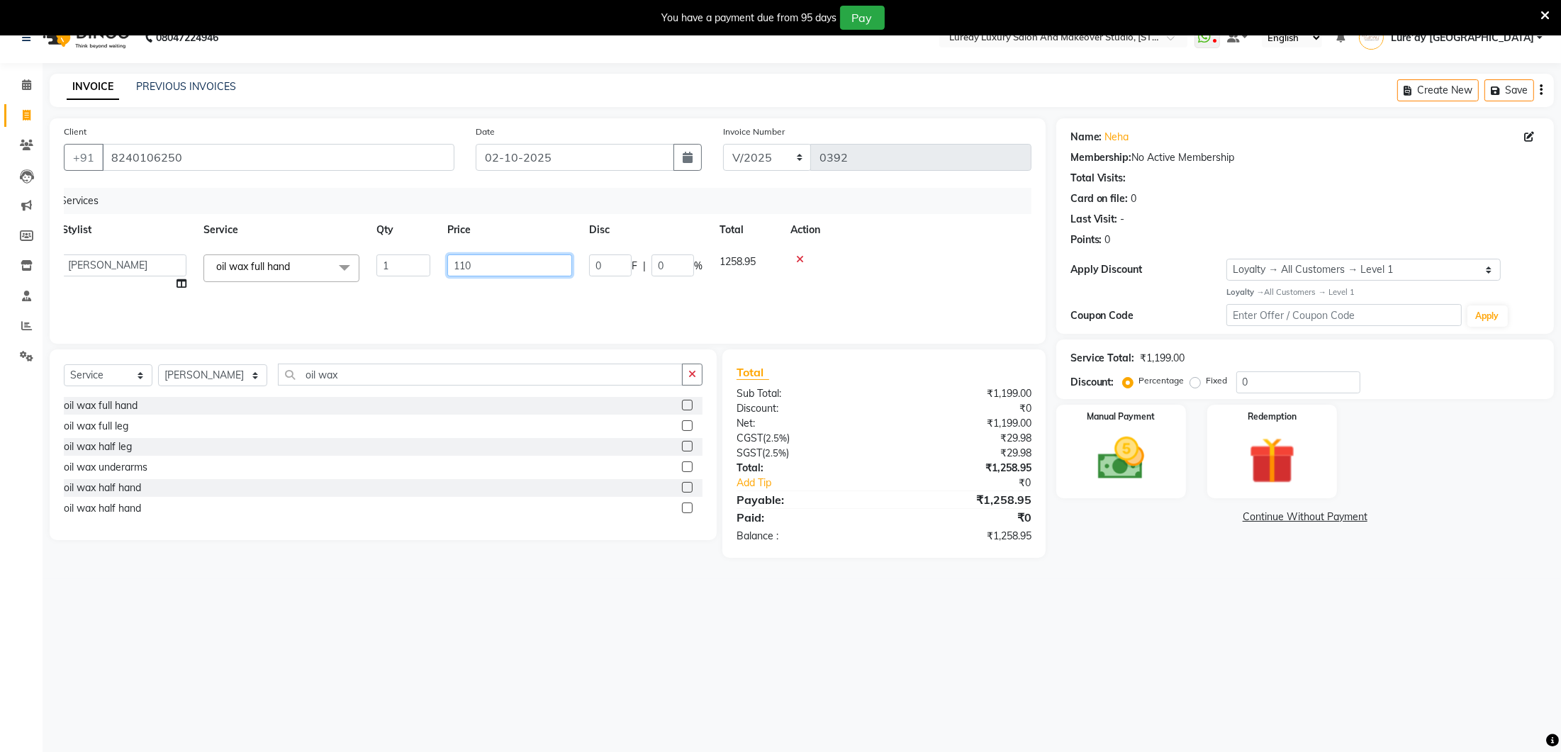
type input "1100"
drag, startPoint x: 479, startPoint y: 305, endPoint x: 444, endPoint y: 355, distance: 61.5
click at [479, 305] on div "Services Stylist Service Qty Price Disc Total Action shahana oil wax full hand …" at bounding box center [547, 259] width 967 height 142
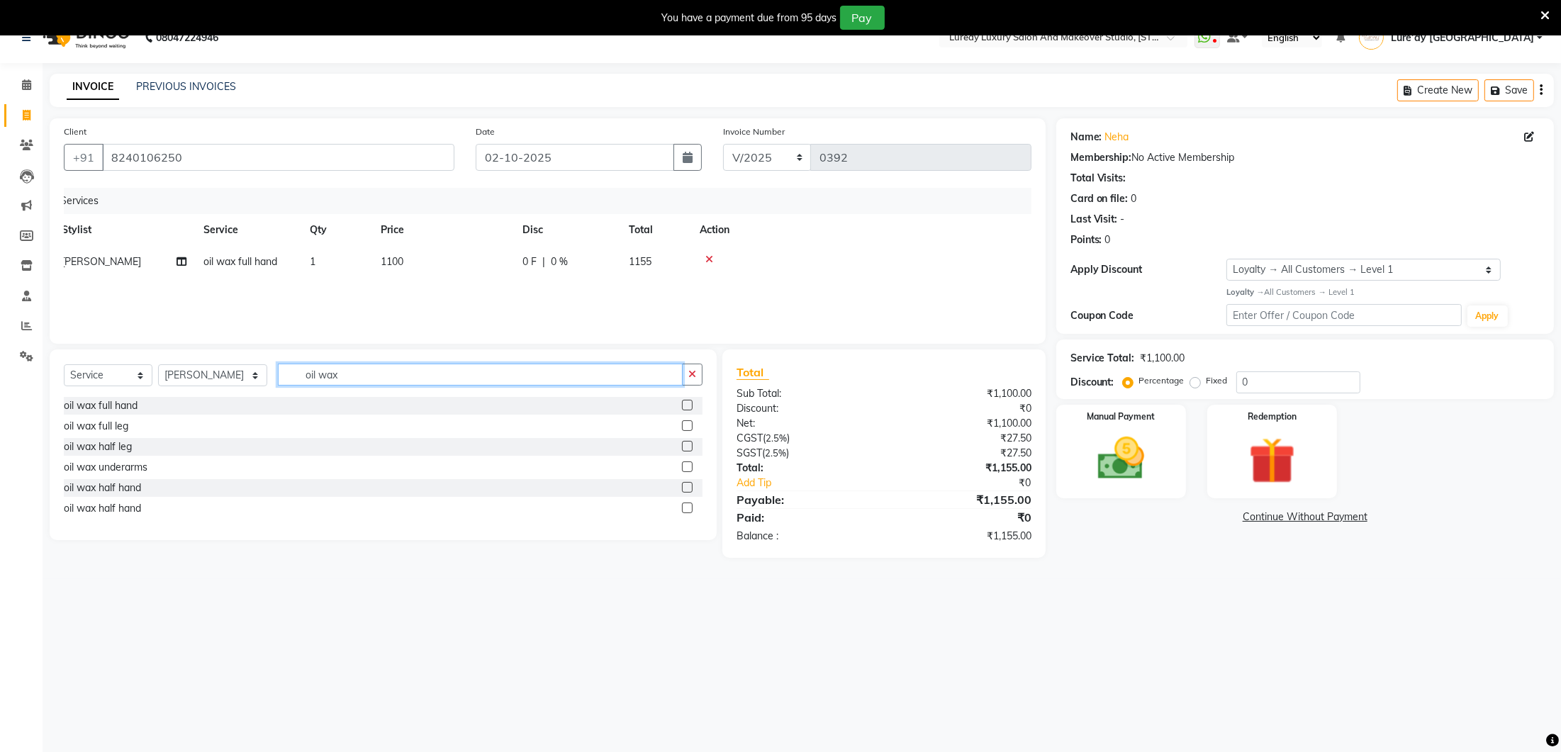
click at [433, 368] on input "oil wax" at bounding box center [480, 375] width 405 height 22
type input "oil w"
click at [687, 465] on label at bounding box center [687, 466] width 11 height 11
click at [687, 465] on input "checkbox" at bounding box center [686, 467] width 9 height 9
checkbox input "false"
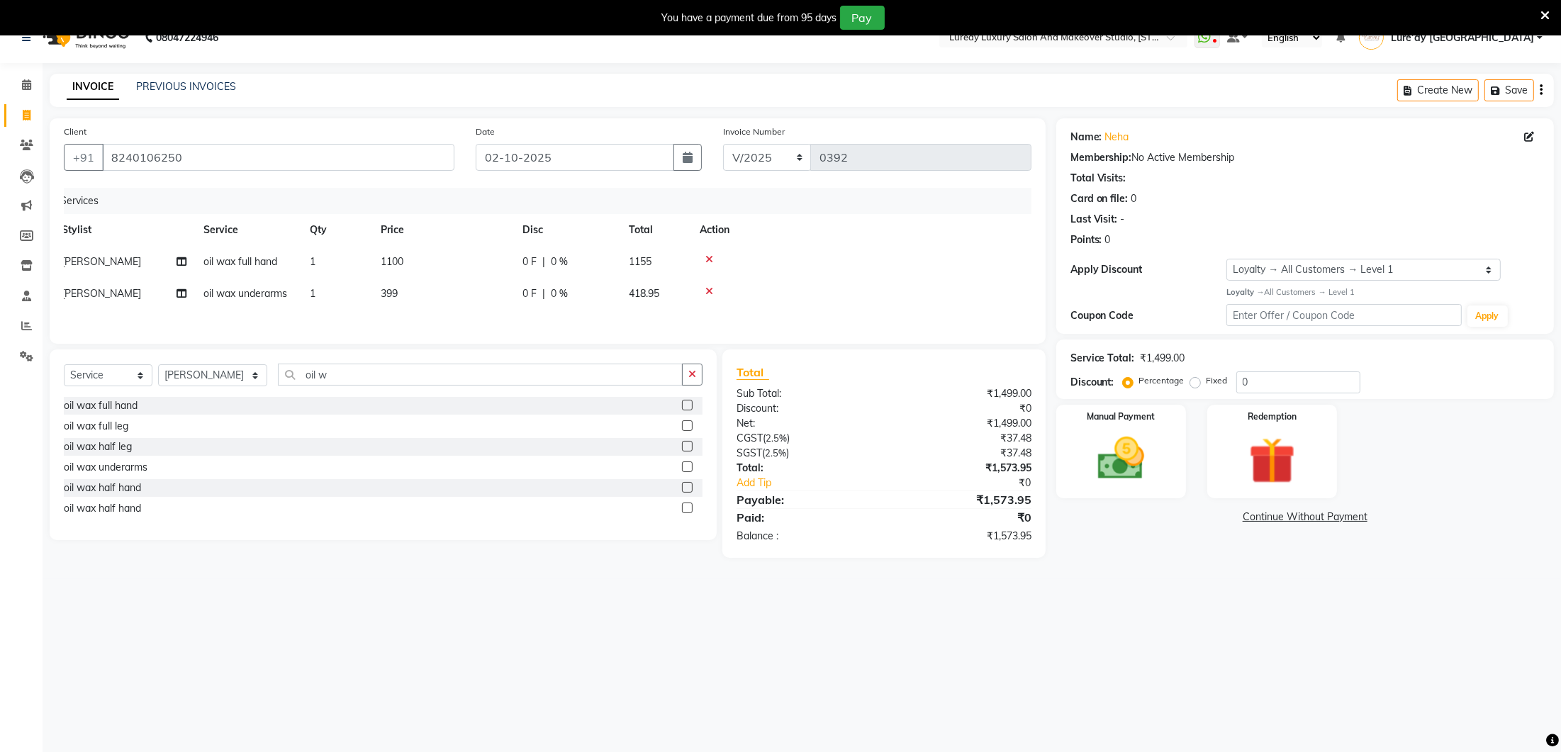
drag, startPoint x: 403, startPoint y: 303, endPoint x: 442, endPoint y: 294, distance: 39.9
click at [403, 302] on td "399" at bounding box center [443, 294] width 142 height 32
select select "70810"
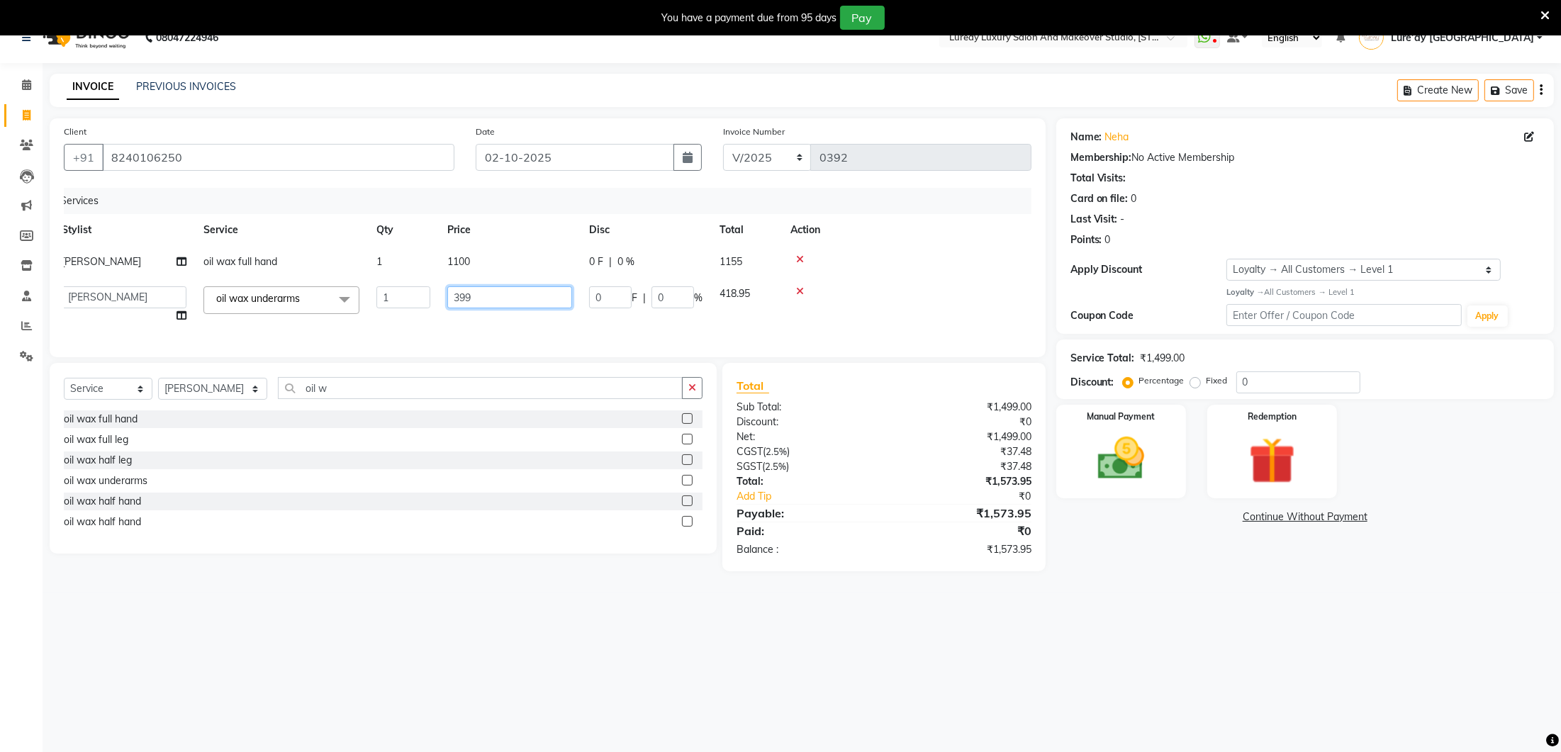
click at [473, 292] on input "399" at bounding box center [509, 297] width 125 height 22
type input "300"
drag, startPoint x: 432, startPoint y: 320, endPoint x: 407, endPoint y: 354, distance: 42.7
click at [432, 320] on div "Services Stylist Service Qty Price Disc Total Action shahana oil wax full hand …" at bounding box center [547, 265] width 967 height 155
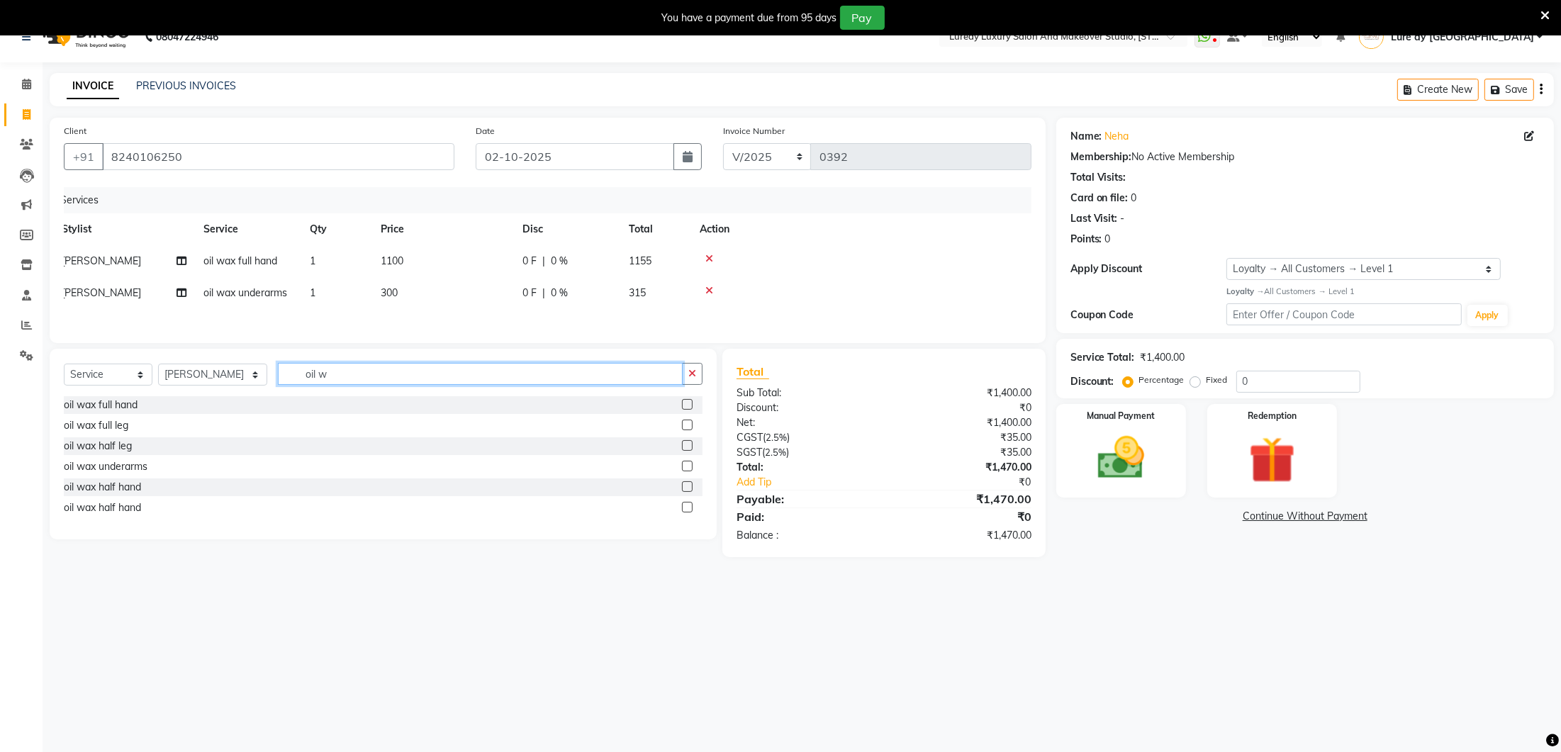
drag, startPoint x: 401, startPoint y: 363, endPoint x: 401, endPoint y: 372, distance: 9.2
click at [401, 372] on input "oil w" at bounding box center [480, 374] width 405 height 22
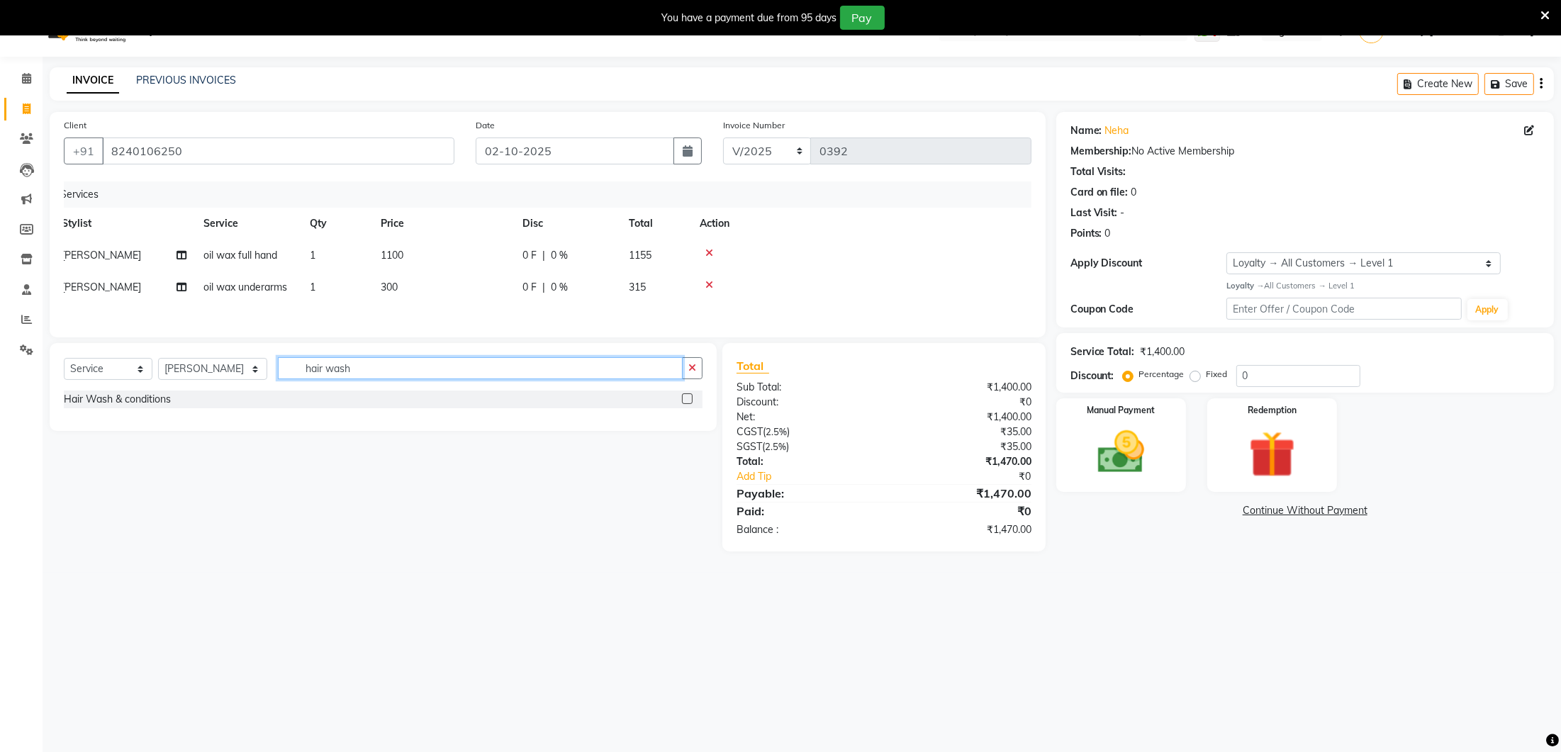
type input "hair wash"
click at [691, 398] on label at bounding box center [687, 398] width 11 height 11
click at [691, 398] on input "checkbox" at bounding box center [686, 399] width 9 height 9
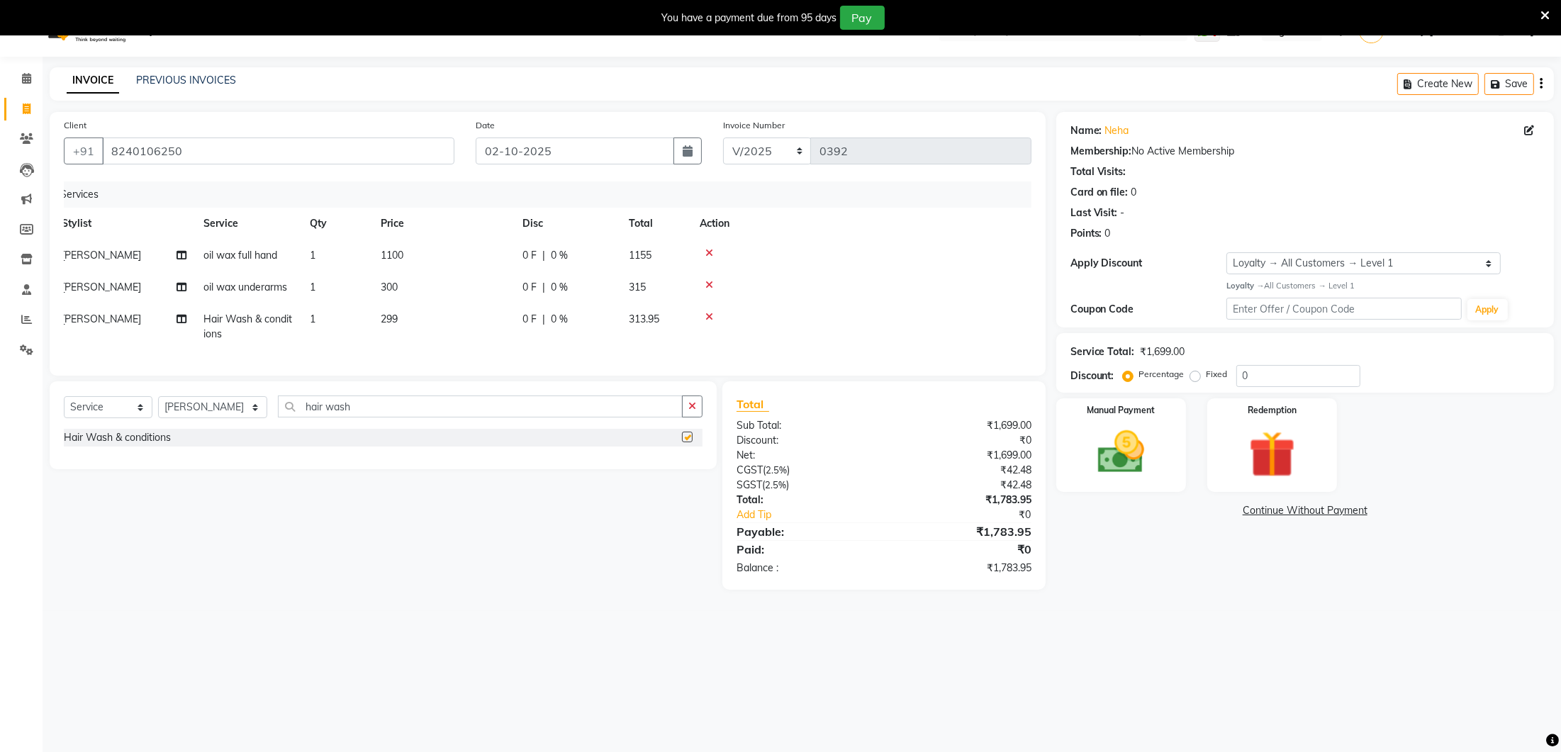
checkbox input "false"
click at [452, 335] on td "299" at bounding box center [443, 326] width 142 height 47
select select "70810"
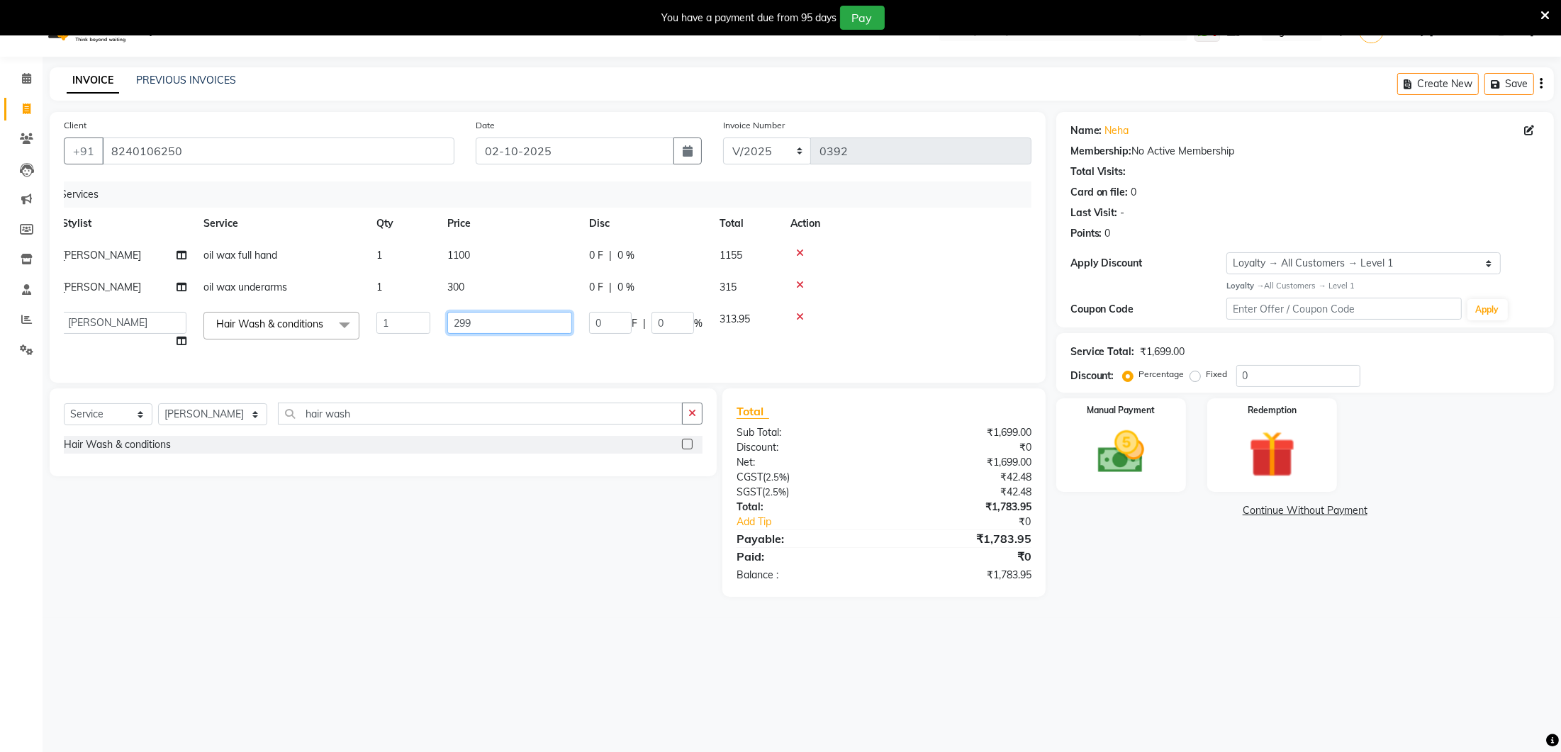
click at [474, 320] on input "299" at bounding box center [509, 323] width 125 height 22
type input "2"
type input "600"
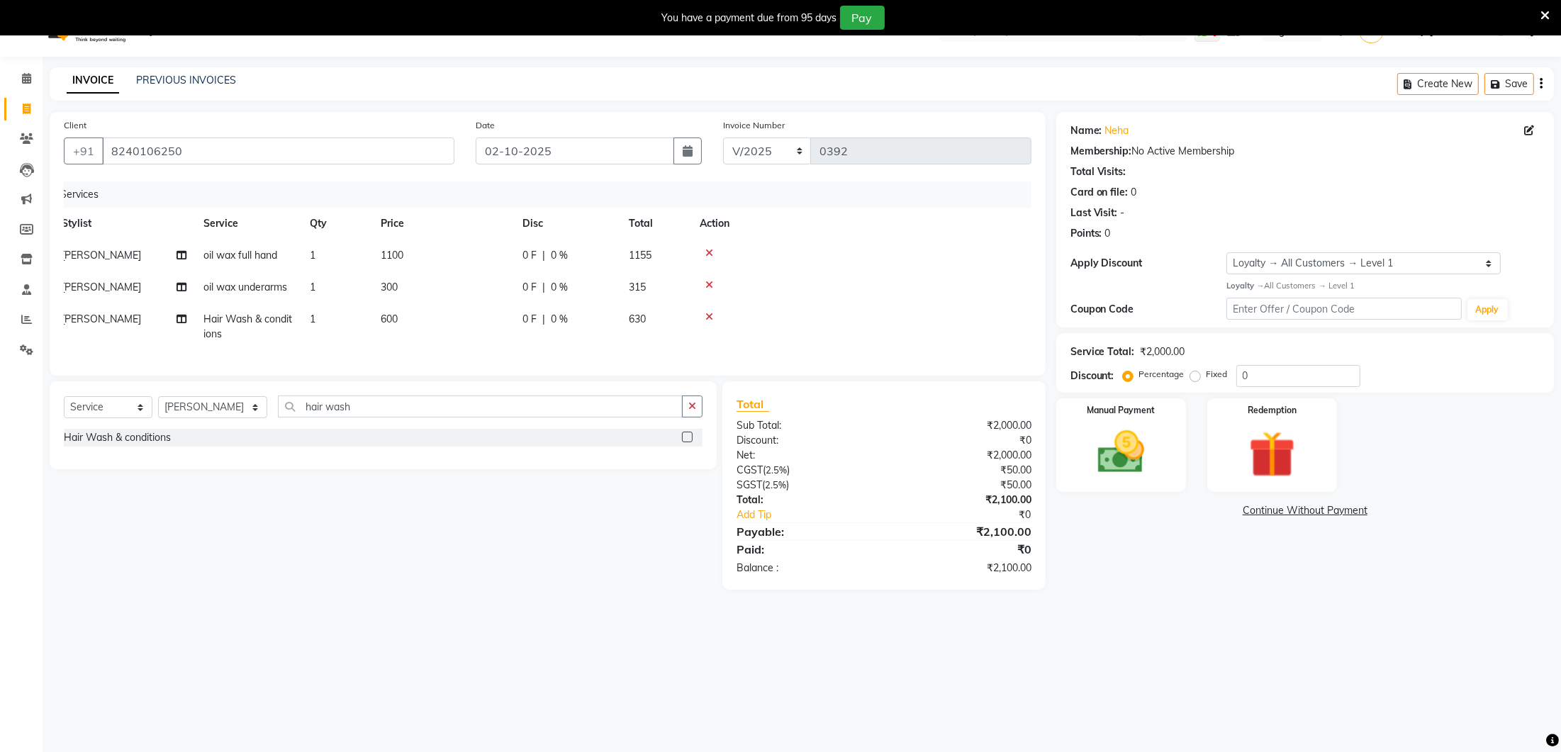
click at [456, 359] on div "Services Stylist Service Qty Price Disc Total Action shahana oil wax full hand …" at bounding box center [547, 271] width 967 height 180
click at [1152, 443] on img at bounding box center [1120, 452] width 79 height 56
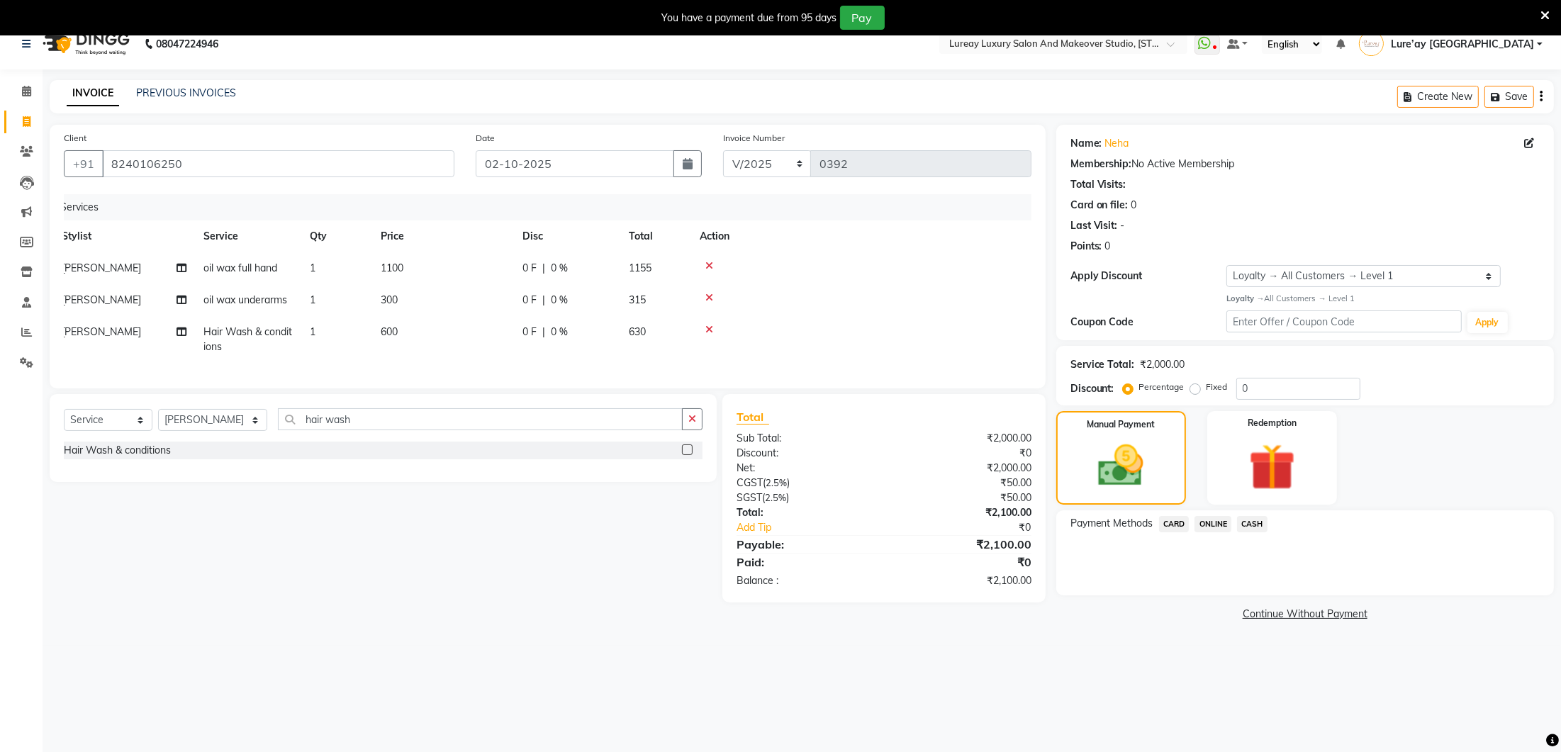
scroll to position [14, 0]
click at [1227, 524] on span "ONLINE" at bounding box center [1212, 526] width 37 height 16
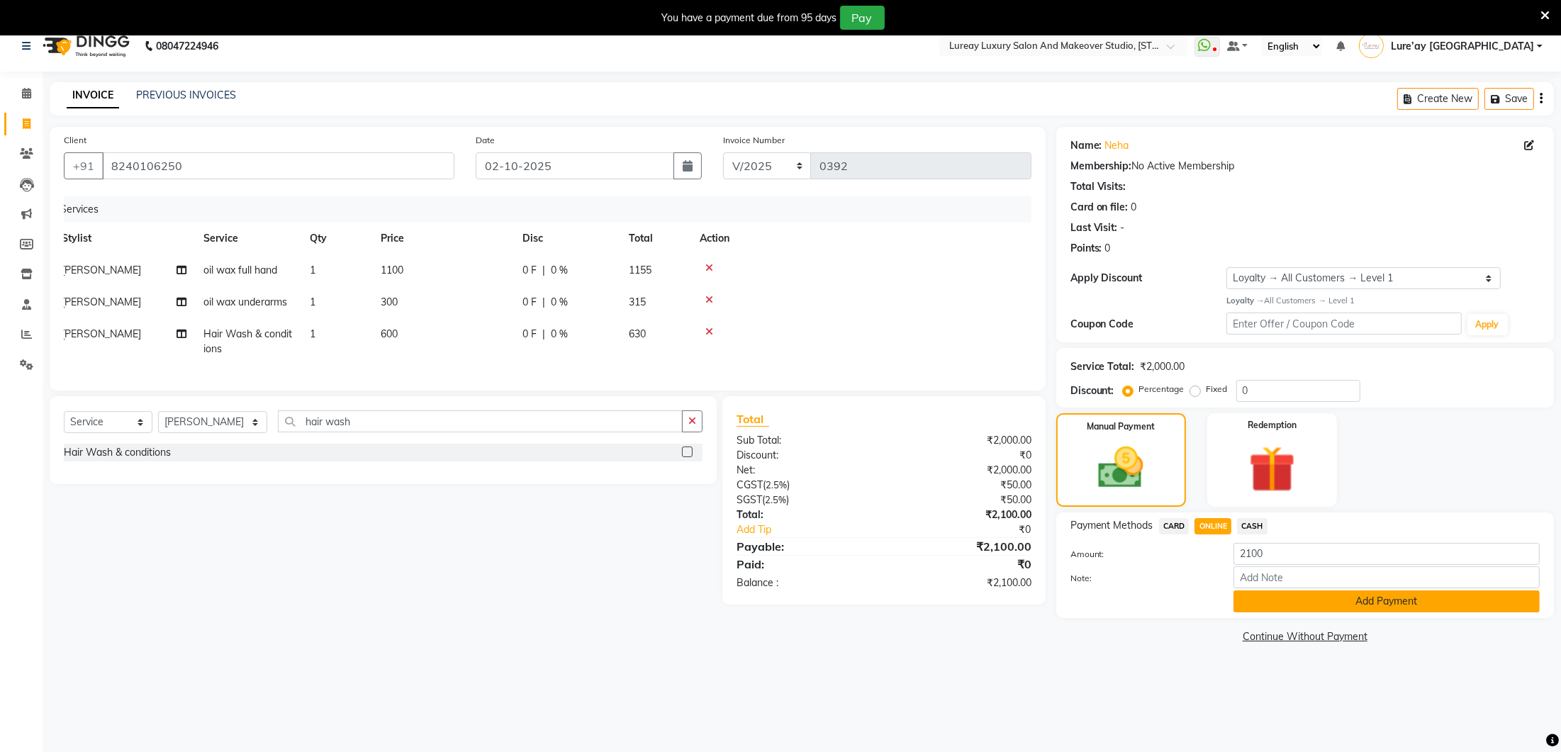
click at [1263, 595] on button "Add Payment" at bounding box center [1386, 601] width 306 height 22
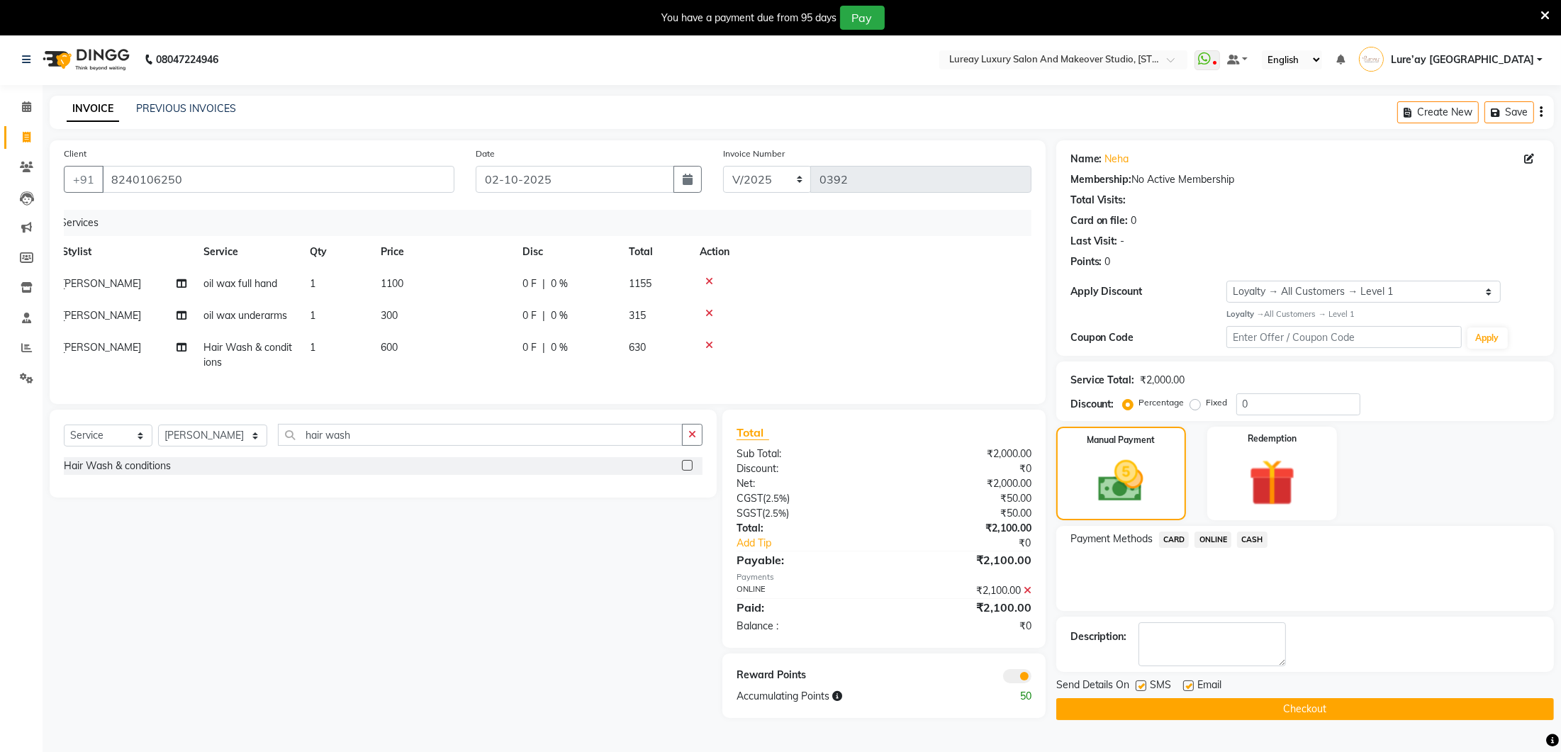
scroll to position [0, 0]
click at [1207, 711] on button "Checkout" at bounding box center [1305, 710] width 498 height 22
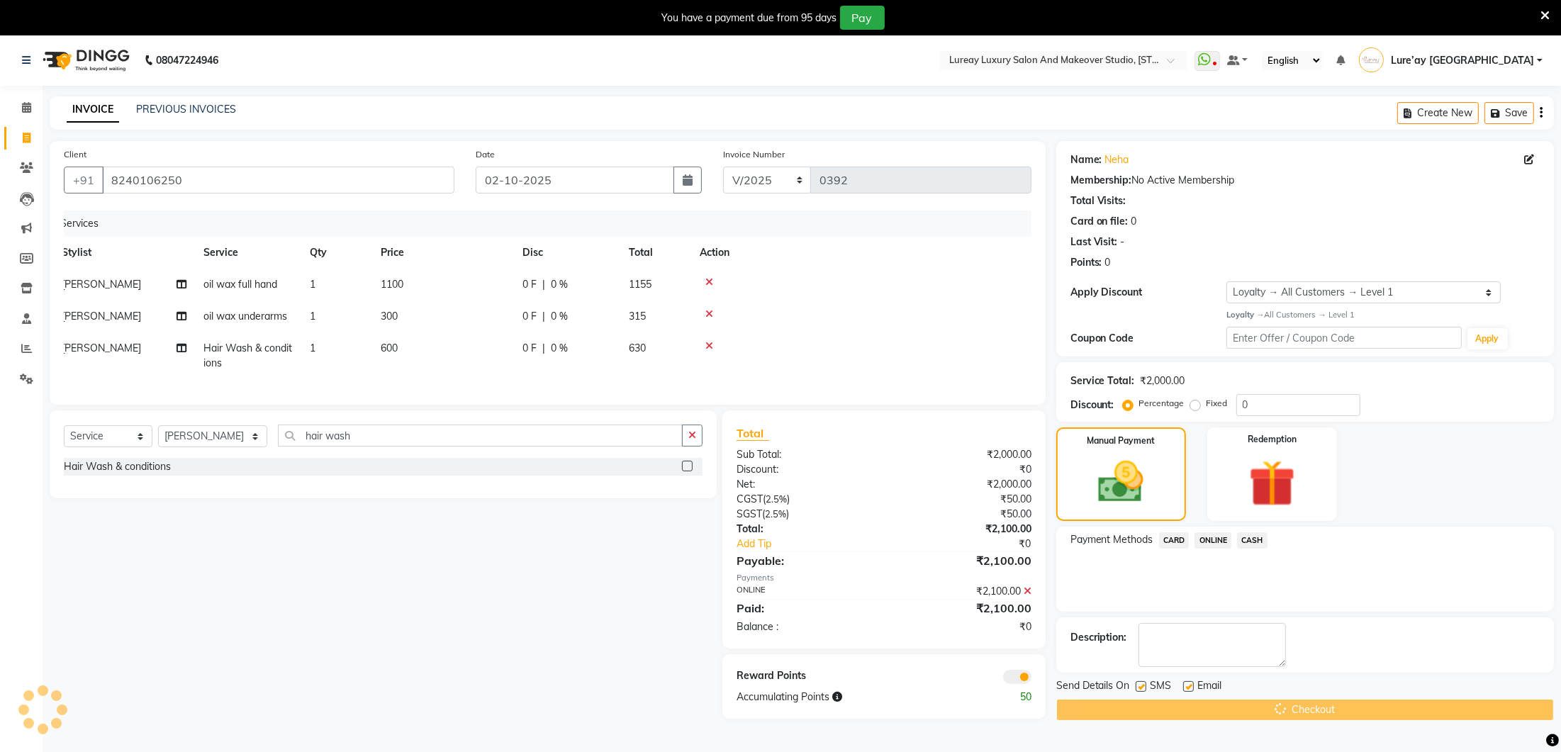
scroll to position [2, 0]
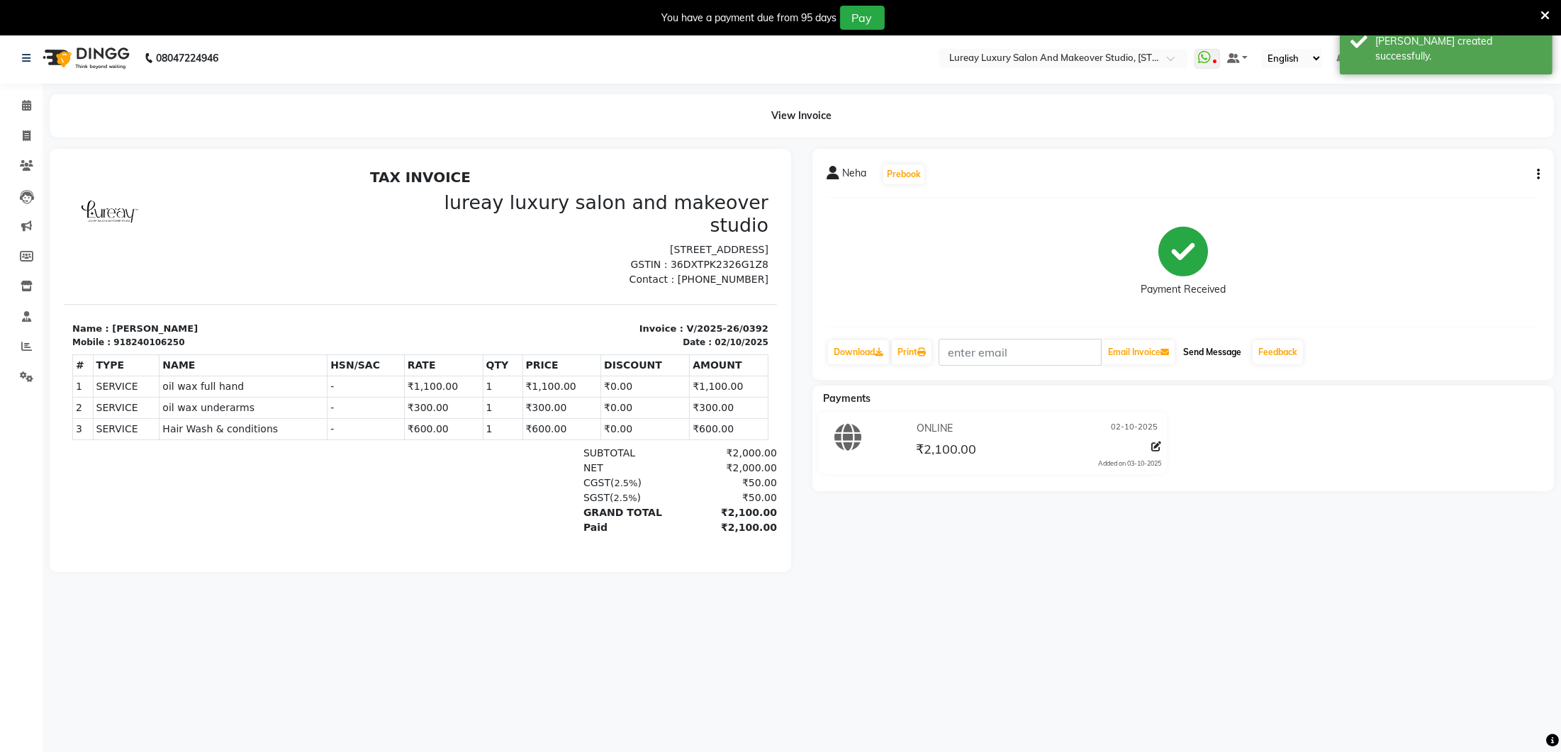
click at [1213, 345] on button "Send Message" at bounding box center [1211, 352] width 69 height 24
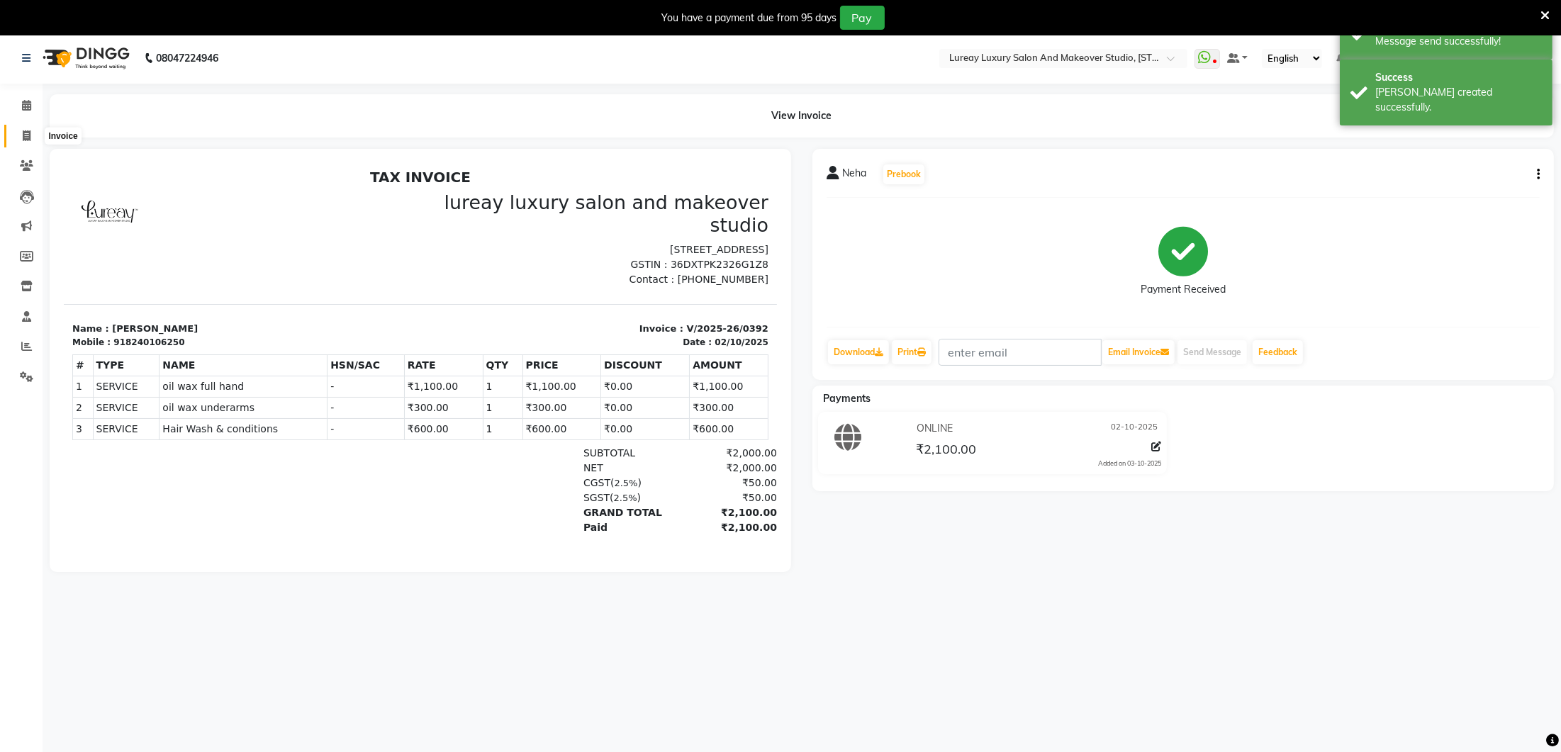
click at [21, 130] on span at bounding box center [26, 136] width 25 height 16
select select "service"
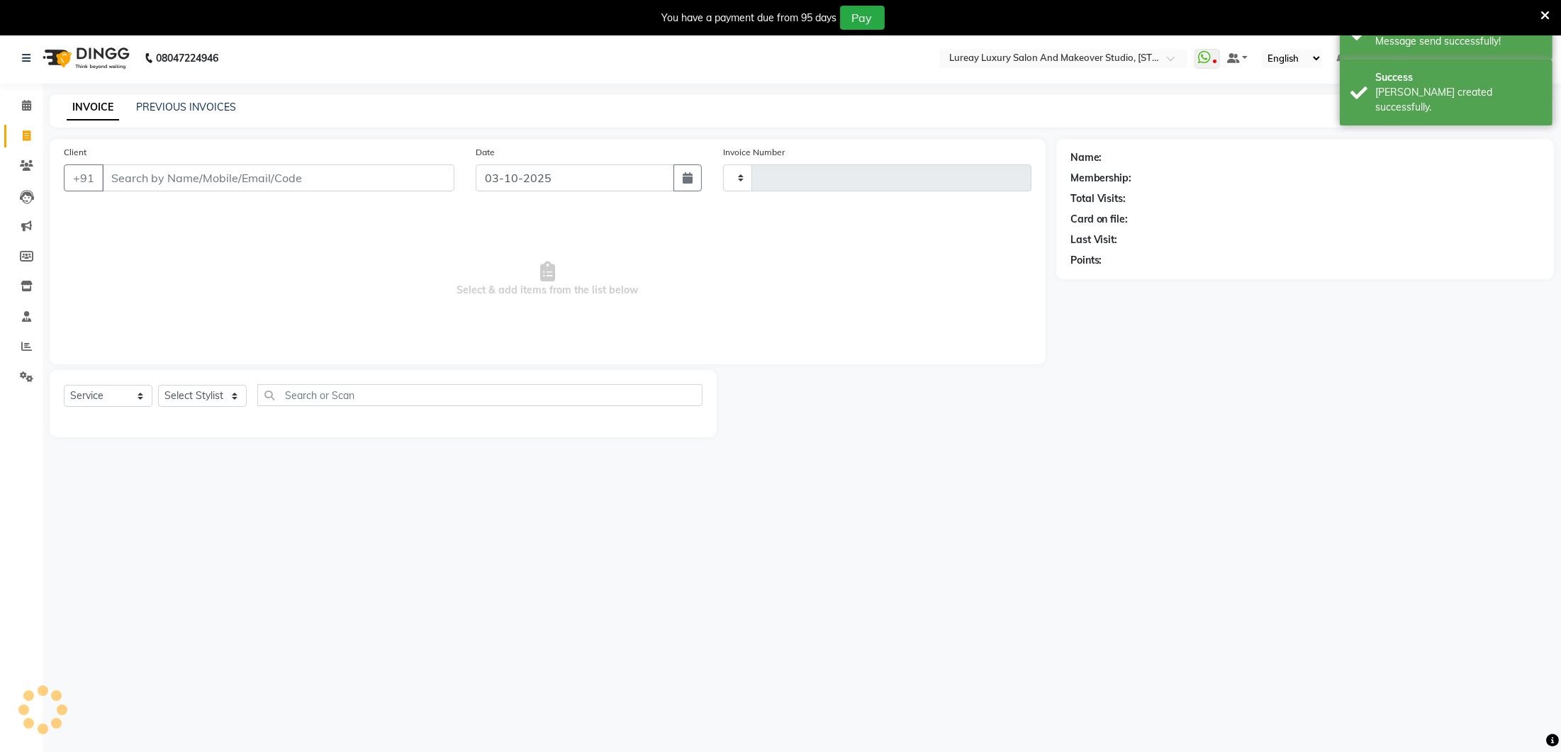
type input "0393"
select select "4075"
click at [204, 174] on input "Client" at bounding box center [278, 177] width 352 height 27
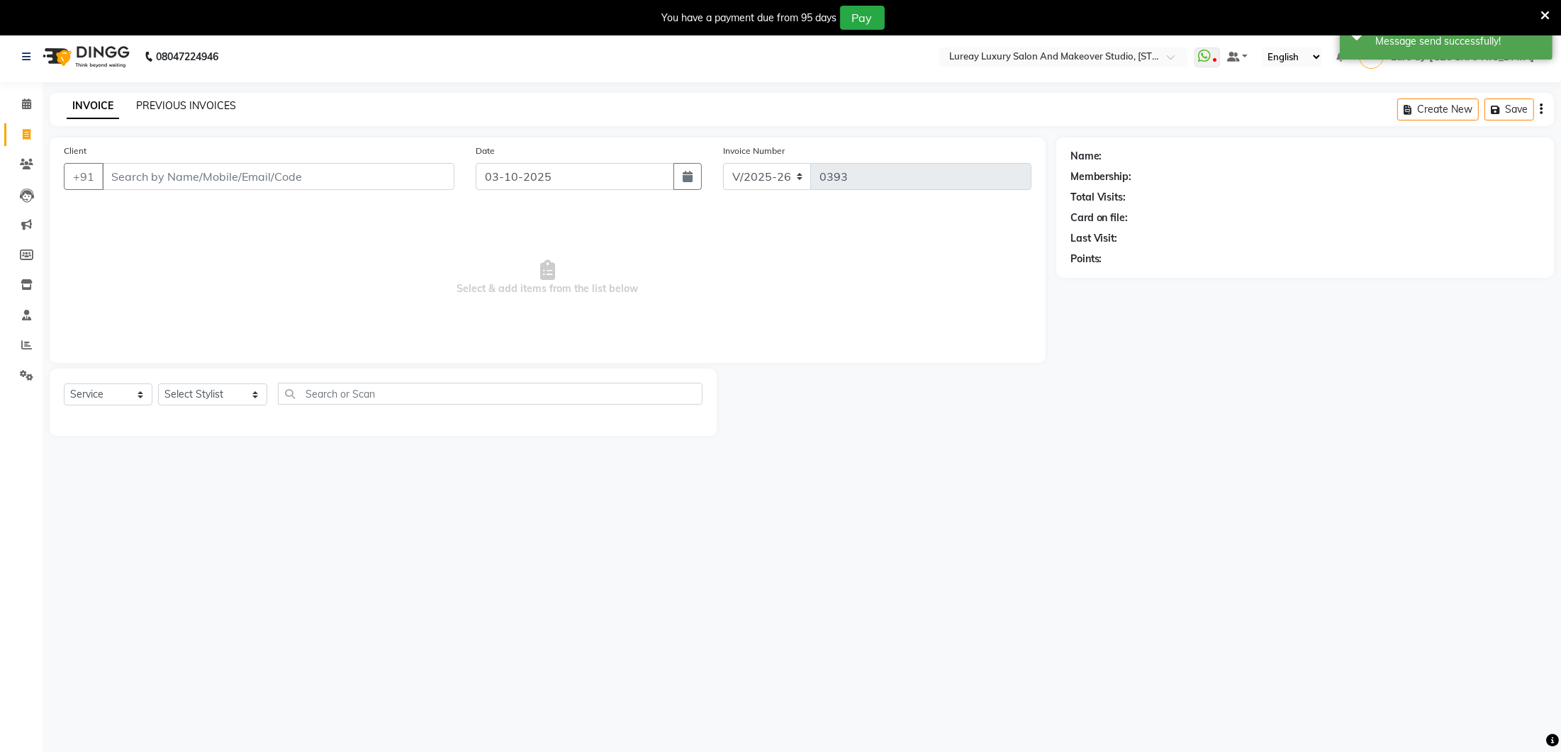
click at [167, 99] on div "PREVIOUS INVOICES" at bounding box center [186, 106] width 100 height 15
click at [191, 99] on link "PREVIOUS INVOICES" at bounding box center [186, 105] width 100 height 13
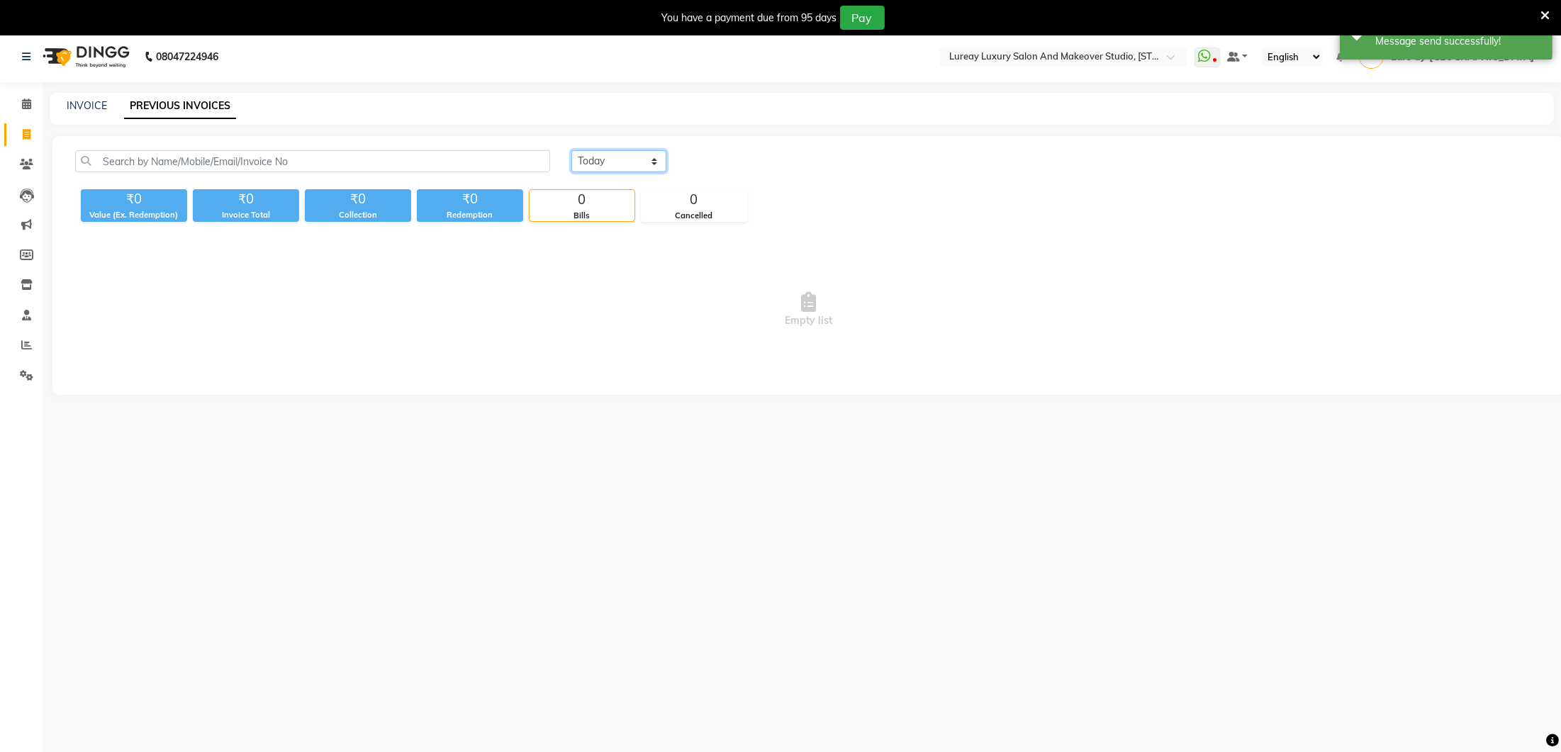
click at [631, 165] on select "[DATE] [DATE] Custom Range" at bounding box center [618, 161] width 95 height 22
select select "[DATE]"
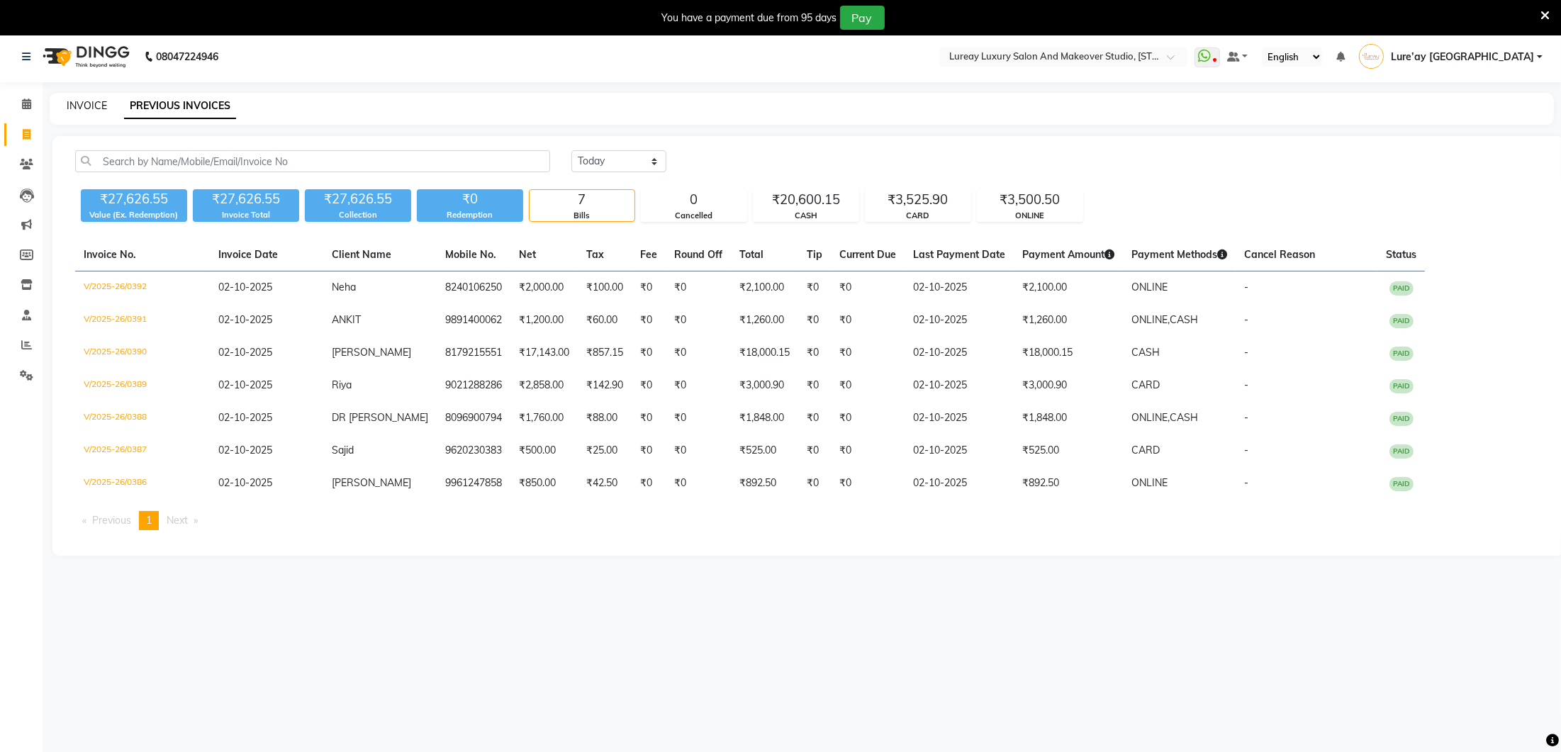
click at [77, 105] on link "INVOICE" at bounding box center [87, 105] width 40 height 13
select select "4075"
select select "service"
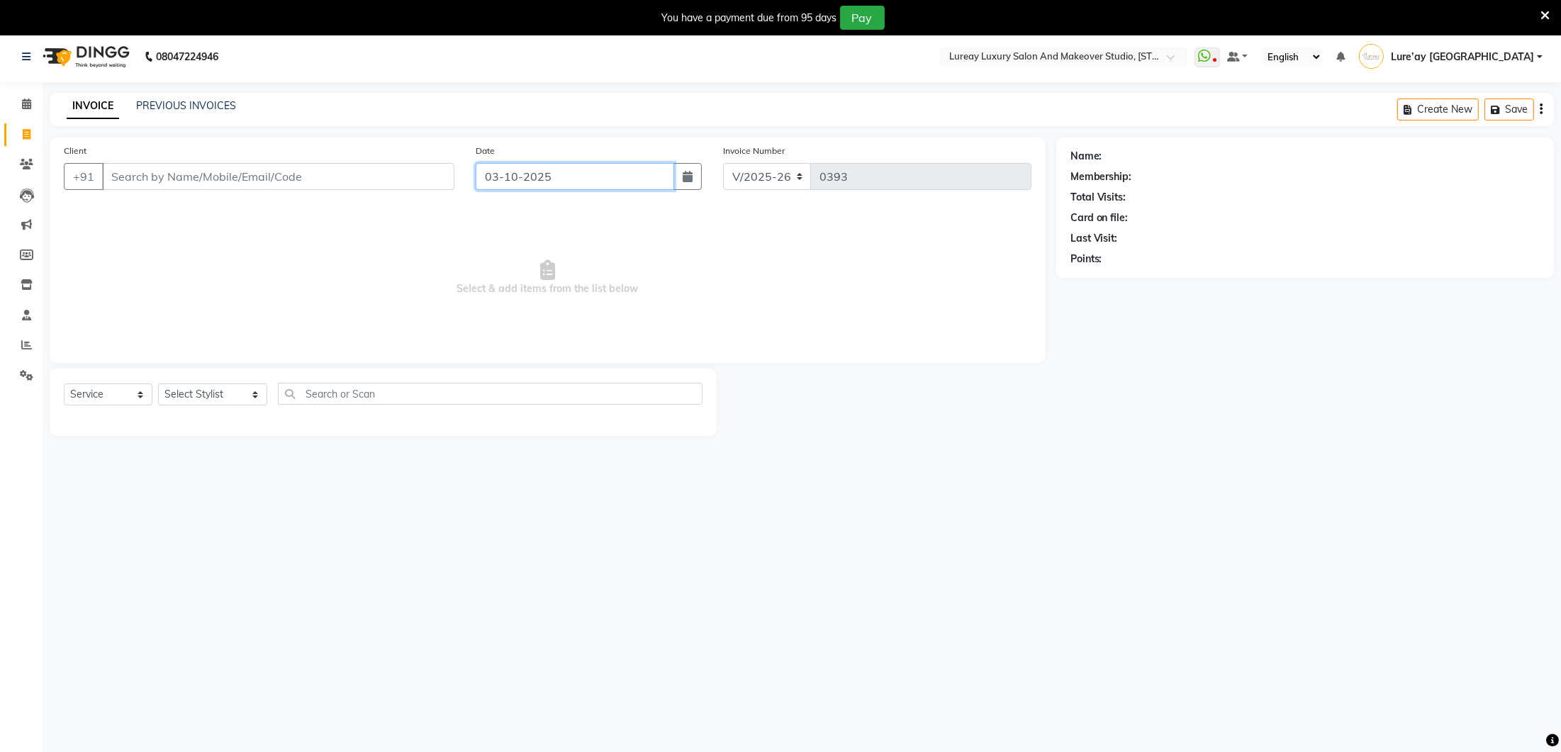
click at [575, 178] on input "03-10-2025" at bounding box center [575, 176] width 198 height 27
select select "10"
select select "2025"
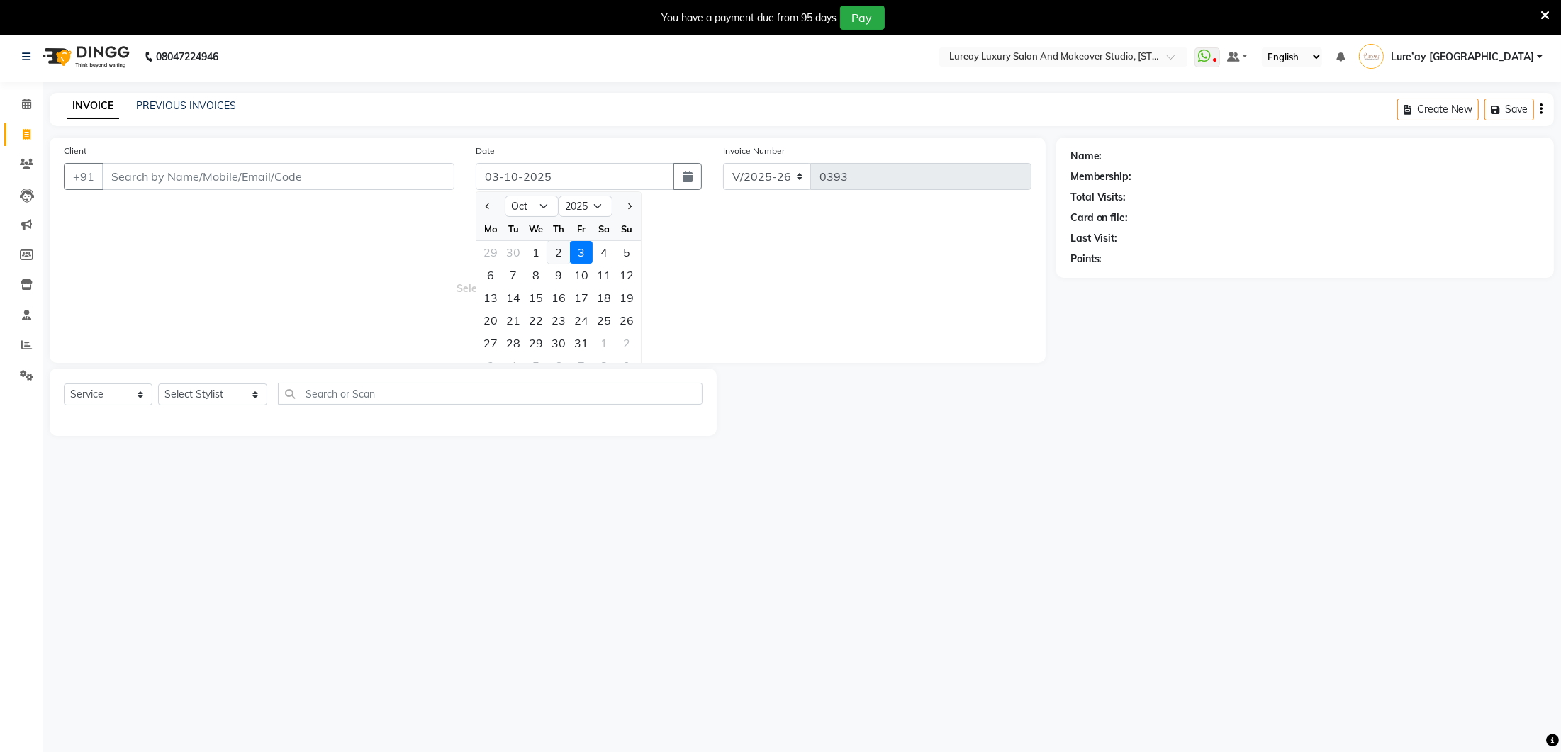
click at [561, 251] on div "2" at bounding box center [558, 252] width 23 height 23
type input "02-10-2025"
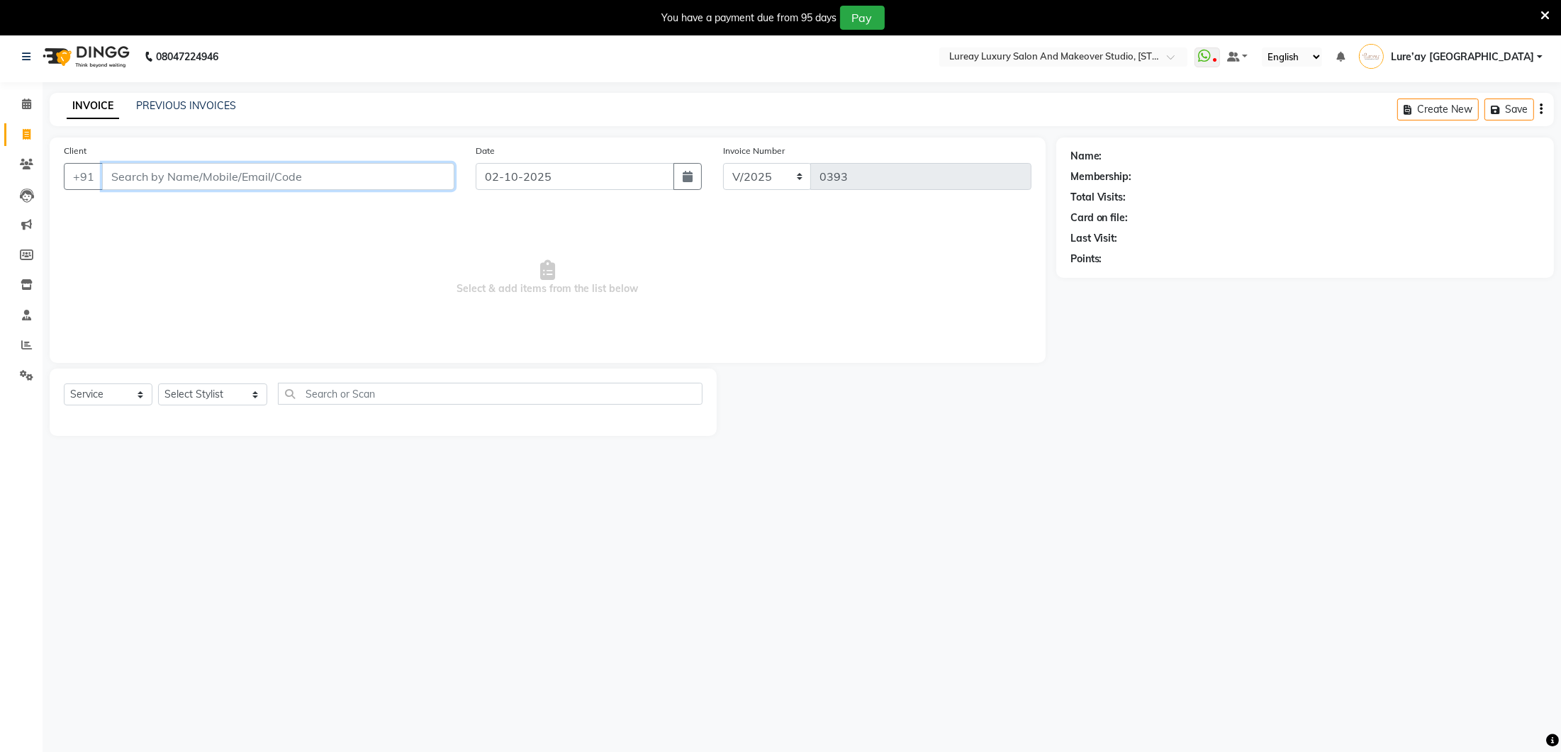
click at [313, 181] on input "Client" at bounding box center [278, 176] width 352 height 27
type input "89819276646"
click at [412, 178] on span "Add Client" at bounding box center [418, 176] width 56 height 14
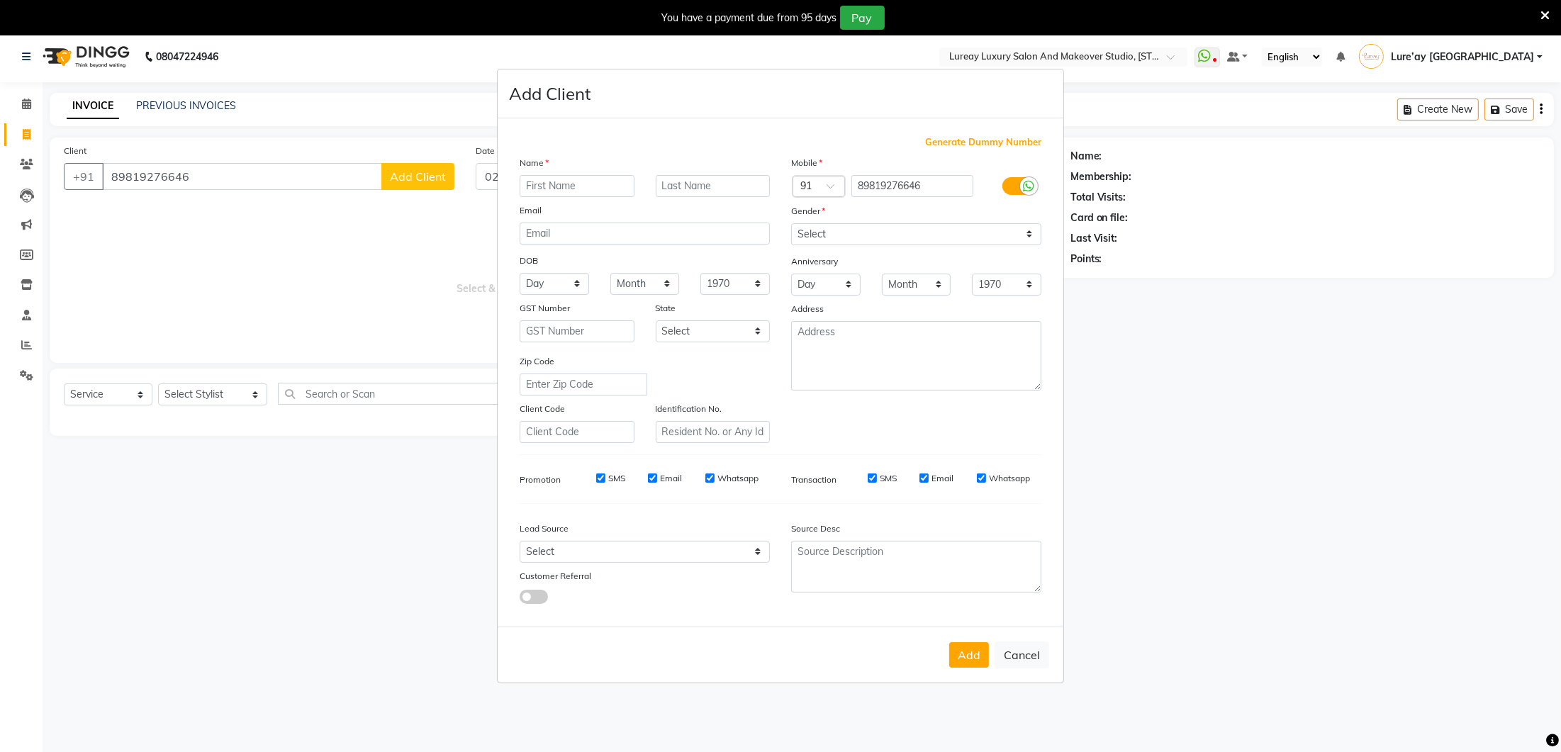
click at [568, 184] on input "text" at bounding box center [577, 186] width 115 height 22
click at [527, 187] on input "ritei" at bounding box center [577, 186] width 115 height 22
type input "Ritei"
click at [804, 233] on select "Select [DEMOGRAPHIC_DATA] [DEMOGRAPHIC_DATA] Other Prefer Not To Say" at bounding box center [916, 234] width 250 height 22
select select "[DEMOGRAPHIC_DATA]"
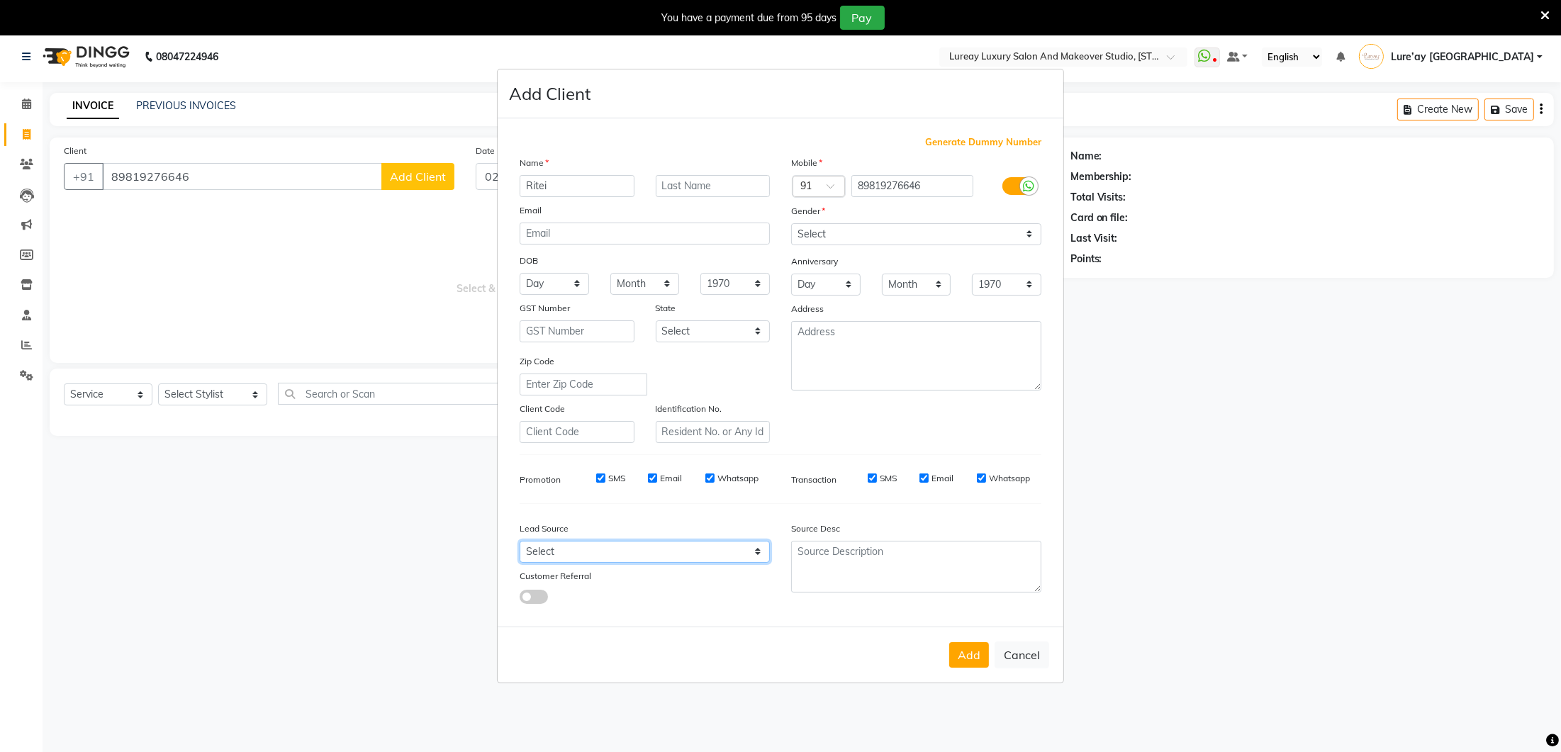
click at [734, 555] on select "Select Walk-in Referral Internet Friend Word of Mouth Advertisement Facebook Ju…" at bounding box center [645, 552] width 250 height 22
select select "28770"
click at [986, 651] on button "Add" at bounding box center [969, 655] width 40 height 26
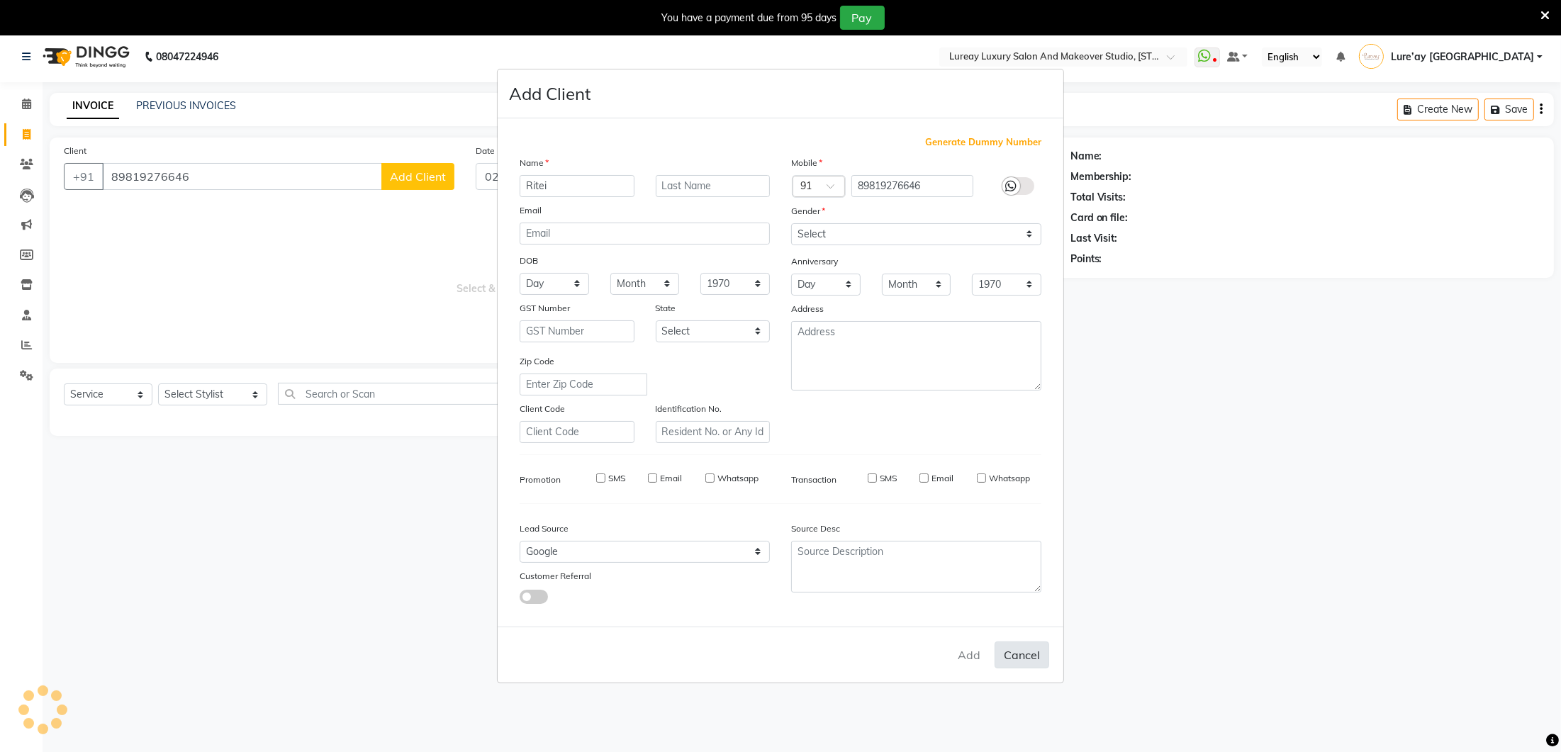
select select
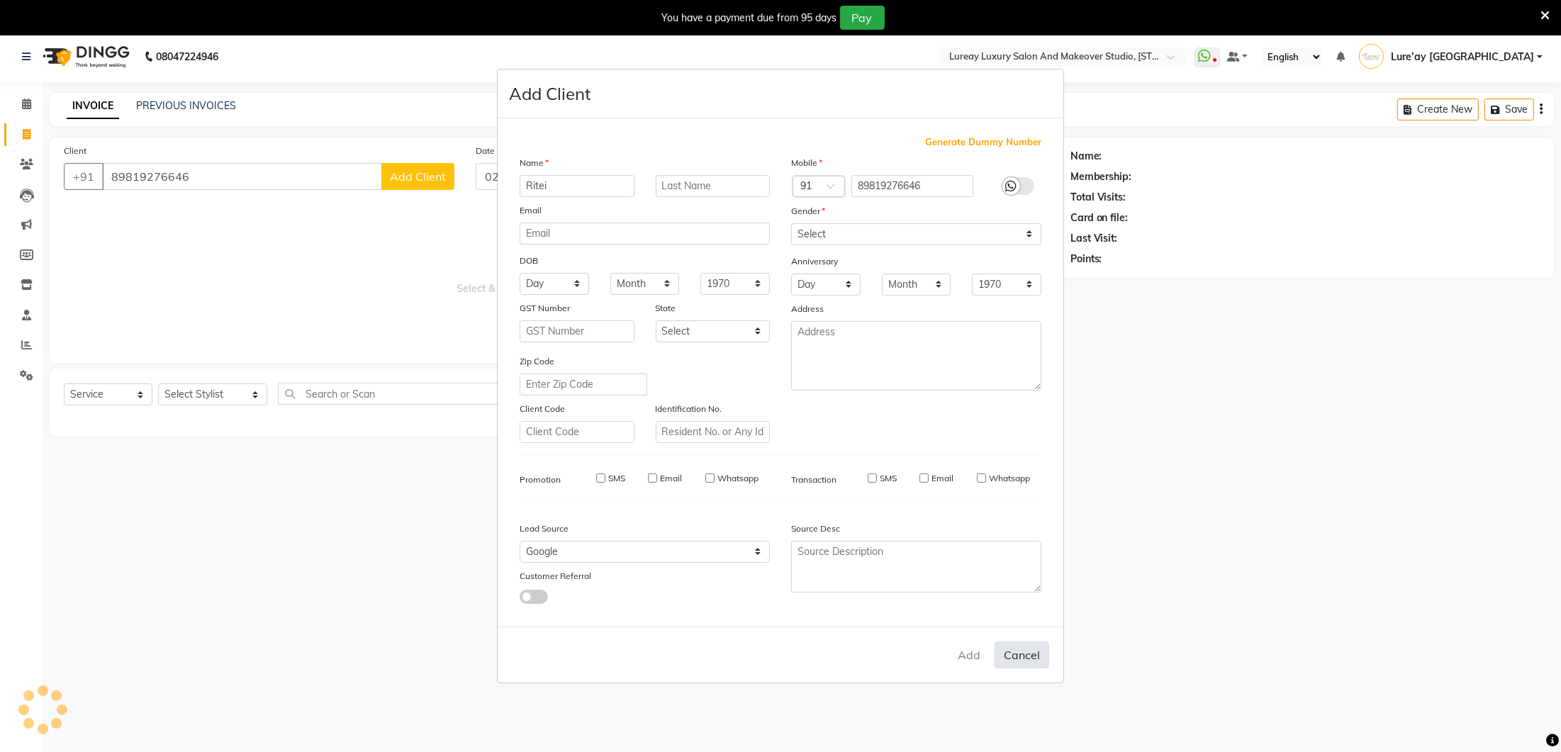
select select
checkbox input "false"
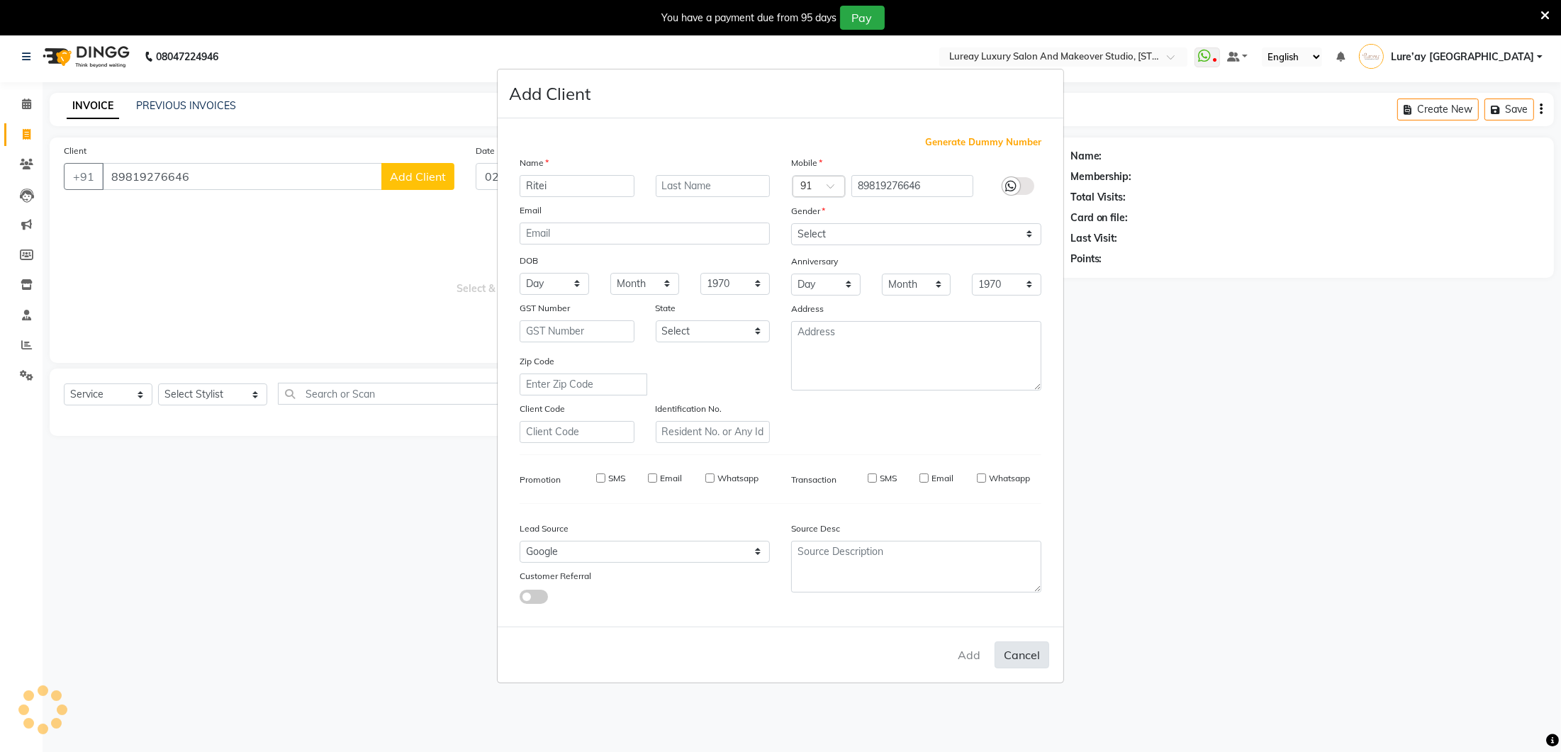
checkbox input "false"
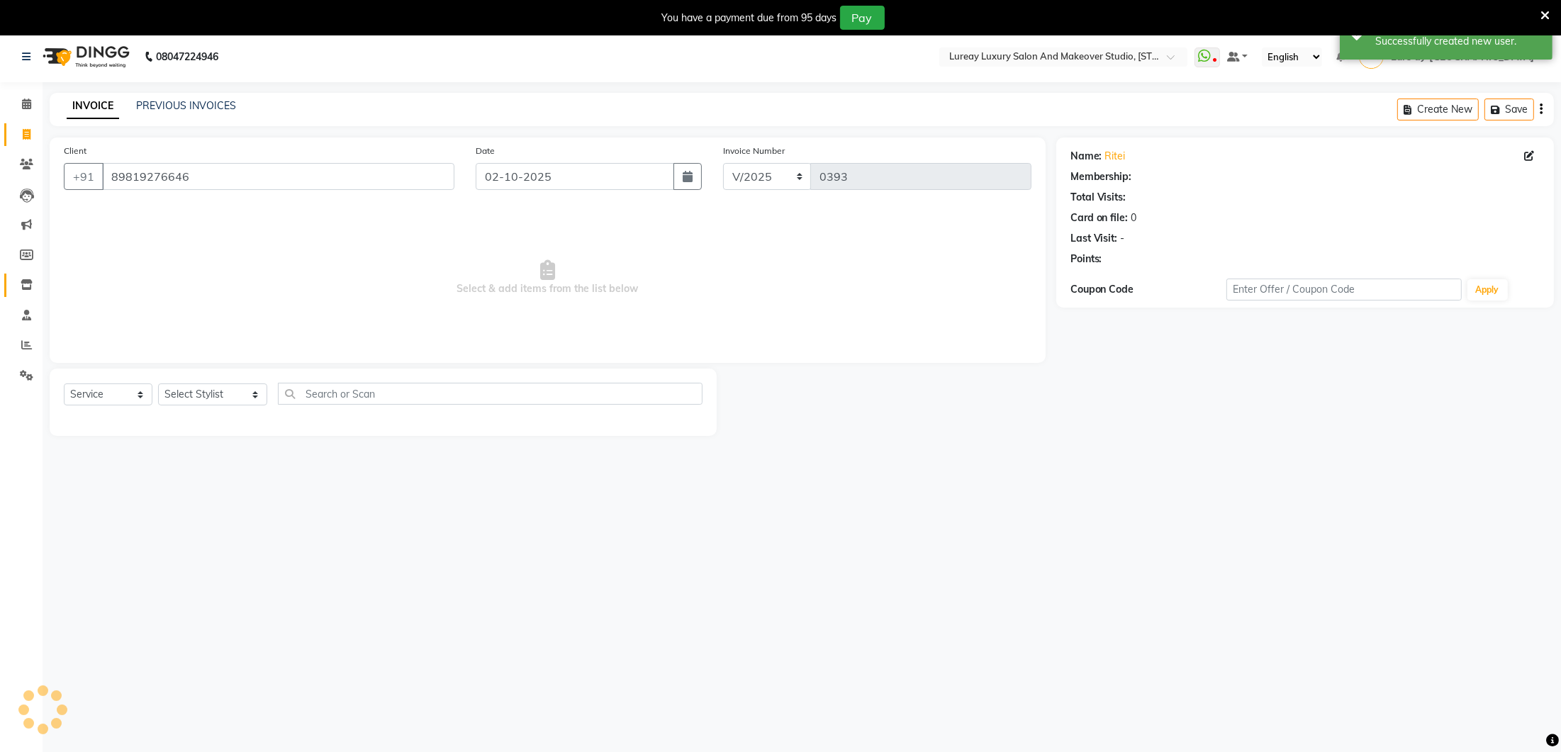
select select "1: Object"
click at [184, 390] on select "Select Stylist [PERSON_NAME] Lure’ay [GEOGRAPHIC_DATA] [PERSON_NAME] [PERSON_NA…" at bounding box center [212, 394] width 109 height 22
select select "93005"
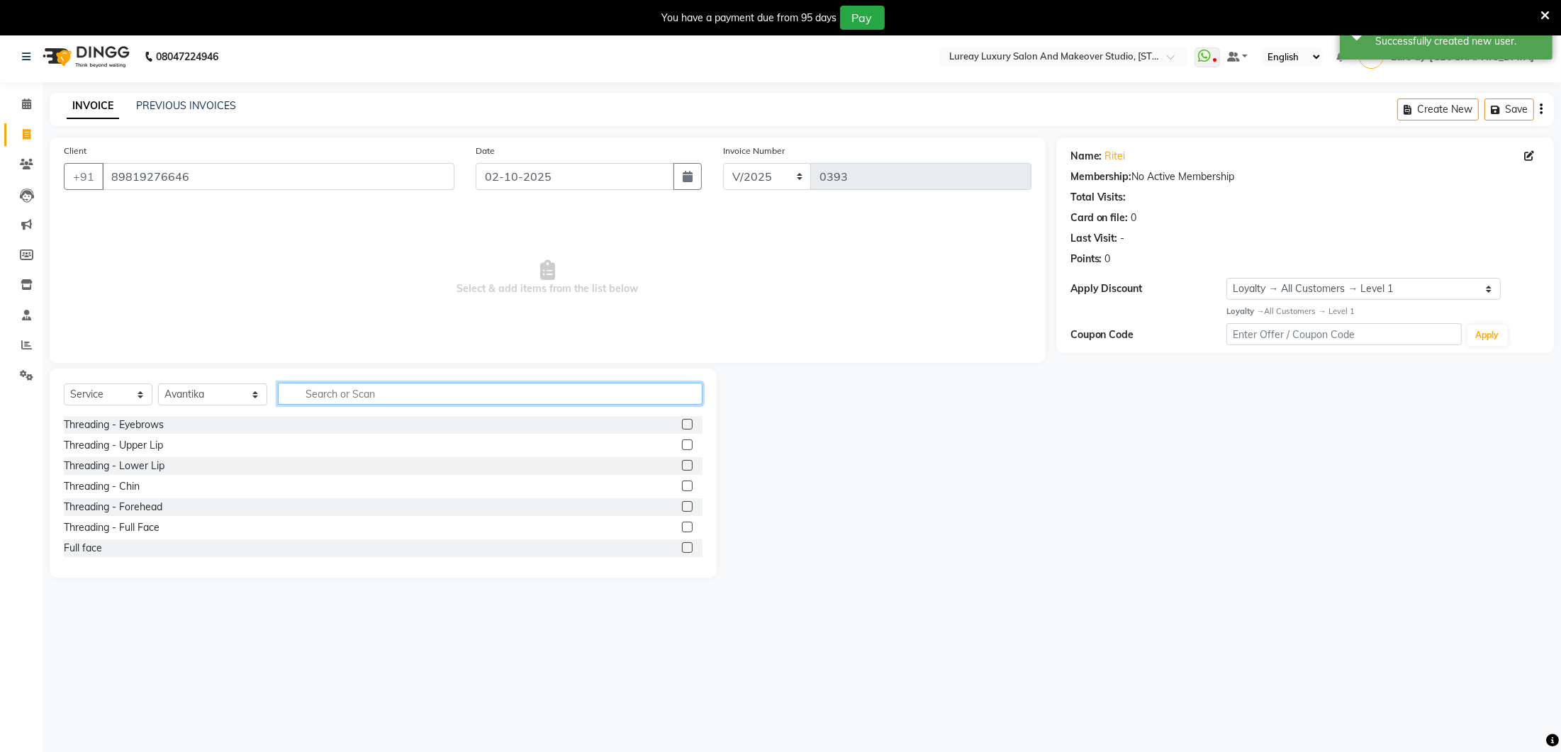
click at [295, 398] on input "text" at bounding box center [490, 394] width 425 height 22
type input "BLOW DRY"
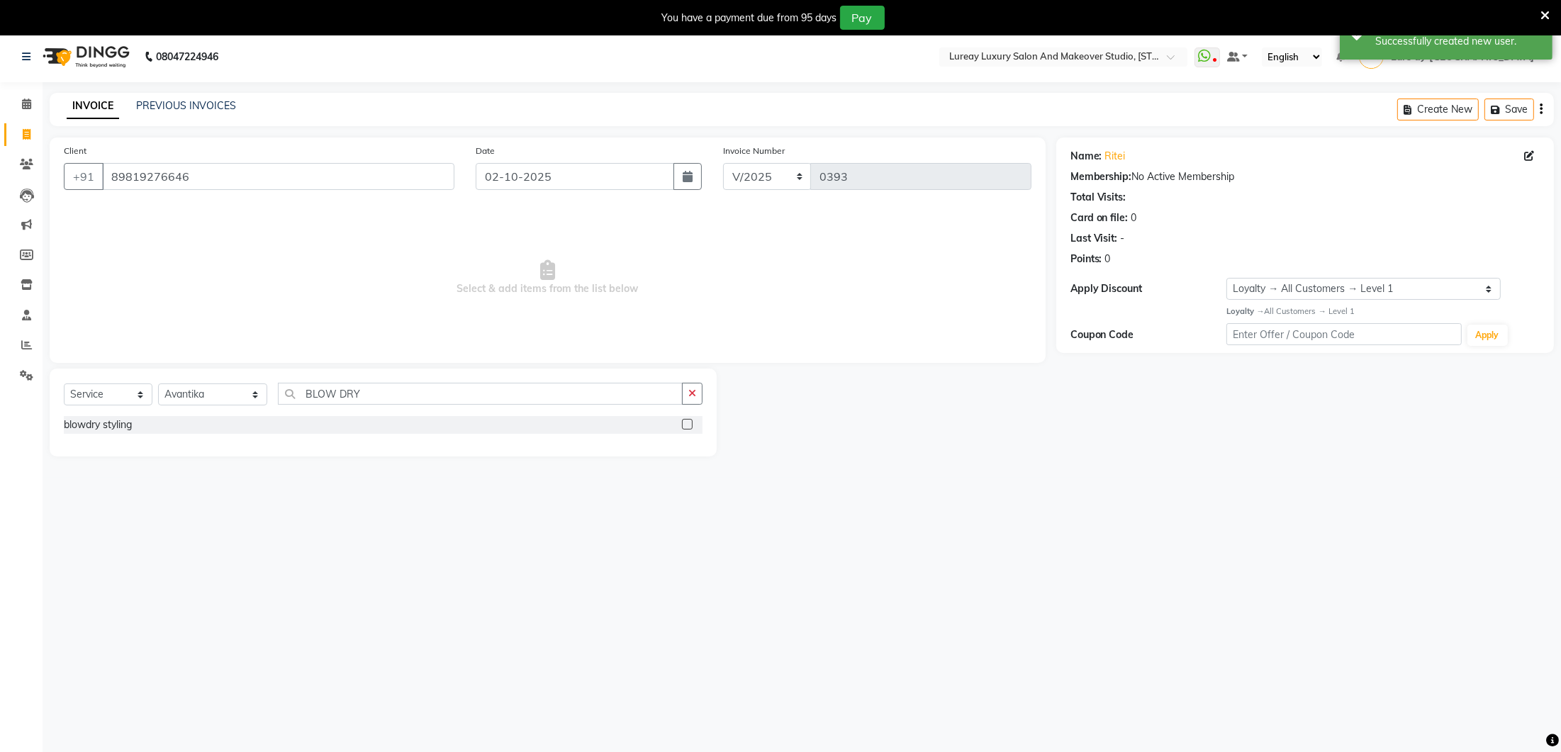
click at [689, 421] on label at bounding box center [687, 424] width 11 height 11
click at [689, 421] on input "checkbox" at bounding box center [686, 424] width 9 height 9
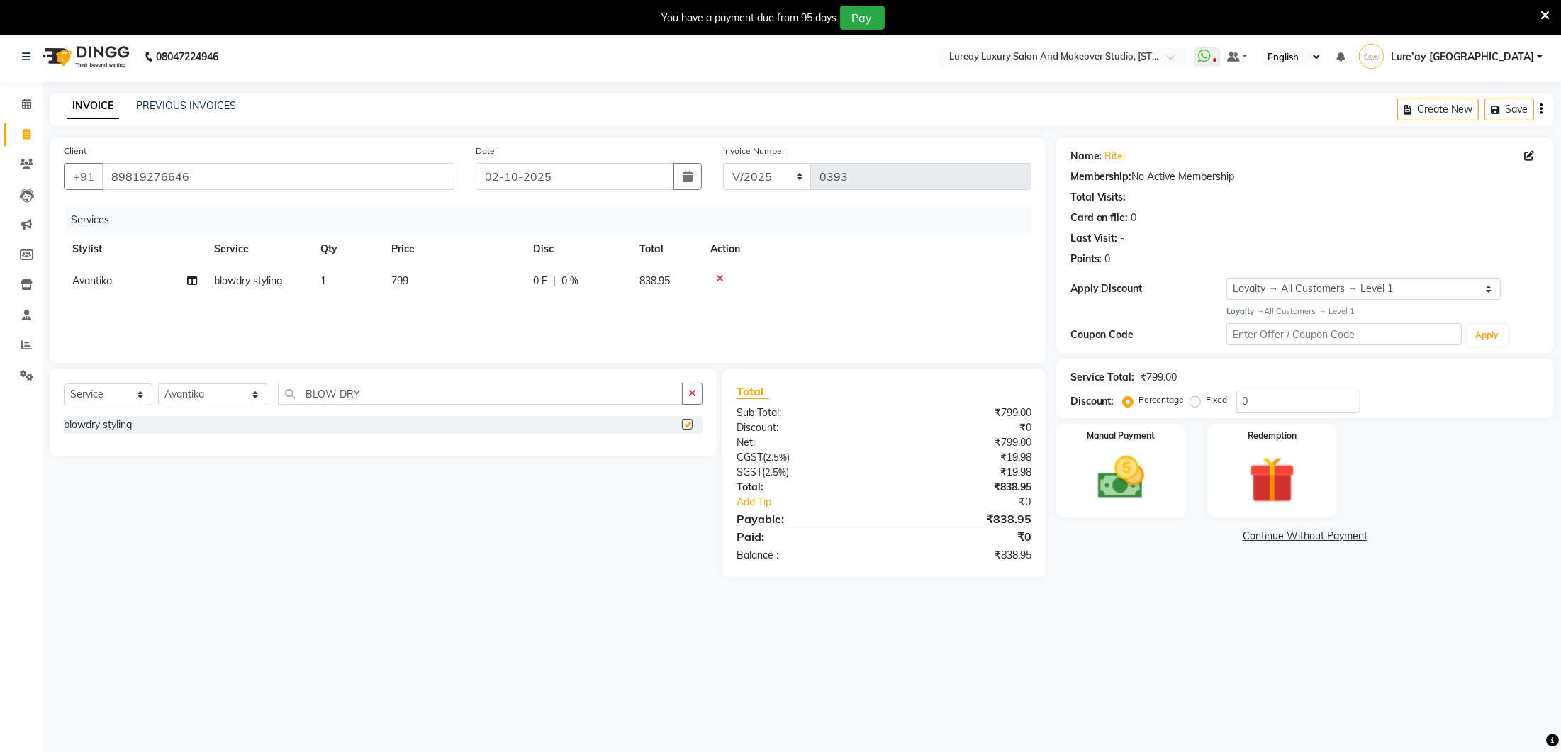
checkbox input "false"
click at [430, 295] on td "799" at bounding box center [454, 281] width 142 height 32
select select "93005"
click at [499, 279] on input "799" at bounding box center [520, 285] width 125 height 22
type input "7"
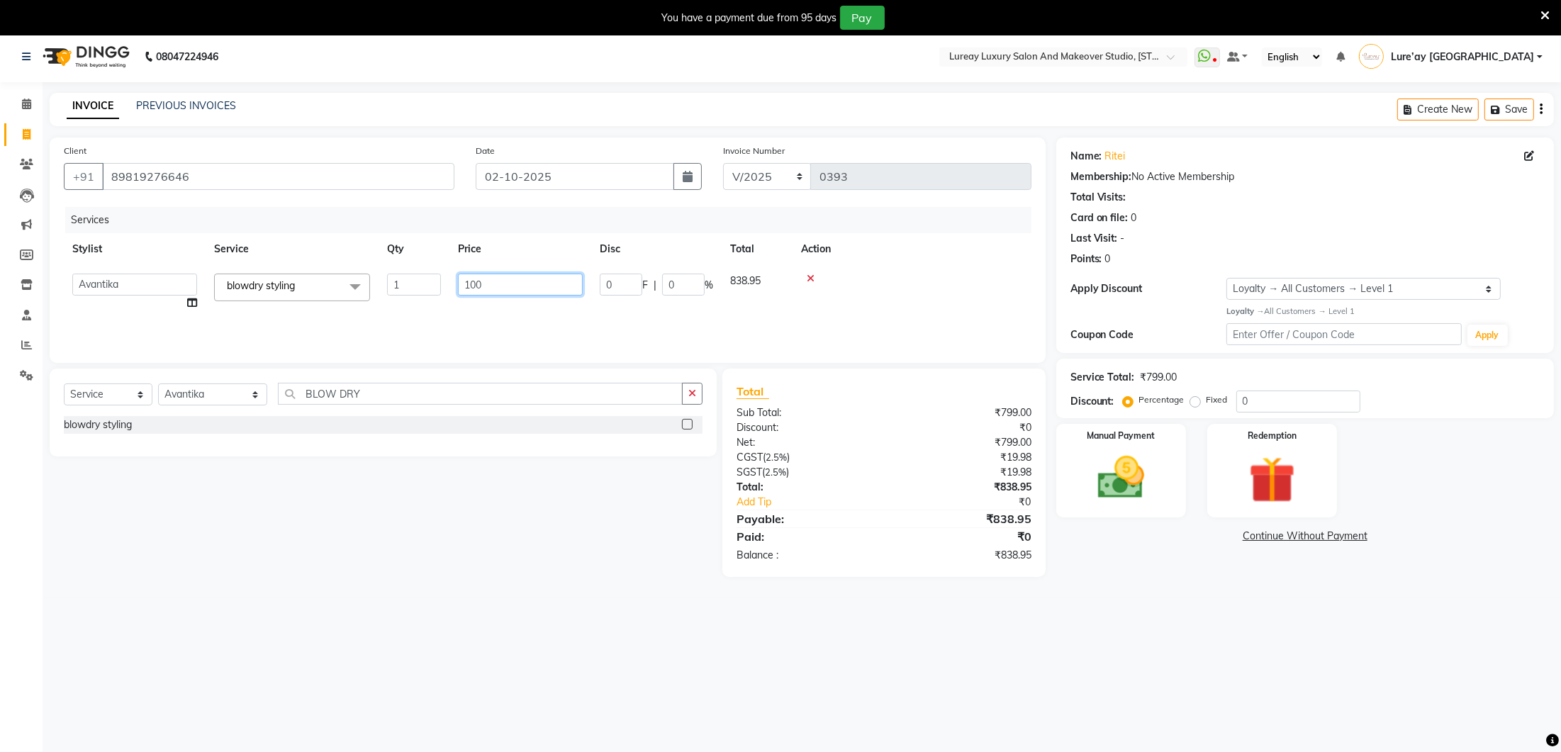
type input "1000"
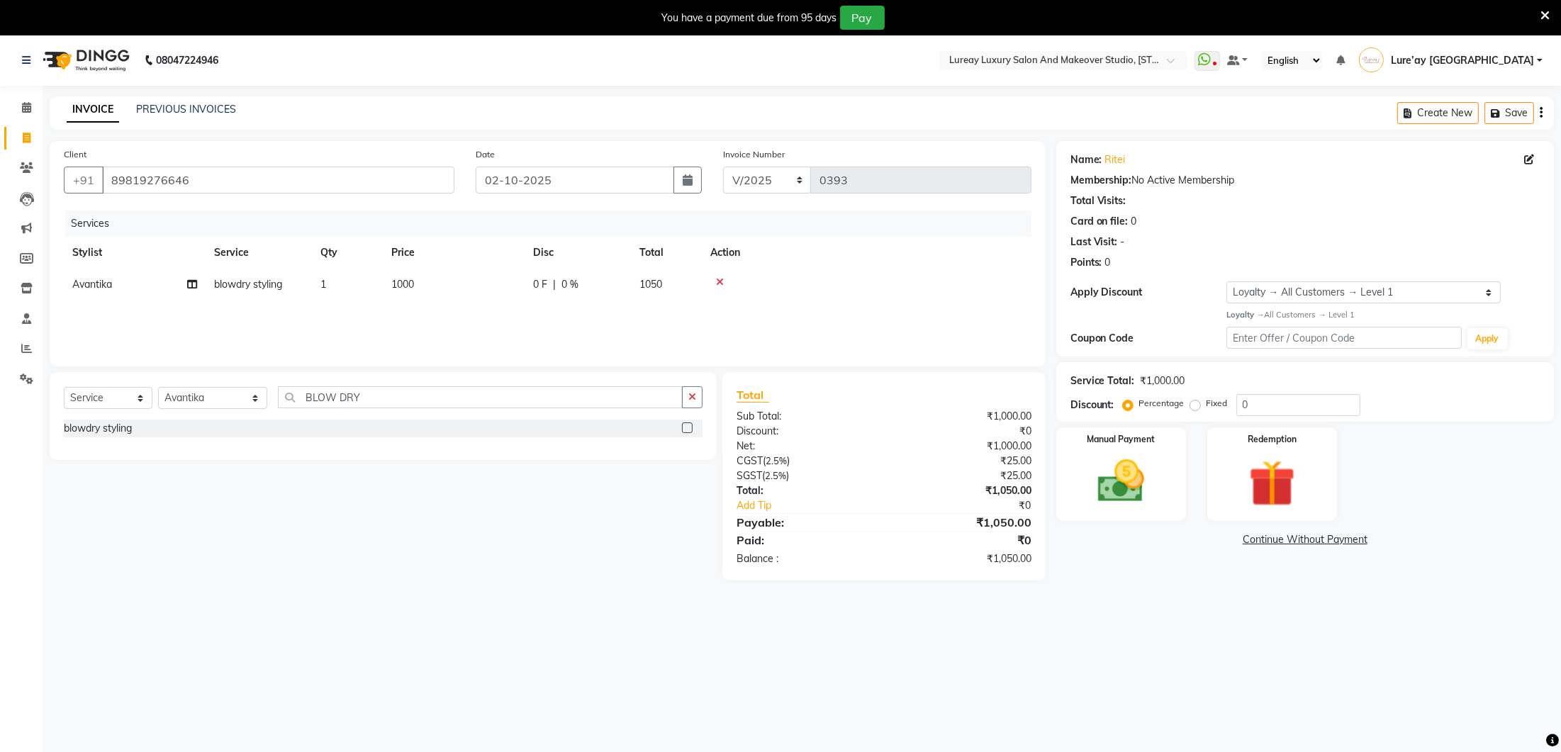
click at [507, 319] on div "Services Stylist Service Qty Price Disc Total Action Avantika blowdry styling 1…" at bounding box center [547, 281] width 967 height 142
click at [1130, 432] on label "Manual Payment" at bounding box center [1120, 434] width 71 height 13
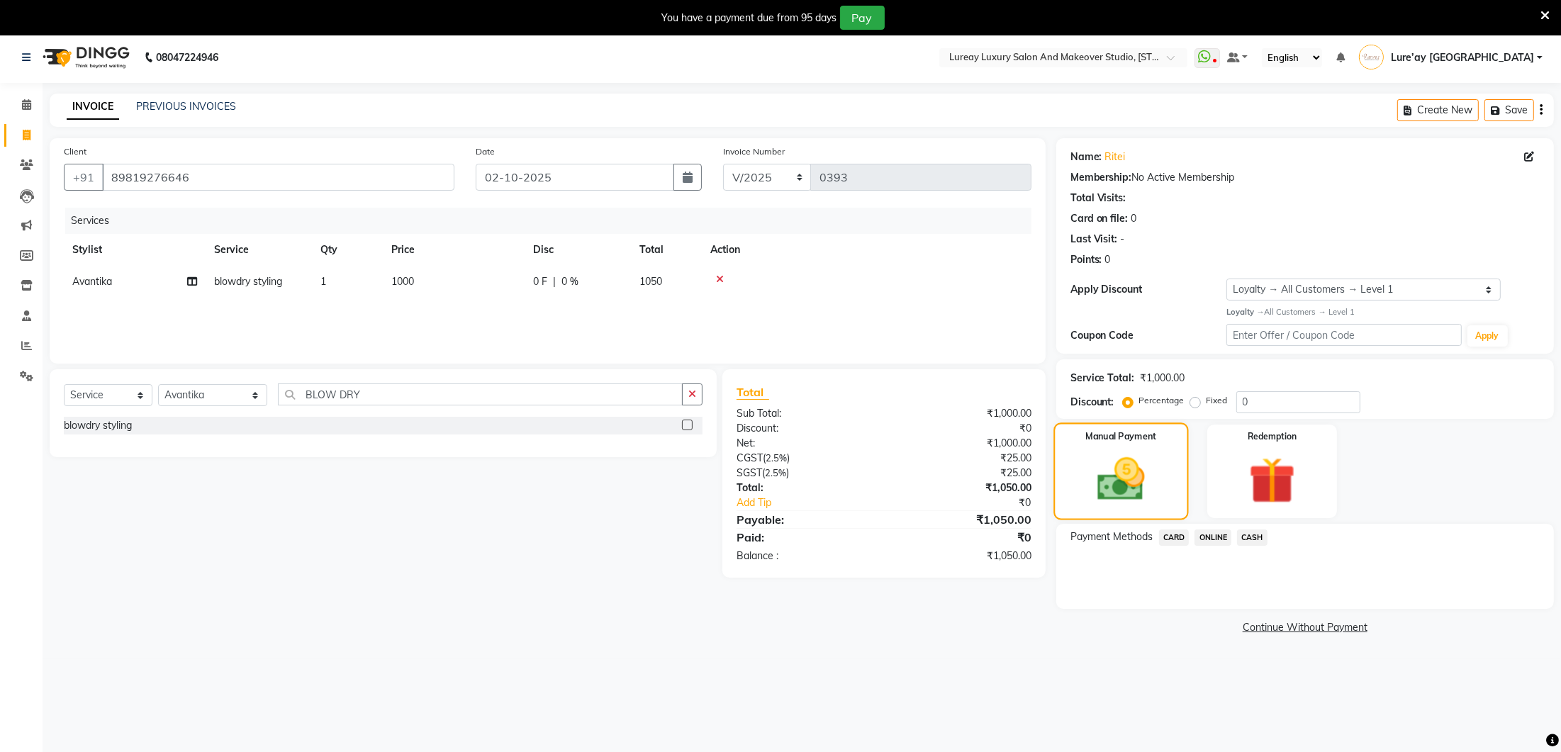
scroll to position [8, 0]
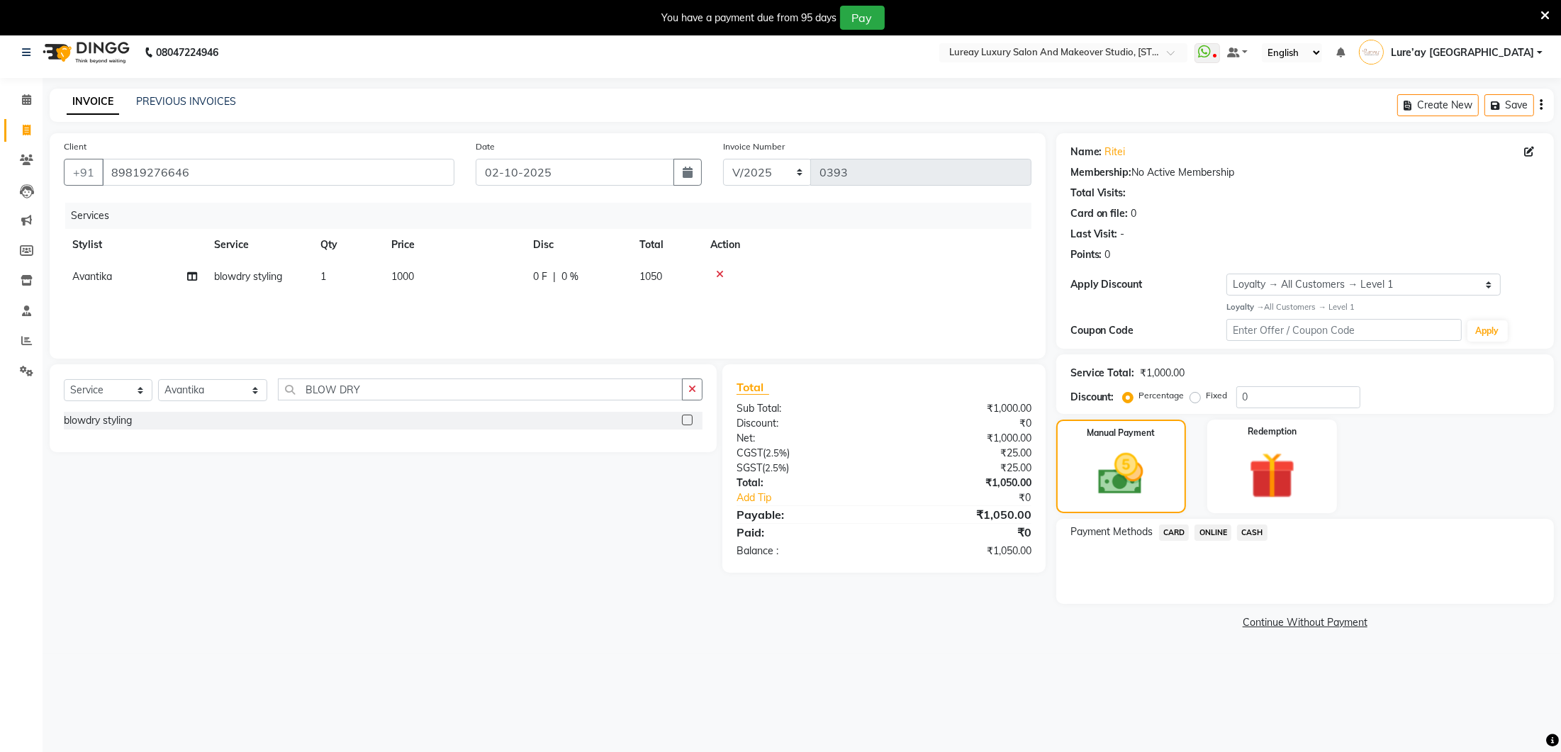
click at [1210, 527] on span "ONLINE" at bounding box center [1212, 532] width 37 height 16
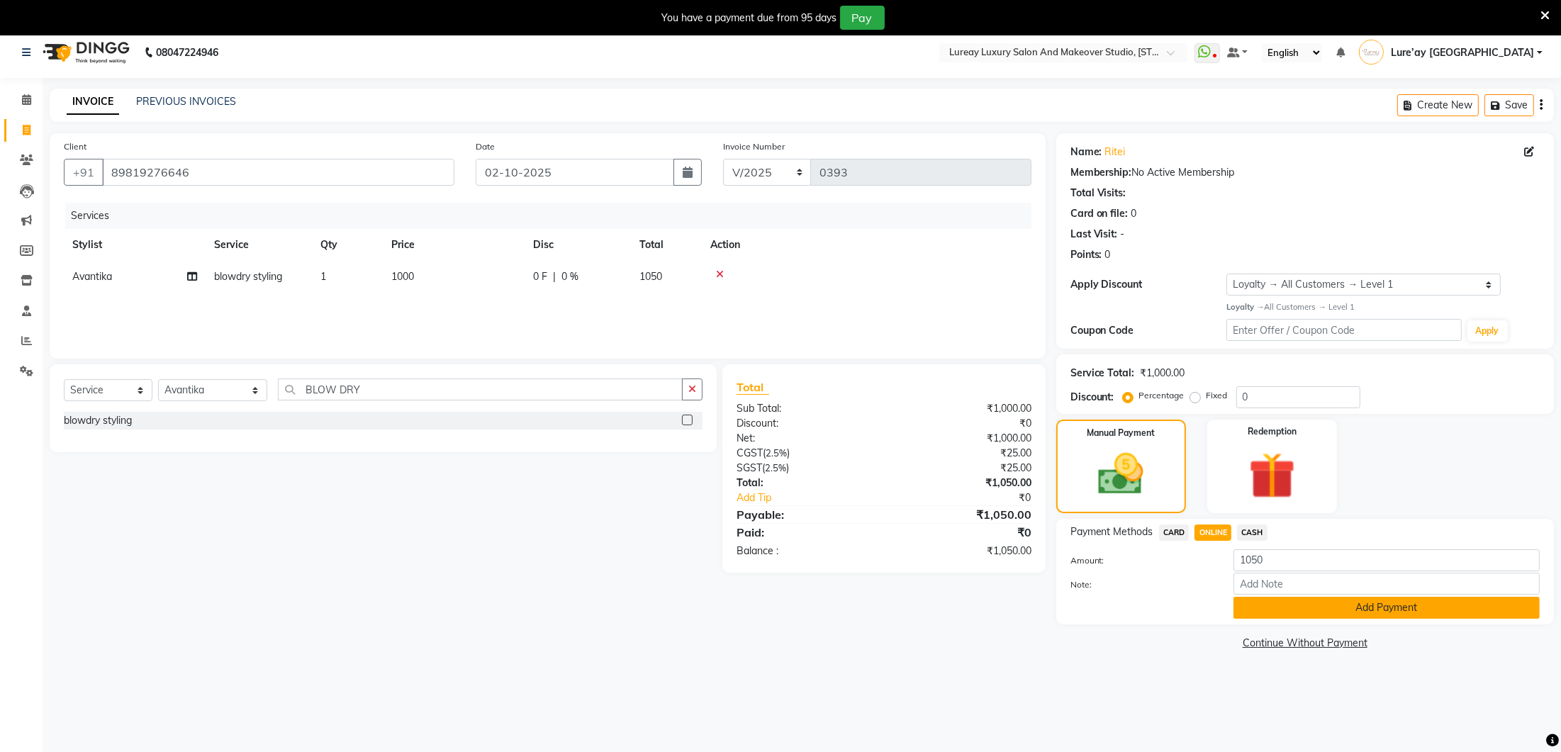
click at [1268, 614] on button "Add Payment" at bounding box center [1386, 608] width 306 height 22
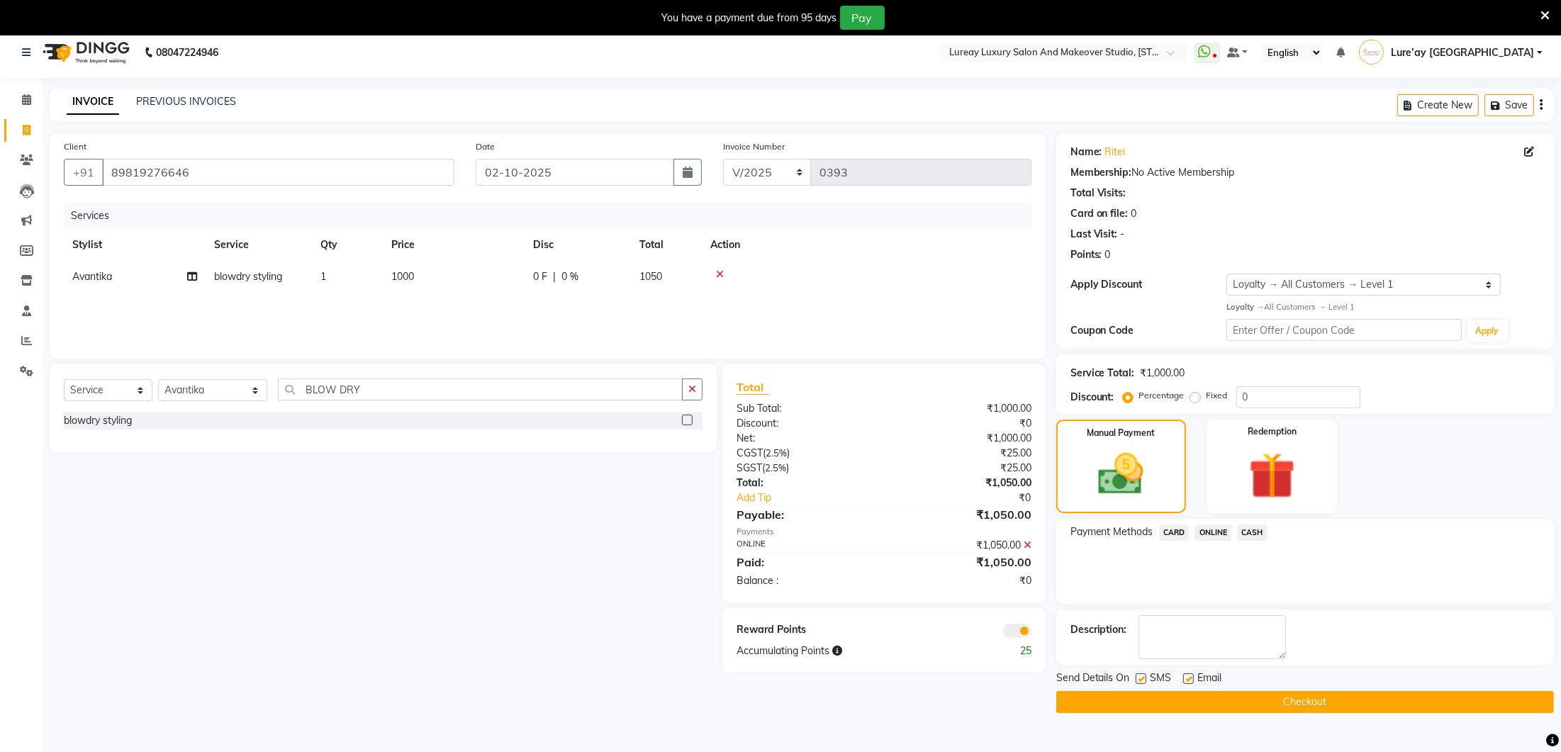
click at [1249, 695] on button "Checkout" at bounding box center [1305, 702] width 498 height 22
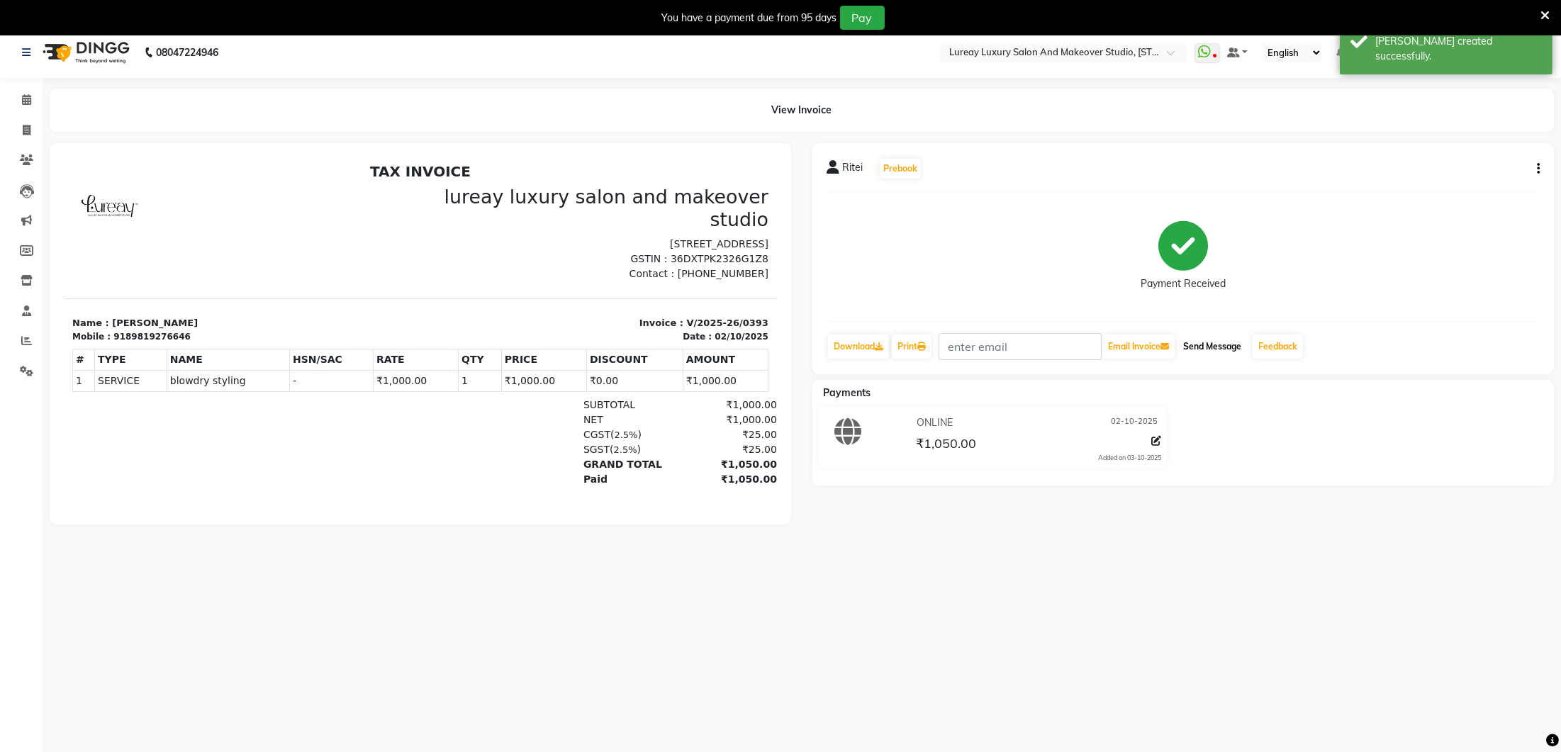
click at [1242, 347] on button "Send Message" at bounding box center [1211, 347] width 69 height 24
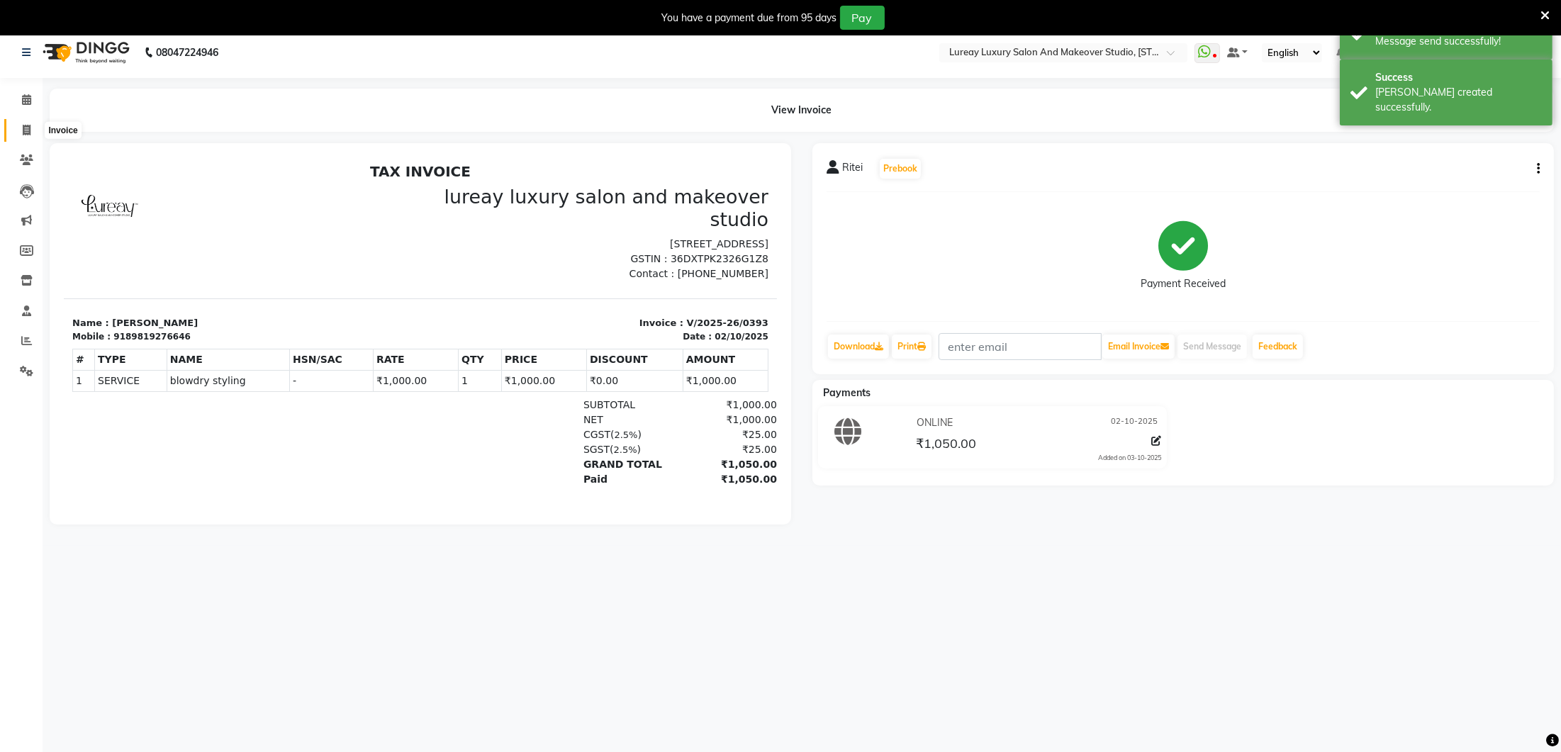
click at [30, 129] on span at bounding box center [26, 131] width 25 height 16
select select "service"
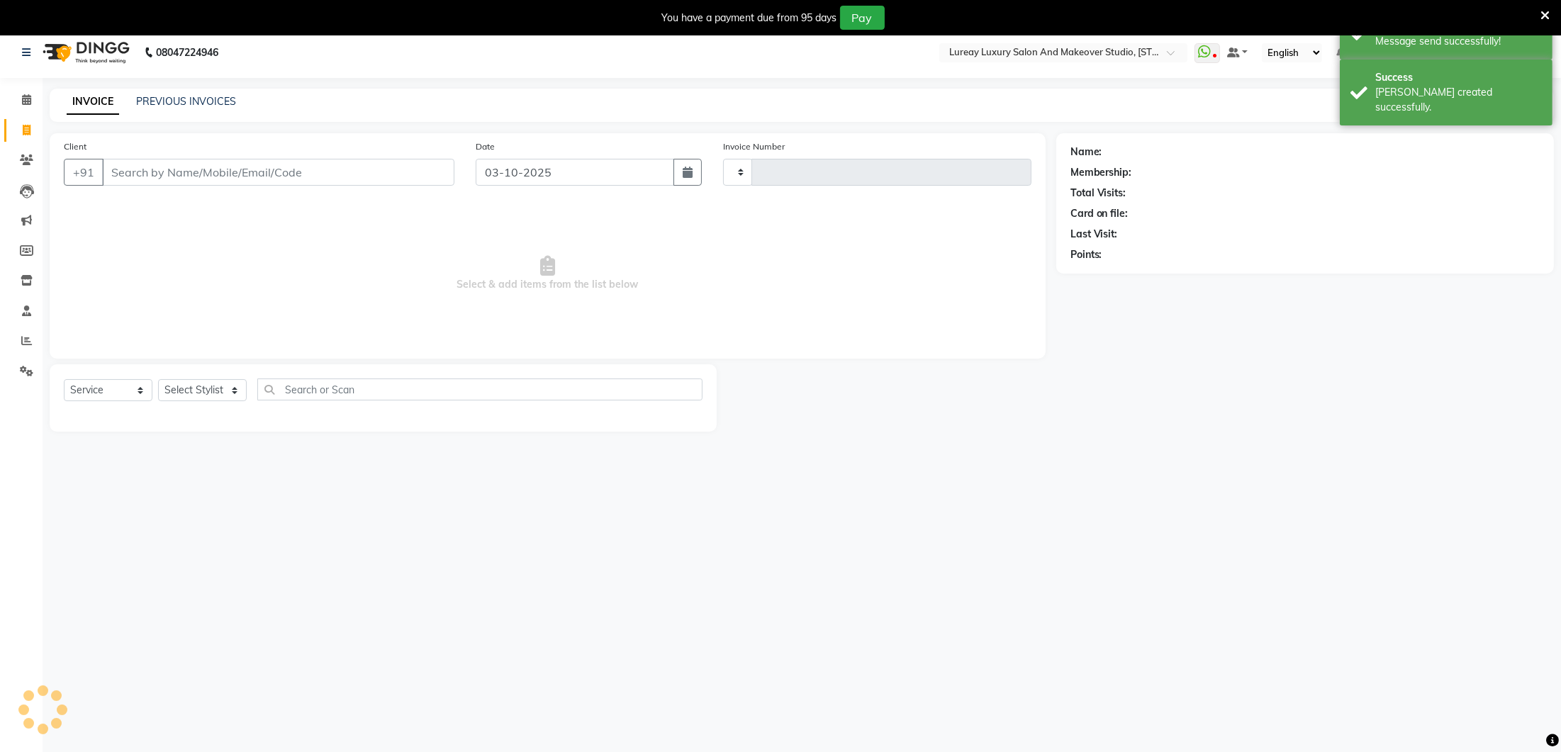
type input "0394"
select select "4075"
click at [139, 174] on input "Client" at bounding box center [278, 172] width 352 height 27
click at [689, 171] on icon "button" at bounding box center [688, 172] width 10 height 11
select select "10"
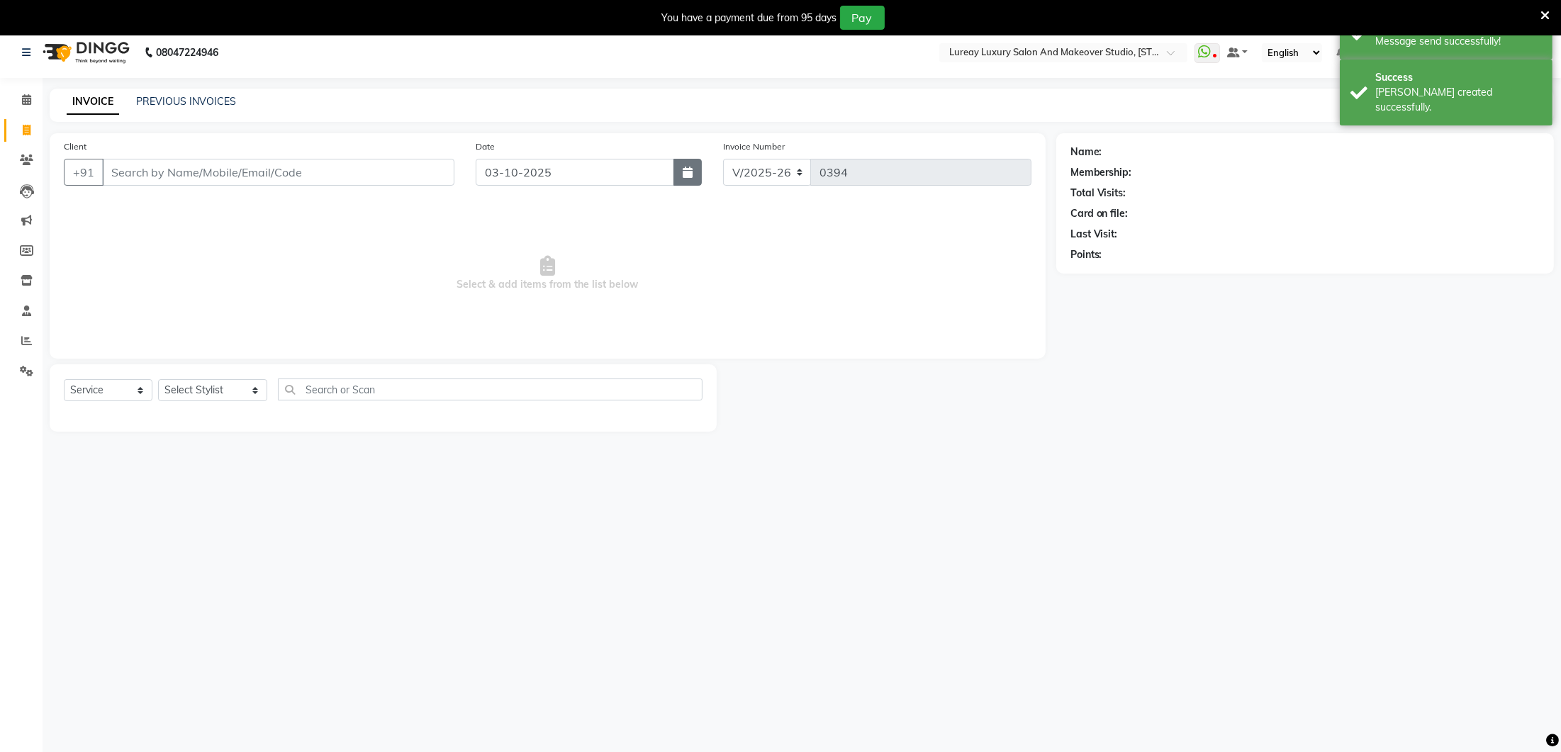
select select "2025"
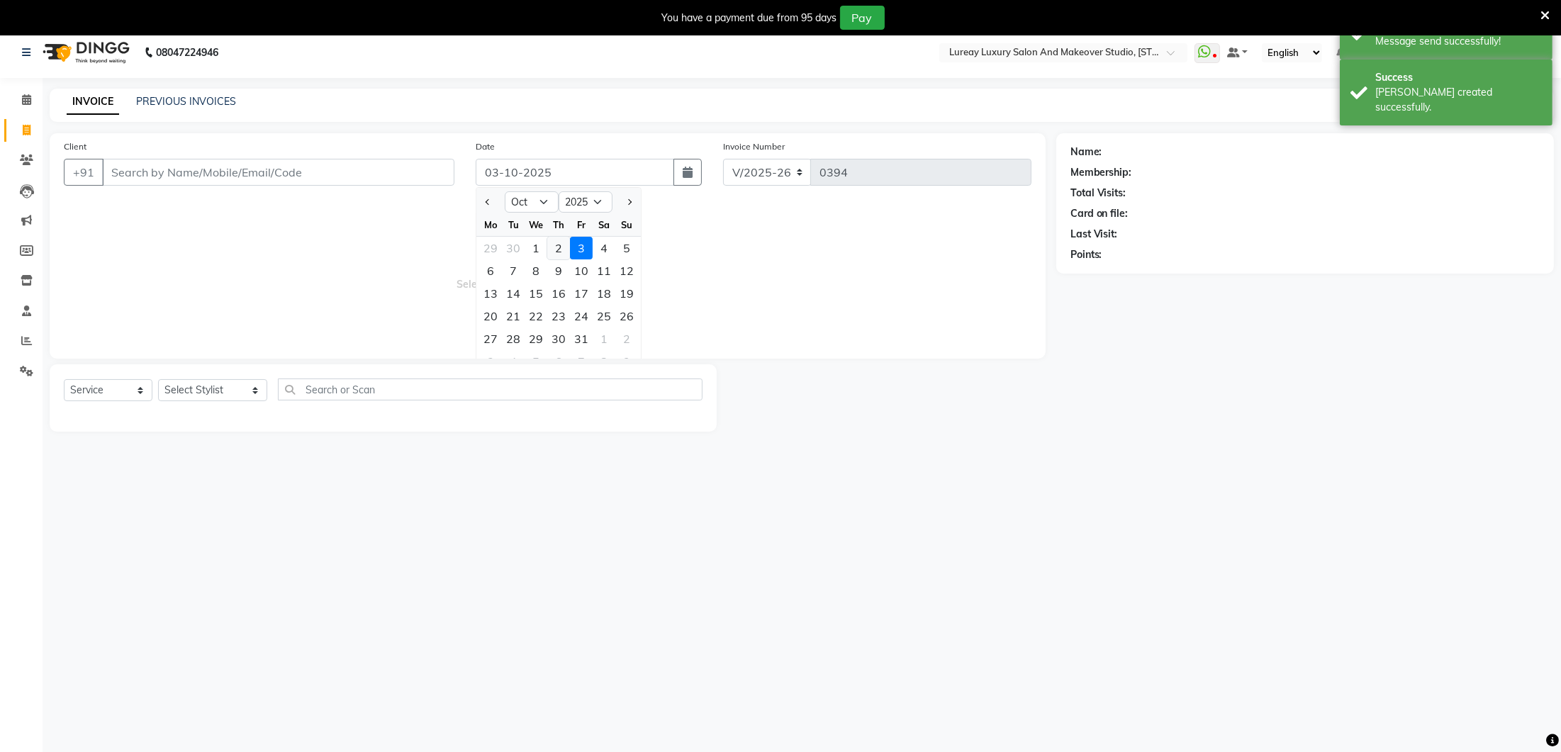
click at [556, 246] on div "2" at bounding box center [558, 248] width 23 height 23
type input "02-10-2025"
click at [354, 172] on input "Client" at bounding box center [278, 172] width 352 height 27
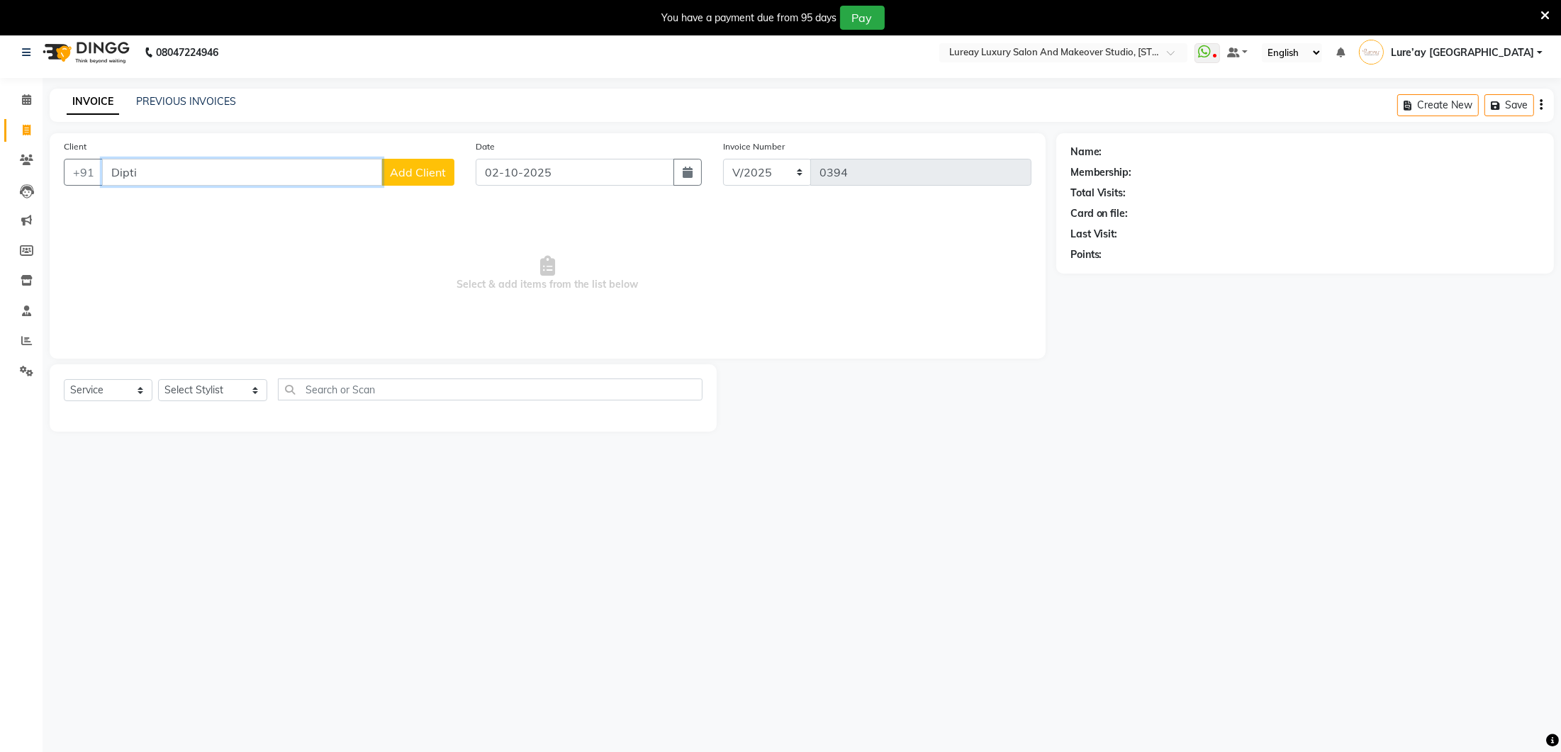
click at [259, 174] on input "Dipti" at bounding box center [242, 172] width 280 height 27
type input "D"
type input "9608414104"
click at [384, 177] on button "Add Client" at bounding box center [417, 172] width 73 height 27
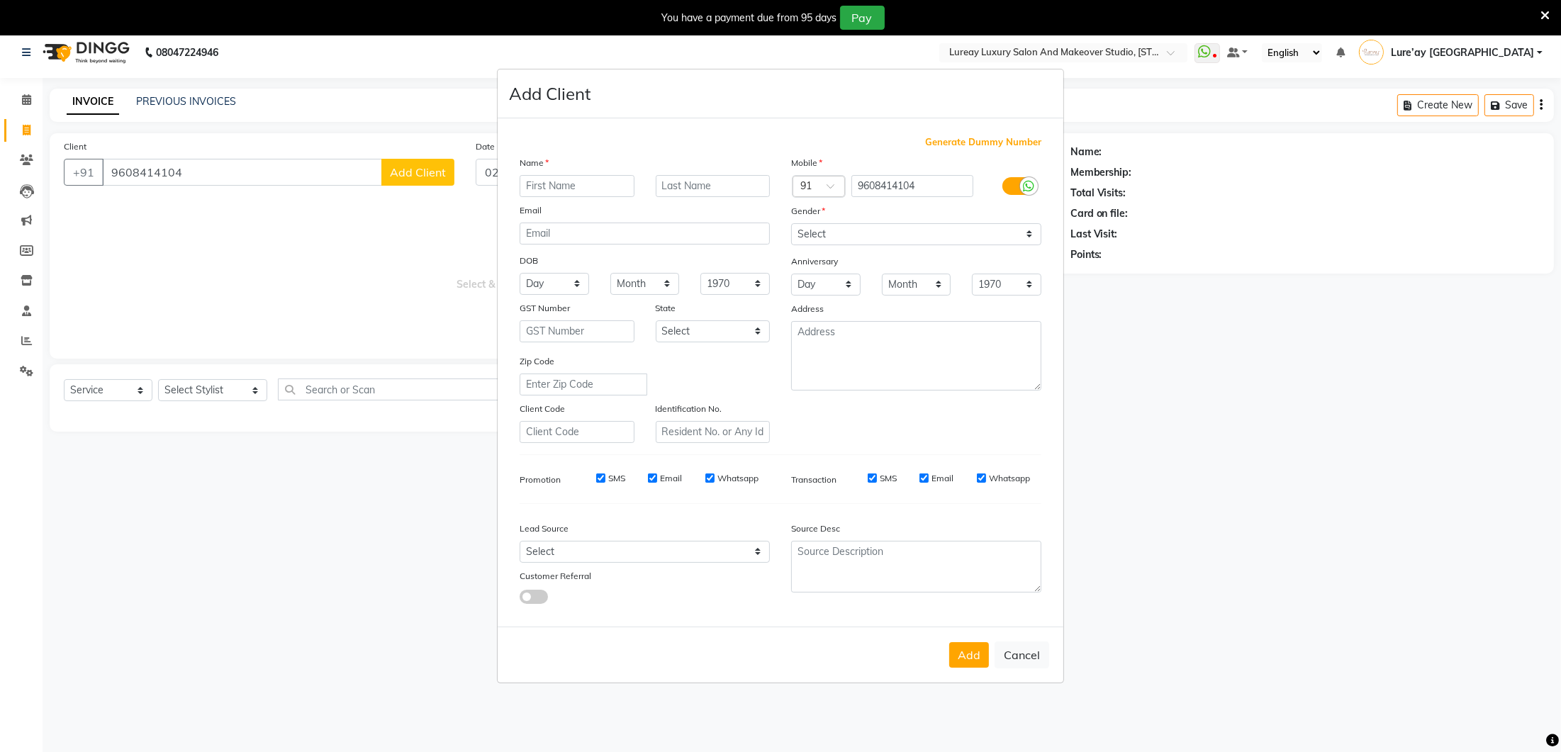
click at [595, 190] on input "text" at bounding box center [577, 186] width 115 height 22
type input "Dipti"
click at [846, 239] on select "Select [DEMOGRAPHIC_DATA] [DEMOGRAPHIC_DATA] Other Prefer Not To Say" at bounding box center [916, 234] width 250 height 22
select select "[DEMOGRAPHIC_DATA]"
click at [734, 546] on select "Select Walk-in Referral Internet Friend Word of Mouth Advertisement Facebook Ju…" at bounding box center [645, 552] width 250 height 22
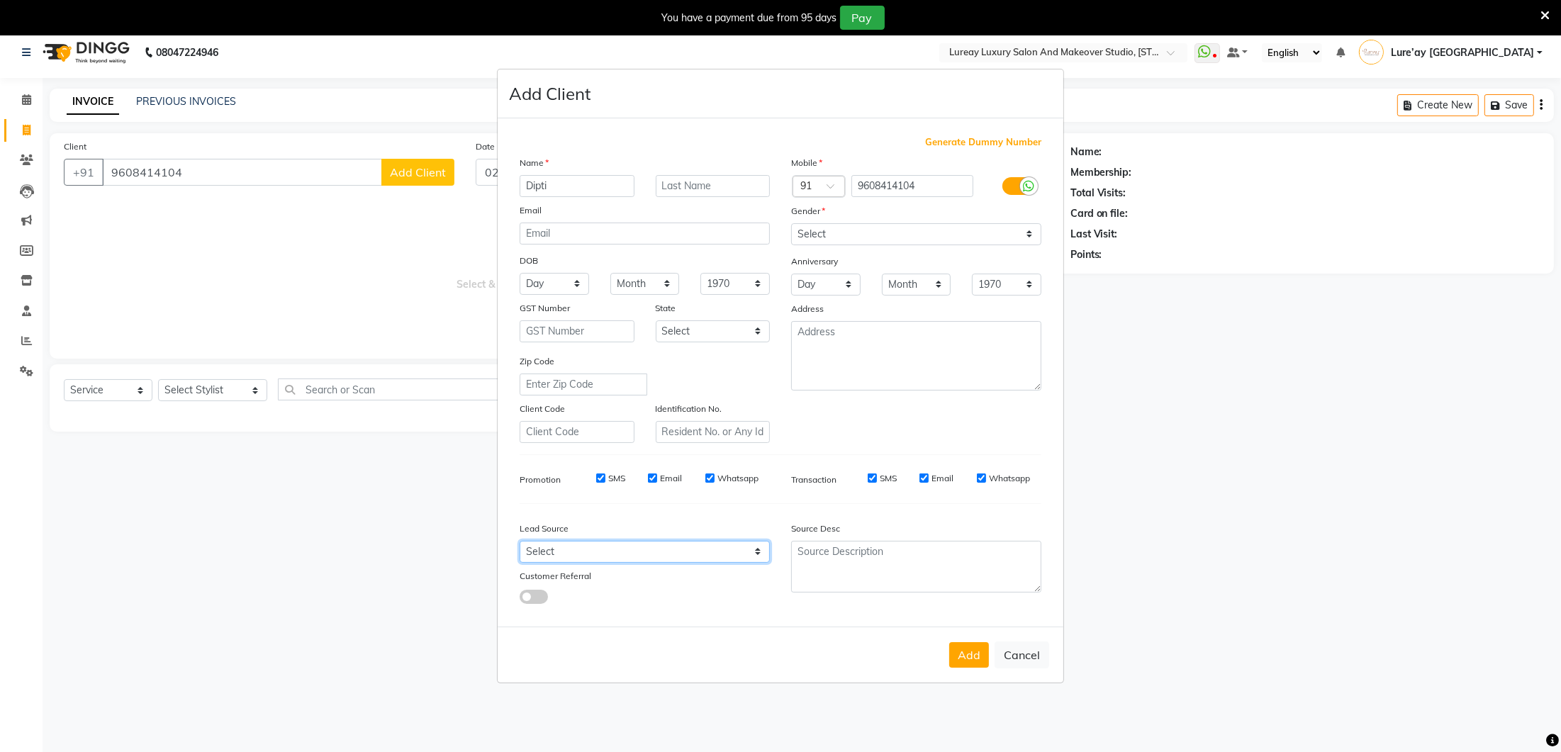
select select "28770"
click at [985, 649] on button "Add" at bounding box center [969, 655] width 40 height 26
select select
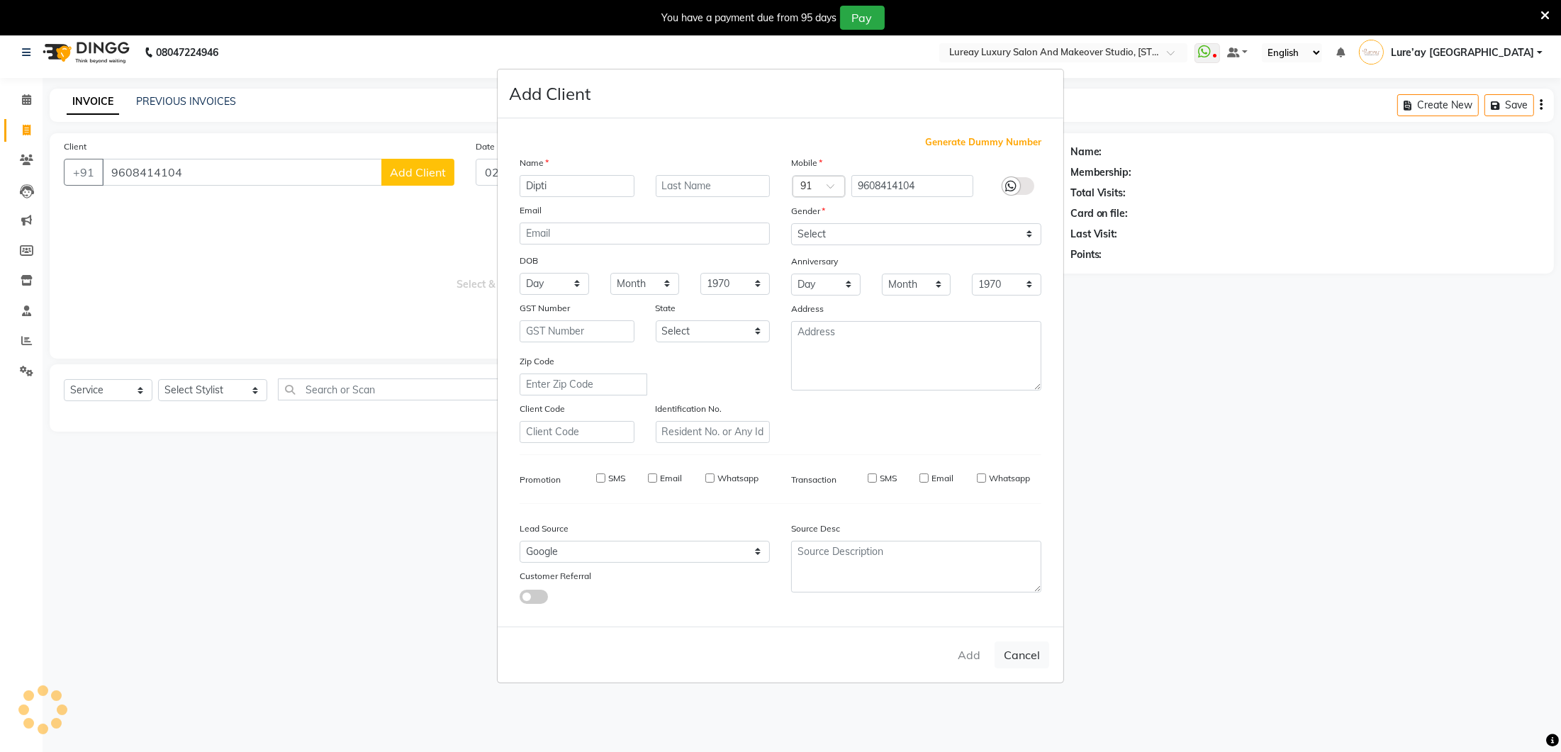
select select
checkbox input "false"
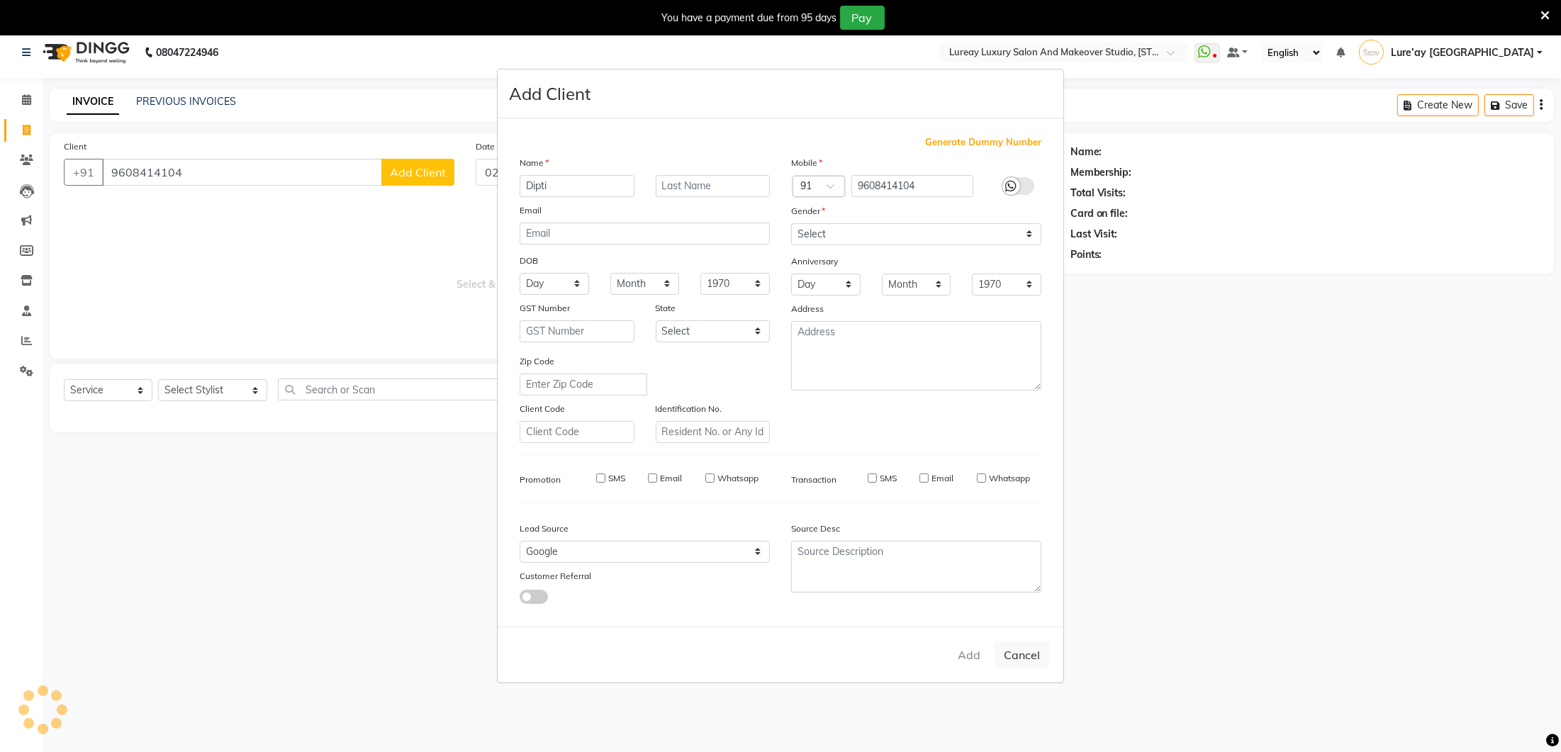
checkbox input "false"
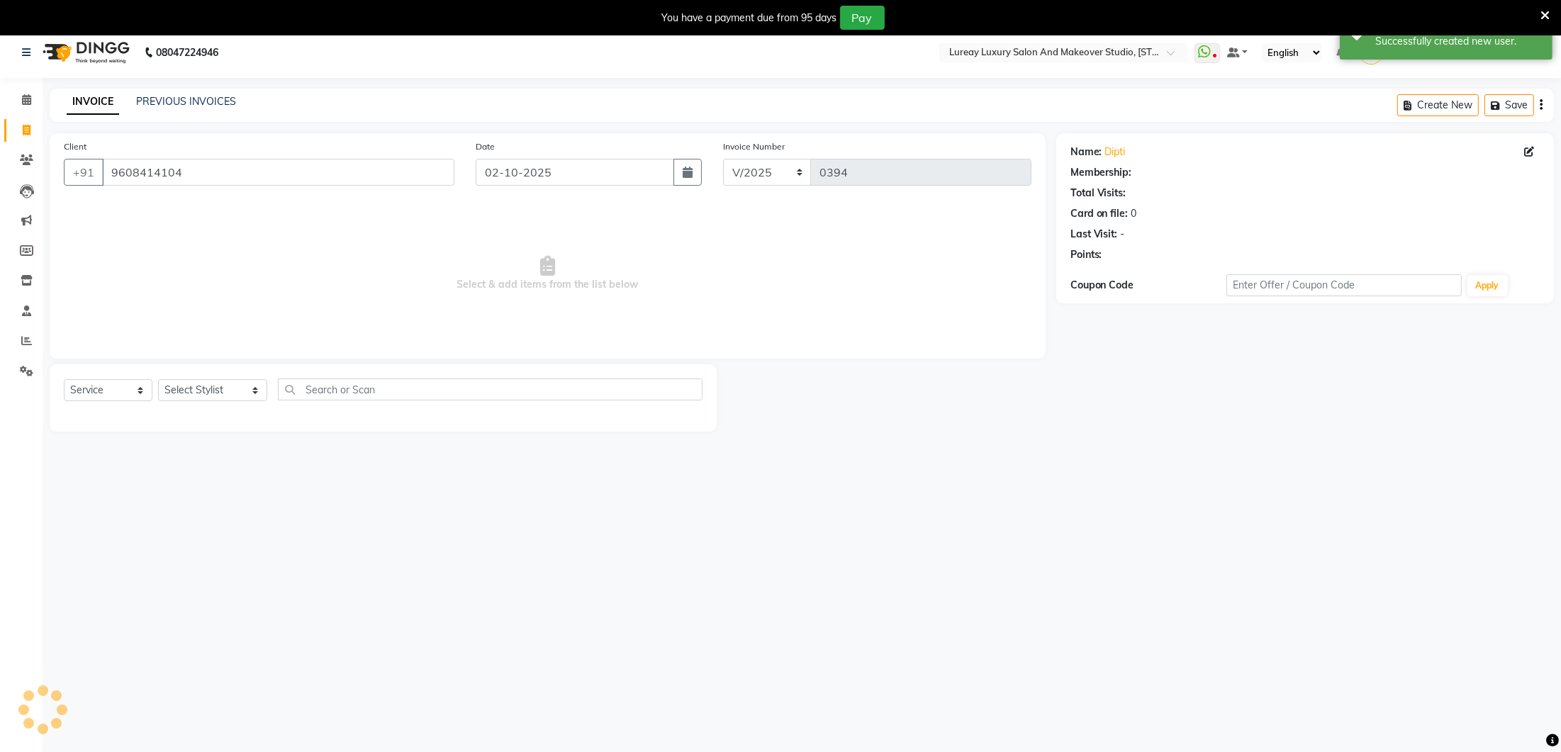
select select "1: Object"
click at [226, 391] on select "Select Stylist [PERSON_NAME] Lure’ay [GEOGRAPHIC_DATA] [PERSON_NAME] [PERSON_NA…" at bounding box center [212, 390] width 109 height 22
select select "92722"
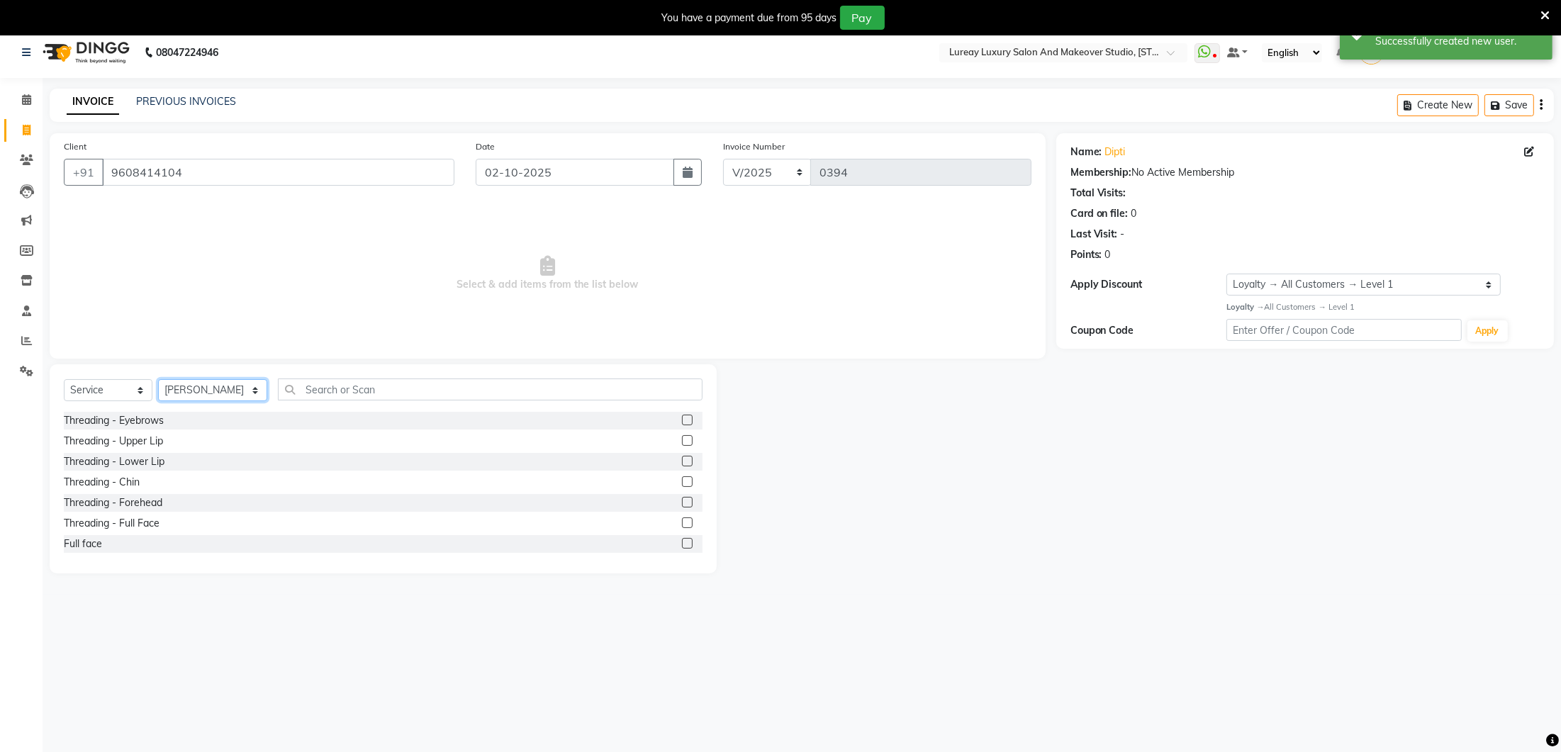
scroll to position [7, 0]
click at [336, 388] on input "text" at bounding box center [490, 390] width 425 height 22
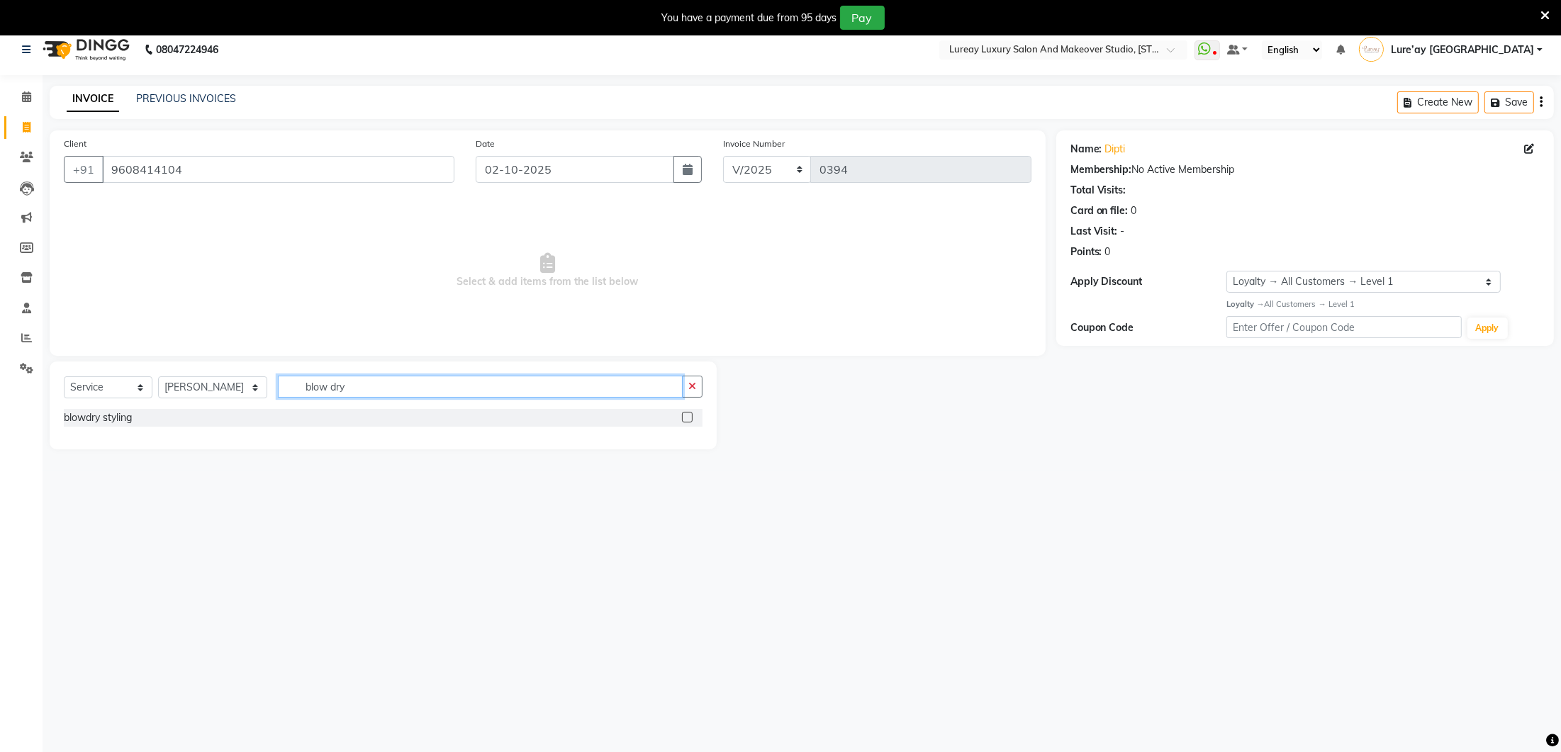
type input "blow dry"
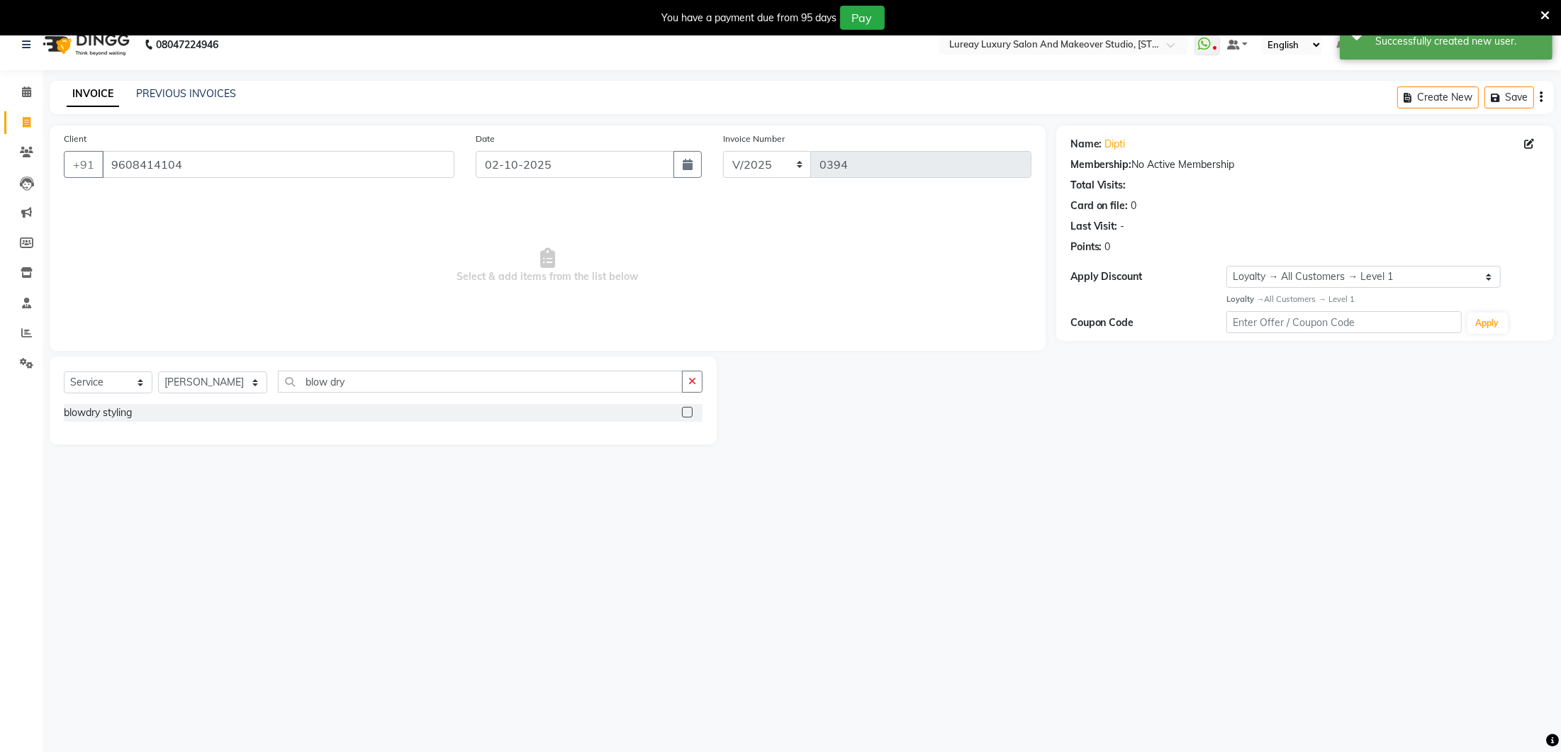
click at [690, 415] on label at bounding box center [687, 412] width 11 height 11
click at [690, 415] on input "checkbox" at bounding box center [686, 412] width 9 height 9
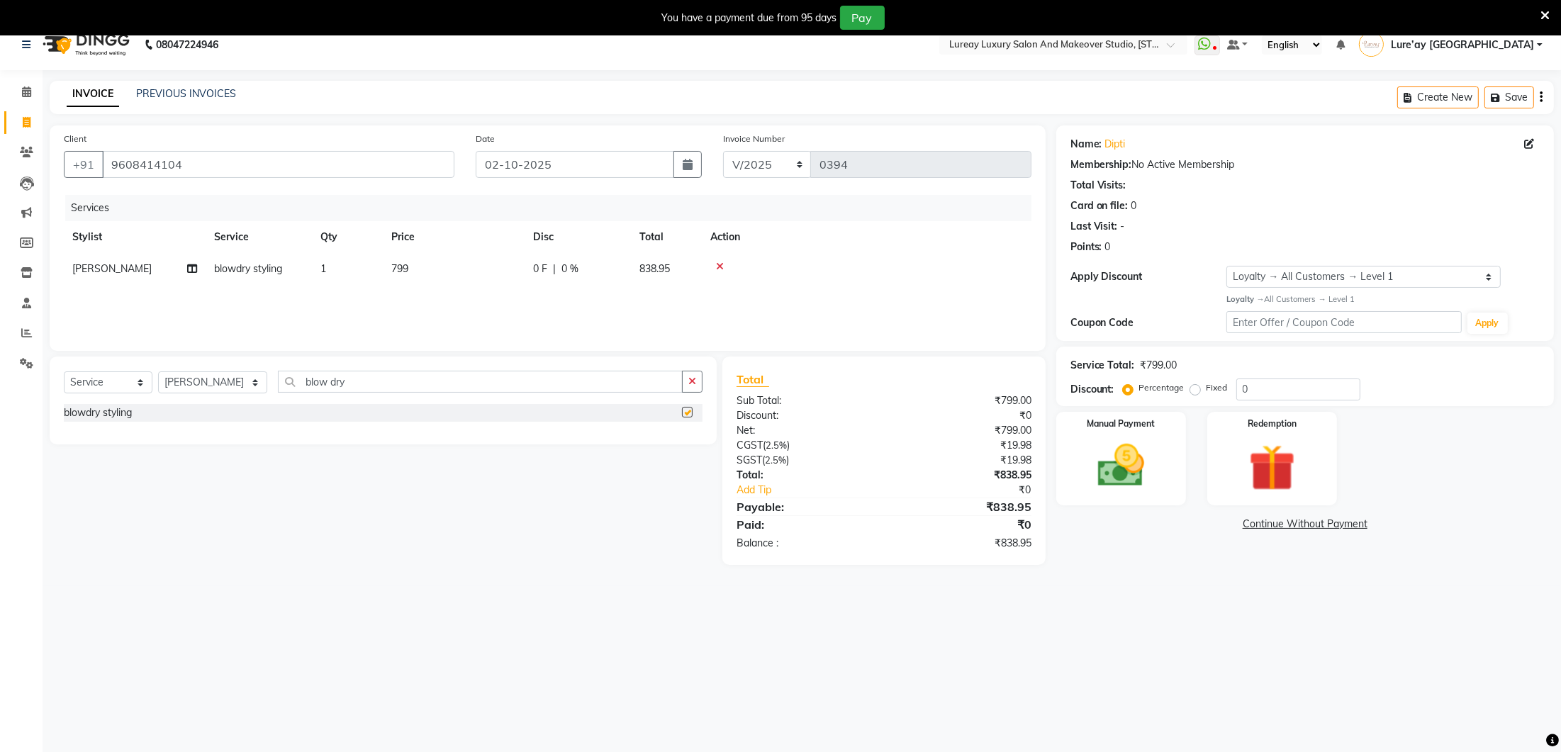
checkbox input "false"
click at [454, 276] on td "799" at bounding box center [454, 269] width 142 height 32
select select "92722"
click at [491, 274] on input "799" at bounding box center [520, 273] width 125 height 22
type input "7"
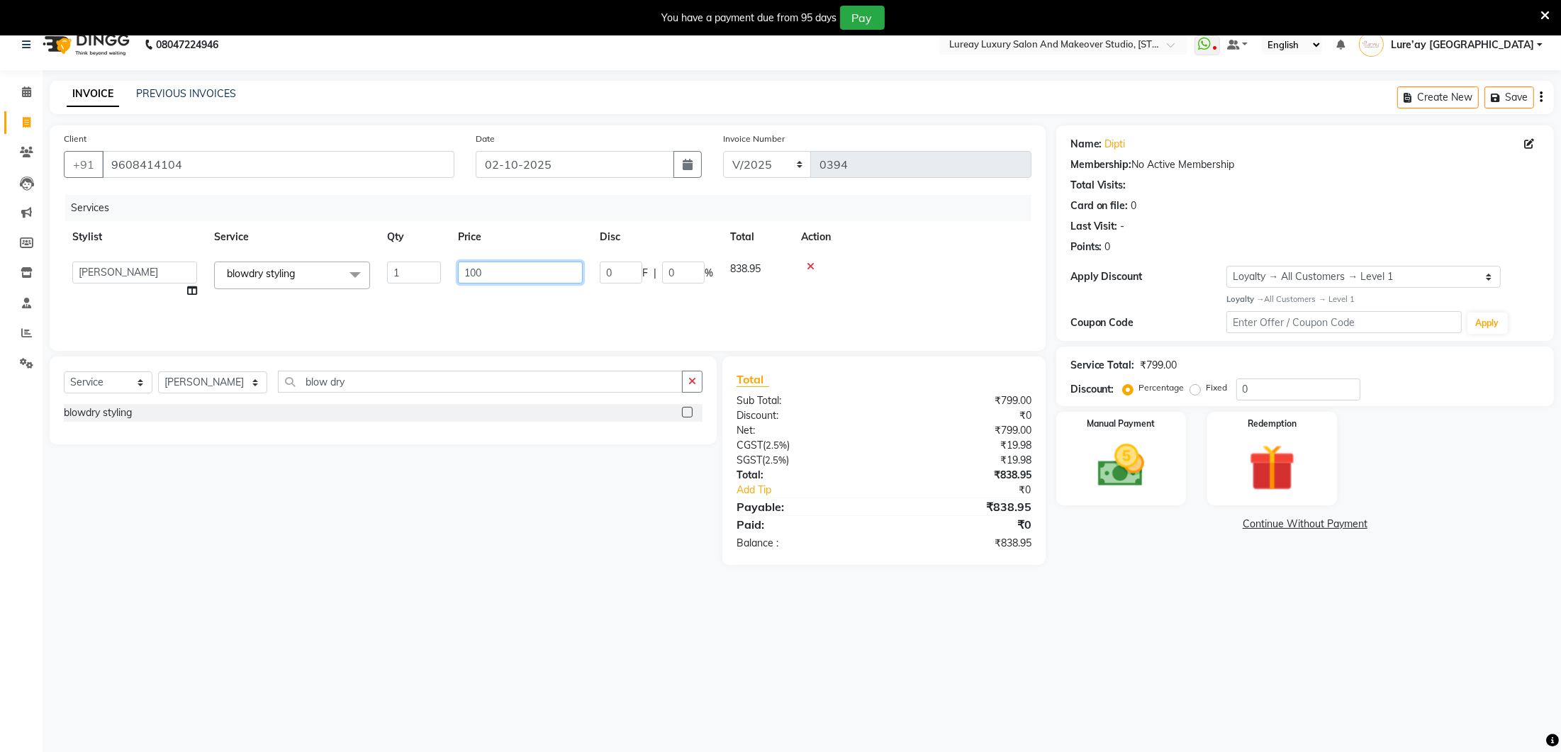
type input "1000"
click at [489, 303] on div "Services Stylist Service Qty Price Disc Total Action Nadeem blowdry styling 1 1…" at bounding box center [547, 266] width 967 height 142
click at [1061, 438] on div "Manual Payment" at bounding box center [1120, 458] width 135 height 97
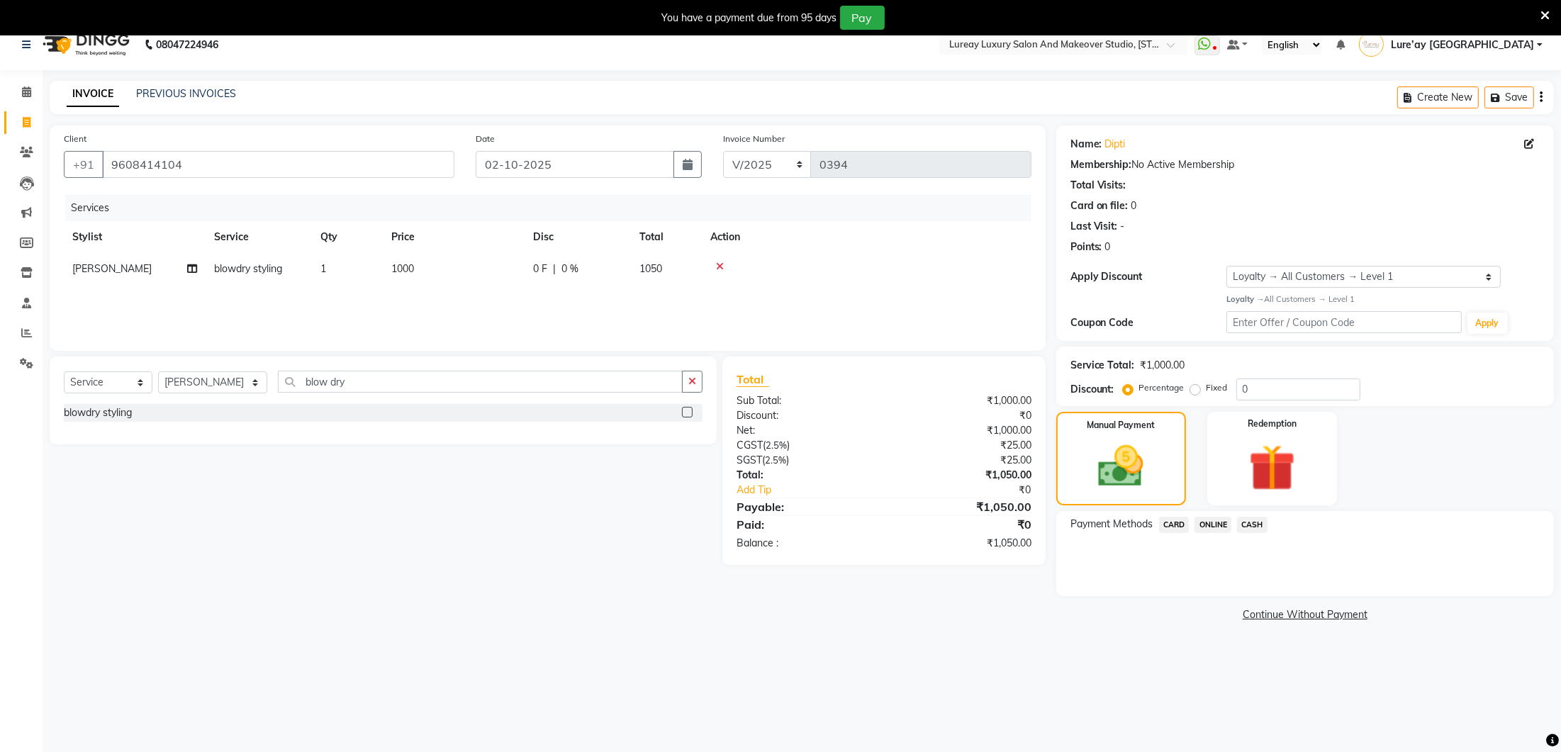
click at [1219, 522] on span "ONLINE" at bounding box center [1212, 525] width 37 height 16
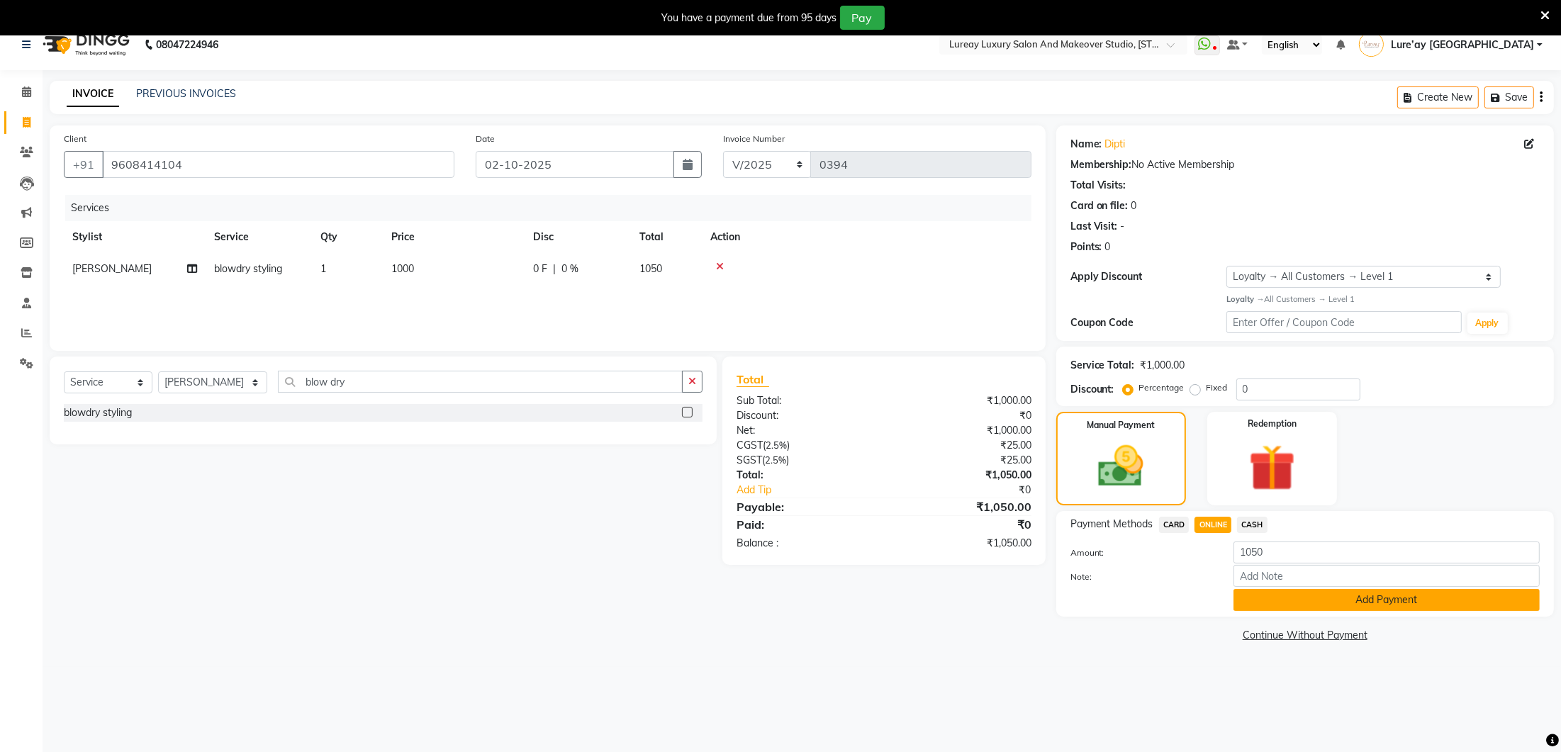
click at [1283, 602] on button "Add Payment" at bounding box center [1386, 600] width 306 height 22
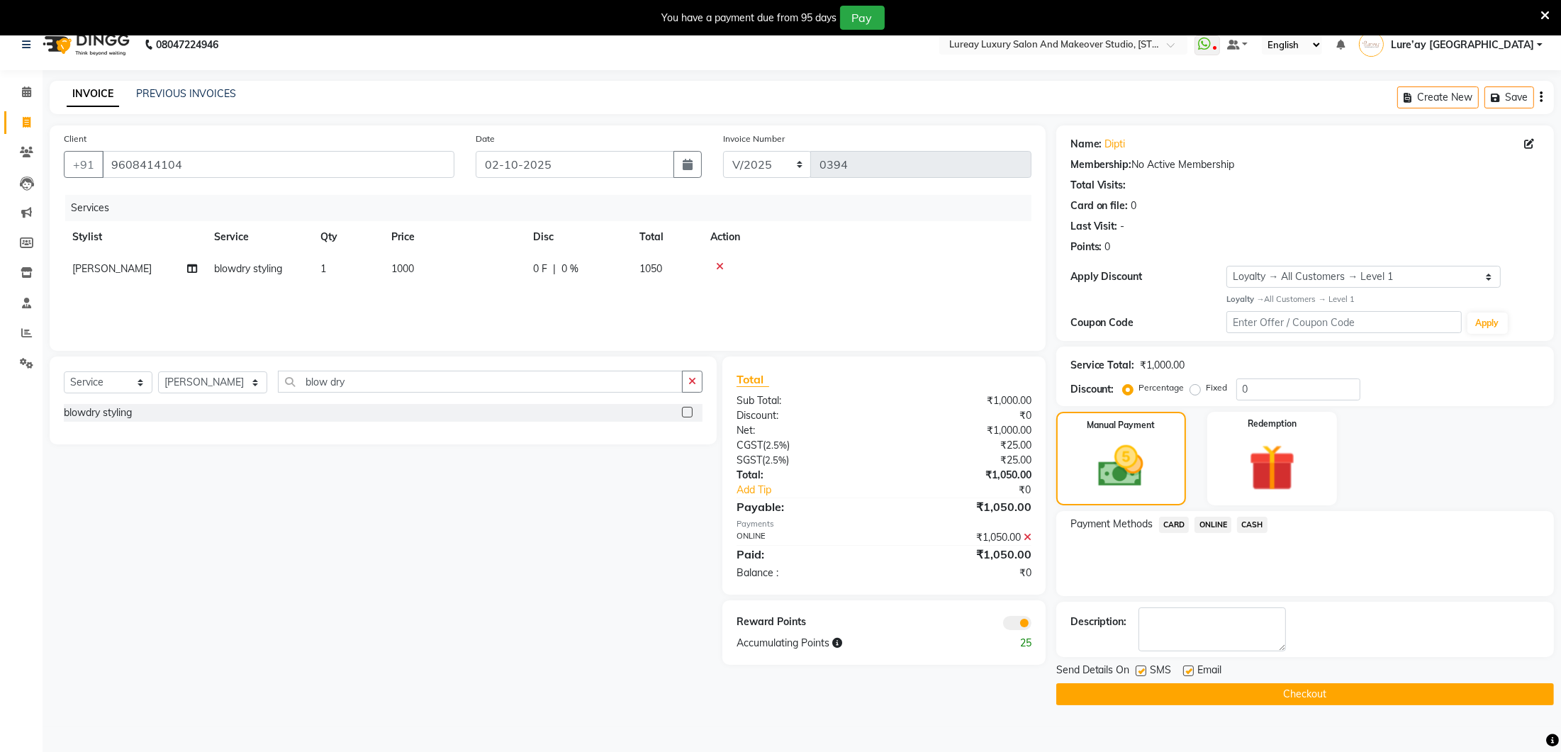
click at [1252, 700] on button "Checkout" at bounding box center [1305, 694] width 498 height 22
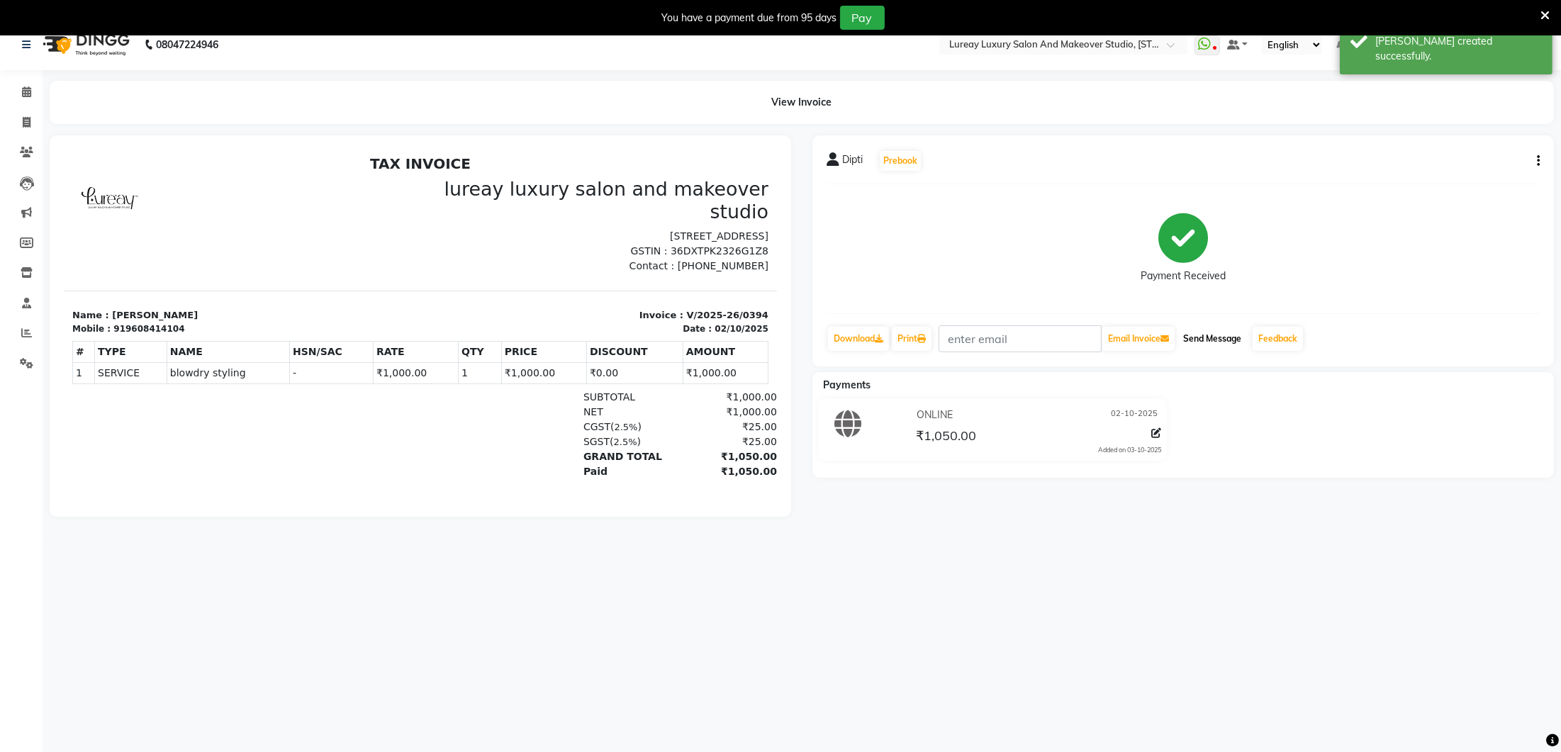
click at [1211, 333] on button "Send Message" at bounding box center [1211, 339] width 69 height 24
click at [28, 120] on icon at bounding box center [27, 122] width 8 height 11
select select "4075"
select select "service"
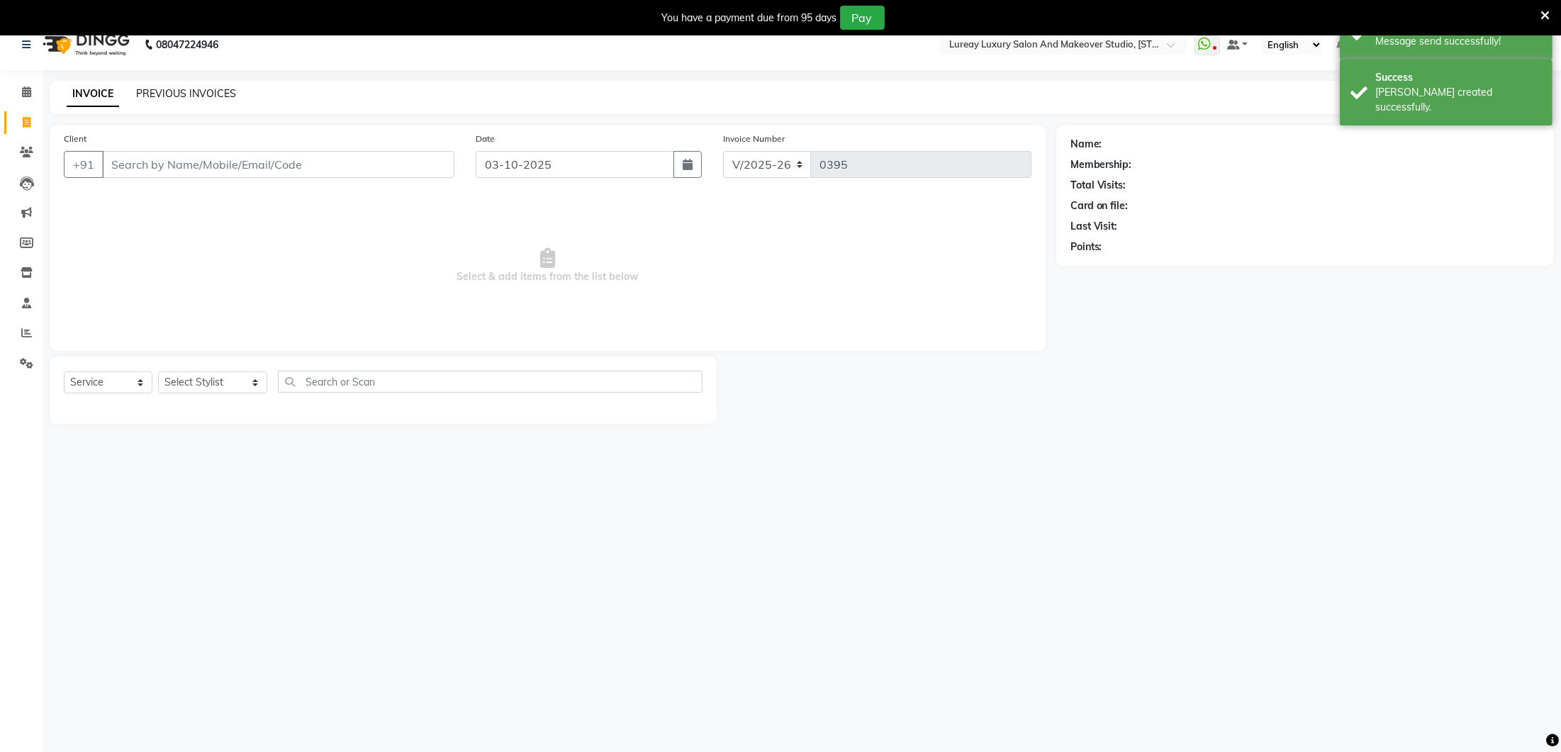
click at [207, 94] on link "PREVIOUS INVOICES" at bounding box center [186, 93] width 100 height 13
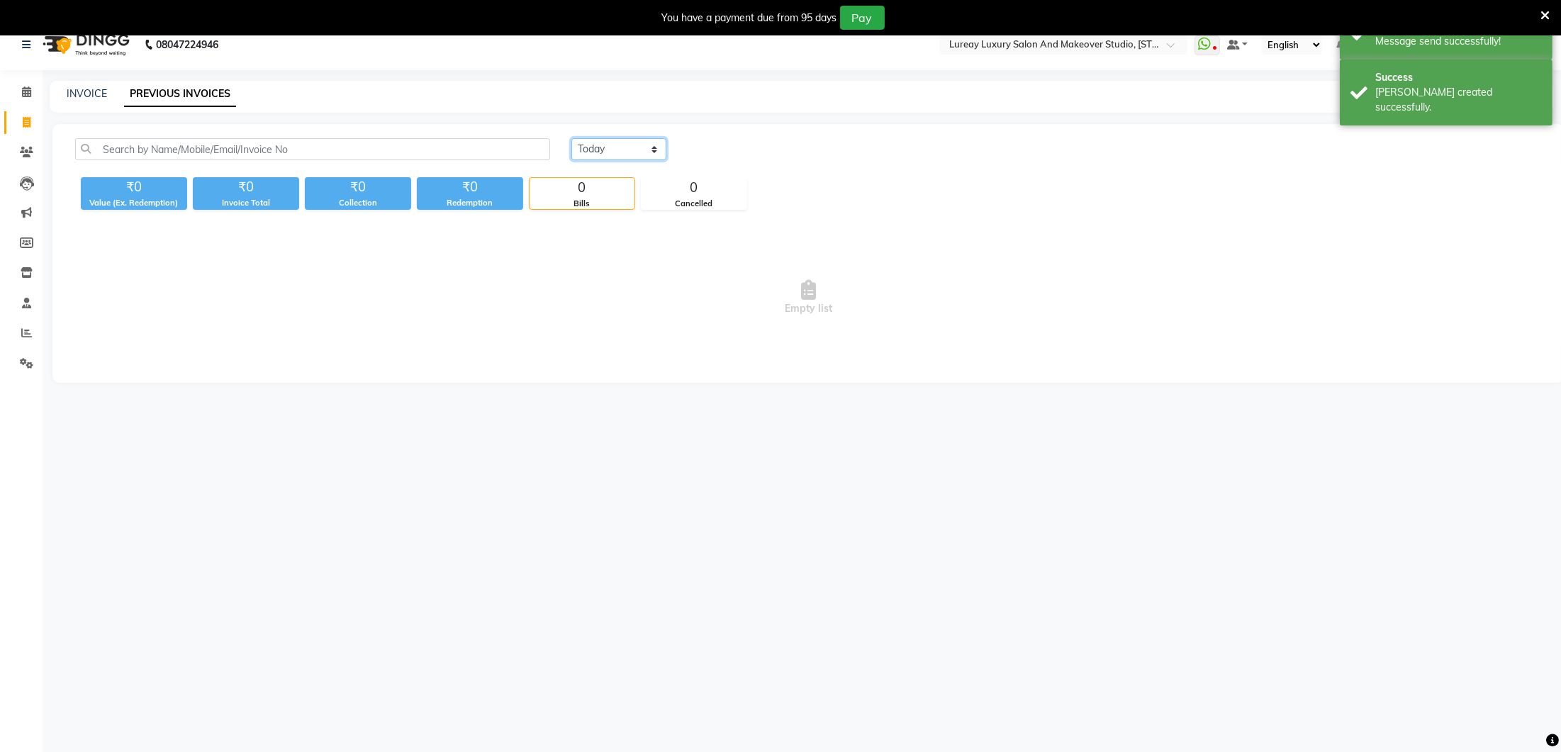
click at [642, 151] on select "[DATE] [DATE] Custom Range" at bounding box center [618, 149] width 95 height 22
select select "range"
click at [738, 152] on input "03-10-2025" at bounding box center [734, 150] width 99 height 20
select select "10"
select select "2025"
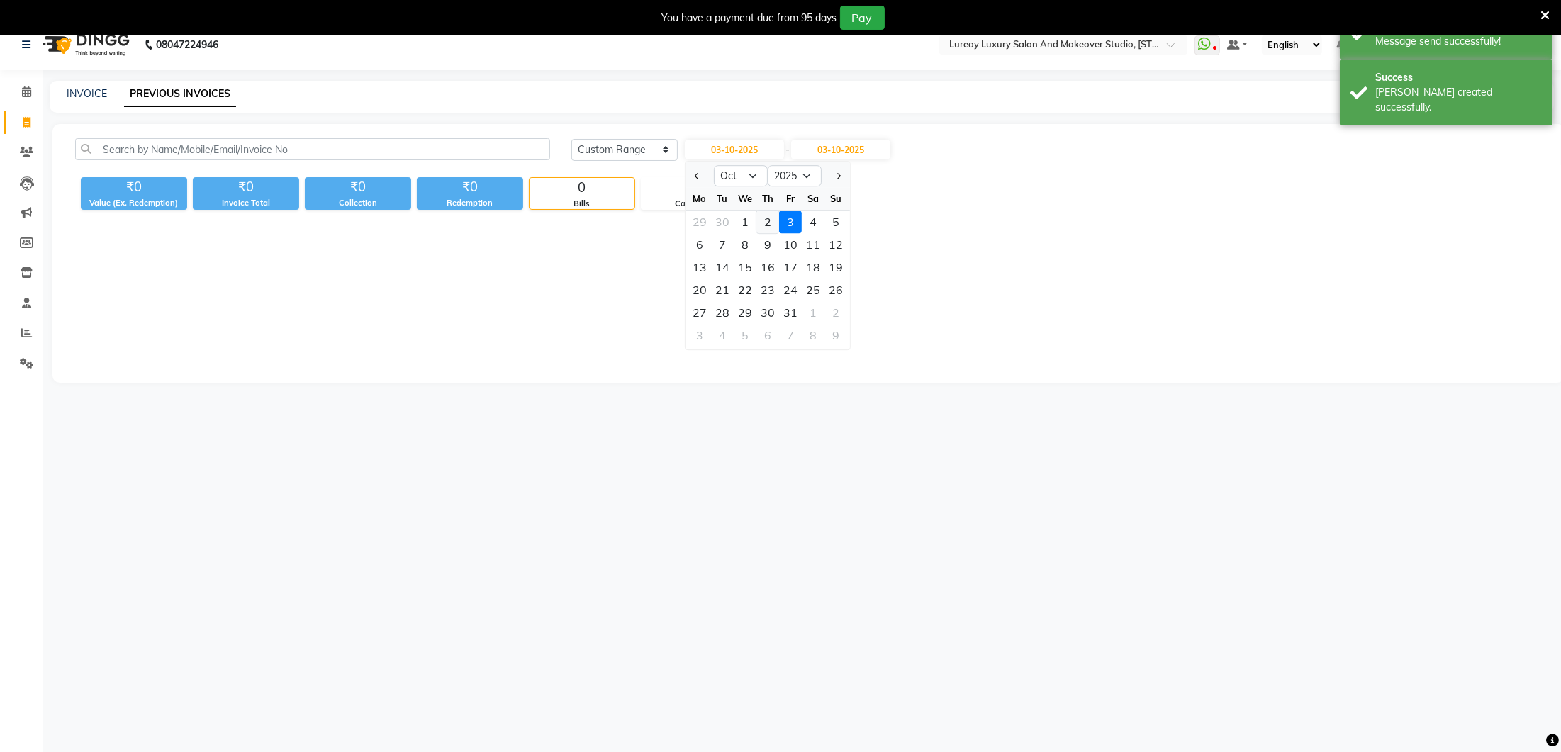
click at [770, 215] on div "2" at bounding box center [767, 221] width 23 height 23
type input "02-10-2025"
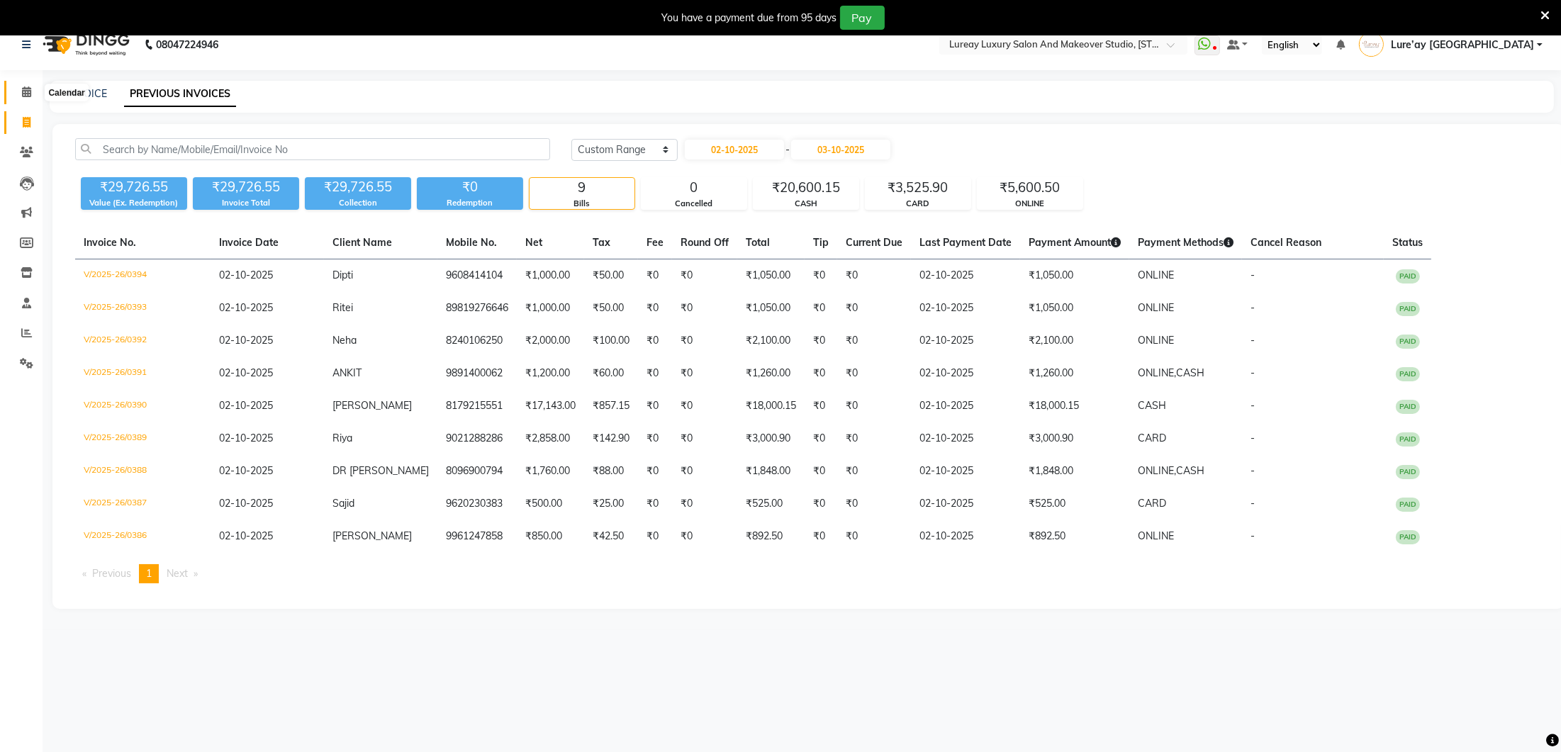
click at [15, 94] on span at bounding box center [26, 92] width 25 height 16
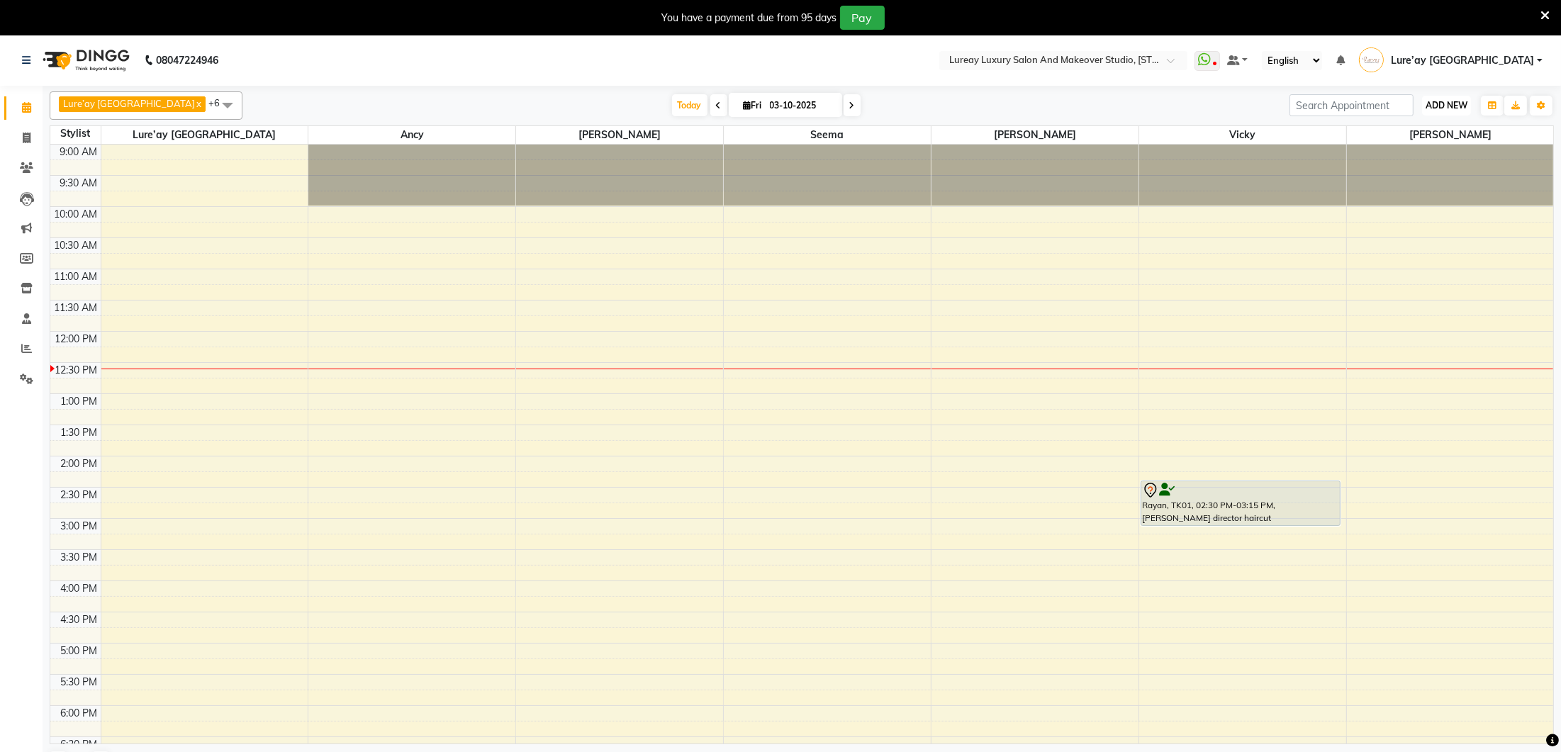
click at [1447, 99] on button "ADD NEW Toggle Dropdown" at bounding box center [1446, 106] width 49 height 20
click at [1434, 129] on button "Add Appointment" at bounding box center [1414, 132] width 112 height 18
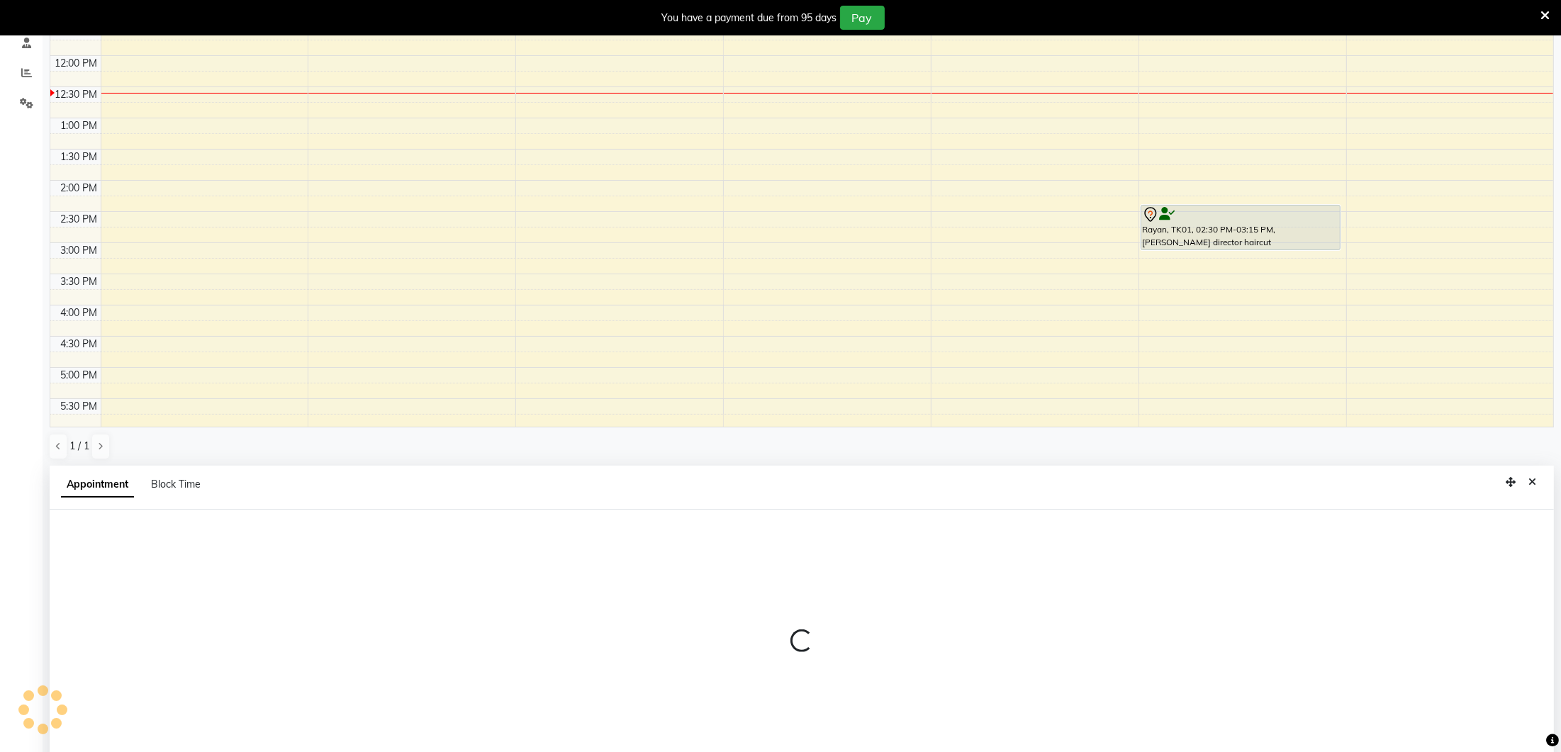
scroll to position [310, 0]
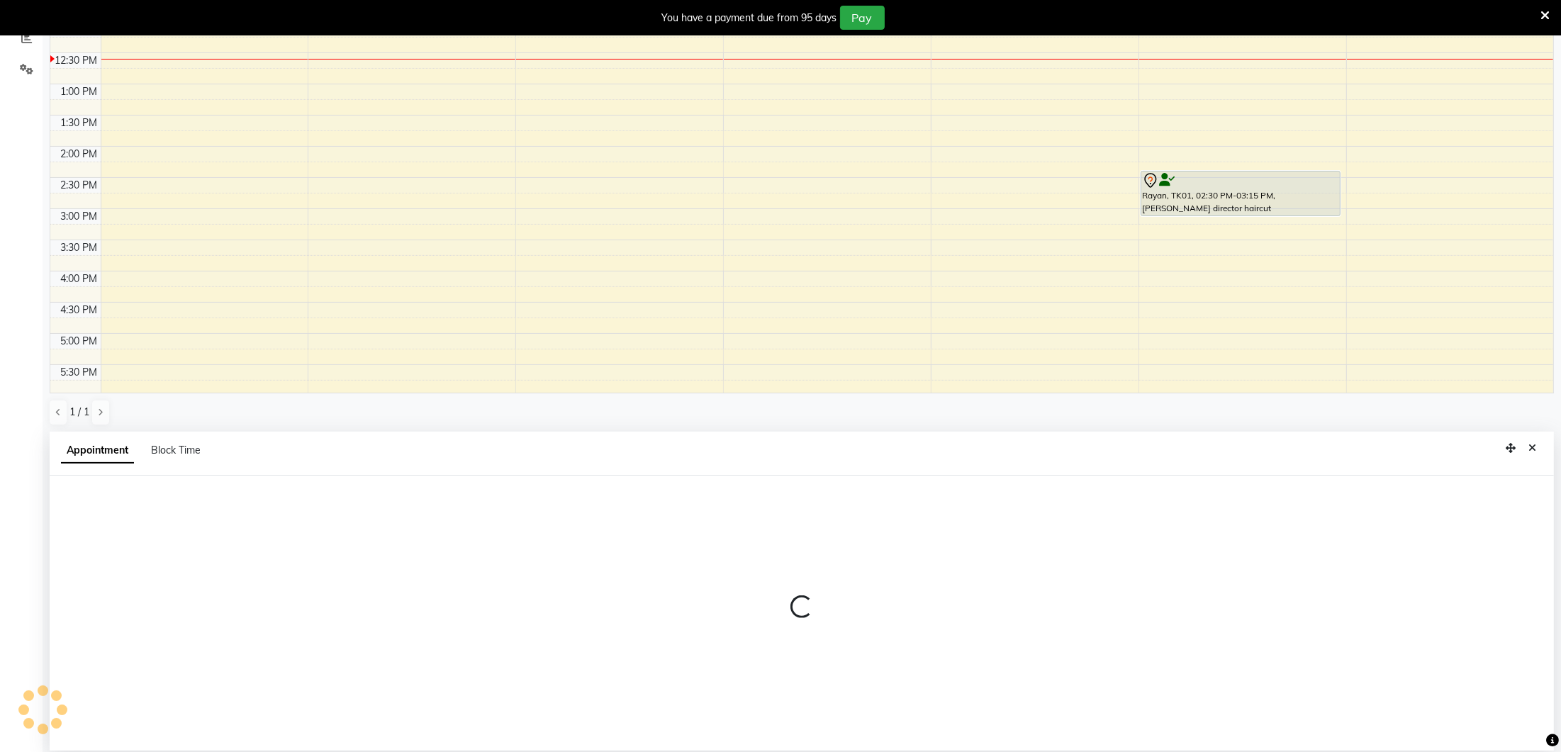
select select "600"
select select "tentative"
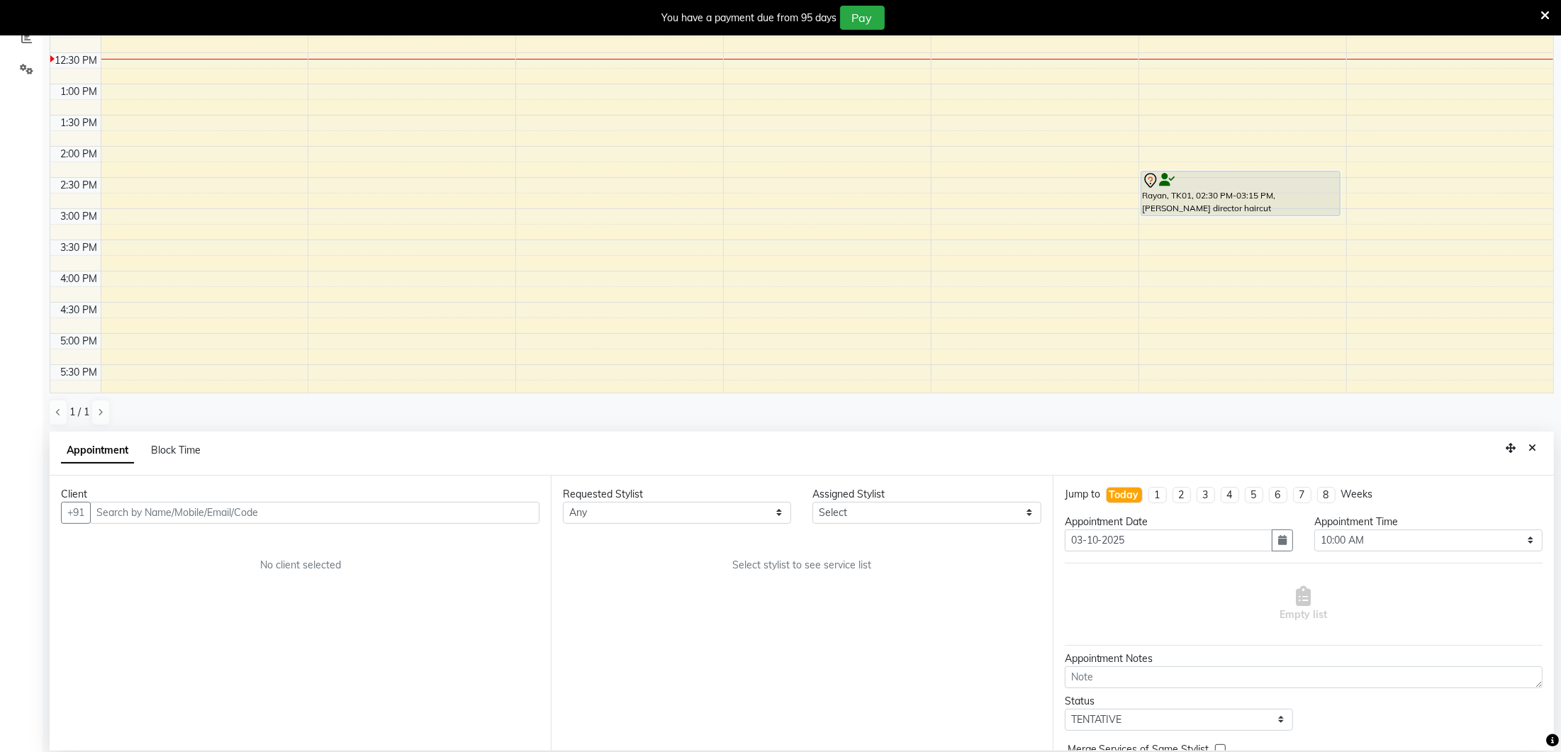
click at [210, 509] on input "text" at bounding box center [314, 513] width 449 height 22
type input "9100879062"
click at [522, 510] on span "Add Client" at bounding box center [509, 512] width 47 height 13
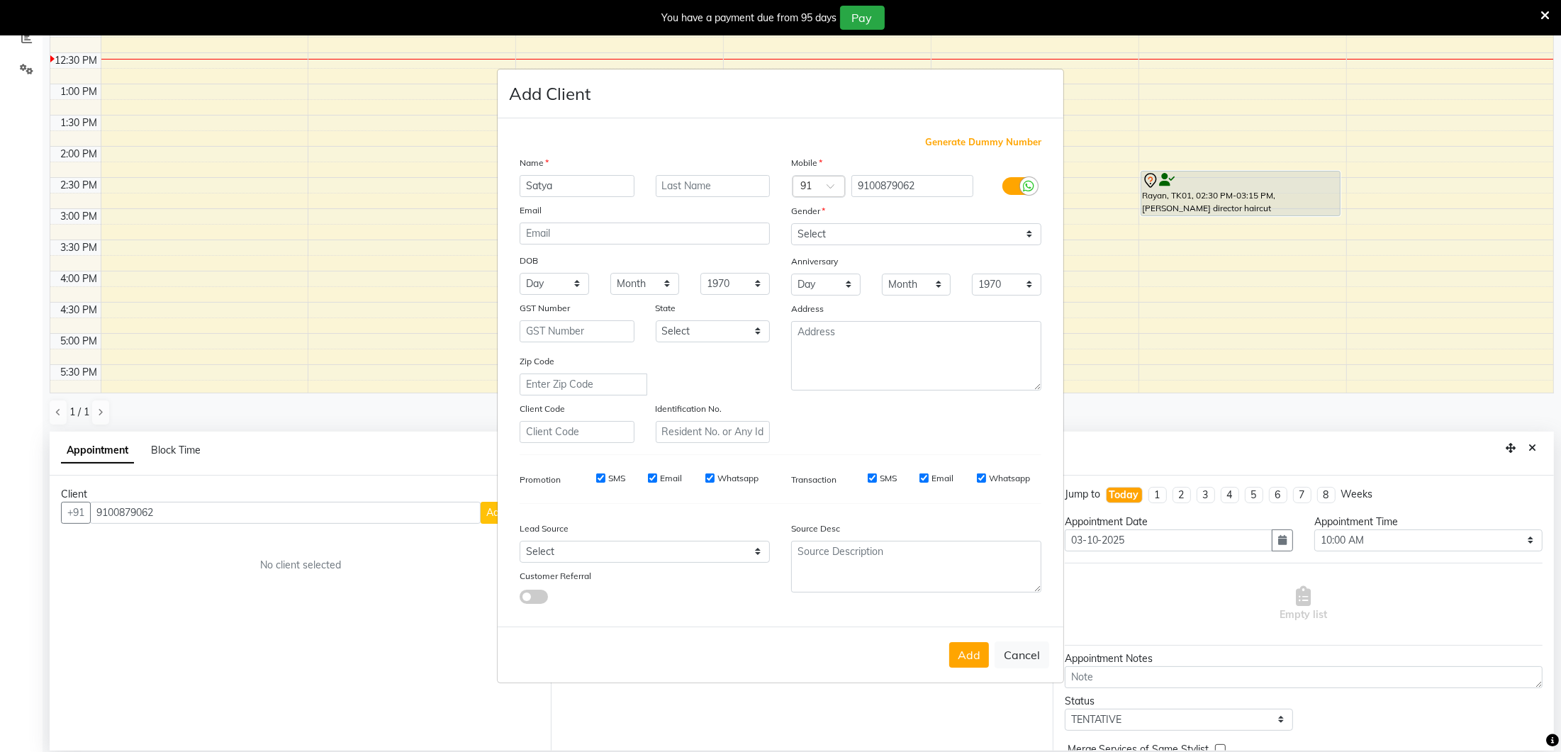
type input "Satya"
click at [847, 230] on select "Select [DEMOGRAPHIC_DATA] [DEMOGRAPHIC_DATA] Other Prefer Not To Say" at bounding box center [916, 234] width 250 height 22
click at [848, 235] on select "Select [DEMOGRAPHIC_DATA] [DEMOGRAPHIC_DATA] Other Prefer Not To Say" at bounding box center [916, 234] width 250 height 22
select select "[DEMOGRAPHIC_DATA]"
click at [969, 658] on button "Add" at bounding box center [969, 655] width 40 height 26
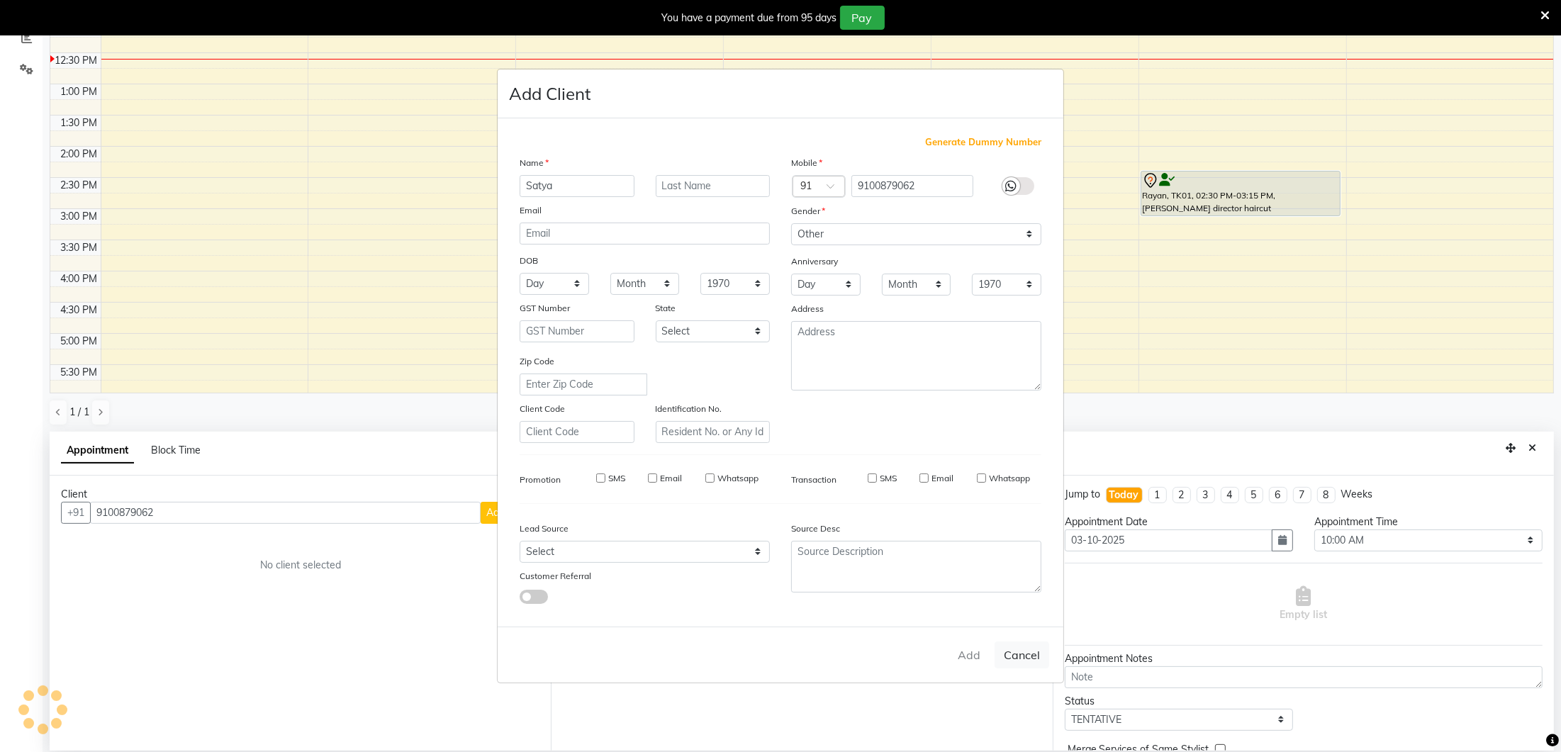
select select
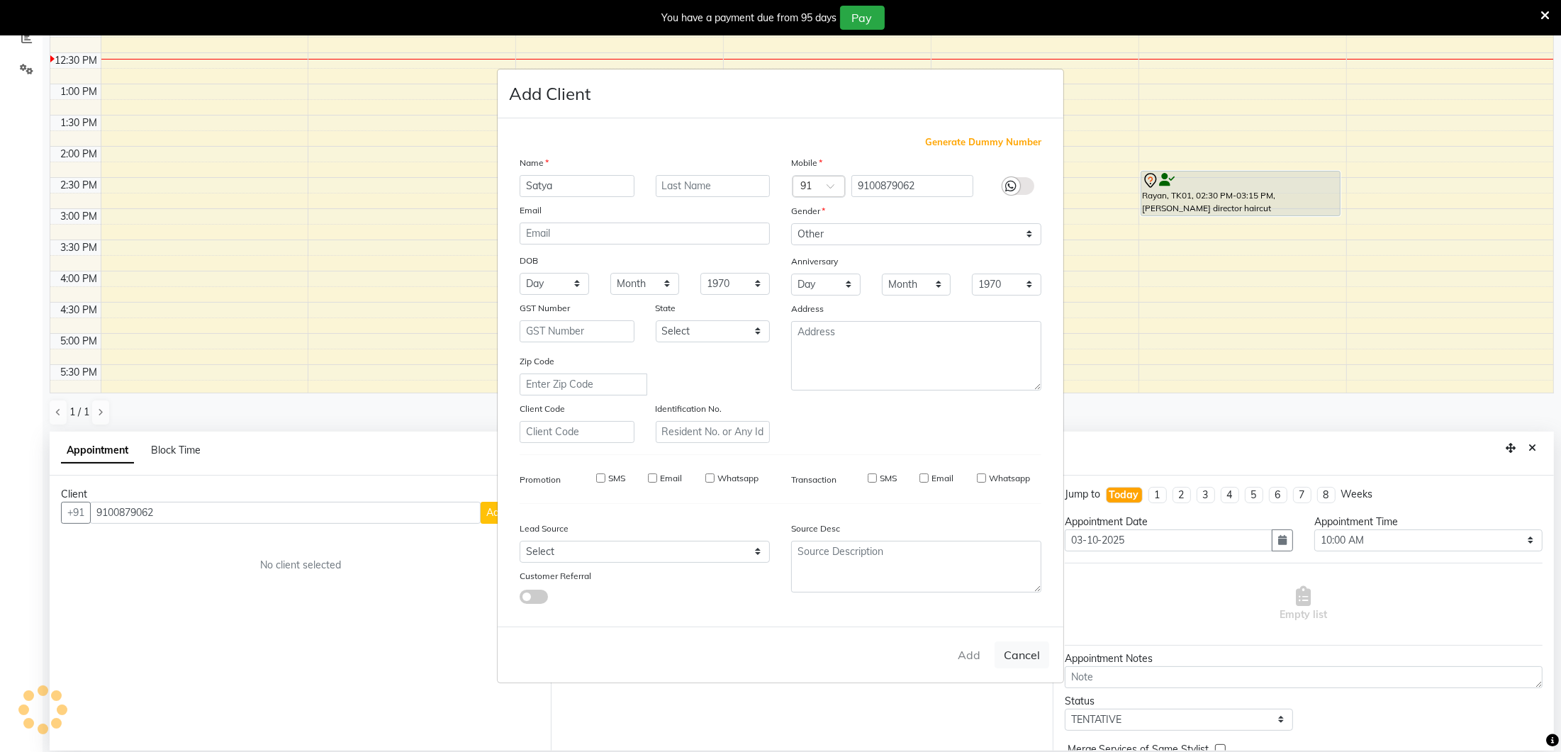
select select
checkbox input "false"
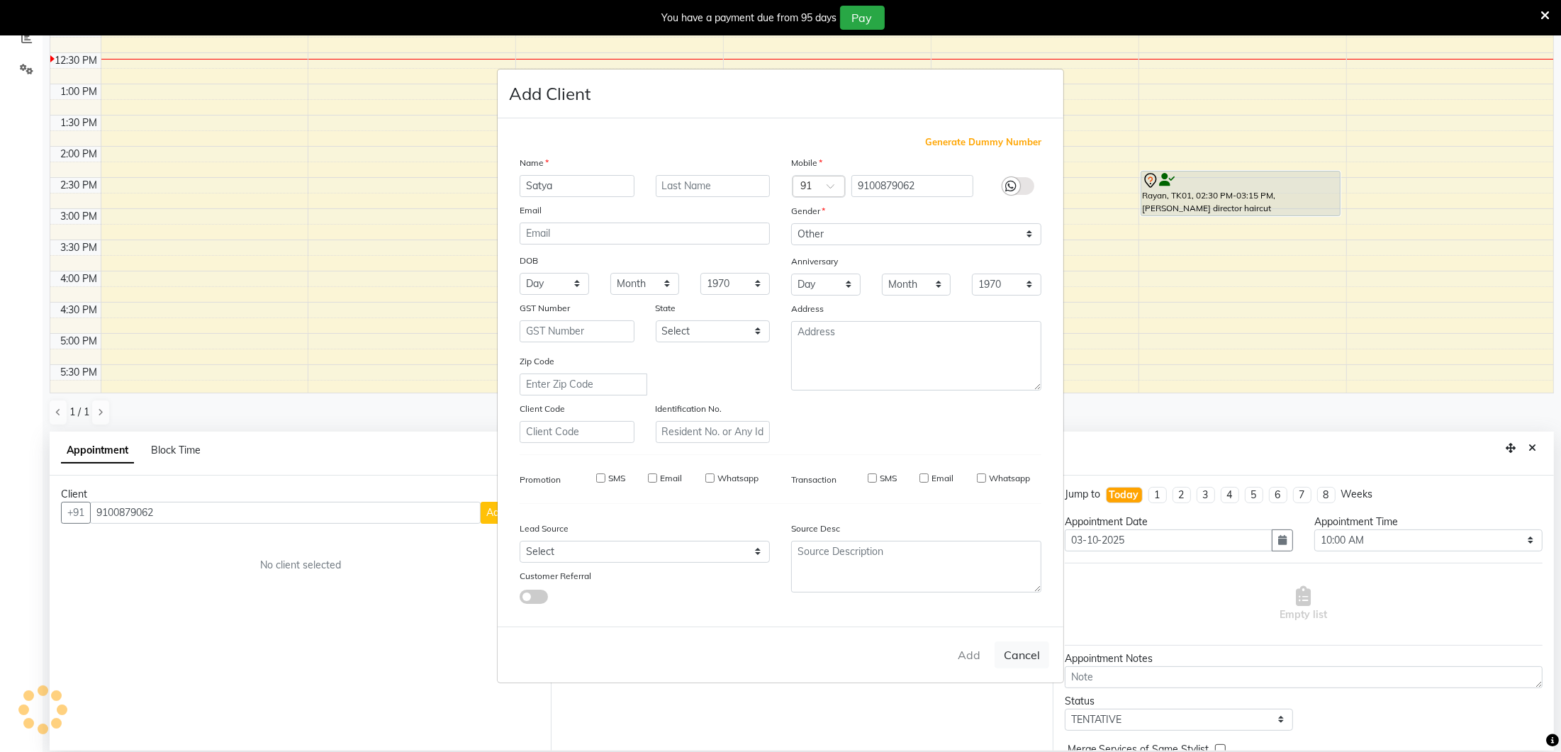
checkbox input "false"
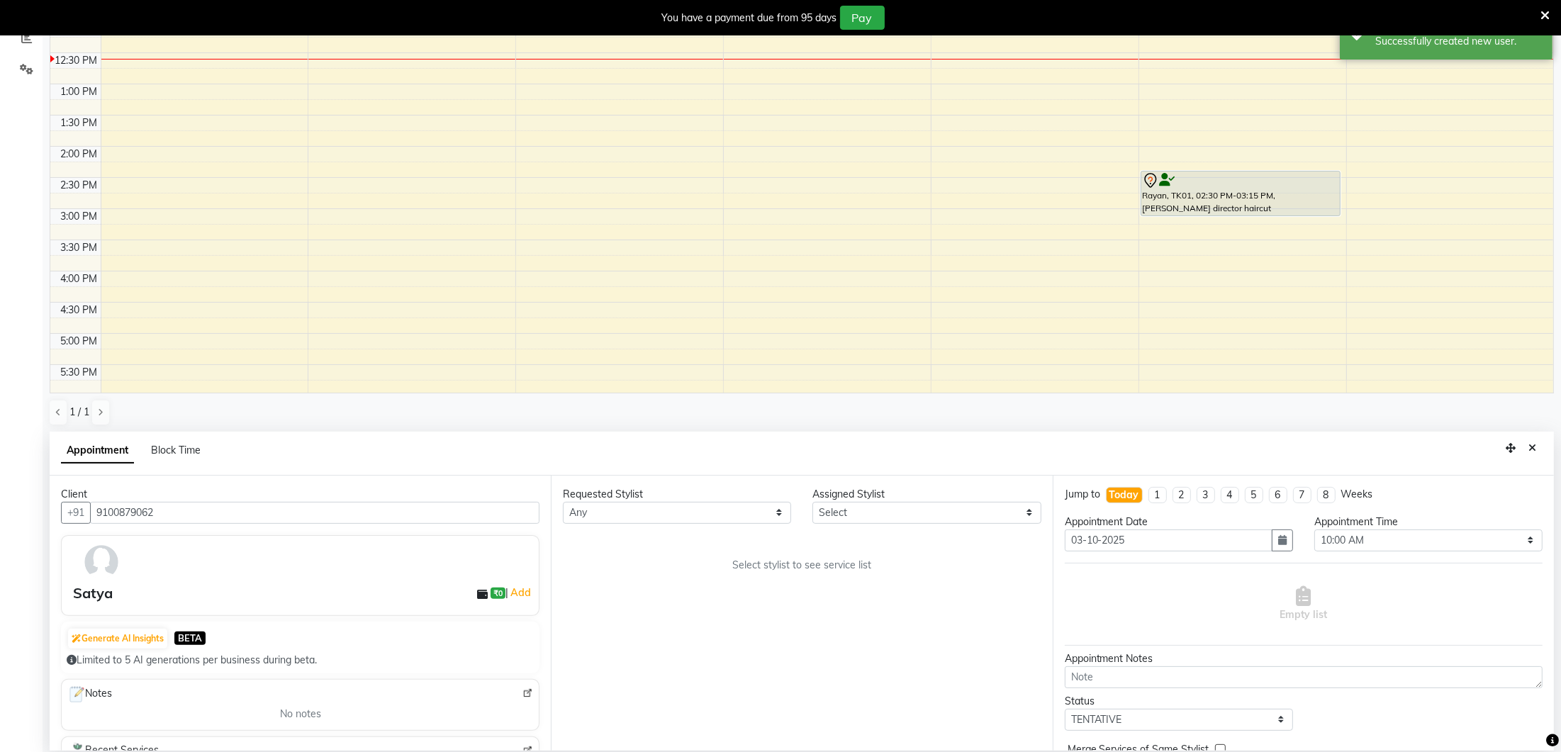
scroll to position [308, 0]
click at [653, 510] on select "Any Ancy Avantika Lure’ay India Nadeem Seema shahana Vicky vimla" at bounding box center [677, 514] width 228 height 22
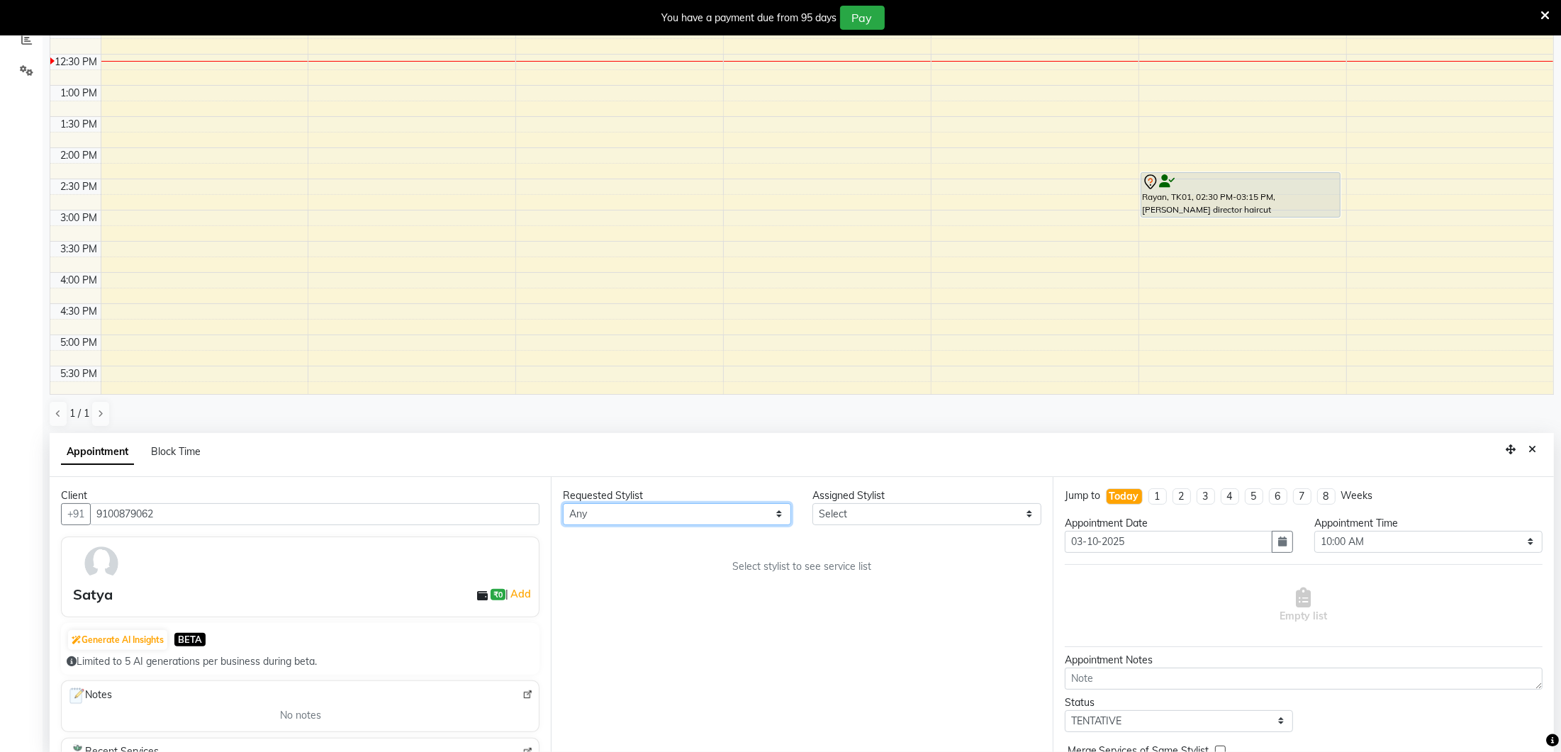
select select "70813"
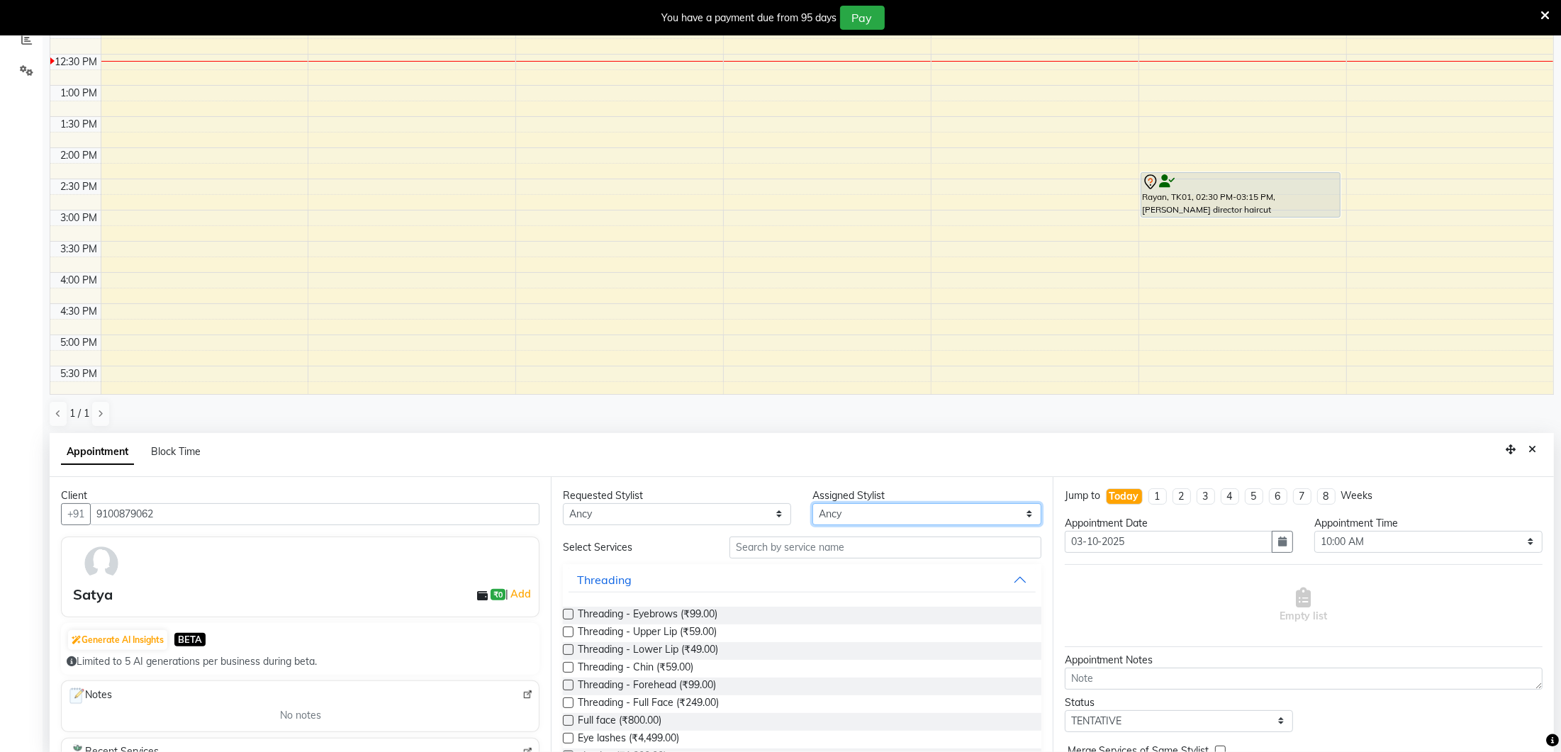
click at [851, 513] on select "Select Ancy Avantika Lure’ay India Nadeem Seema shahana Vicky vimla" at bounding box center [926, 514] width 228 height 22
click at [765, 548] on input "text" at bounding box center [885, 548] width 312 height 22
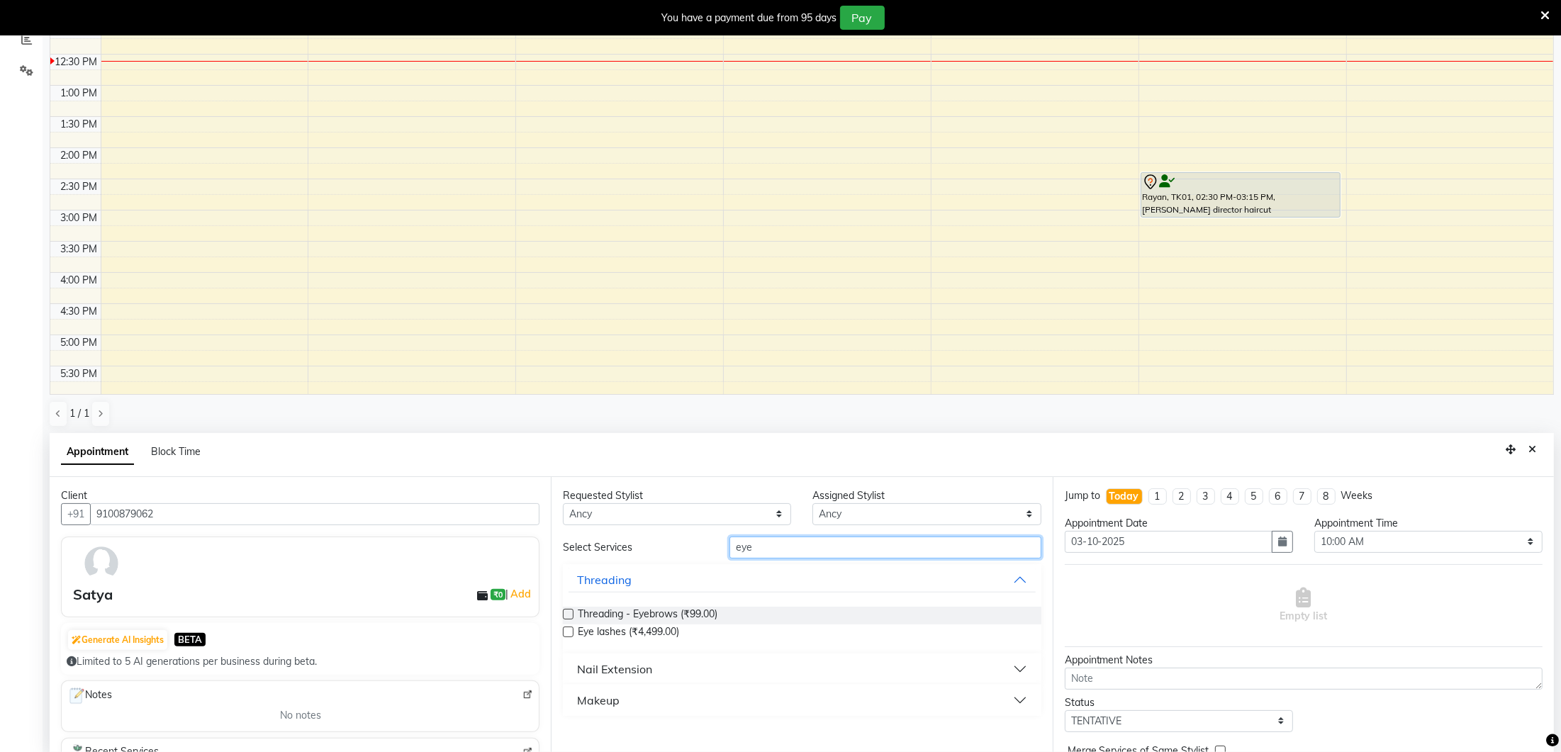
type input "eye"
click at [568, 631] on label at bounding box center [568, 632] width 11 height 11
click at [568, 631] on input "checkbox" at bounding box center [567, 633] width 9 height 9
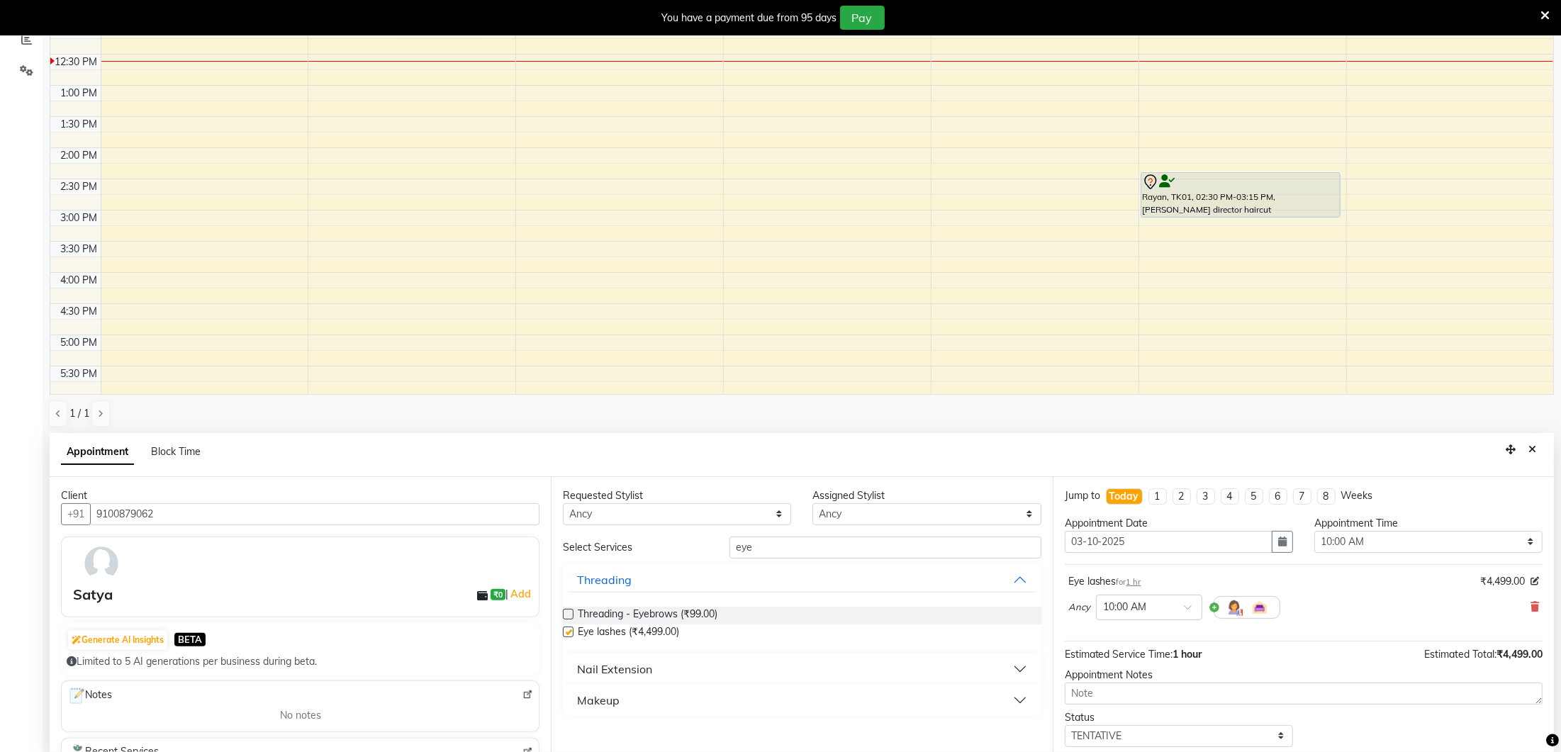
scroll to position [309, 0]
checkbox input "false"
click at [1335, 536] on select "Select 10:00 AM 10:15 AM 10:30 AM 10:45 AM 11:00 AM 11:15 AM 11:30 AM 11:45 AM …" at bounding box center [1428, 541] width 228 height 22
select select "840"
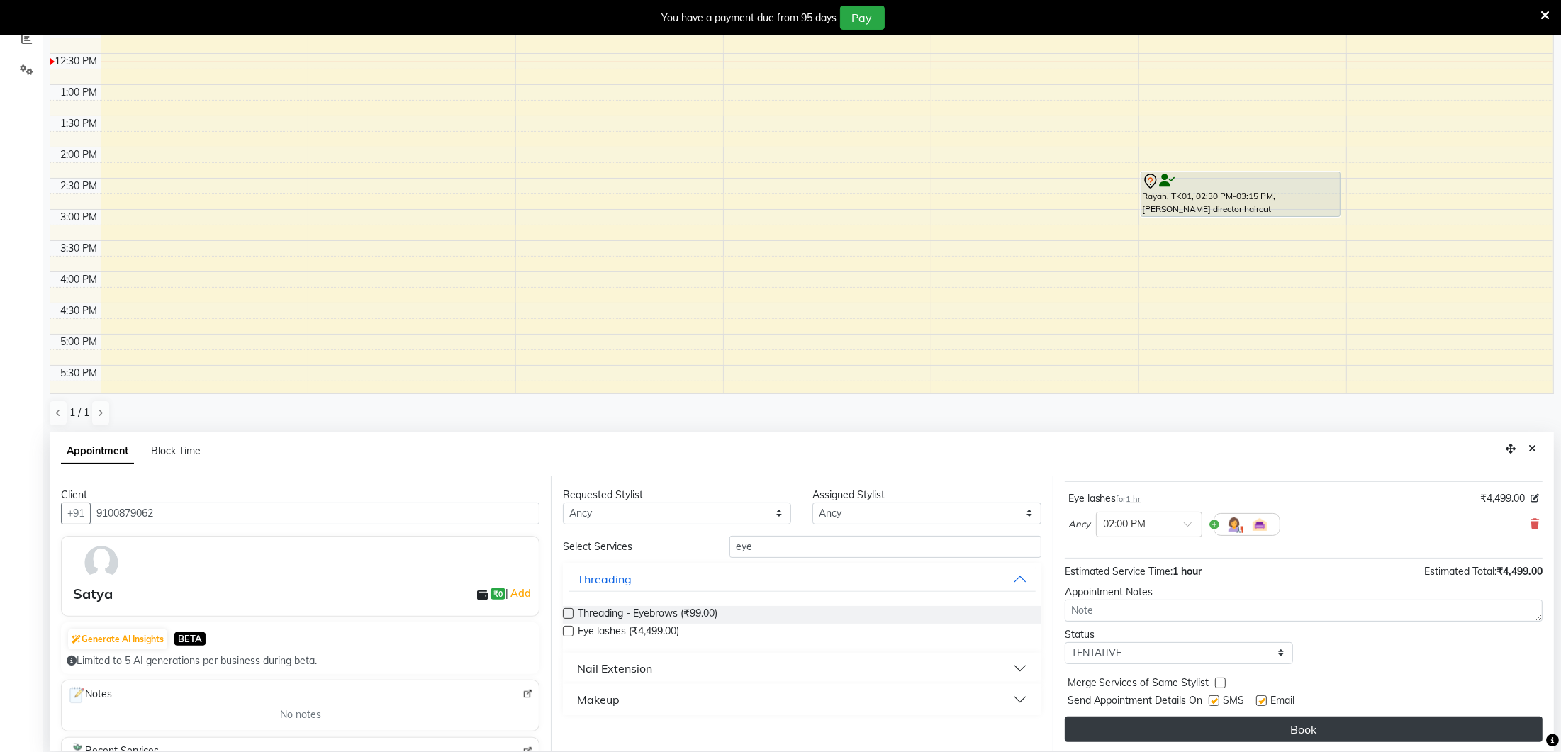
click at [1315, 724] on button "Book" at bounding box center [1304, 730] width 478 height 26
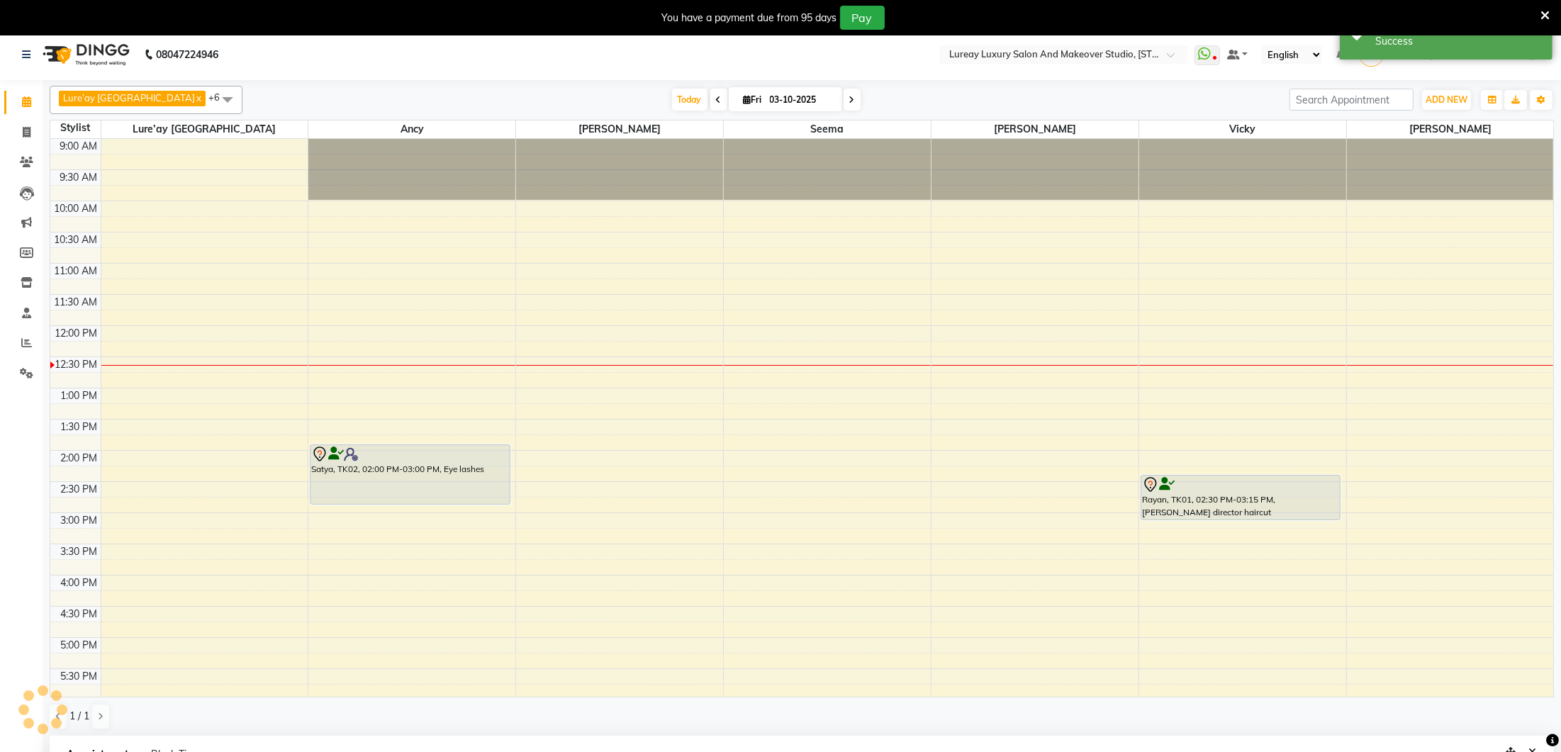
scroll to position [0, 0]
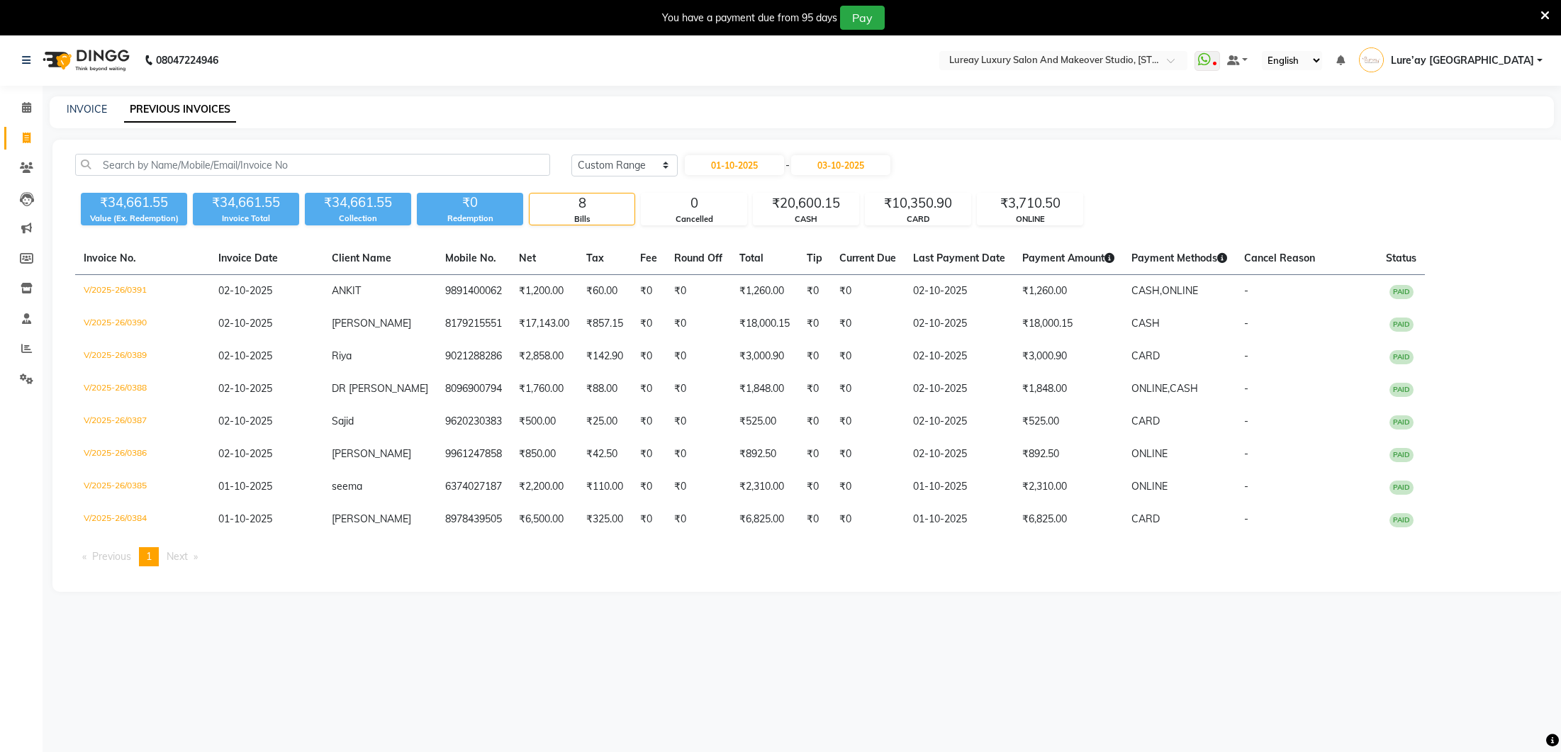
select select "range"
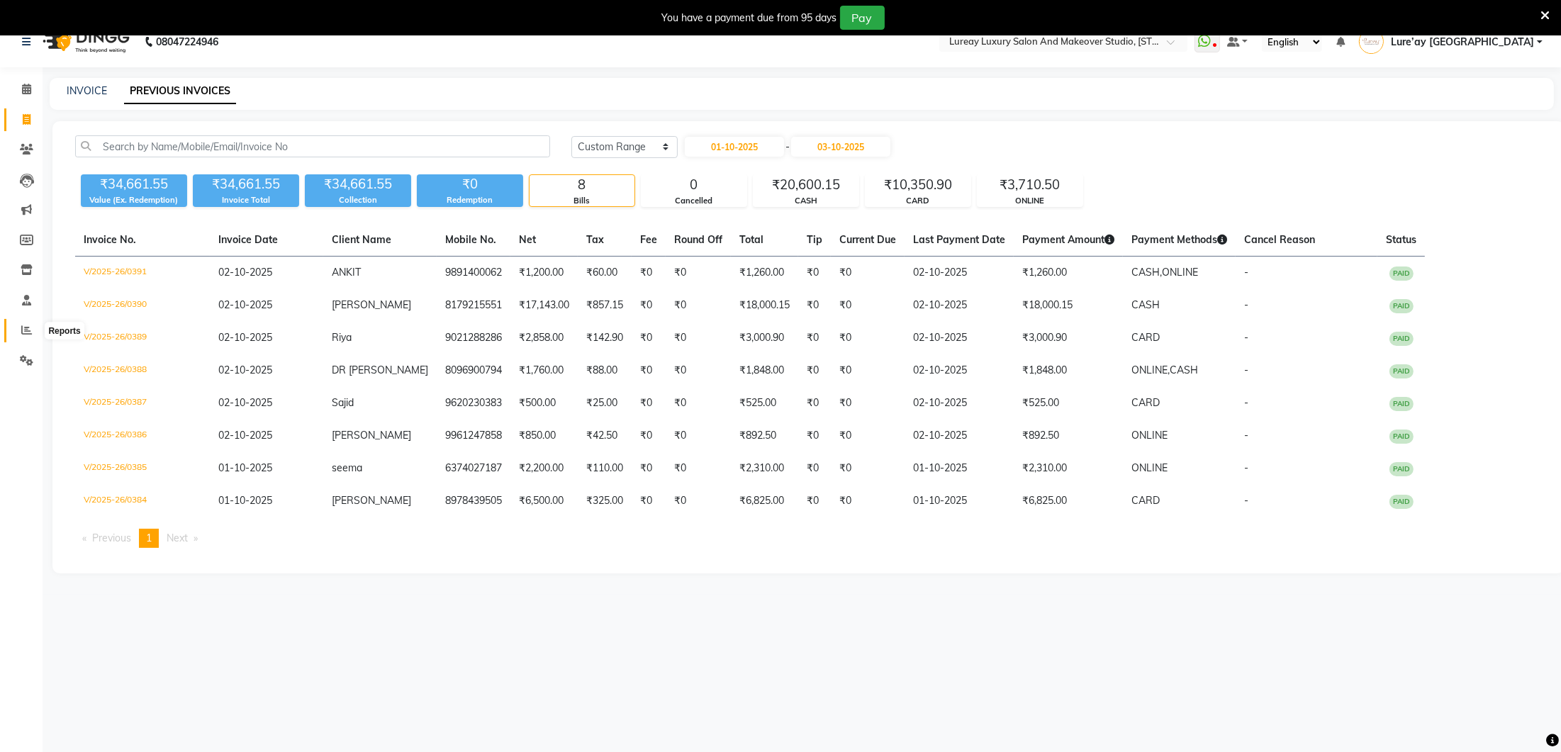
click at [27, 332] on icon at bounding box center [26, 330] width 11 height 11
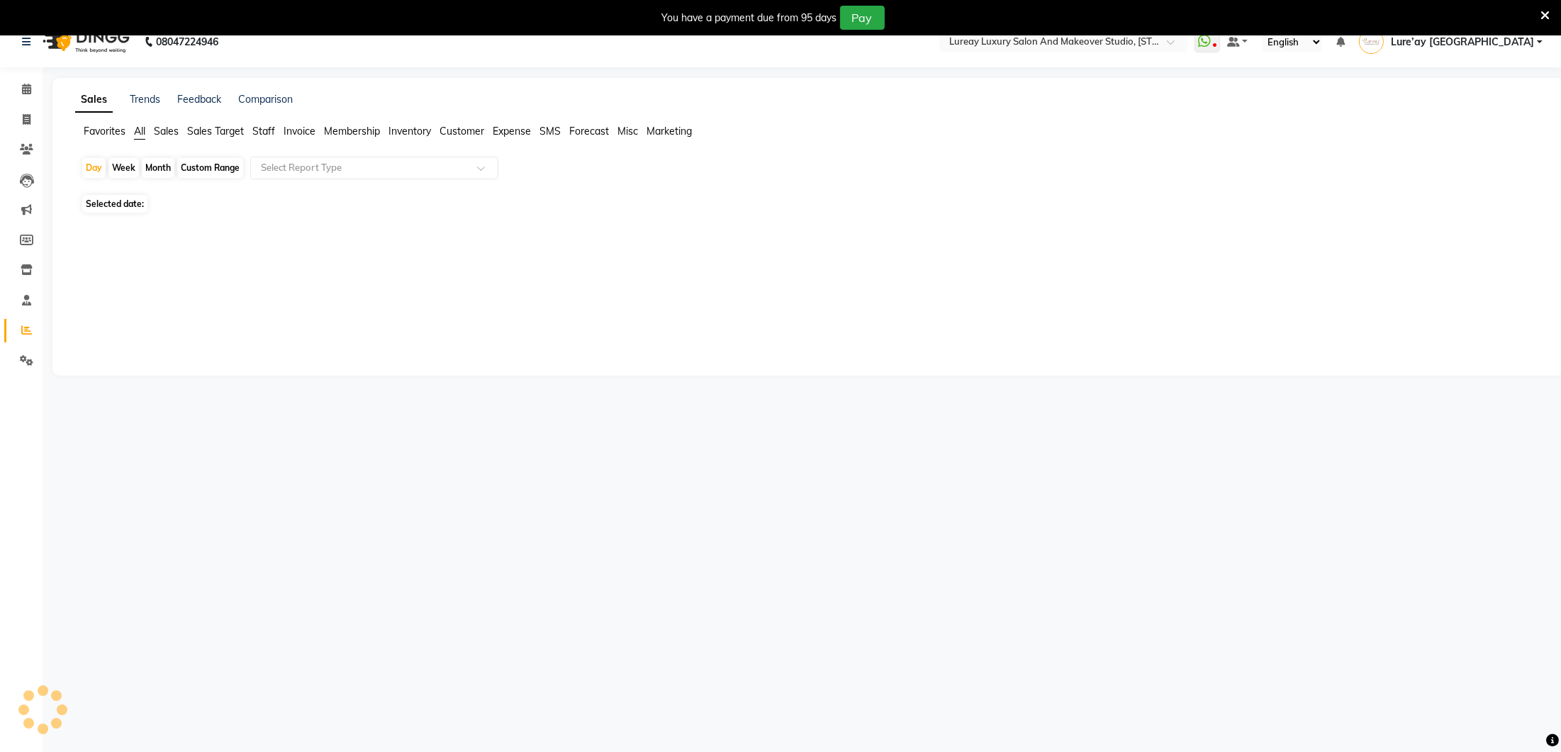
scroll to position [19, 0]
click at [213, 130] on span "Sales Target" at bounding box center [215, 130] width 57 height 13
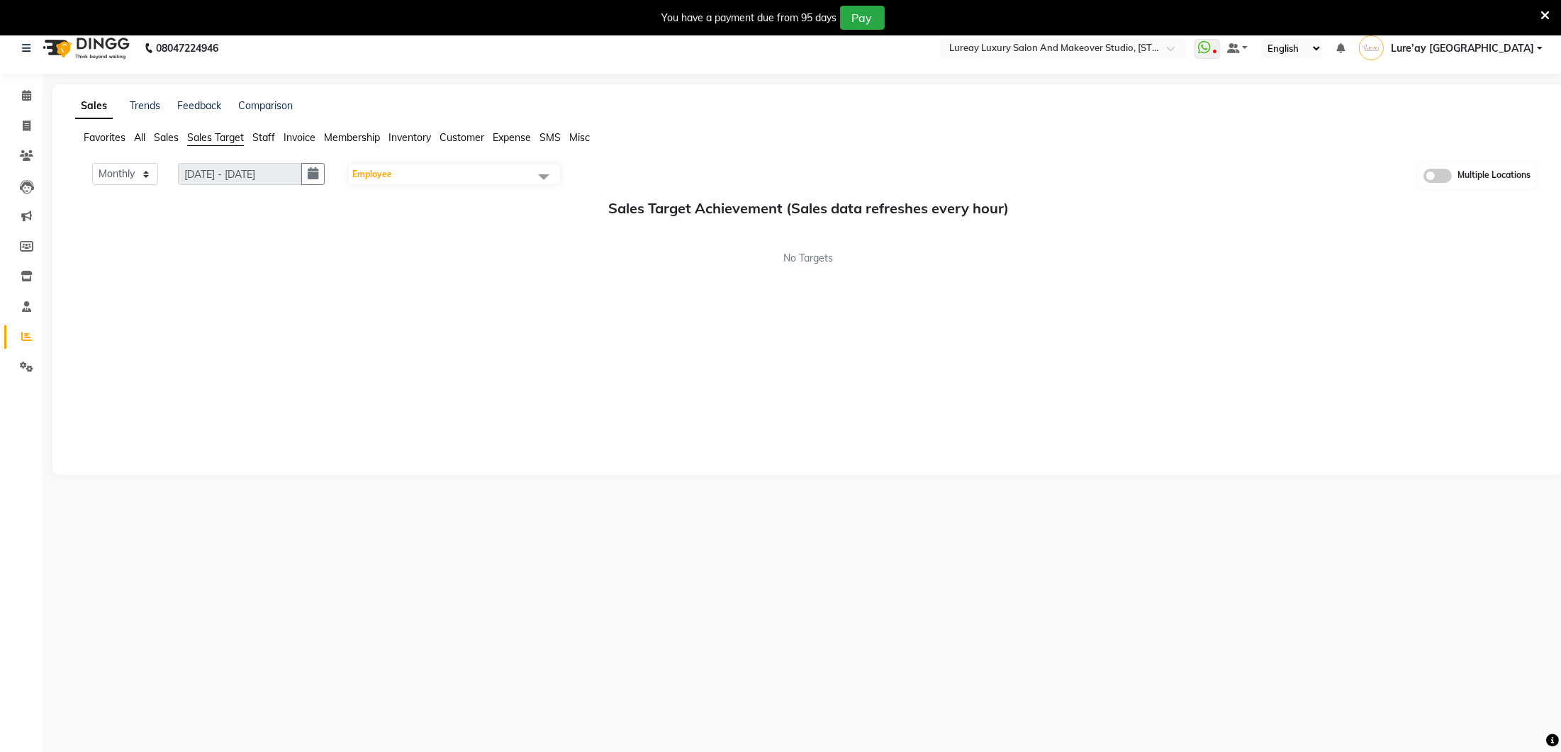
click at [266, 131] on span "Staff" at bounding box center [263, 137] width 23 height 13
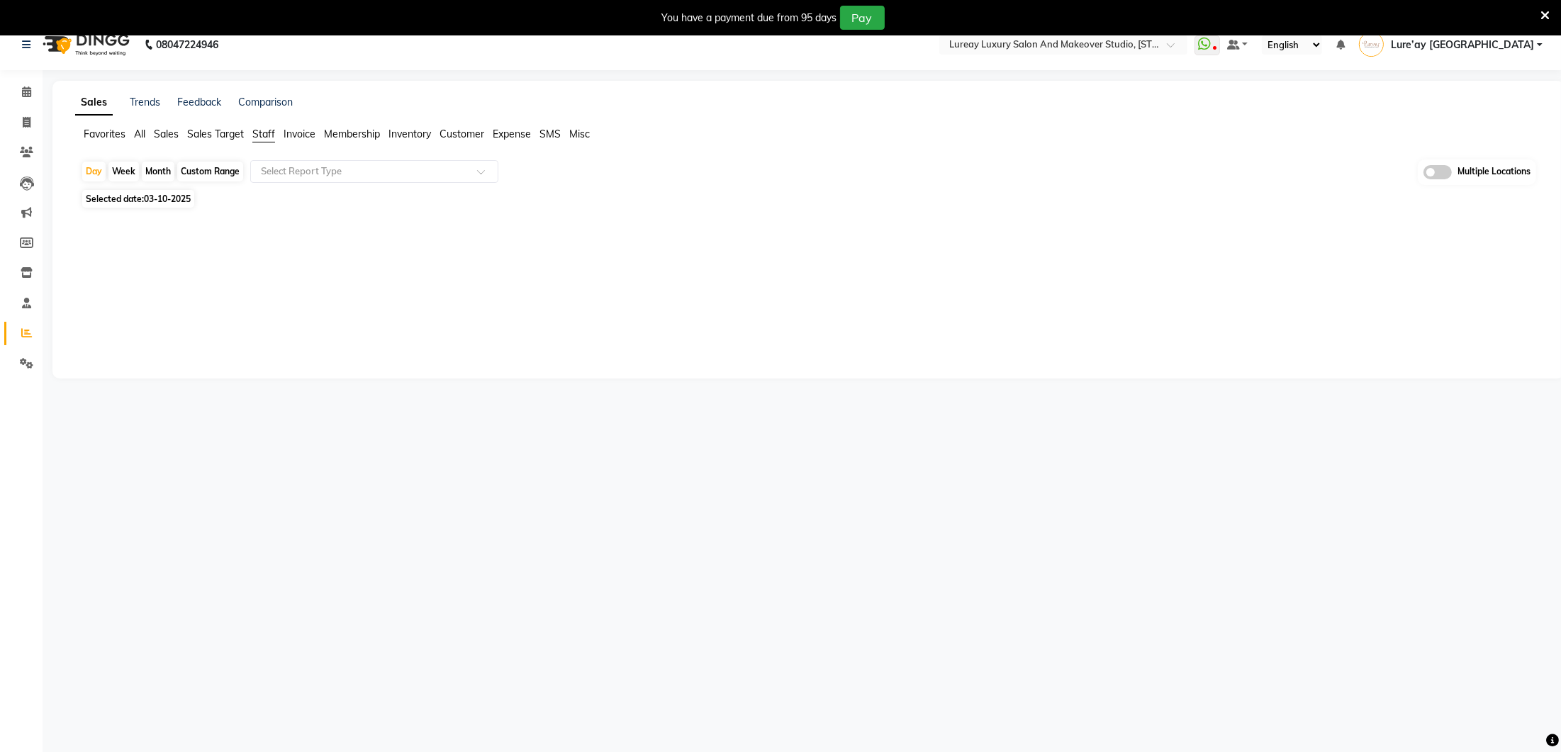
scroll to position [17, 0]
click at [206, 128] on li "Sales Target" at bounding box center [215, 135] width 57 height 15
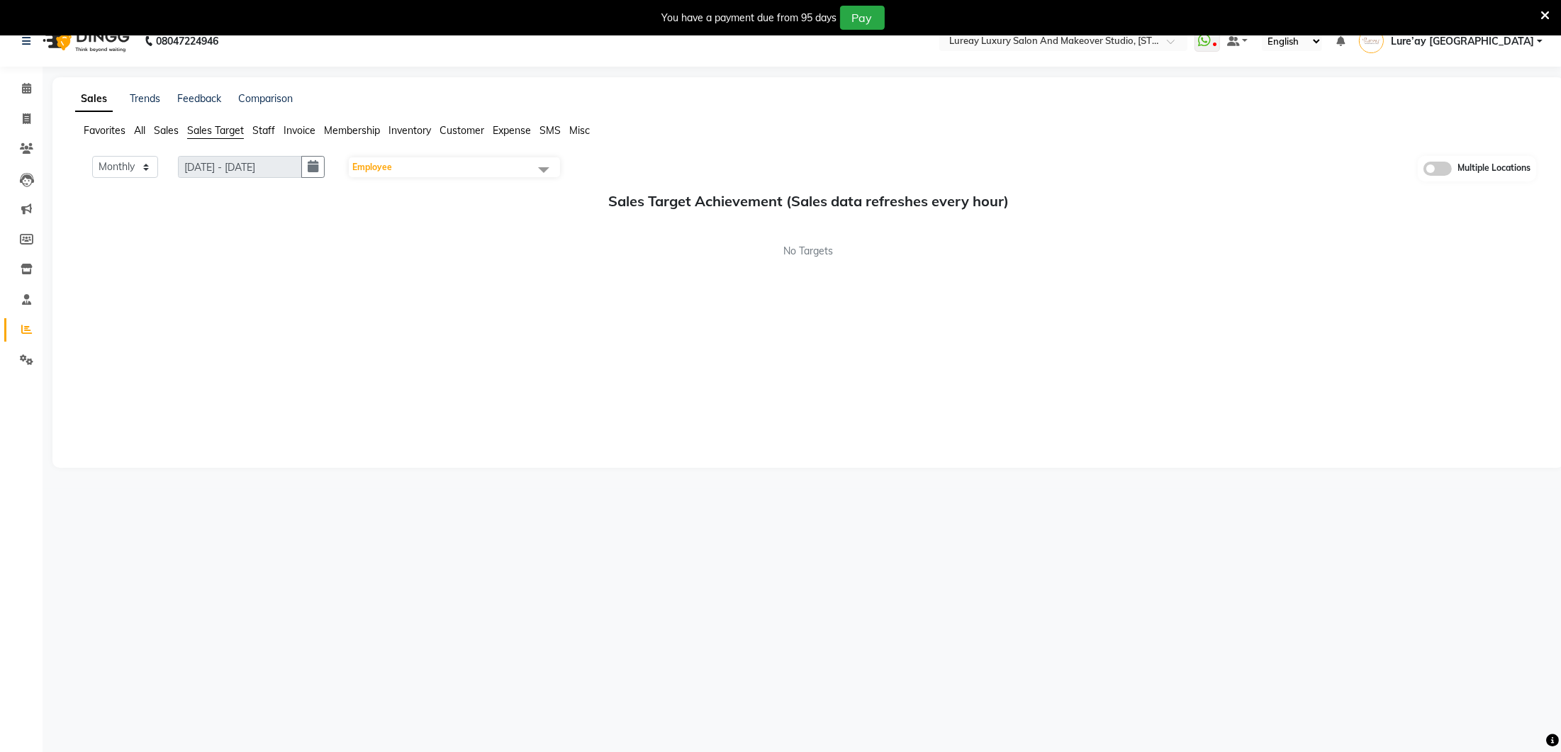
click at [366, 167] on span "Employee" at bounding box center [372, 167] width 40 height 11
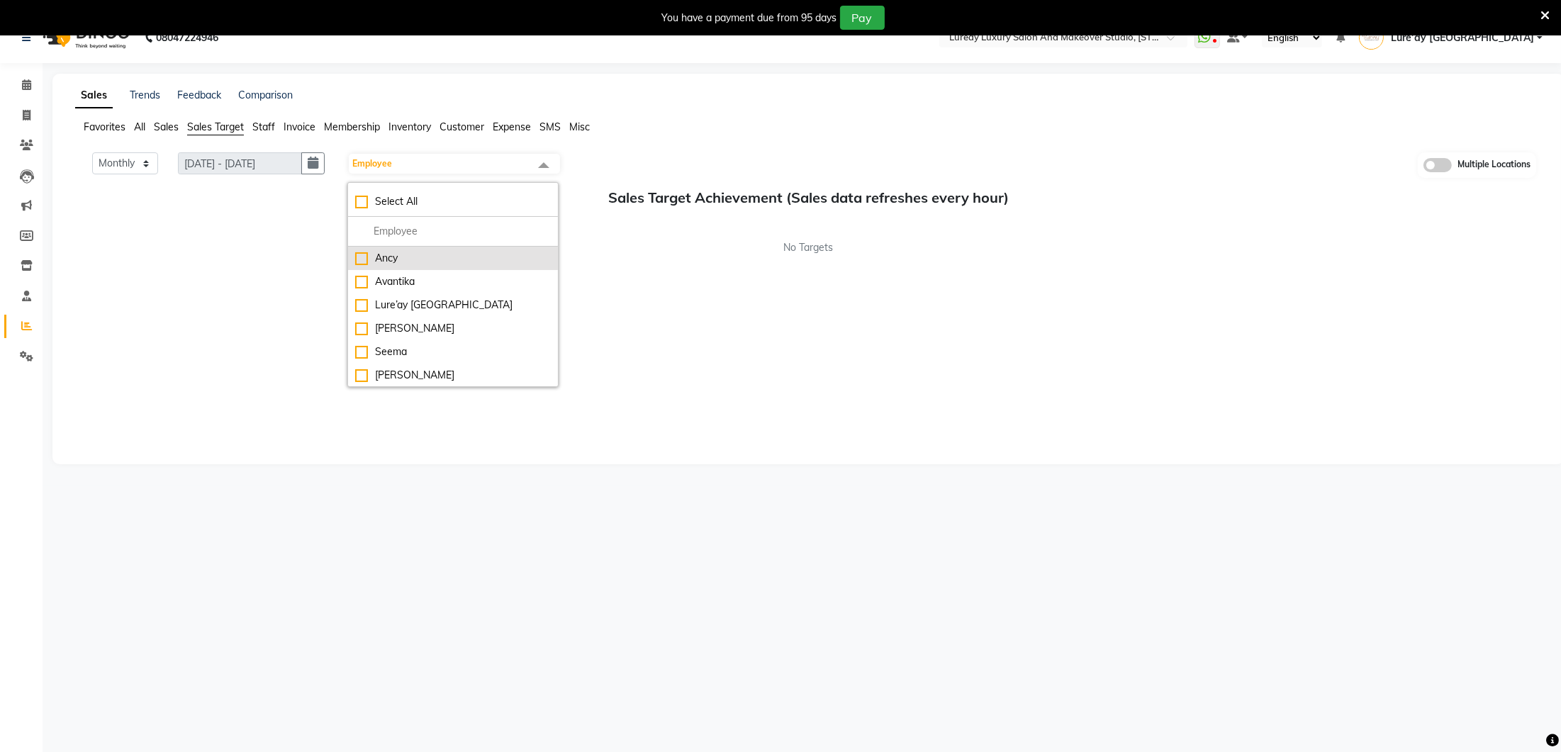
click at [364, 257] on div "Ancy" at bounding box center [453, 258] width 196 height 15
checkbox input "true"
click at [361, 288] on div "Avantika" at bounding box center [453, 286] width 196 height 15
checkbox input "true"
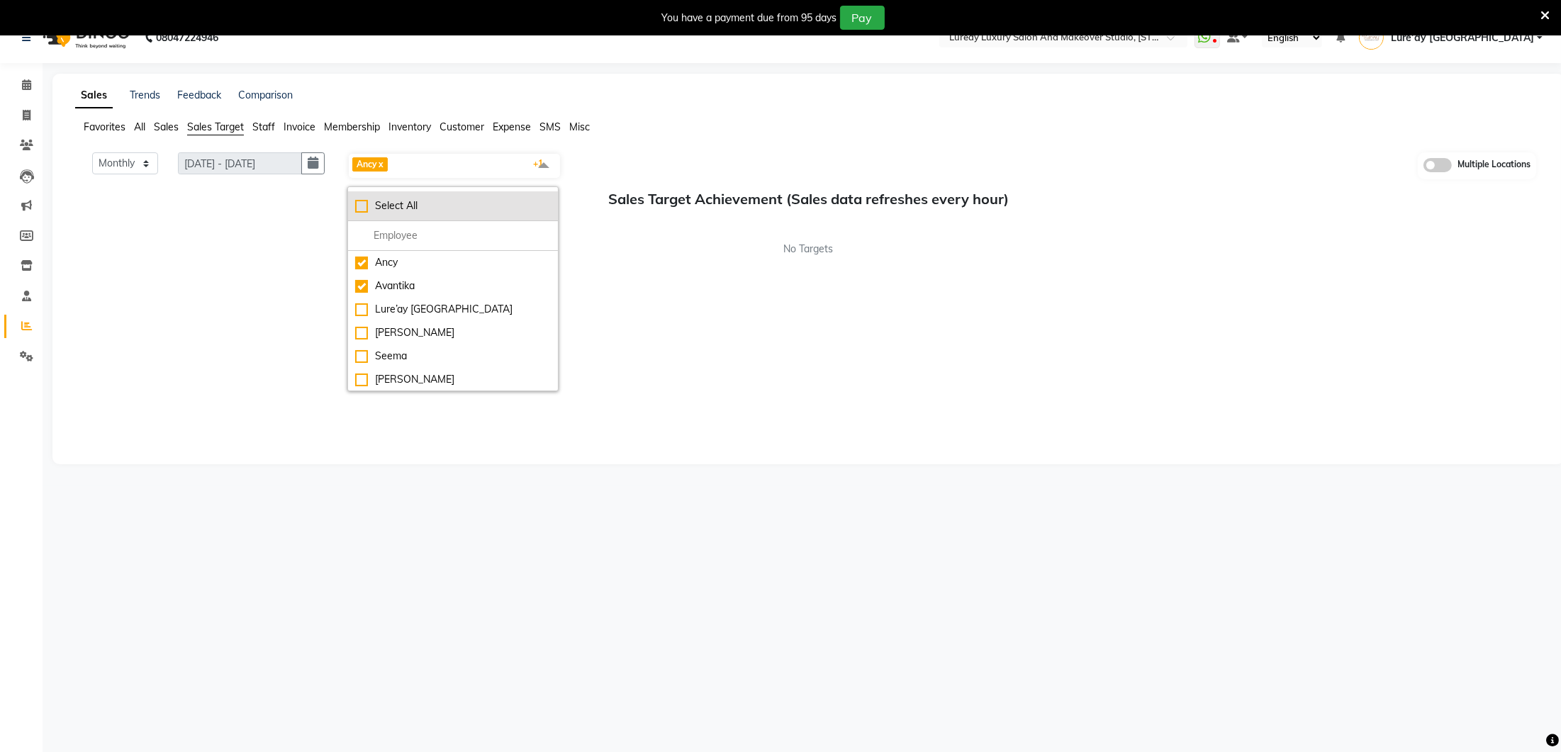
click at [364, 200] on div "Select All" at bounding box center [453, 205] width 196 height 15
checkbox input "true"
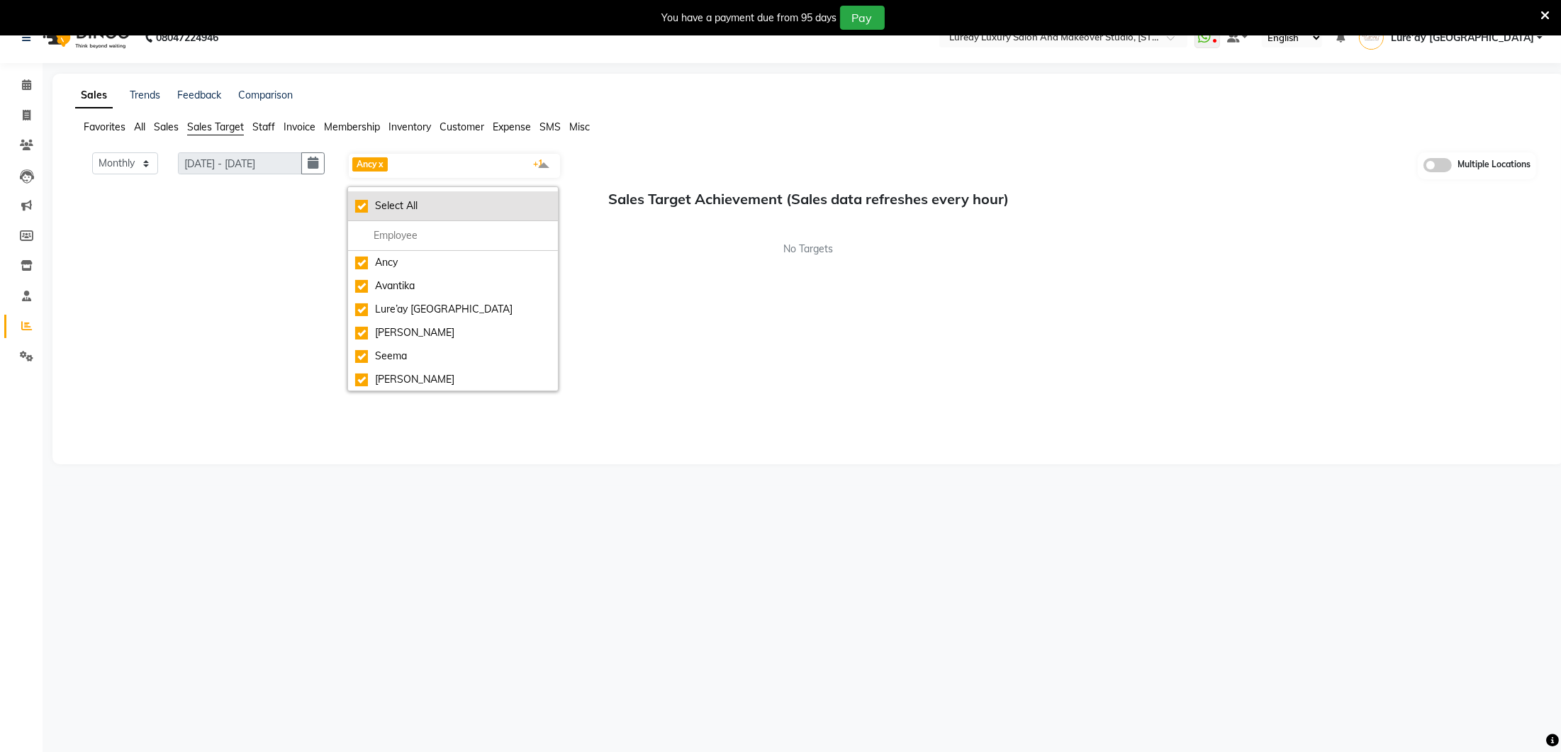
checkbox input "true"
click at [702, 310] on div "Monthly Weekly 01/10/2025 - 31/10/2025 Ancy x Avantika x Lure’ay India x Nadeem…" at bounding box center [808, 301] width 1466 height 298
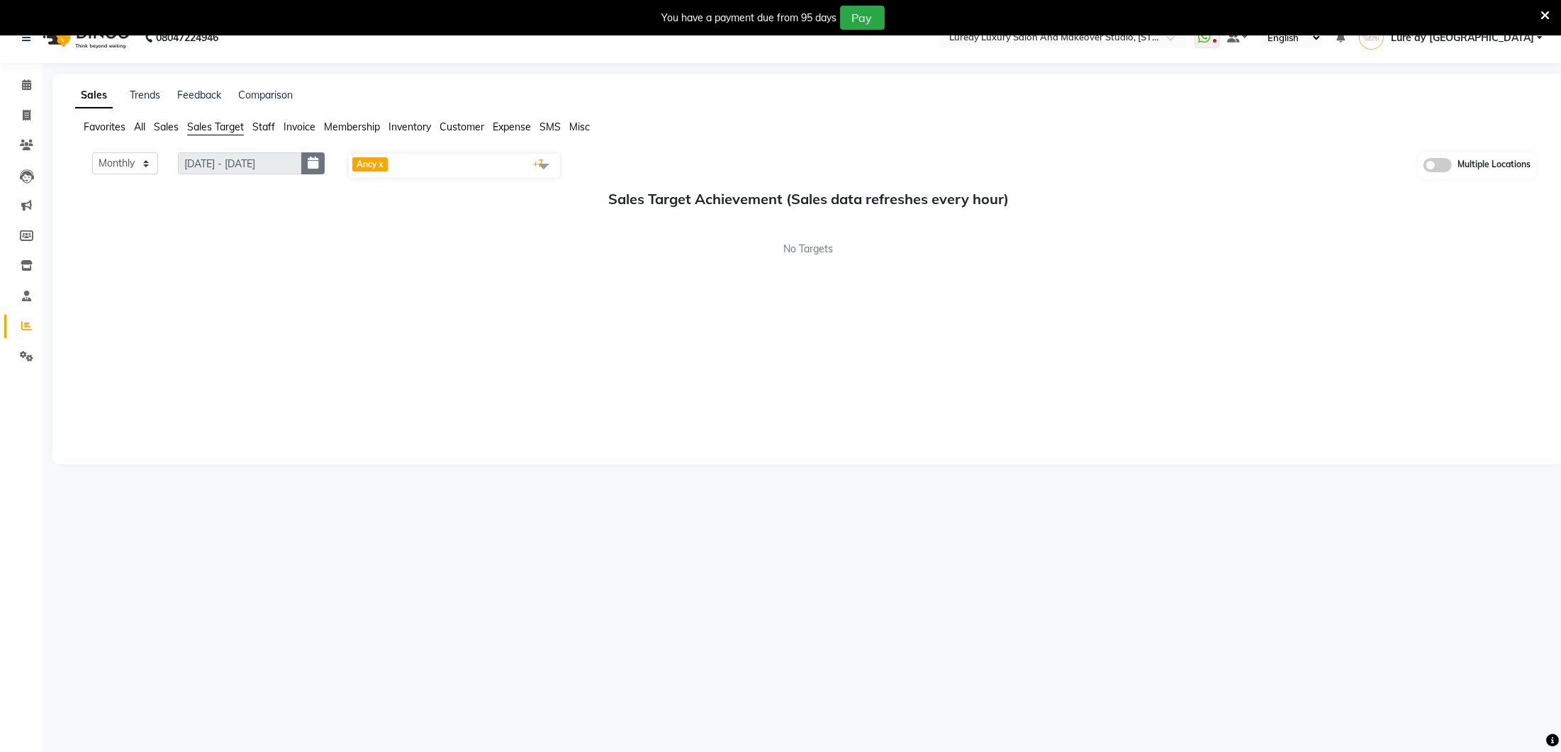
click at [311, 163] on icon "button" at bounding box center [313, 163] width 11 height 1
select select "10"
select select "2025"
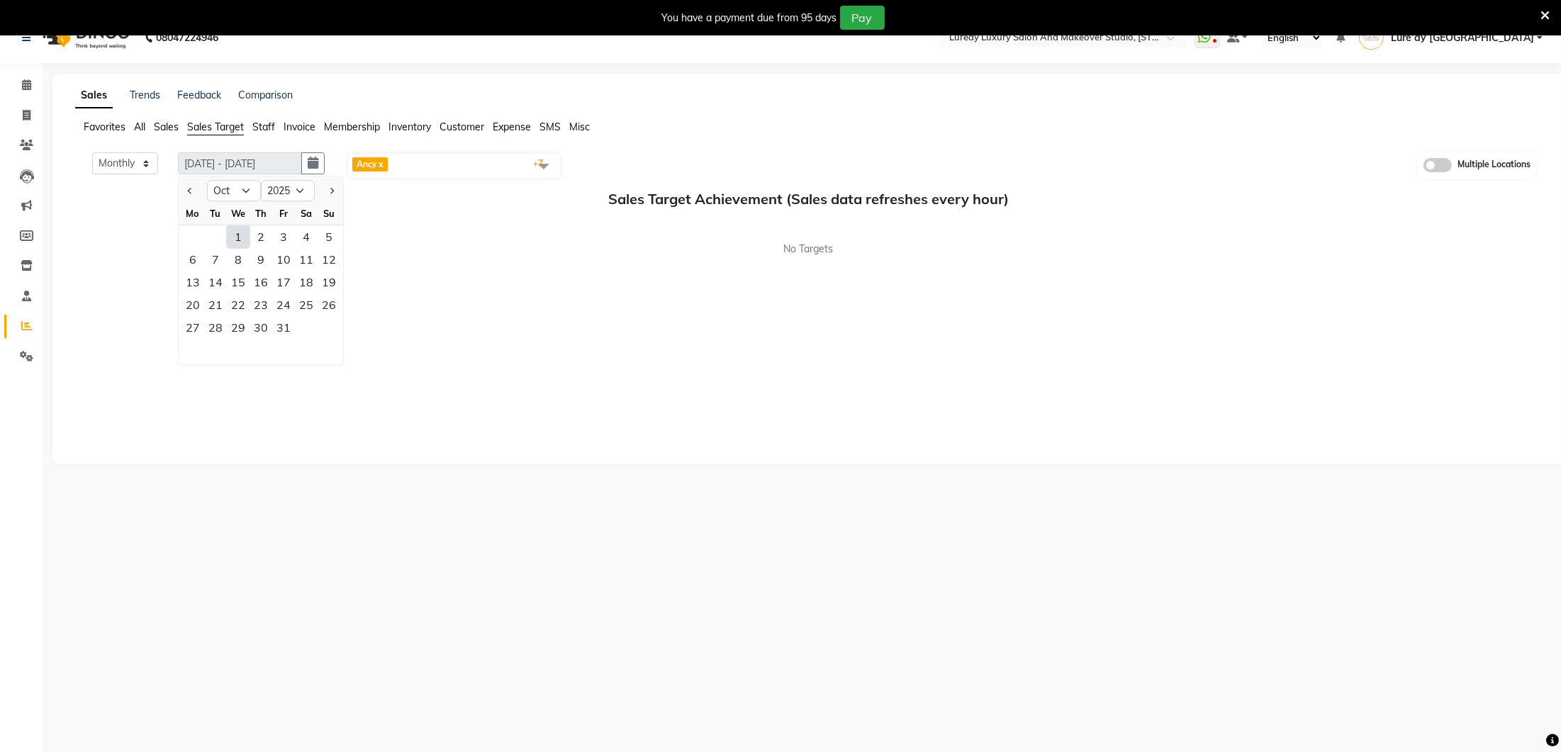
click at [241, 237] on div "1" at bounding box center [238, 236] width 23 height 23
type input "01-10-2025 - 31-10-2025"
click at [283, 235] on div "3" at bounding box center [283, 236] width 23 height 23
click at [320, 162] on button "button" at bounding box center [312, 163] width 23 height 22
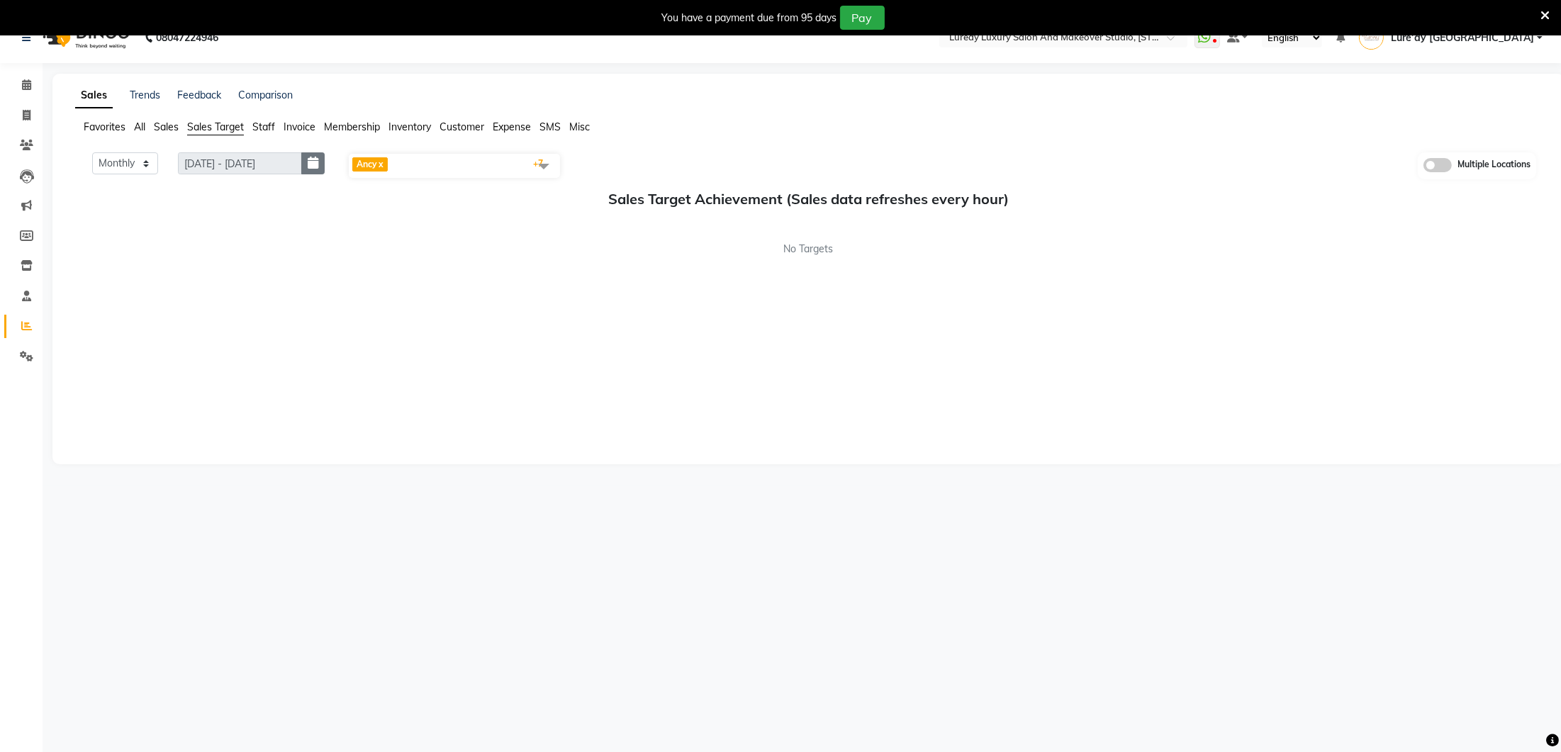
click at [315, 163] on icon "button" at bounding box center [313, 163] width 11 height 1
select select "10"
select select "2025"
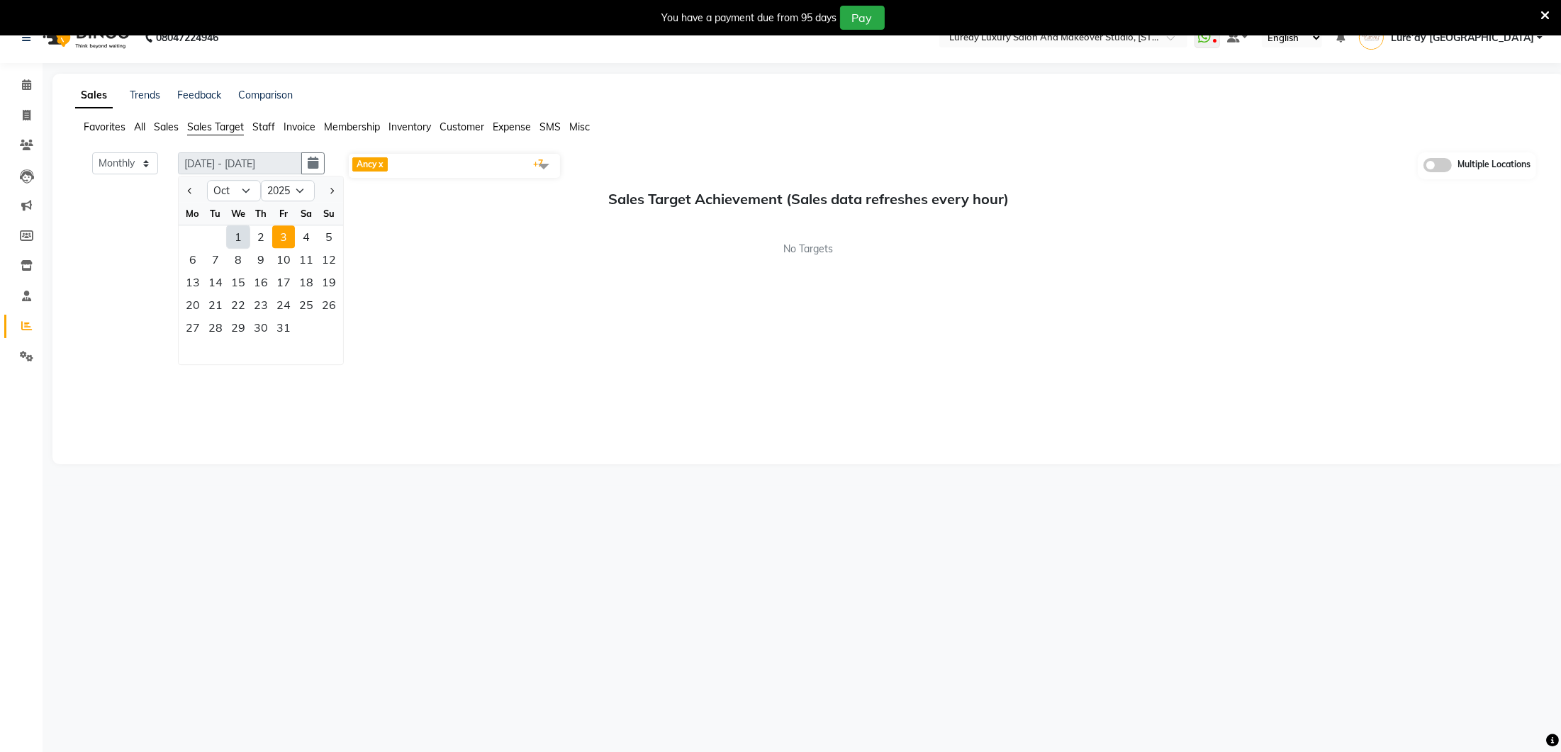
click at [541, 166] on span at bounding box center [543, 165] width 28 height 27
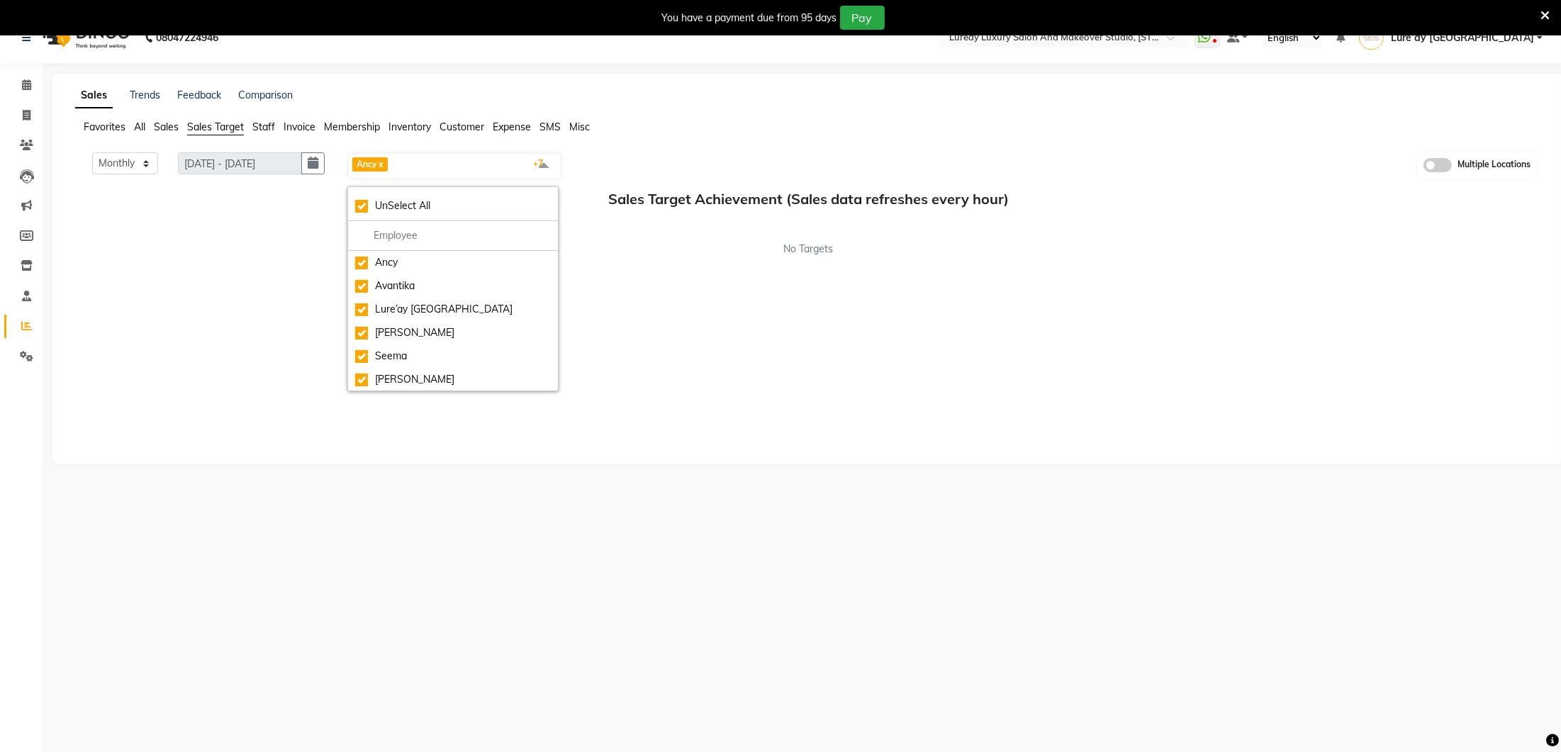
click at [267, 122] on span "Staff" at bounding box center [263, 126] width 23 height 13
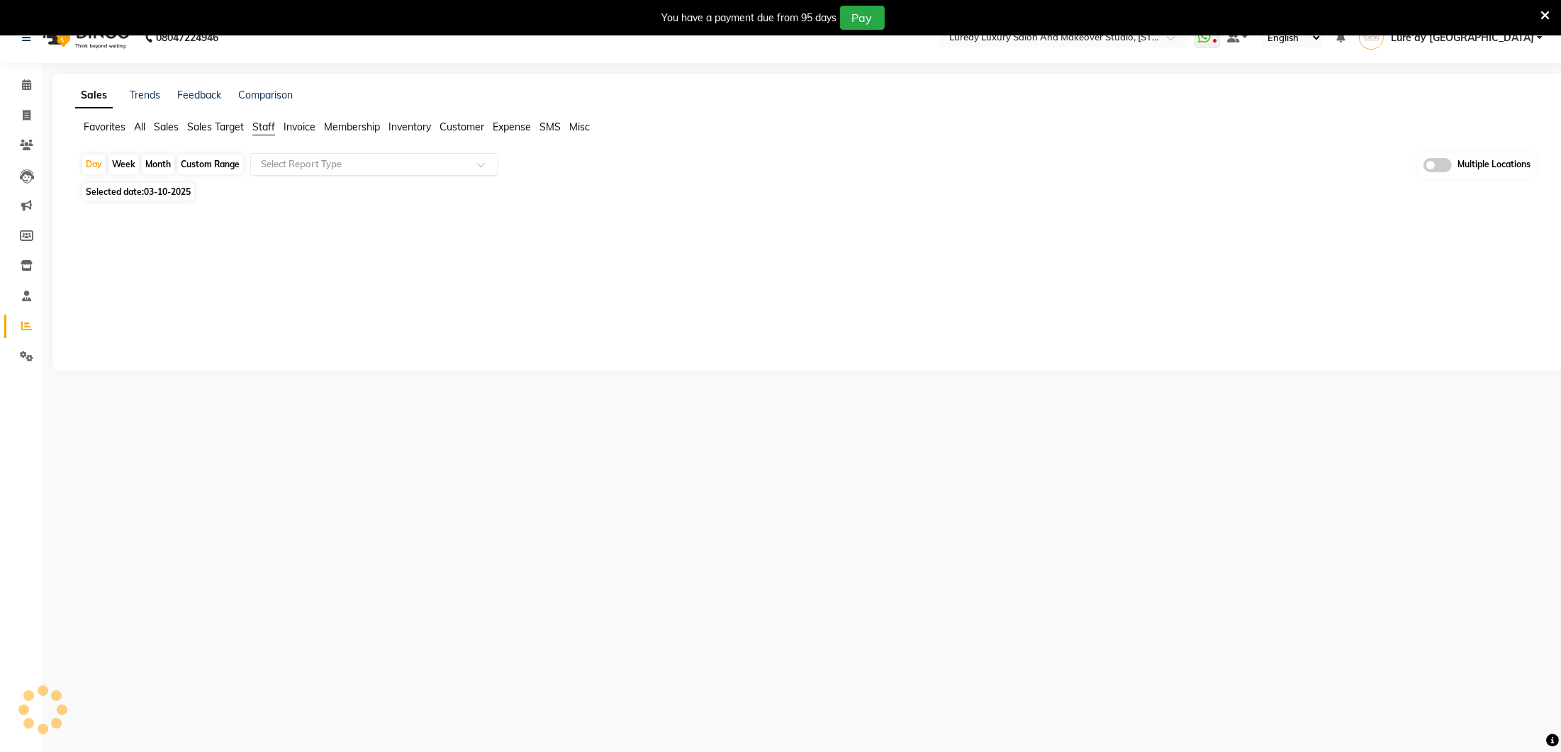
click at [315, 160] on input "text" at bounding box center [360, 164] width 204 height 14
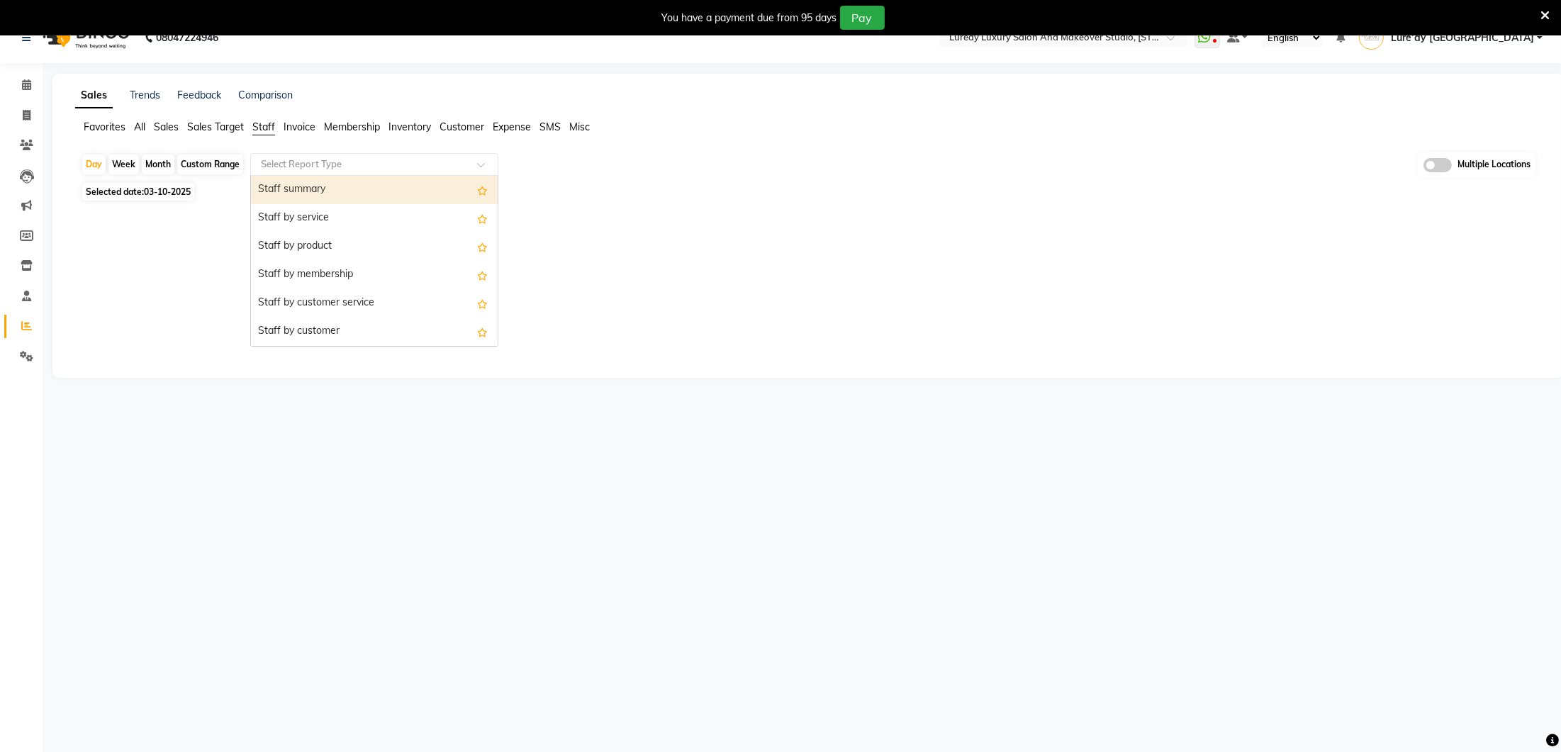
click at [210, 162] on div "Custom Range" at bounding box center [210, 165] width 66 height 20
select select "10"
select select "2025"
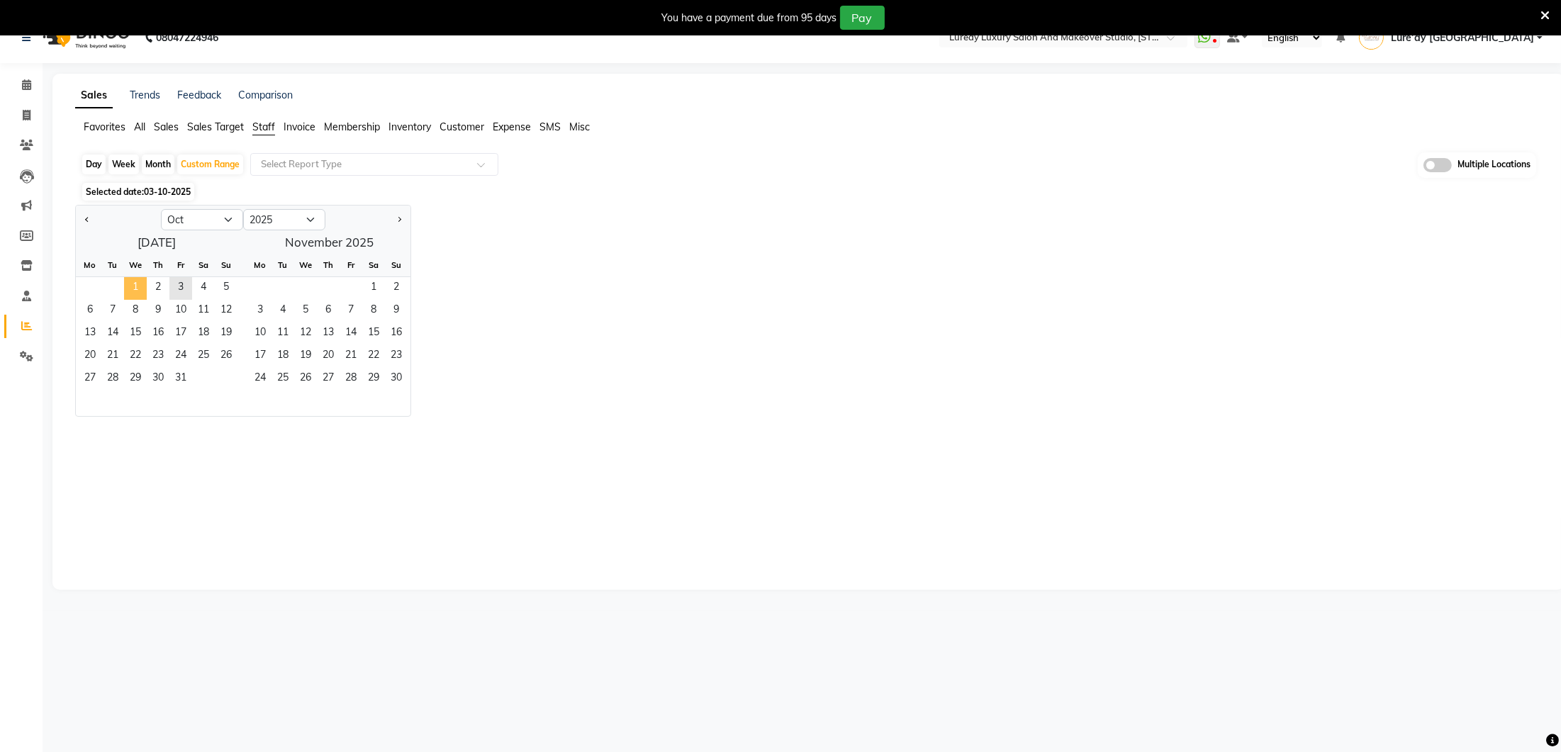
click at [140, 289] on span "1" at bounding box center [135, 288] width 23 height 23
click at [162, 289] on span "2" at bounding box center [158, 288] width 23 height 23
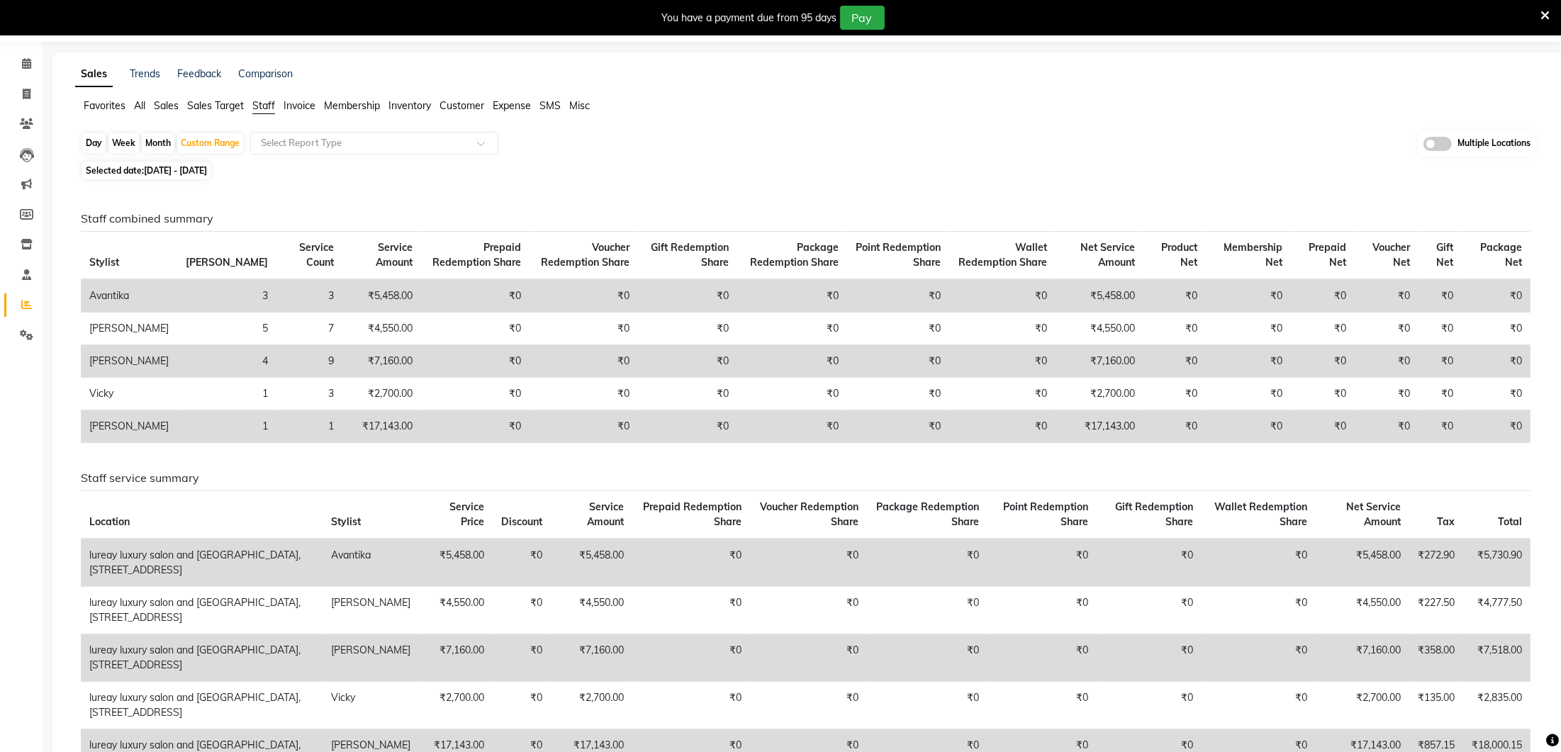
scroll to position [43, 0]
click at [26, 95] on icon at bounding box center [27, 94] width 8 height 11
select select "service"
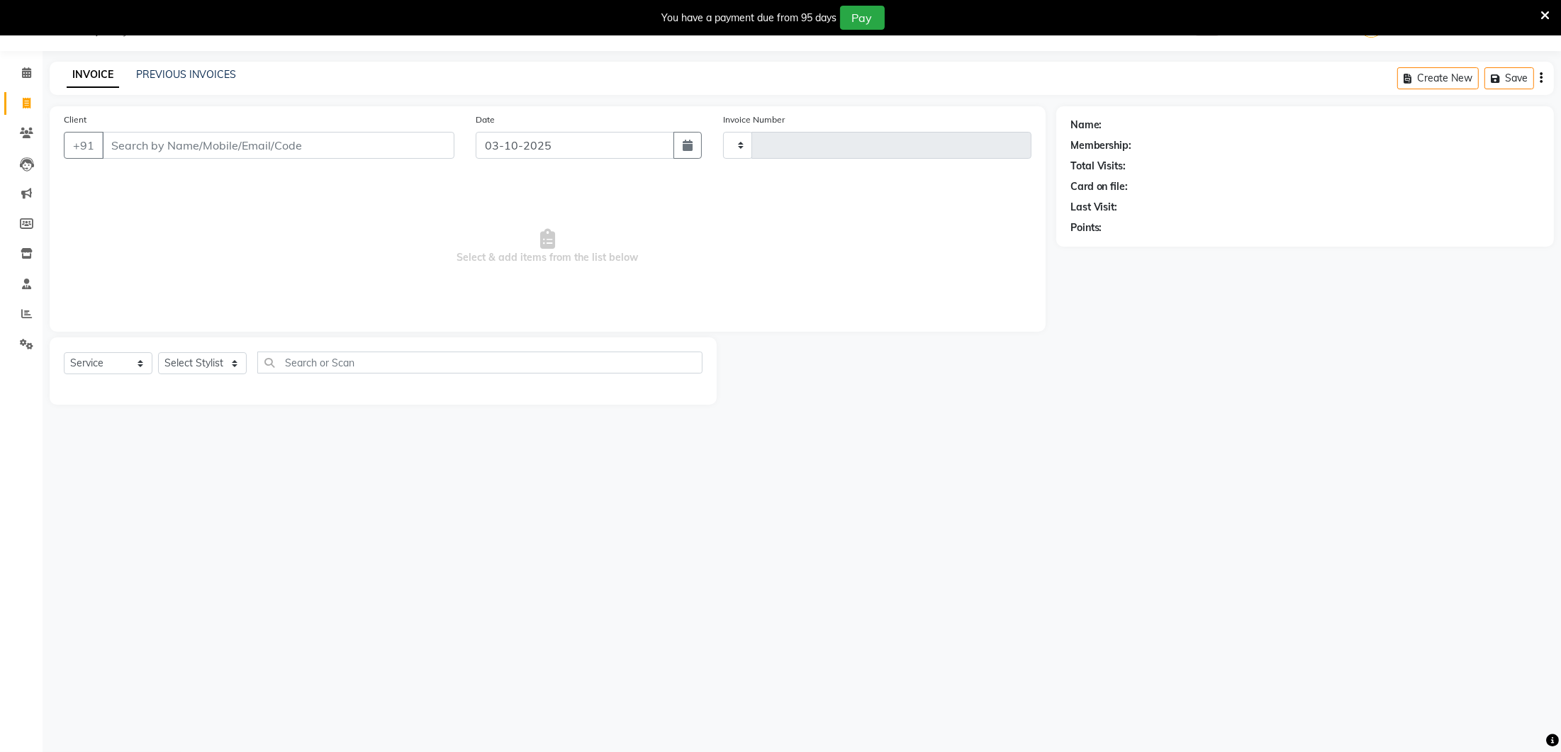
scroll to position [34, 0]
click at [194, 79] on link "PREVIOUS INVOICES" at bounding box center [186, 75] width 100 height 13
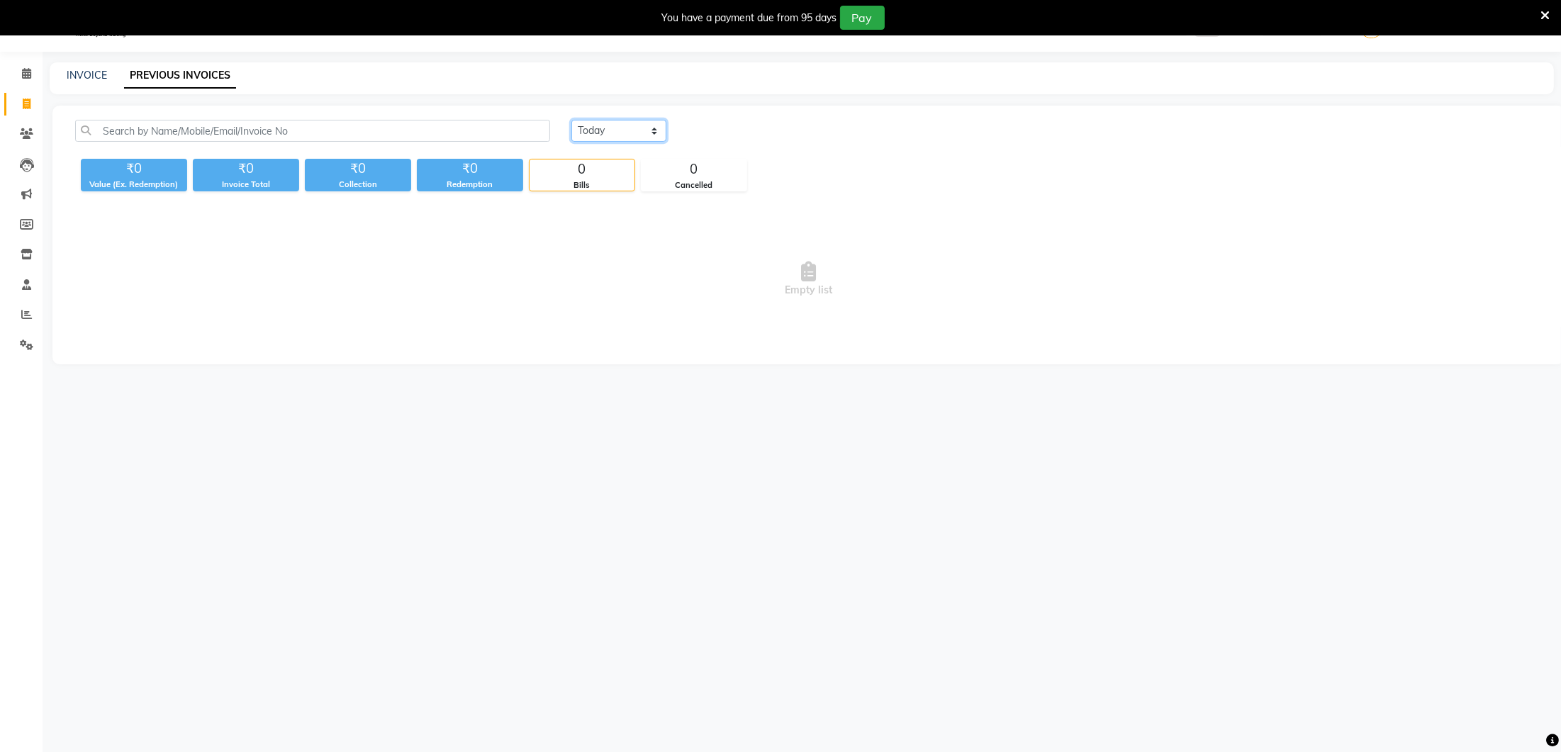
click at [583, 133] on select "[DATE] [DATE] Custom Range" at bounding box center [618, 131] width 95 height 22
select select "[DATE]"
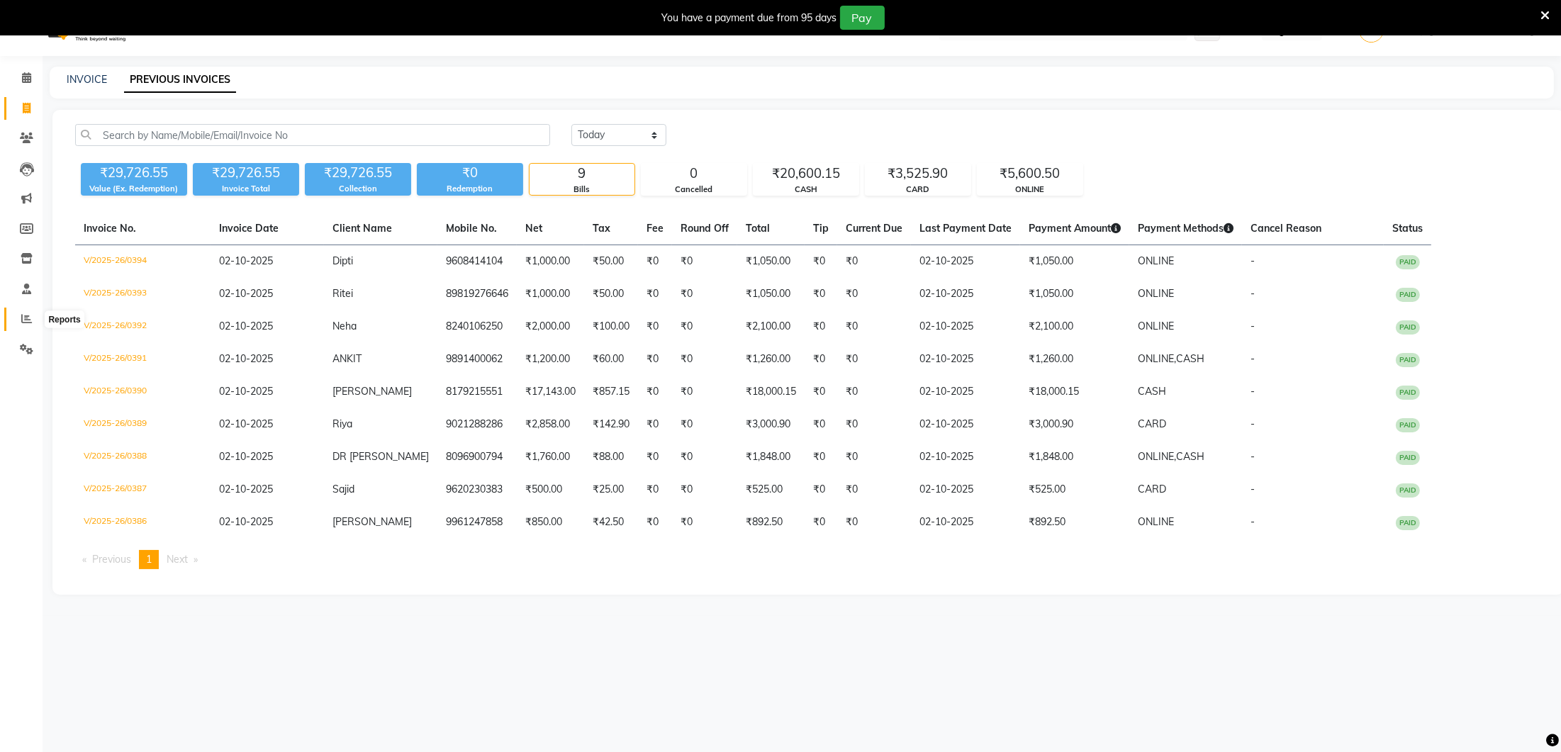
click at [27, 322] on icon at bounding box center [26, 318] width 11 height 11
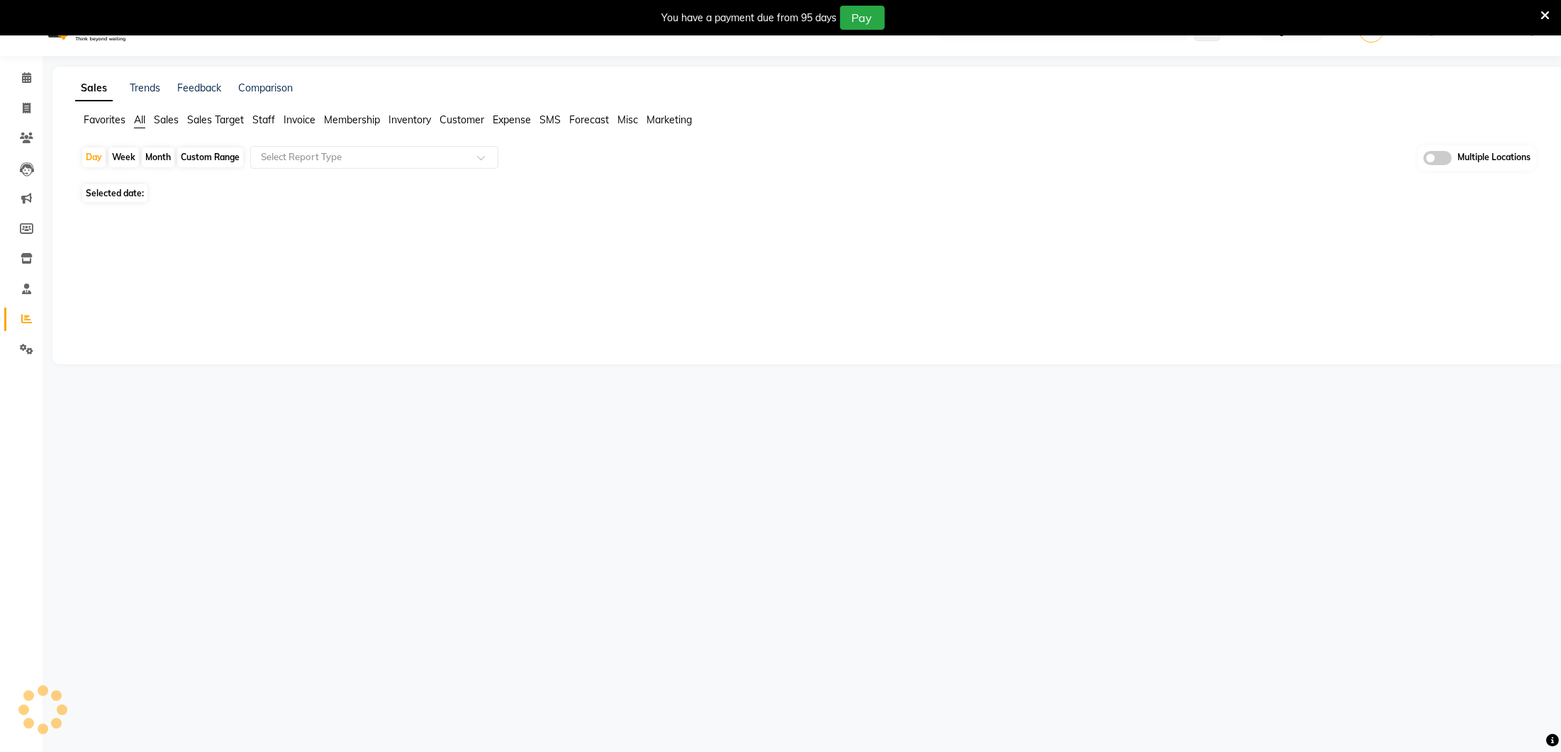
scroll to position [33, 0]
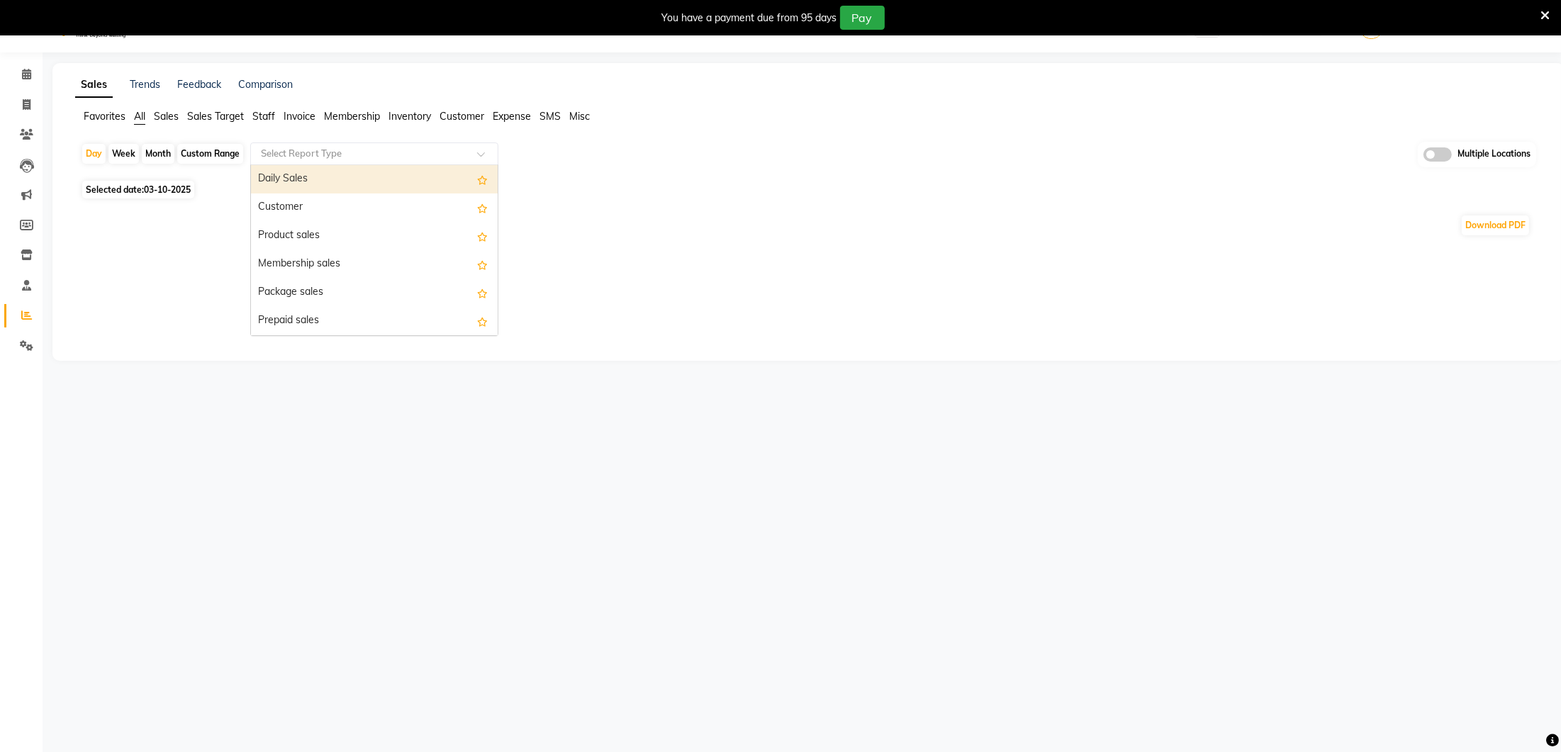
click at [263, 147] on input "text" at bounding box center [360, 154] width 204 height 14
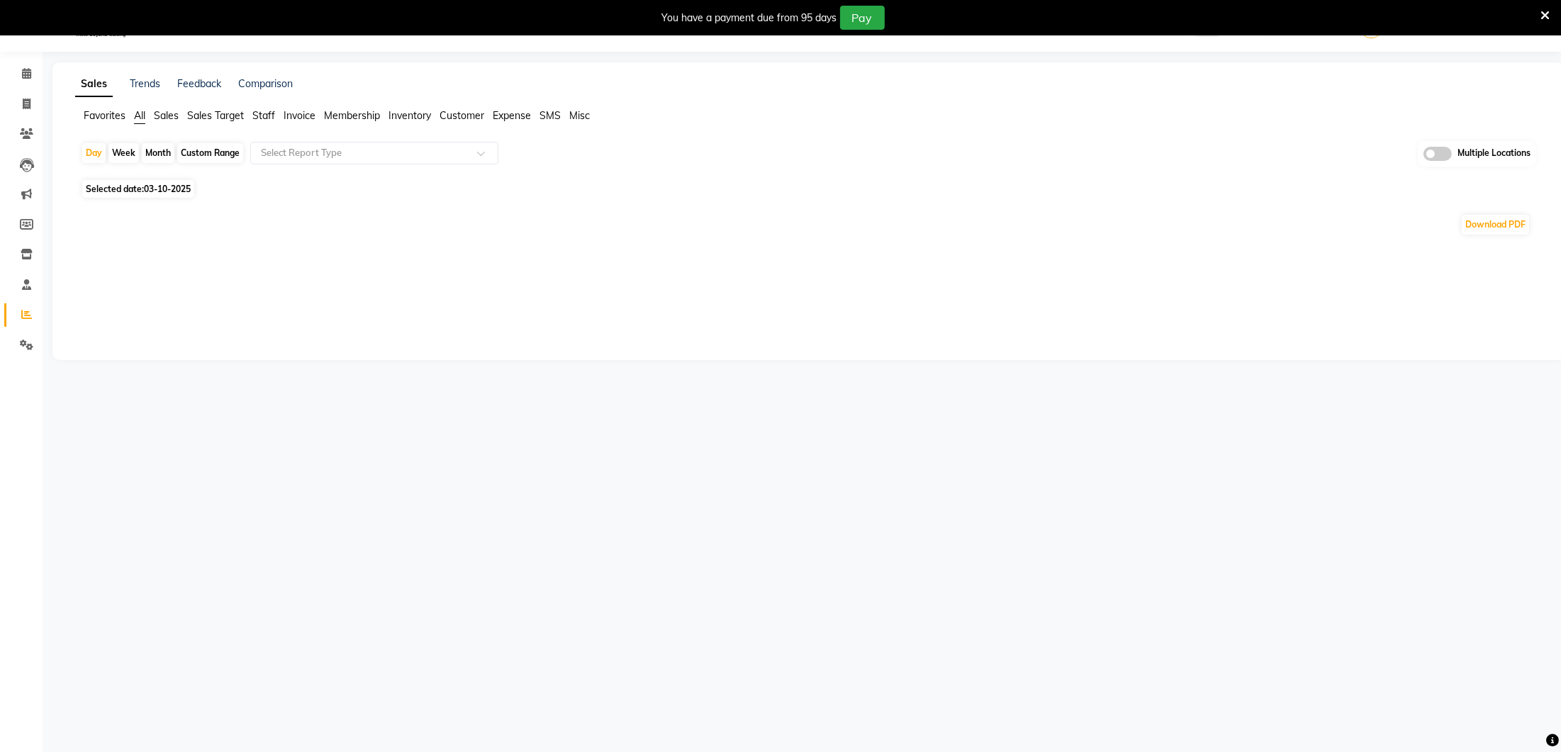
click at [212, 152] on div "Custom Range" at bounding box center [210, 153] width 66 height 20
select select "10"
select select "2025"
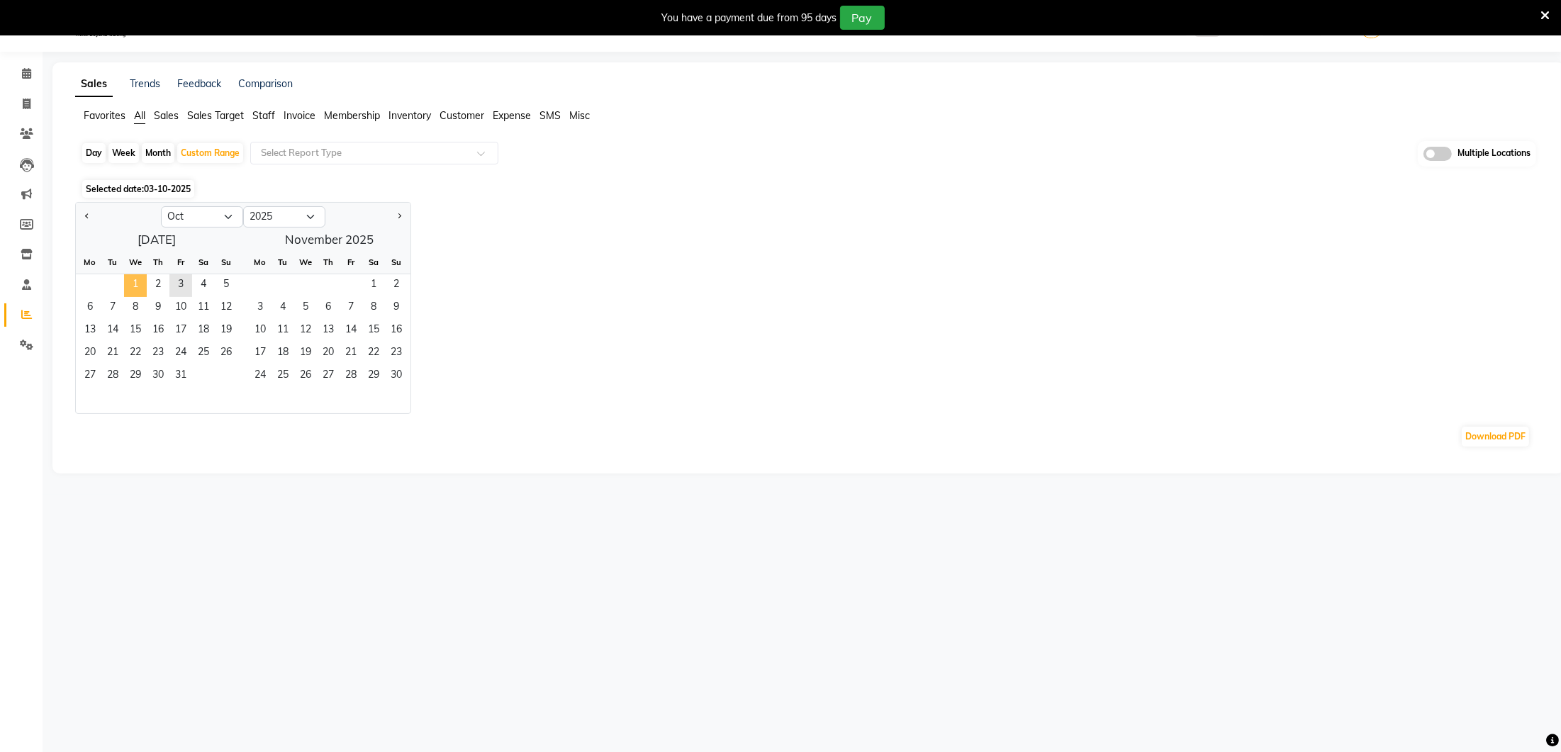
click at [132, 276] on span "1" at bounding box center [135, 285] width 23 height 23
click at [155, 278] on span "2" at bounding box center [158, 285] width 23 height 23
click at [271, 115] on span "Staff" at bounding box center [263, 116] width 23 height 13
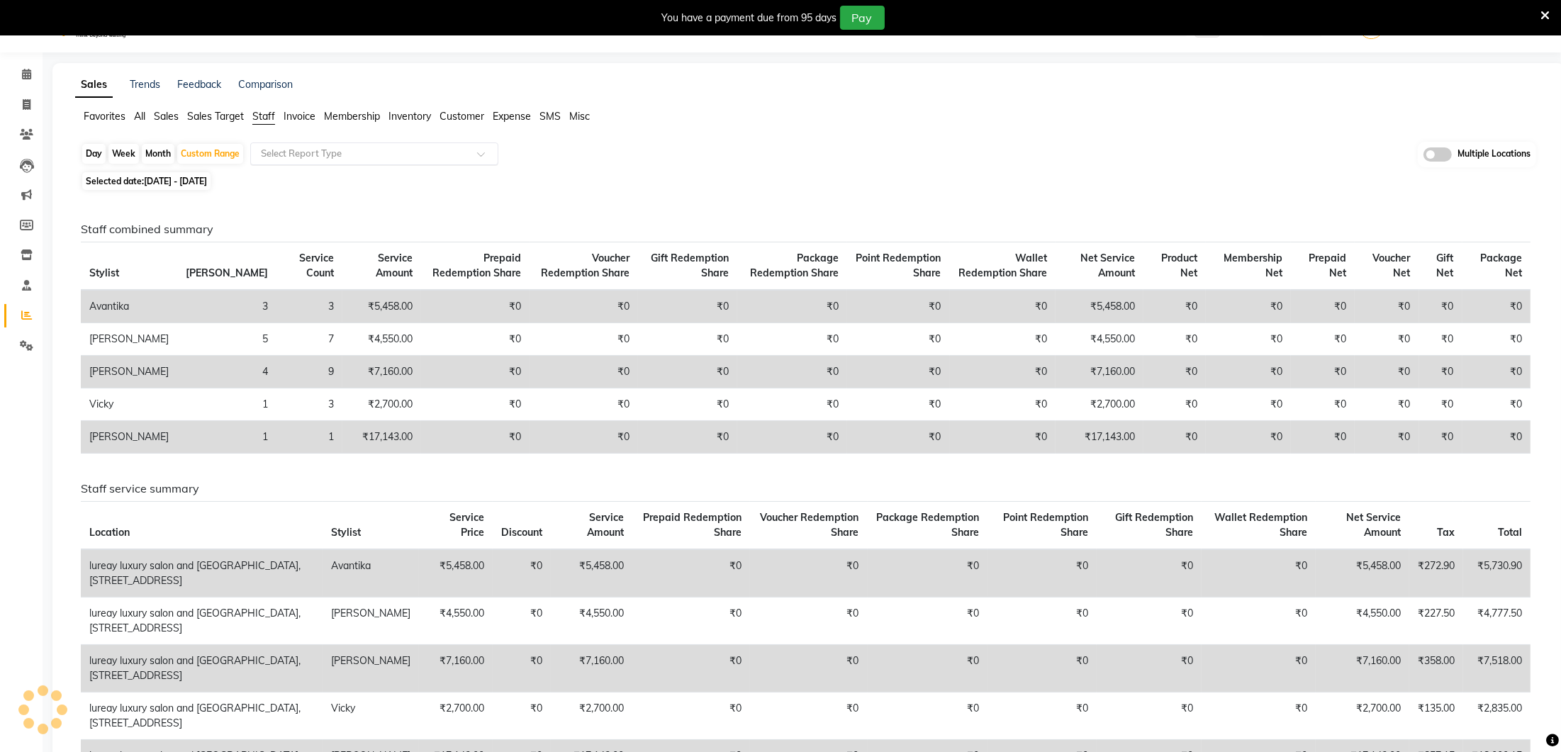
scroll to position [34, 0]
click at [419, 672] on td "₹7,160.00" at bounding box center [456, 667] width 74 height 47
click at [271, 676] on td "lureay luxury salon and makeover studio, banjarahills road no 1" at bounding box center [202, 667] width 242 height 47
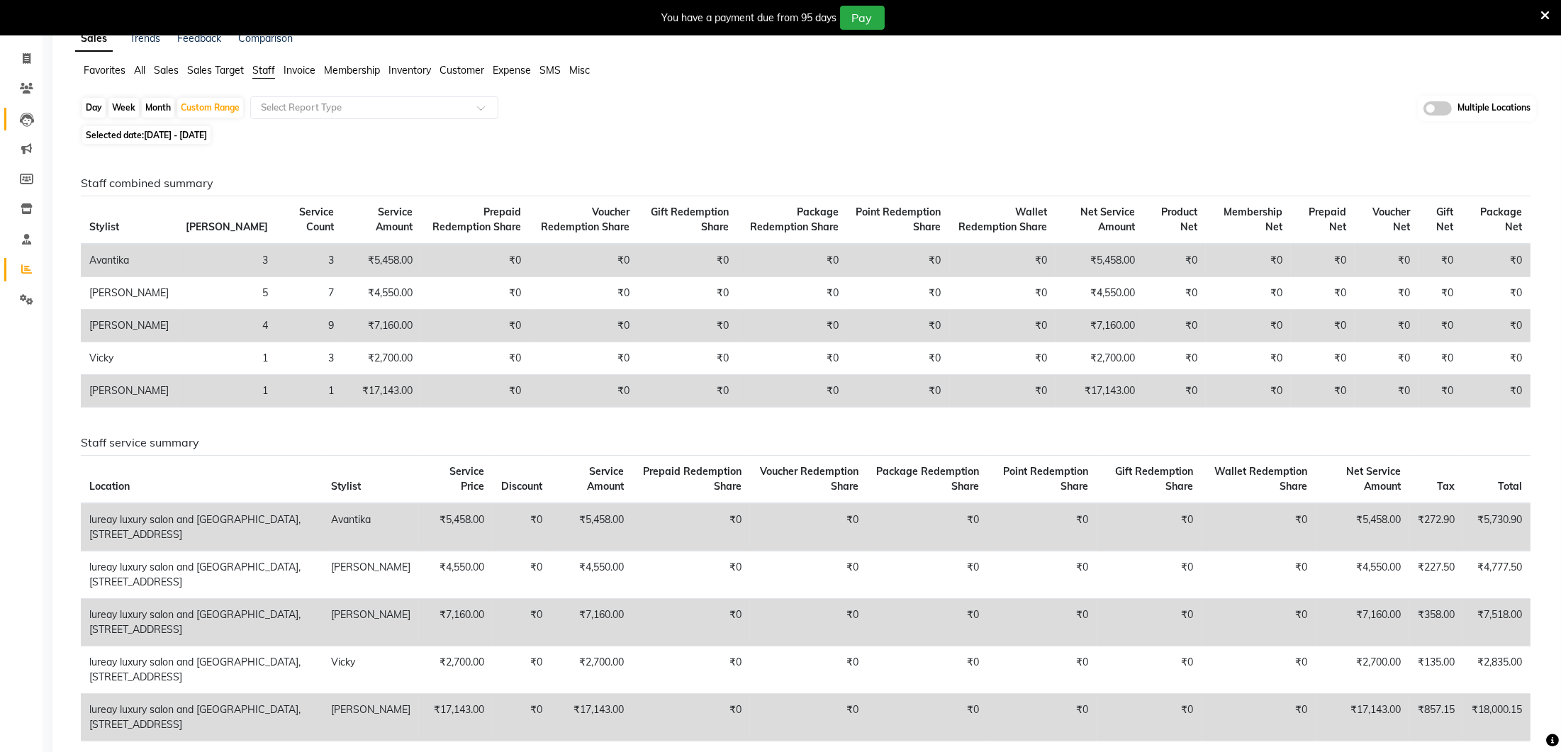
scroll to position [0, 0]
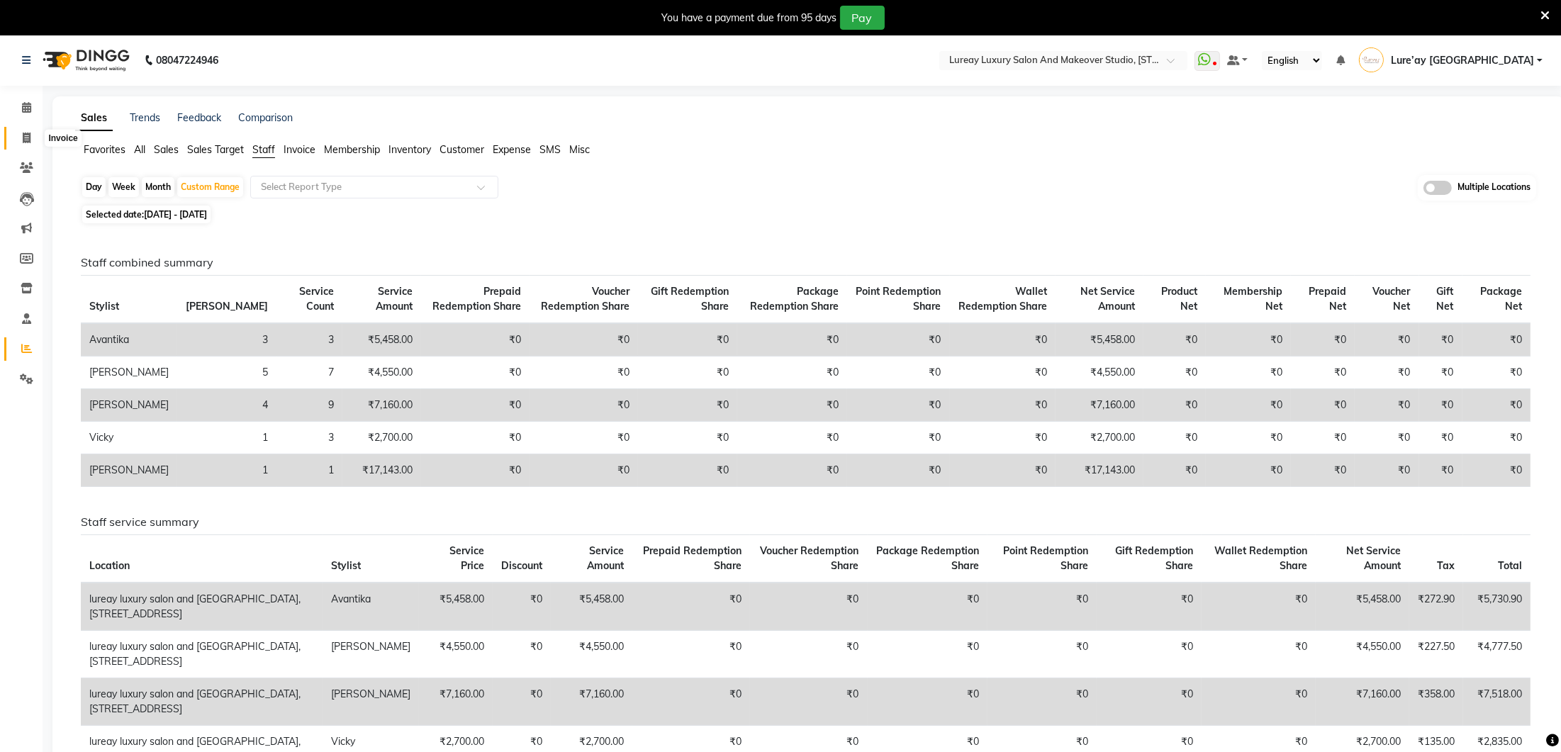
click at [23, 138] on icon at bounding box center [27, 138] width 8 height 11
select select "service"
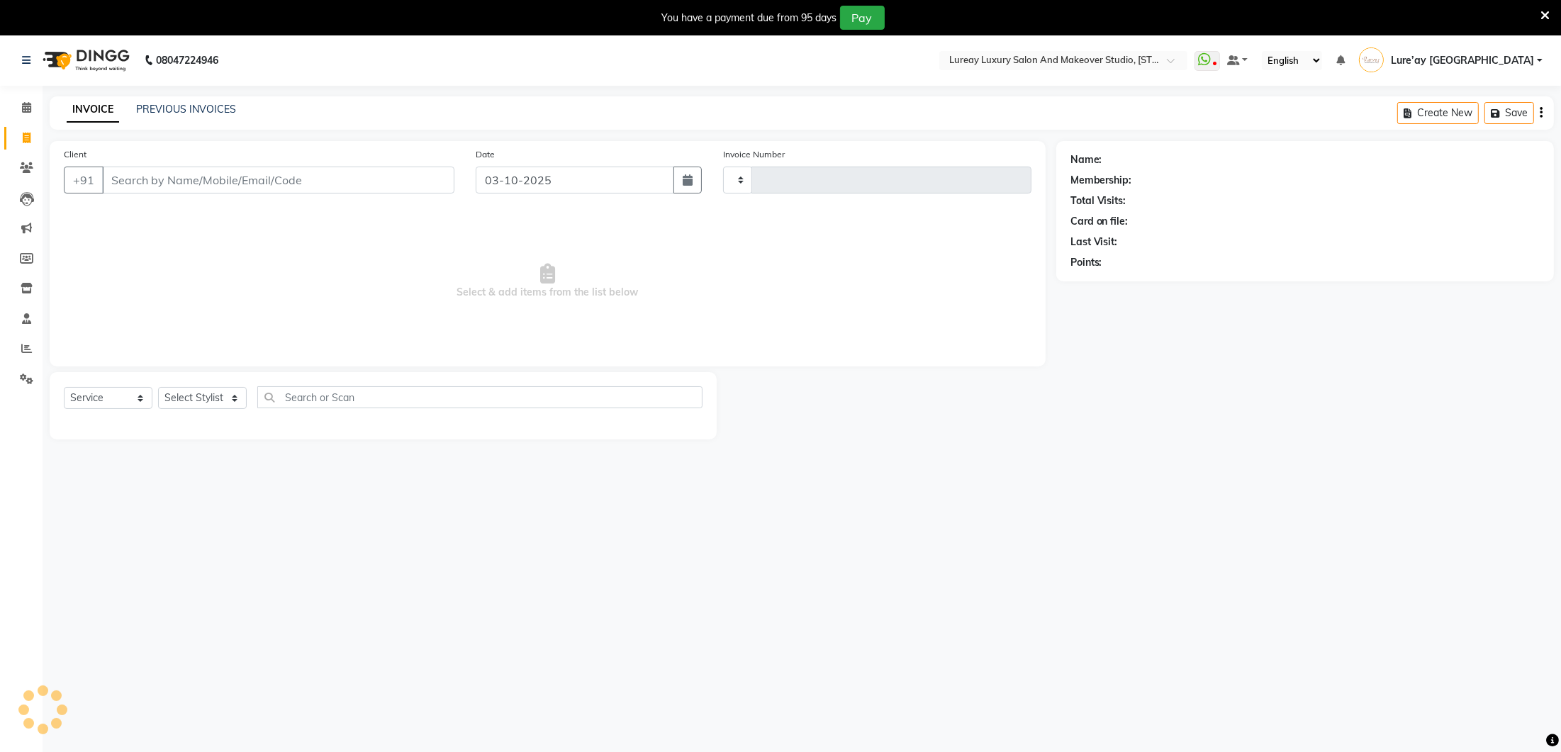
type input "0395"
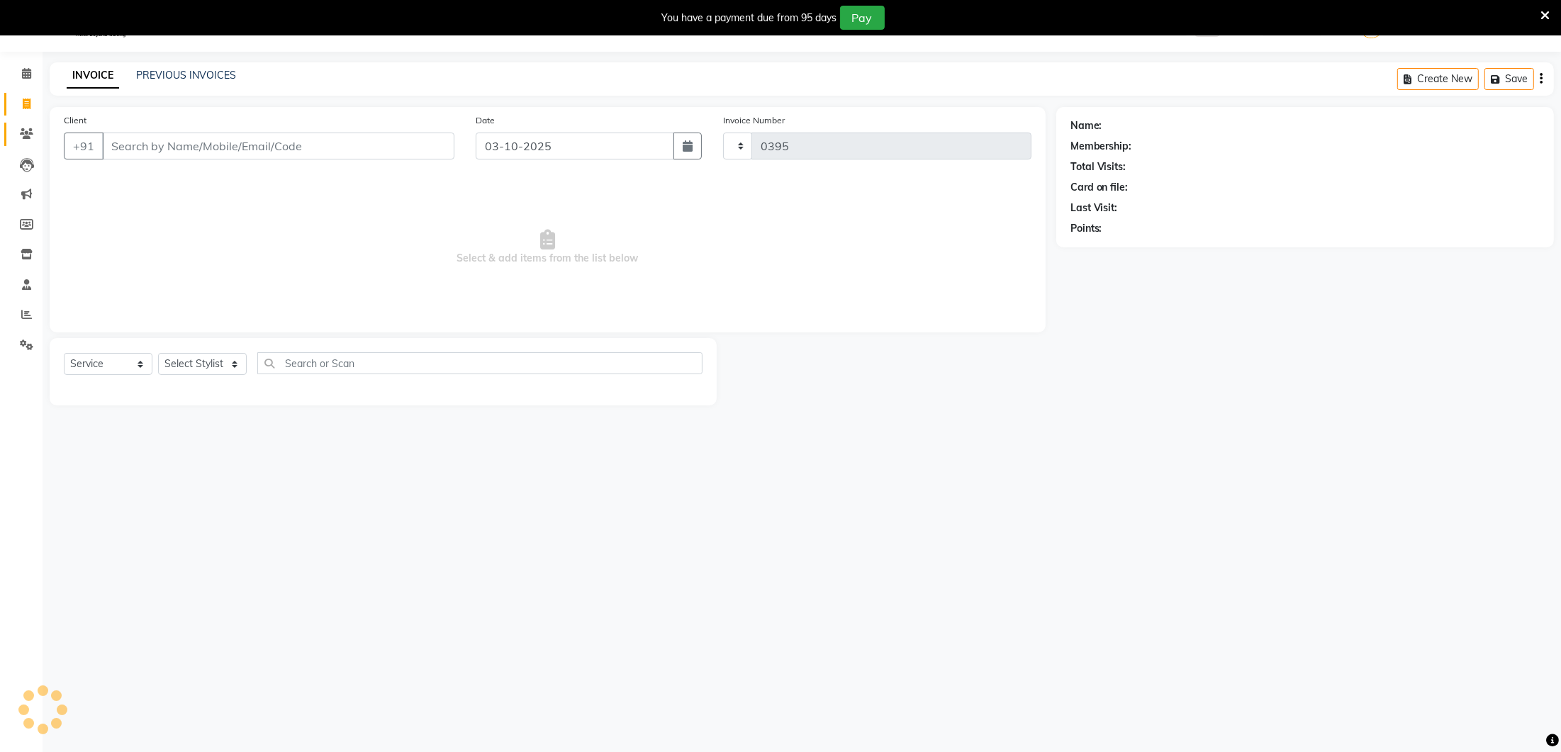
select select "4075"
click at [225, 364] on select "Select Stylist [PERSON_NAME] Lure’ay [GEOGRAPHIC_DATA] [PERSON_NAME] [PERSON_NA…" at bounding box center [212, 364] width 109 height 22
click at [19, 317] on span at bounding box center [26, 317] width 25 height 16
